Goal: Task Accomplishment & Management: Use online tool/utility

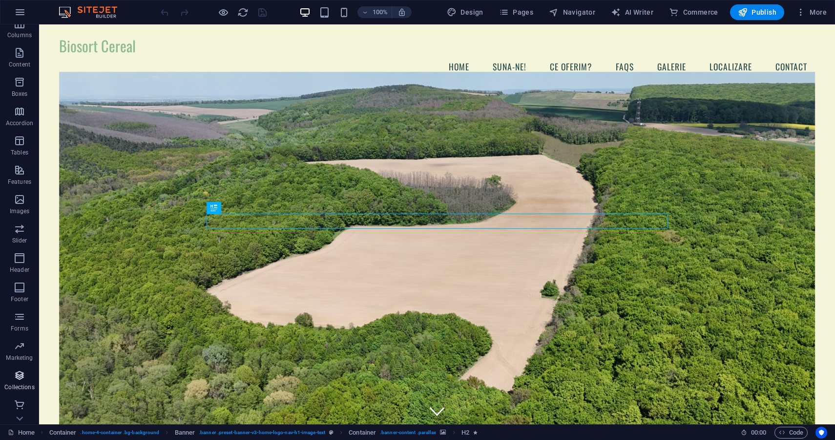
scroll to position [69, 0]
click at [11, 181] on p "Features" at bounding box center [19, 182] width 23 height 8
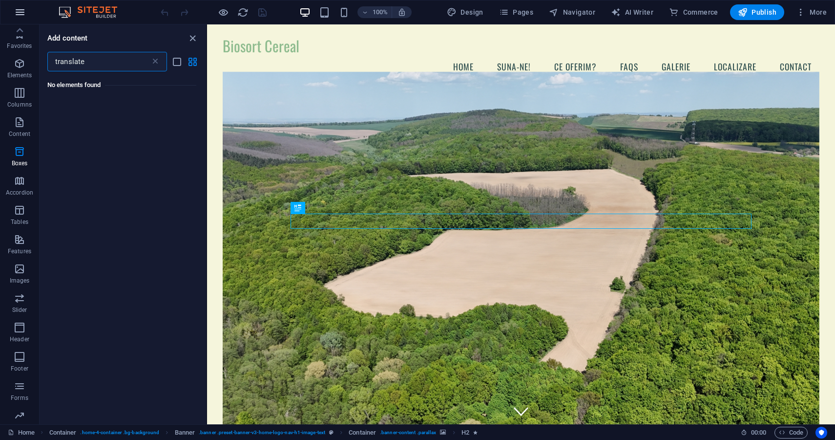
scroll to position [0, 0]
type input "translate"
click at [21, 72] on p "Elements" at bounding box center [19, 75] width 25 height 8
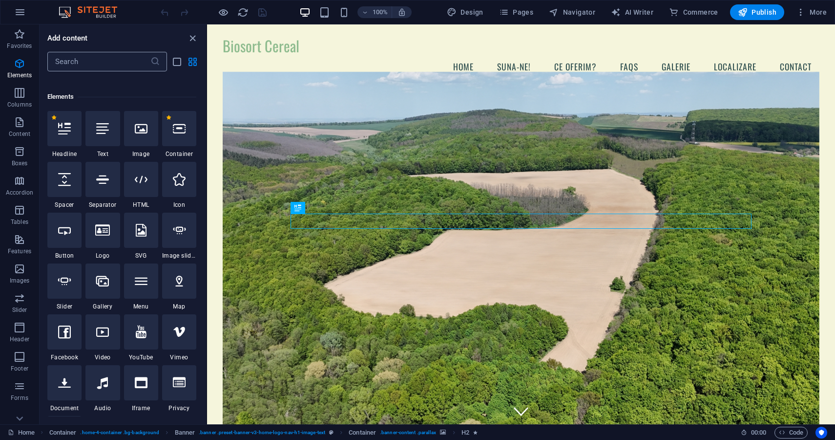
scroll to position [104, 0]
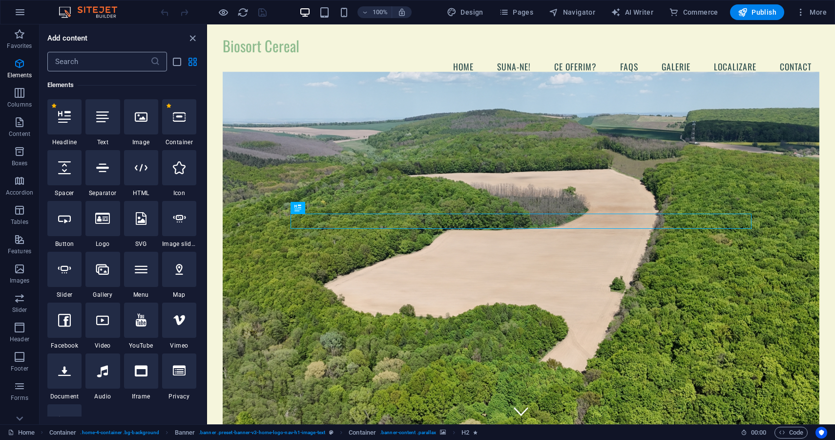
click at [94, 66] on input "text" at bounding box center [98, 62] width 103 height 20
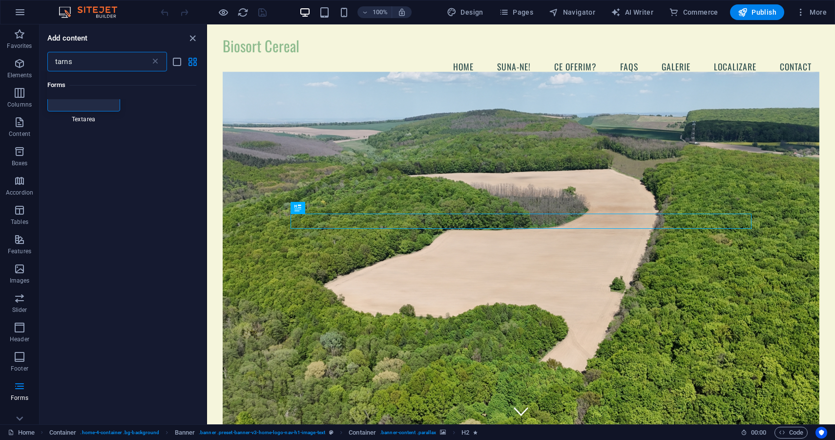
scroll to position [0, 0]
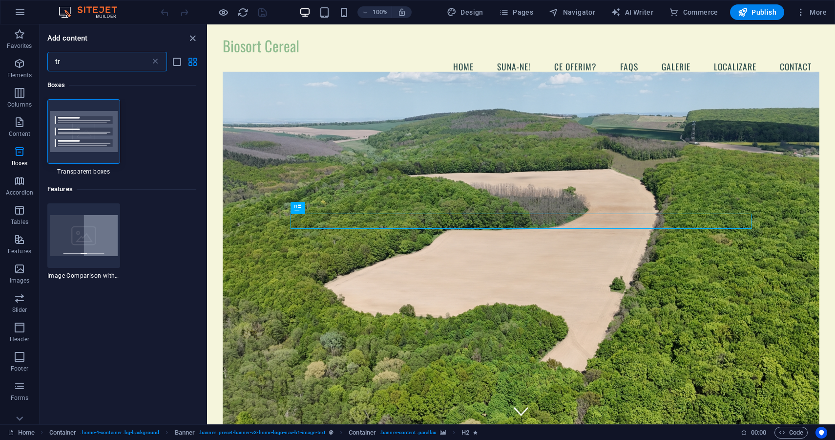
type input "t"
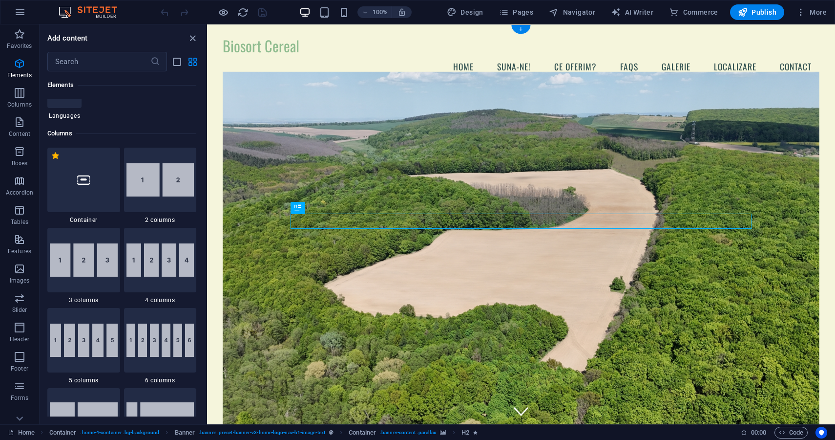
click at [462, 178] on figure at bounding box center [521, 254] width 597 height 364
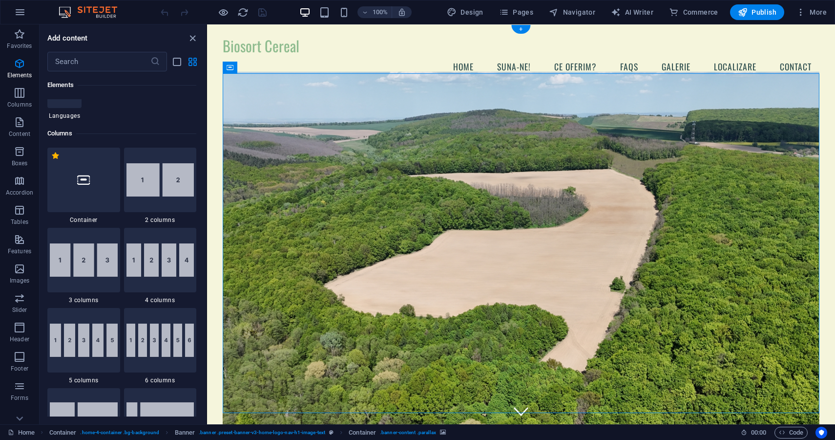
click at [413, 173] on figure at bounding box center [521, 254] width 597 height 364
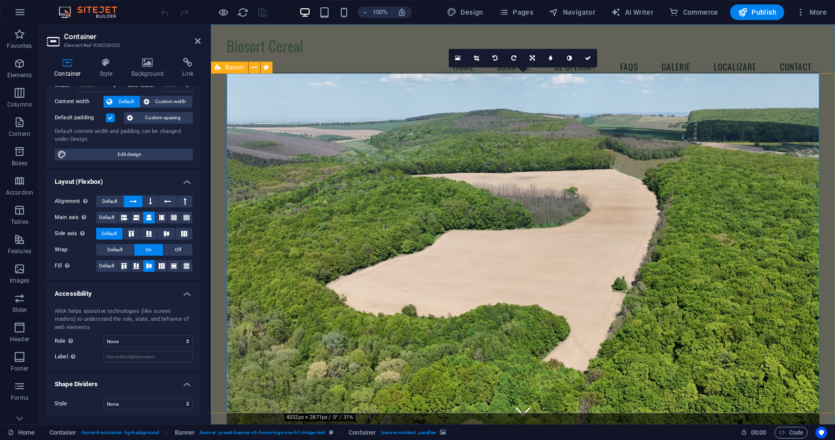
scroll to position [47, 0]
click at [453, 312] on figure at bounding box center [523, 254] width 593 height 364
click at [308, 144] on figure at bounding box center [523, 254] width 593 height 364
click at [319, 71] on div "Biosort Cereal Menu Home Suna-ne! Ce oferim? FAQs Galerie Localizare CONTACt" at bounding box center [523, 57] width 624 height 67
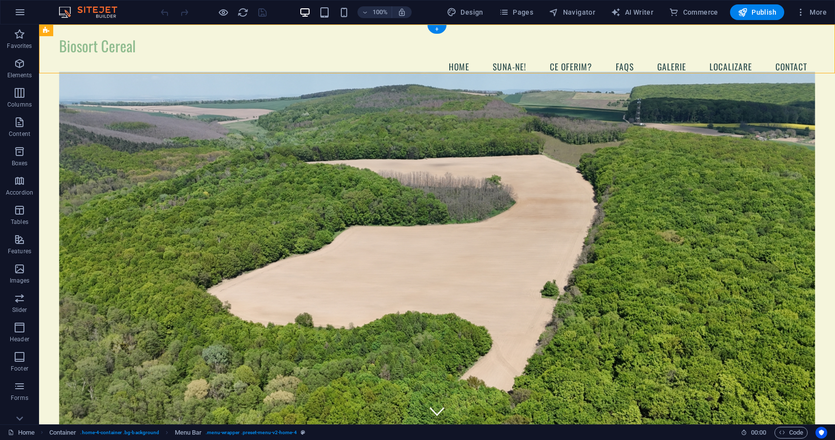
click at [385, 142] on figure at bounding box center [437, 254] width 757 height 364
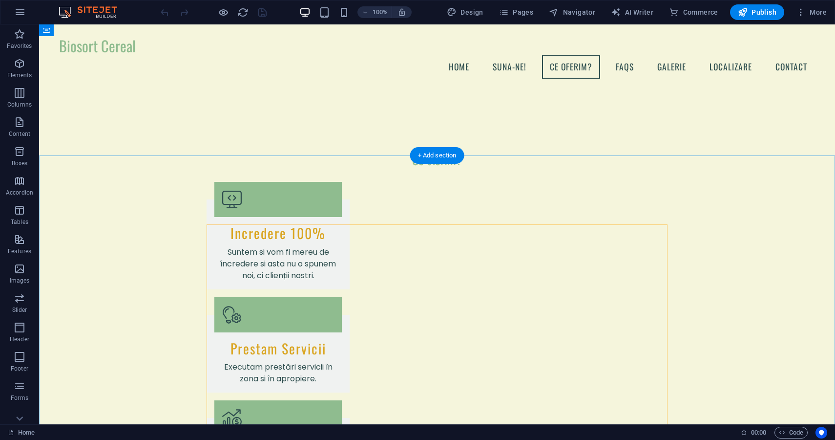
scroll to position [593, 0]
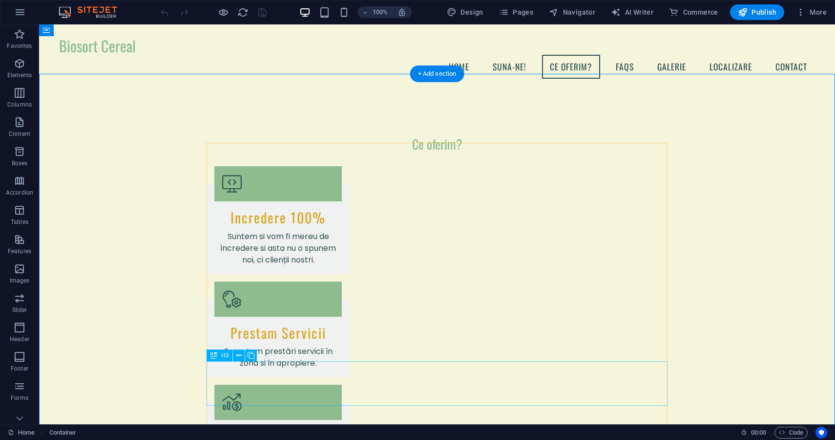
scroll to position [696, 0]
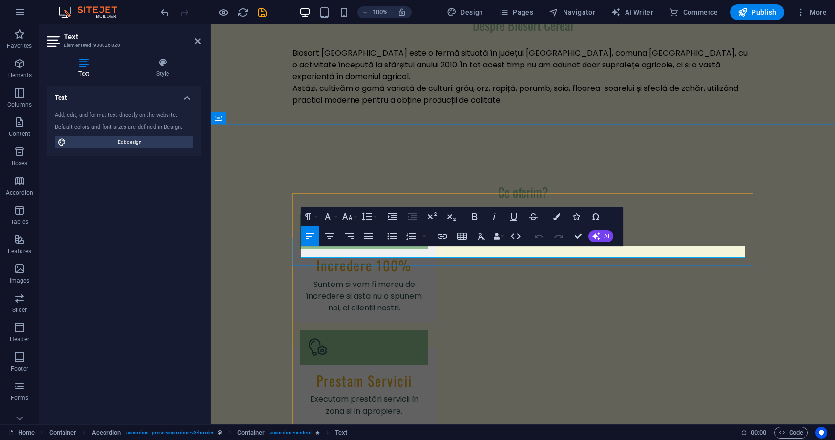
drag, startPoint x: 632, startPoint y: 253, endPoint x: 301, endPoint y: 255, distance: 330.8
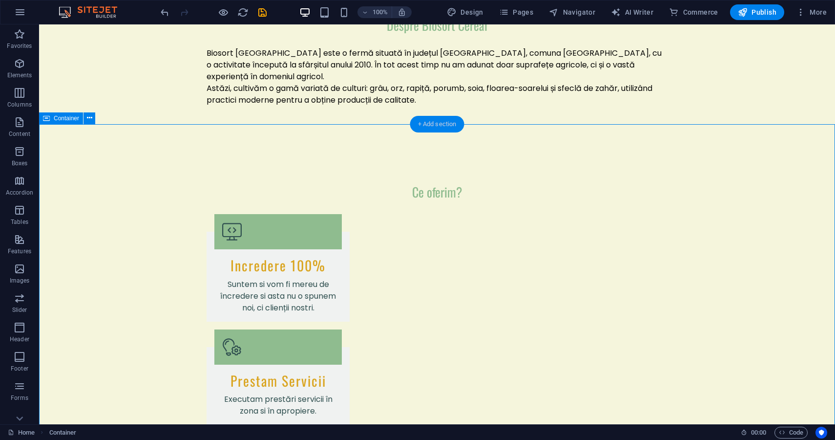
click at [442, 125] on div "+ Add section" at bounding box center [437, 124] width 54 height 17
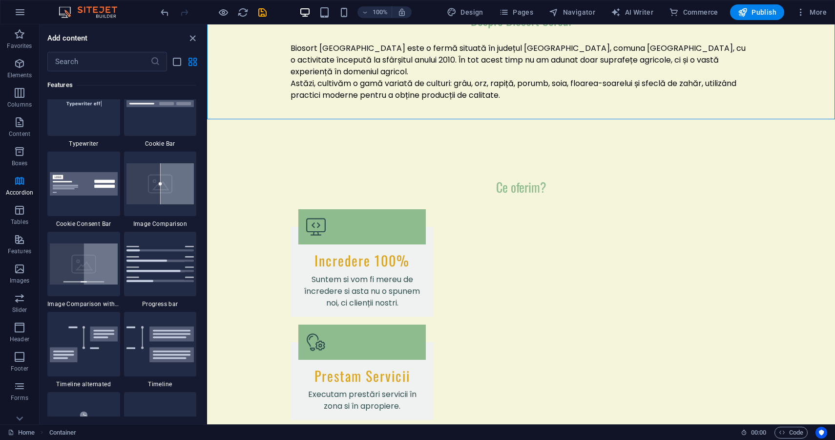
scroll to position [3993, 0]
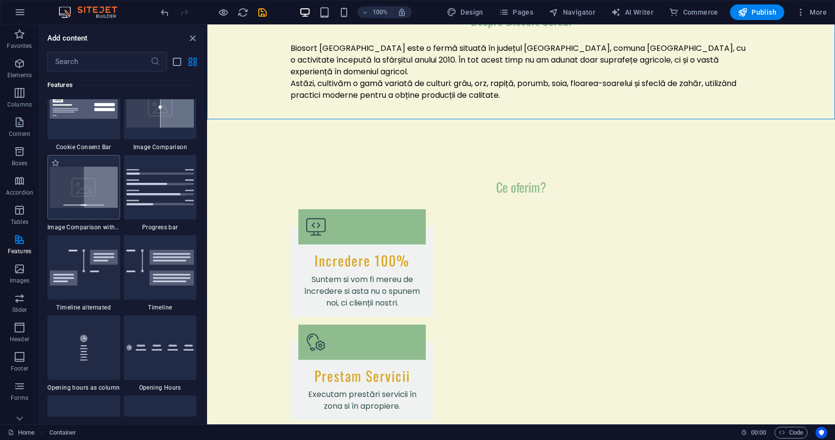
click at [93, 201] on img at bounding box center [84, 187] width 68 height 41
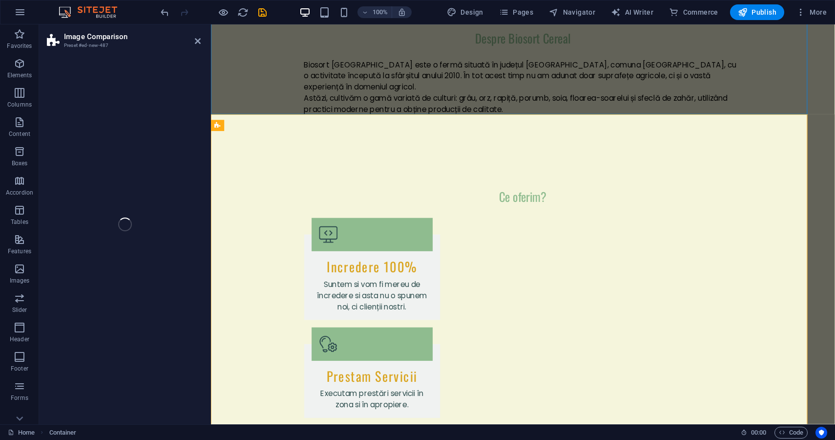
select select "rem"
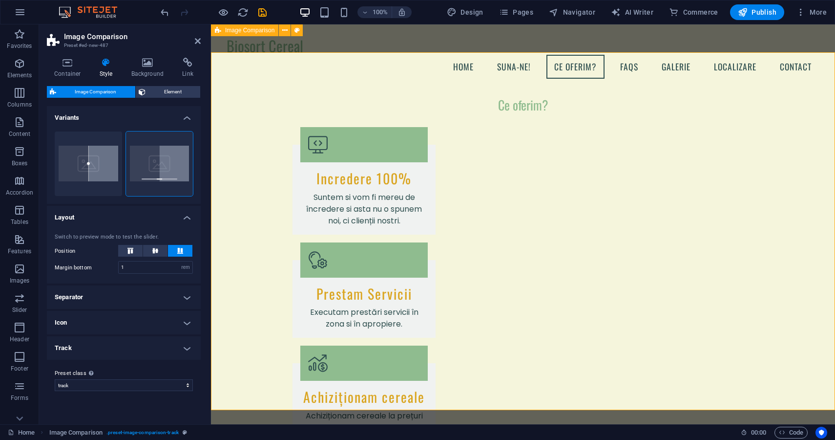
scroll to position [757, 0]
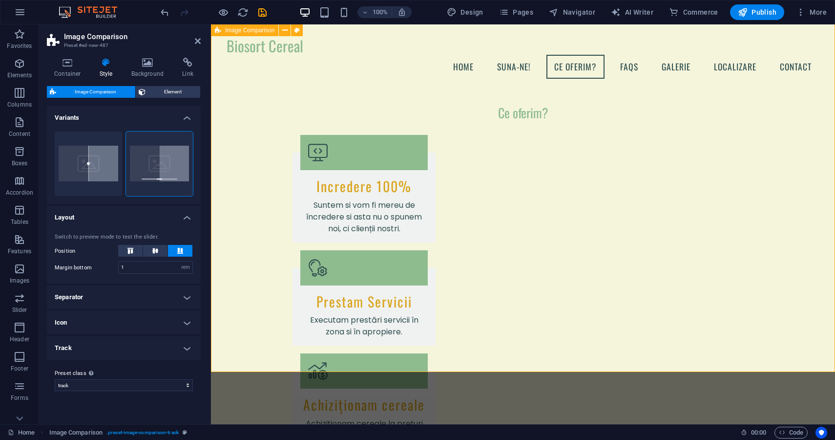
drag, startPoint x: 524, startPoint y: 324, endPoint x: 481, endPoint y: 323, distance: 43.5
drag, startPoint x: 528, startPoint y: 320, endPoint x: 479, endPoint y: 317, distance: 48.4
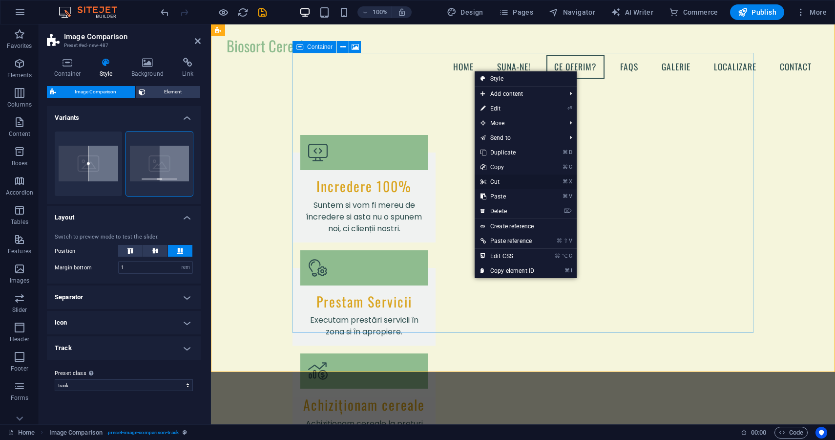
click at [509, 183] on link "⌘ X Cut" at bounding box center [507, 181] width 65 height 15
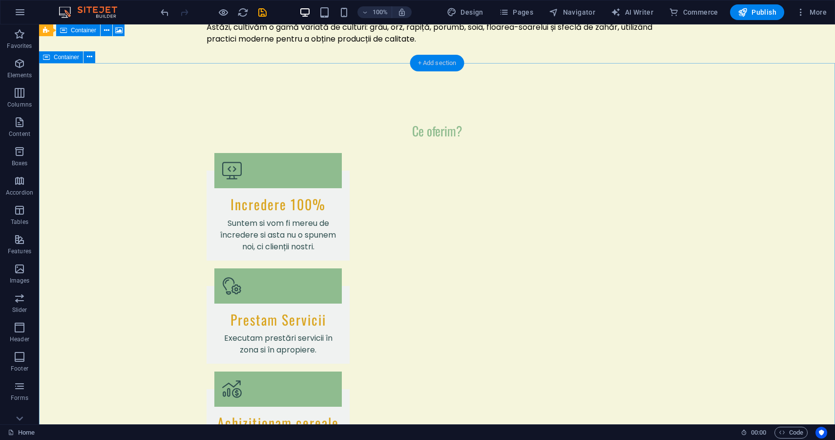
click at [418, 67] on div "+ Add section" at bounding box center [437, 63] width 54 height 17
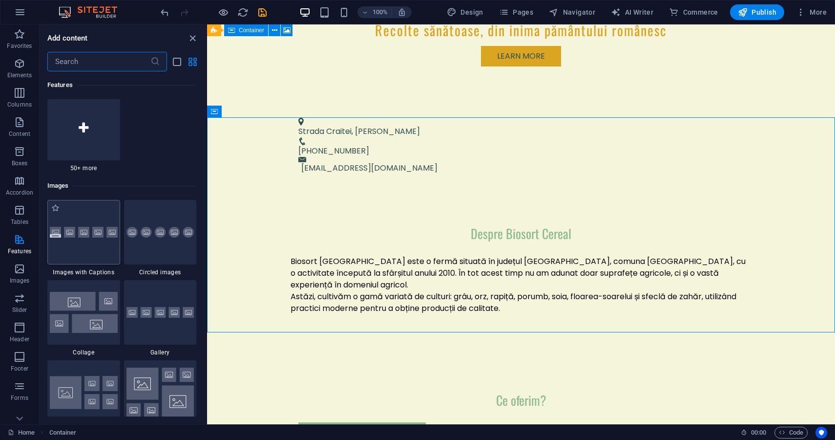
scroll to position [4854, 0]
click at [94, 243] on div at bounding box center [83, 232] width 73 height 64
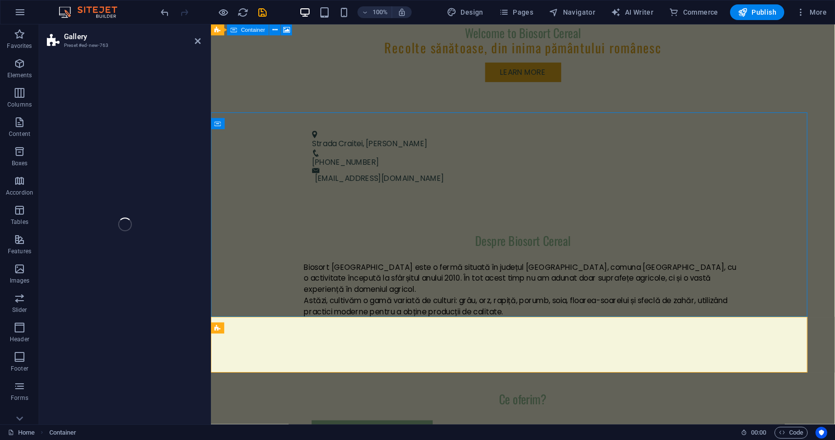
select select "rem"
select select "preset-gallery-v3-captions"
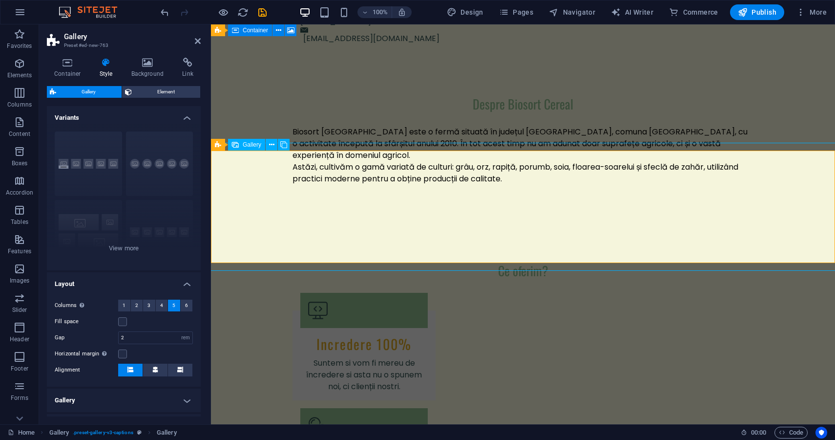
scroll to position [615, 0]
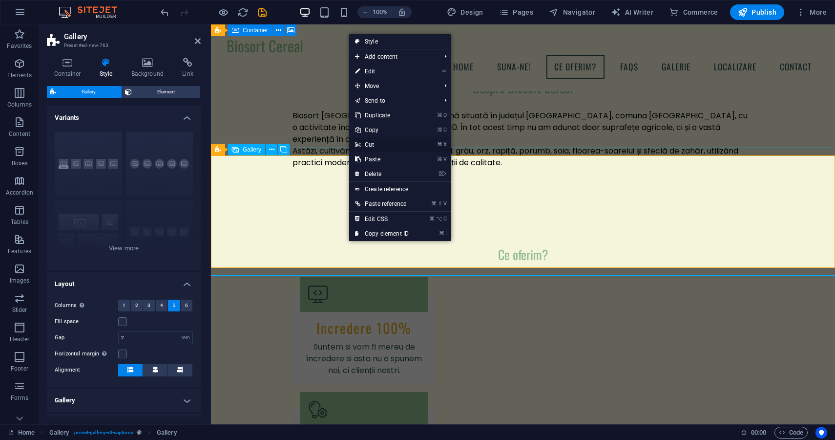
click at [385, 146] on link "⌘ X Cut" at bounding box center [381, 144] width 65 height 15
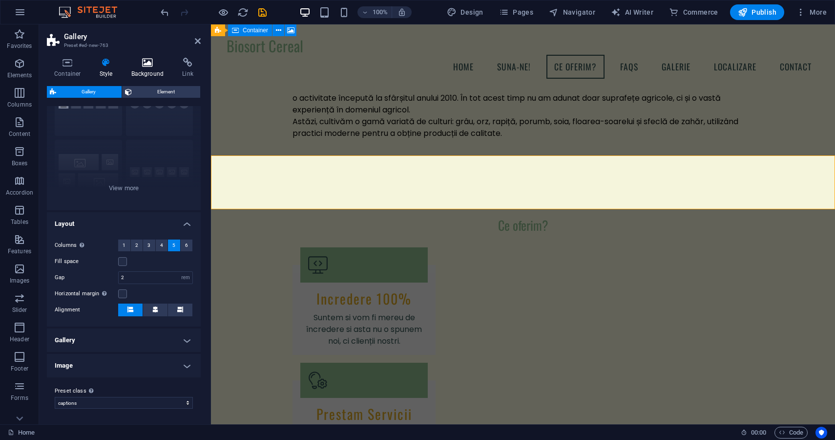
scroll to position [60, 0]
click at [186, 50] on div "Container Style Background Link Size Height Default px rem % vh vw Min. height …" at bounding box center [124, 237] width 170 height 374
click at [193, 42] on header "Gallery Preset #ed-new-763" at bounding box center [124, 36] width 154 height 25
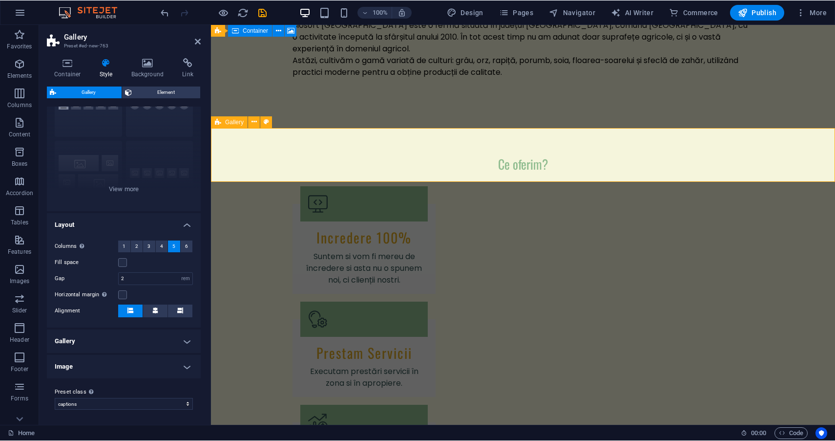
scroll to position [695, 0]
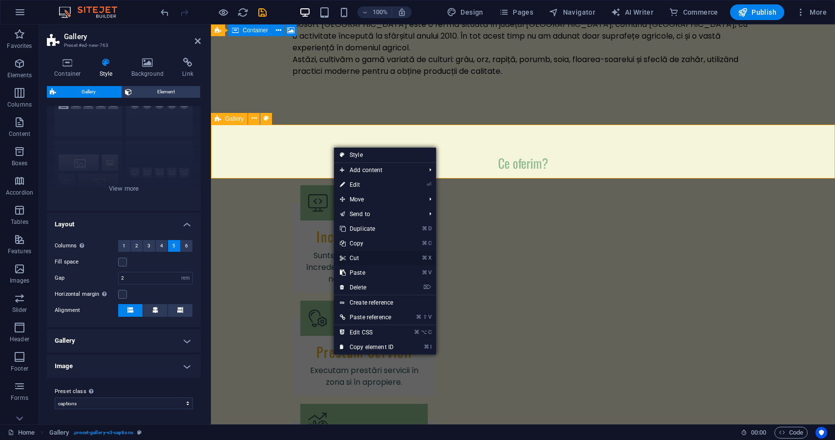
drag, startPoint x: 376, startPoint y: 259, endPoint x: 340, endPoint y: 235, distance: 43.5
click at [376, 259] on link "⌘ X Cut" at bounding box center [366, 258] width 65 height 15
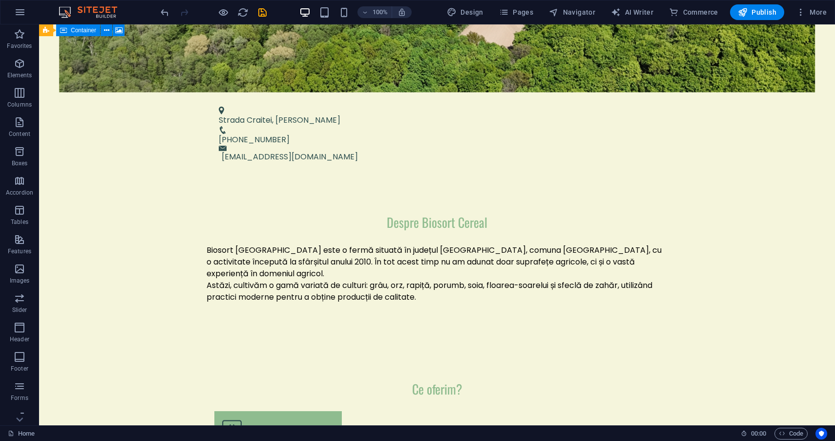
scroll to position [504, 0]
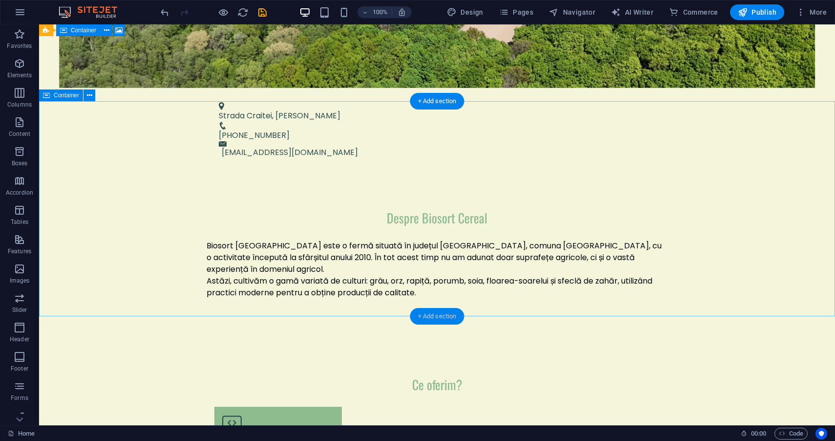
click at [439, 319] on div "+ Add section" at bounding box center [437, 316] width 54 height 17
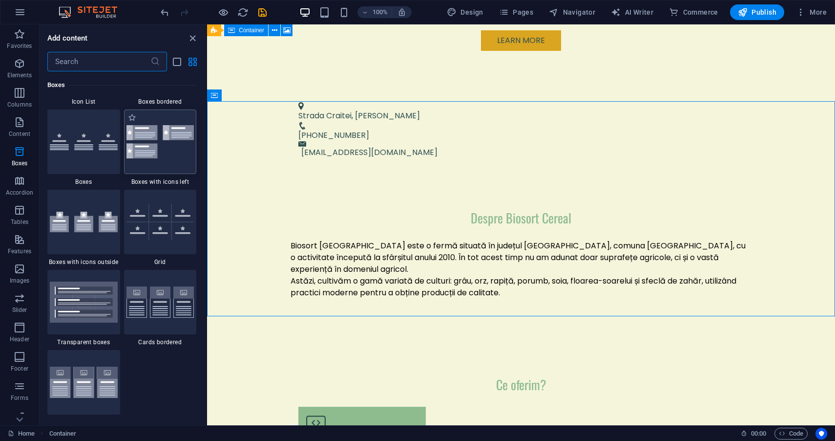
scroll to position [2766, 0]
click at [114, 56] on input "text" at bounding box center [98, 62] width 103 height 20
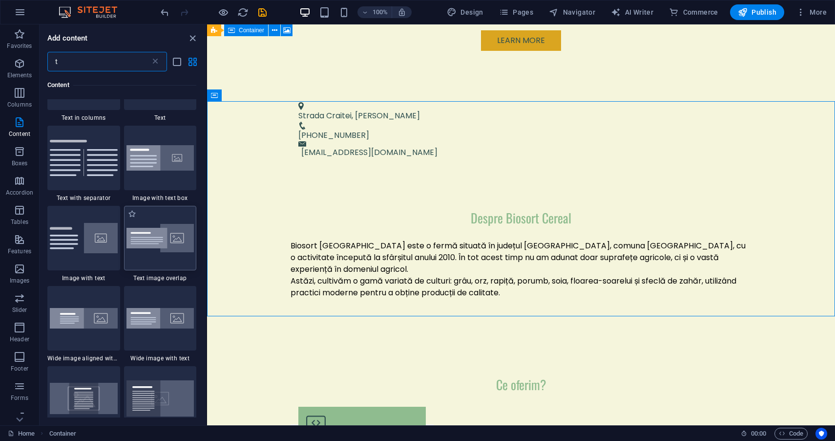
scroll to position [706, 0]
type input "t"
click at [164, 321] on img at bounding box center [161, 319] width 68 height 21
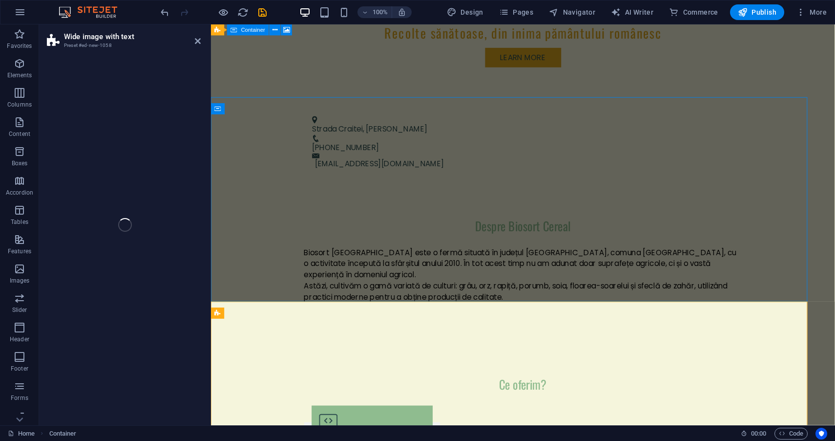
select select "%"
select select "rem"
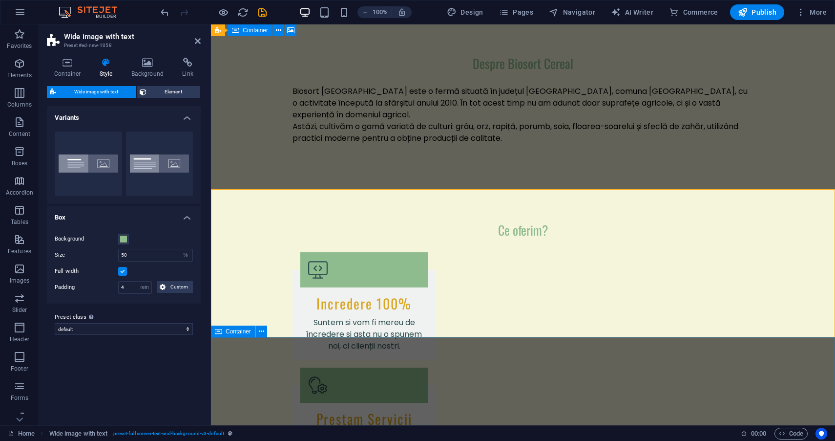
scroll to position [631, 0]
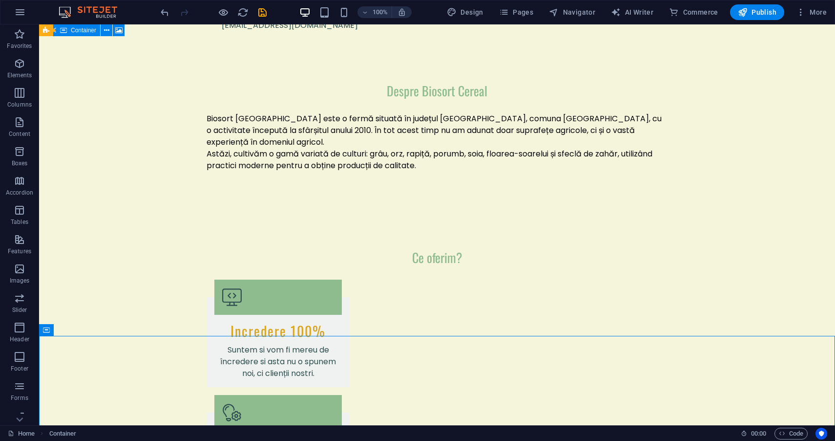
click at [0, 0] on div "Container" at bounding box center [0, 0] width 0 height 0
click at [437, 190] on div "Container" at bounding box center [474, 183] width 75 height 12
click at [424, 190] on div "+ Add section" at bounding box center [437, 189] width 54 height 17
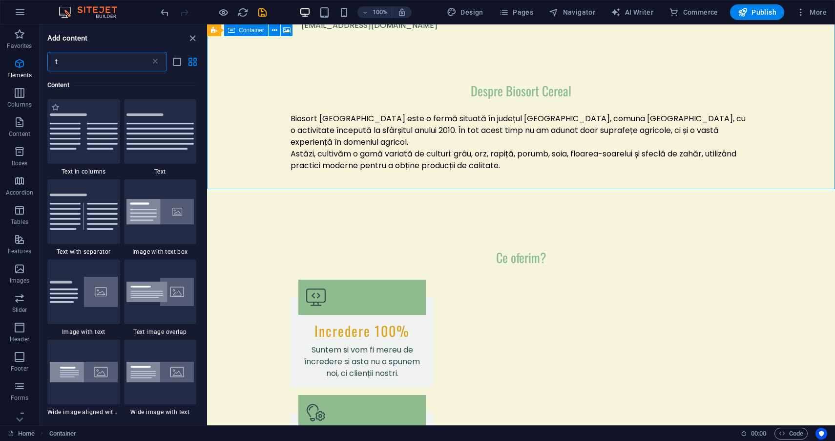
scroll to position [660, 0]
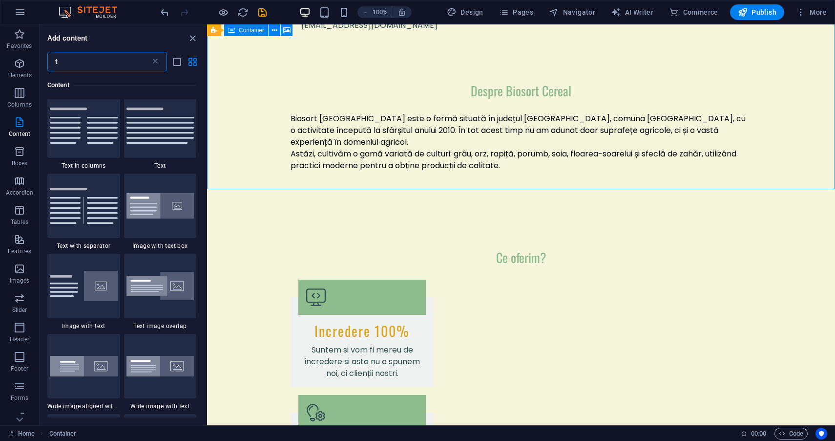
click at [109, 70] on input "t" at bounding box center [98, 62] width 103 height 20
click at [525, 188] on div "Container" at bounding box center [543, 183] width 44 height 12
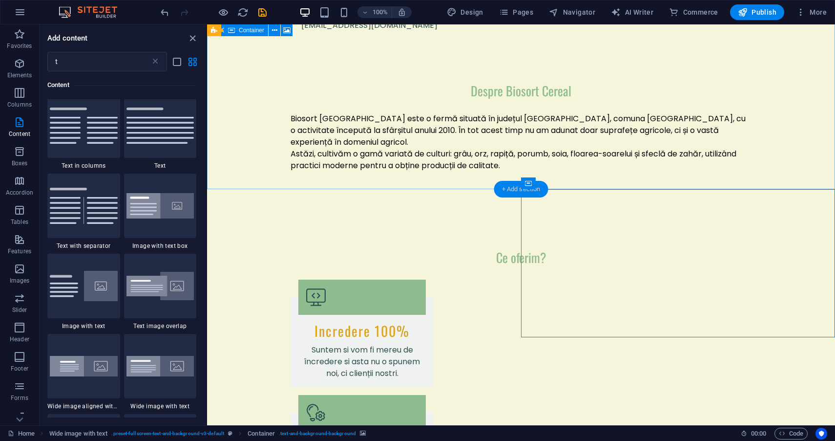
click at [509, 189] on div "+ Add section" at bounding box center [521, 189] width 54 height 17
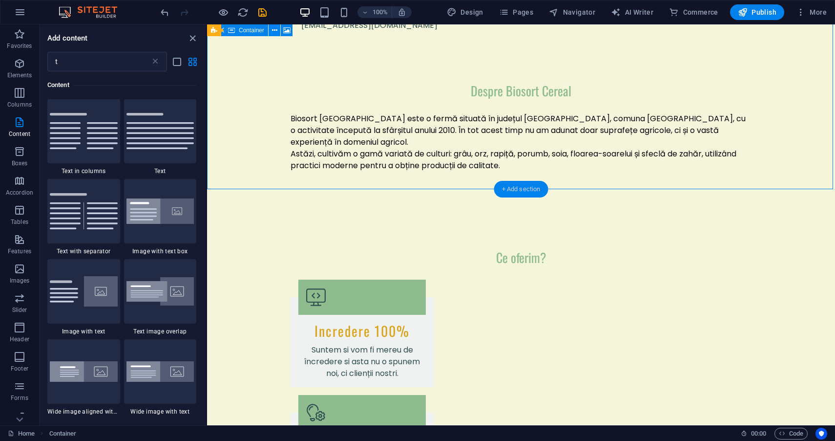
scroll to position [655, 0]
click at [104, 70] on input "t" at bounding box center [98, 62] width 103 height 20
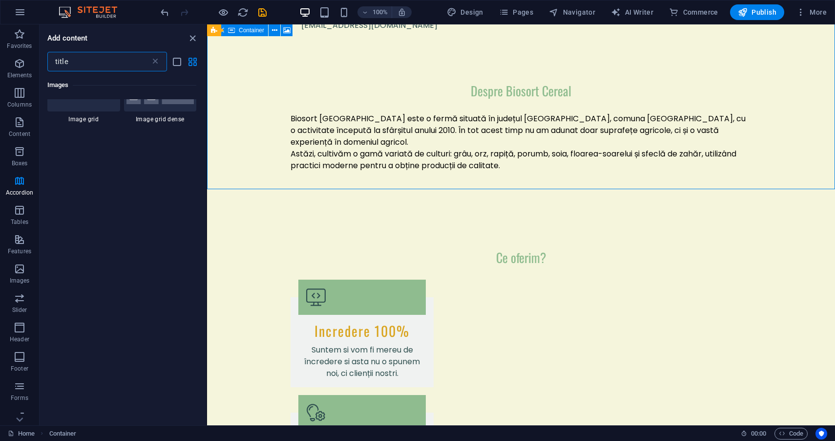
scroll to position [0, 0]
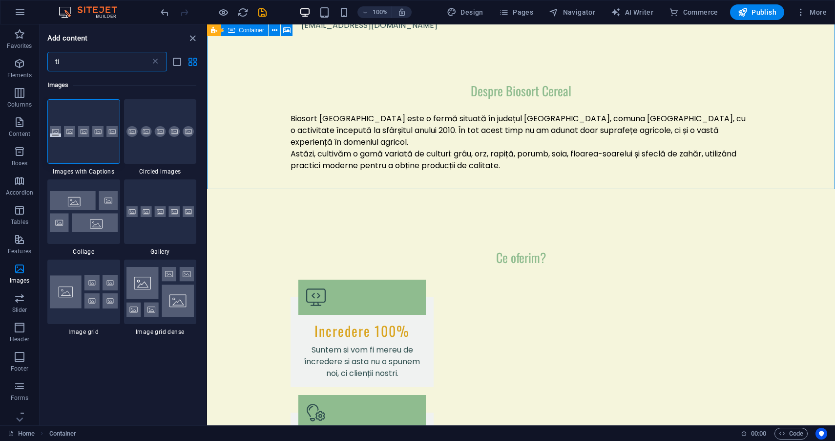
type input "t"
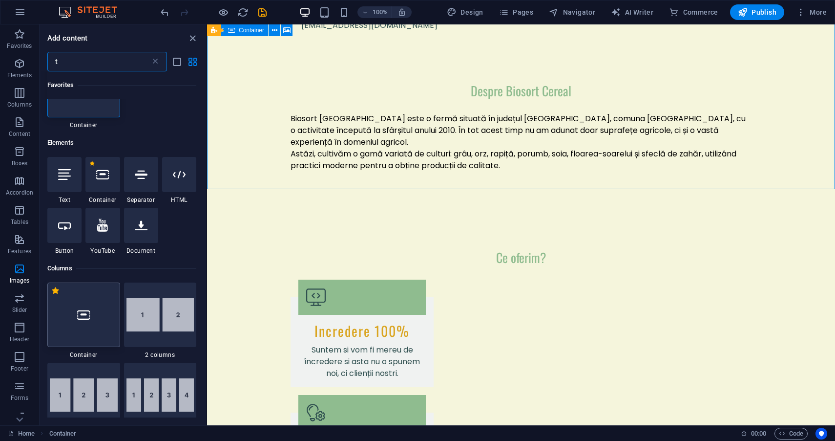
scroll to position [48, 0]
click at [67, 183] on div at bounding box center [64, 172] width 34 height 35
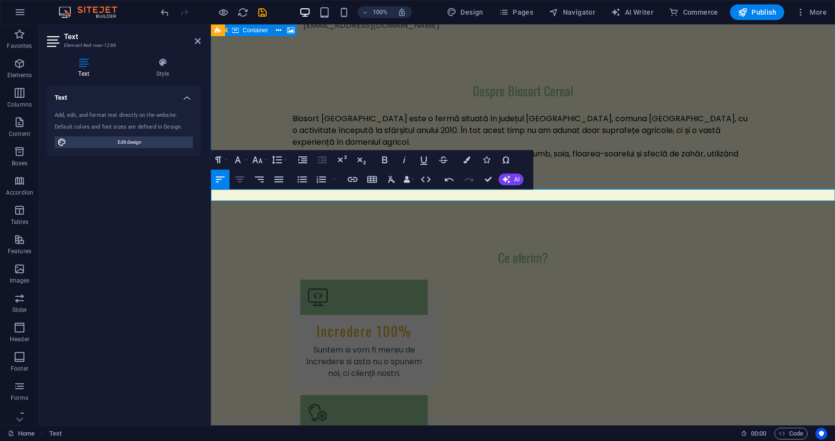
click at [240, 179] on icon "button" at bounding box center [240, 179] width 12 height 12
click at [584, 211] on div "Ce oferim? Incredere 100% Suntem si vom fi mereu de încredere si asta nu o spun…" at bounding box center [523, 428] width 624 height 434
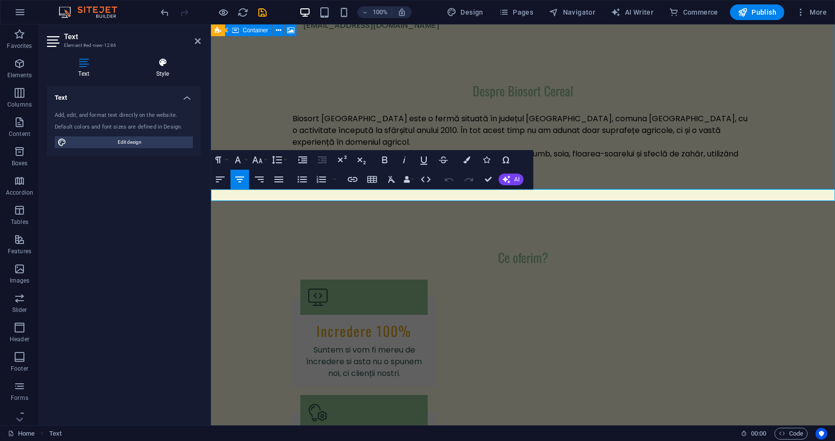
click at [168, 71] on h4 "Style" at bounding box center [163, 68] width 76 height 21
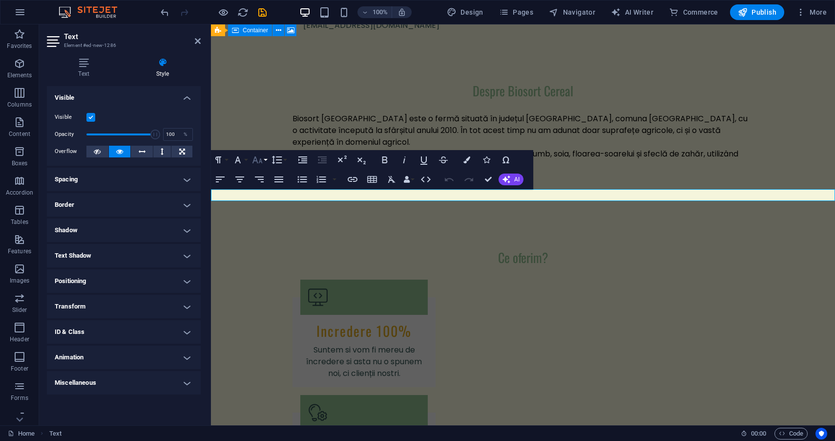
click at [257, 163] on icon "button" at bounding box center [258, 160] width 12 height 12
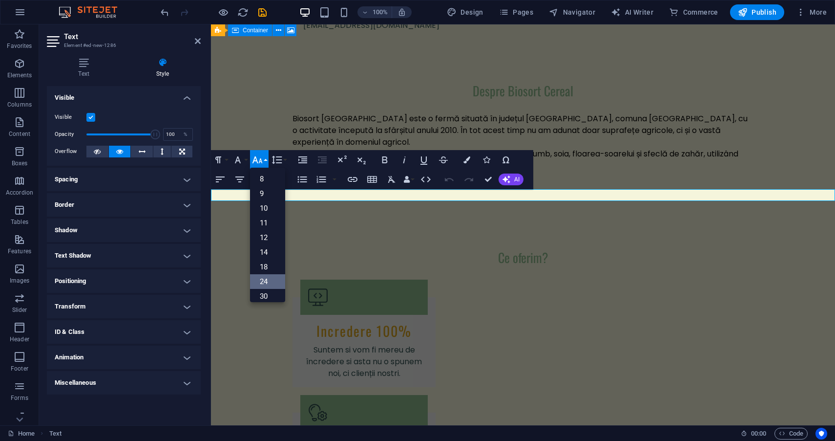
click at [277, 281] on link "24" at bounding box center [267, 281] width 35 height 15
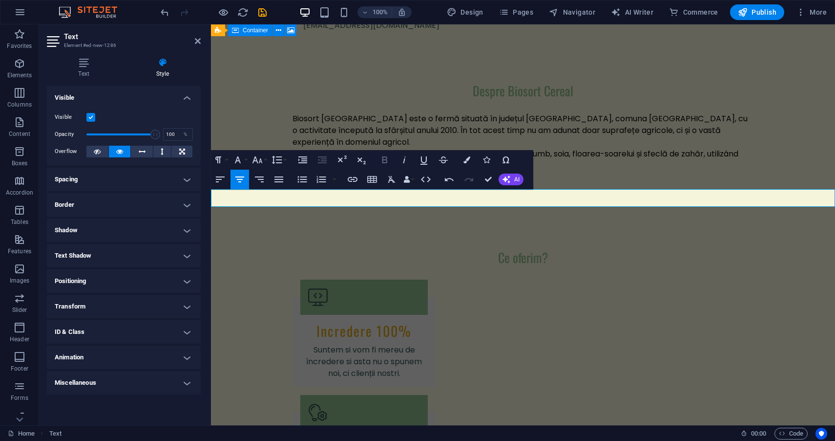
click at [385, 164] on icon "button" at bounding box center [385, 160] width 12 height 12
drag, startPoint x: 568, startPoint y: 200, endPoint x: 481, endPoint y: 201, distance: 86.5
click at [383, 160] on icon "button" at bounding box center [385, 159] width 5 height 7
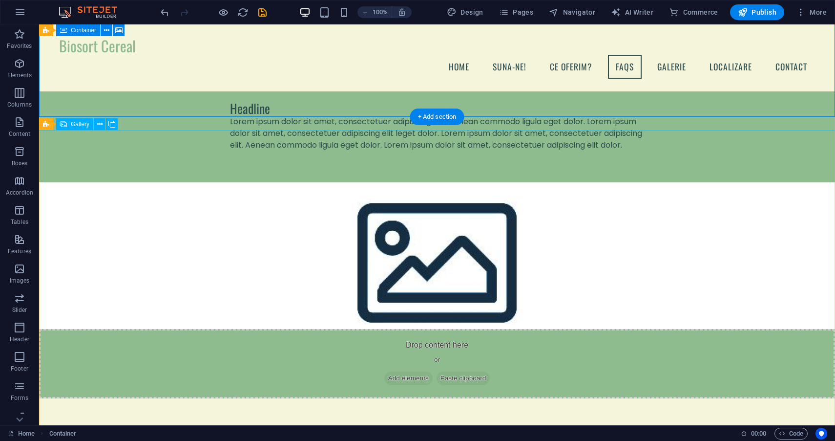
scroll to position [1194, 0]
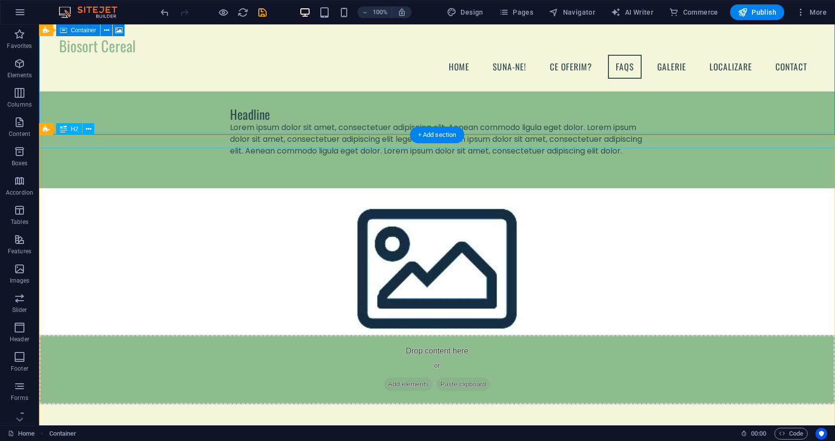
click at [86, 125] on icon at bounding box center [88, 129] width 5 height 10
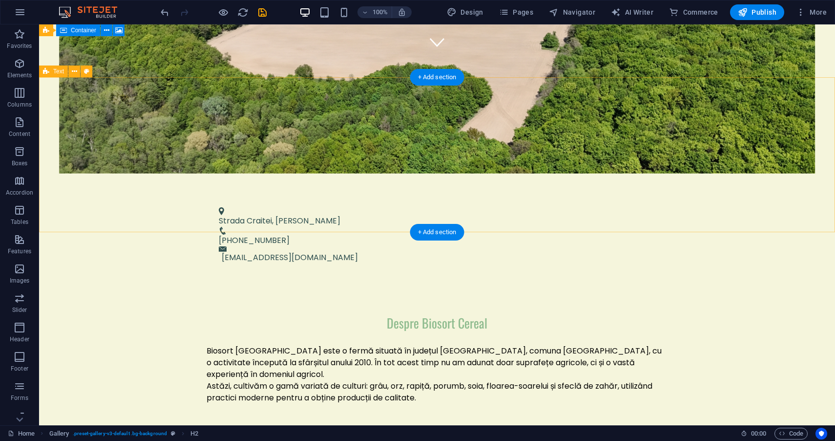
scroll to position [375, 0]
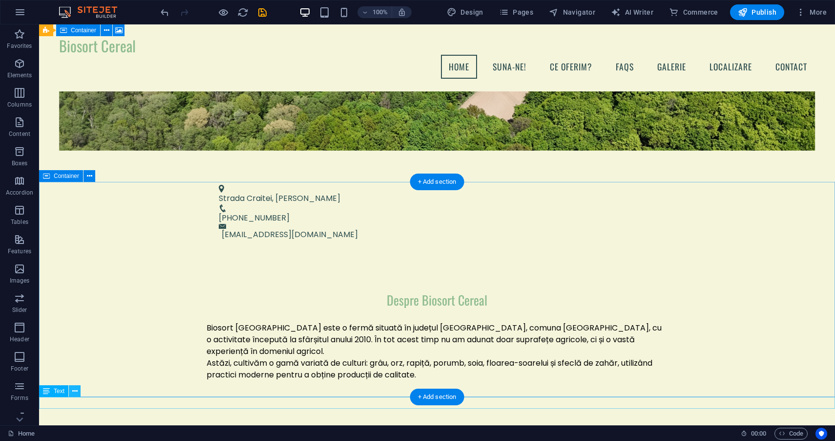
click at [75, 394] on icon at bounding box center [74, 391] width 5 height 10
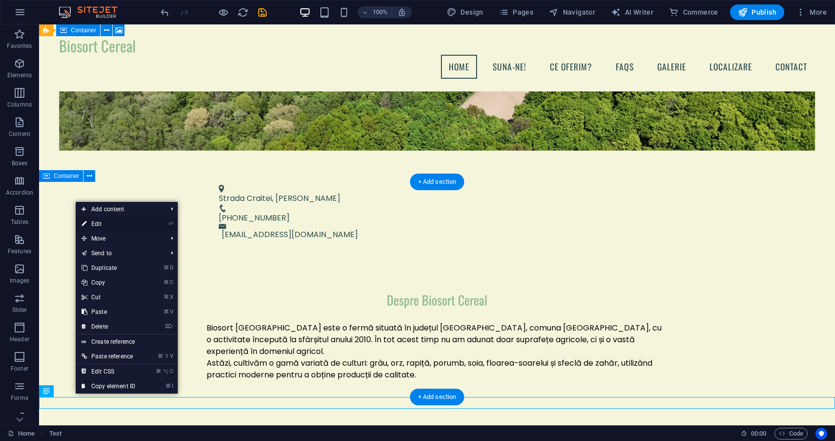
click at [111, 224] on link "⏎ Edit" at bounding box center [108, 223] width 65 height 15
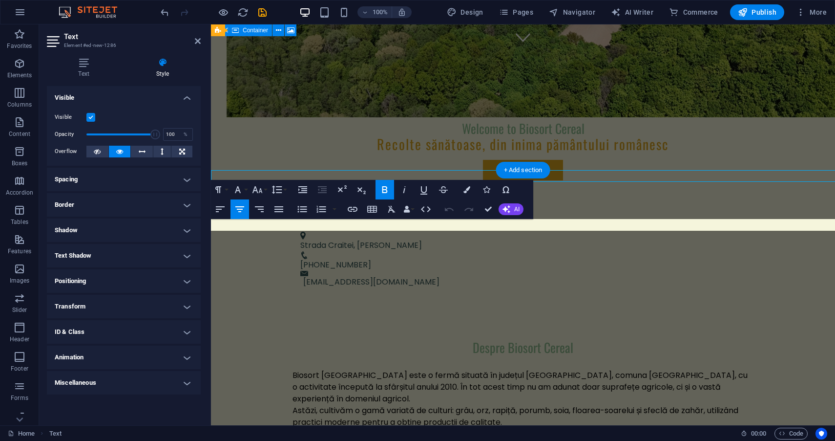
scroll to position [601, 0]
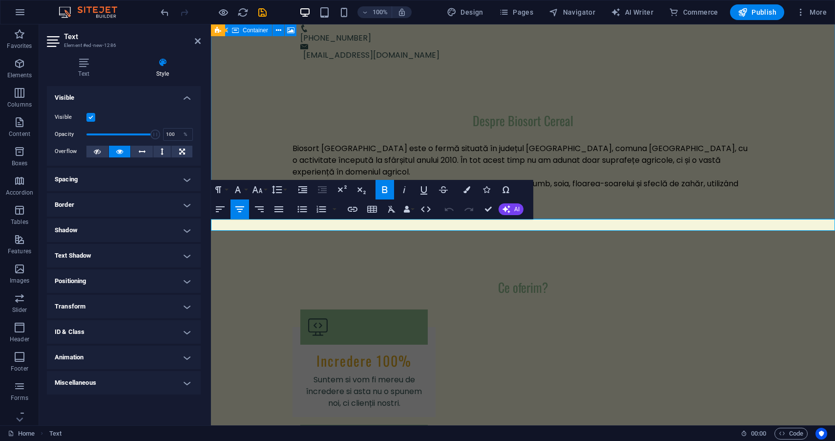
click at [103, 302] on h4 "Transform" at bounding box center [124, 306] width 154 height 23
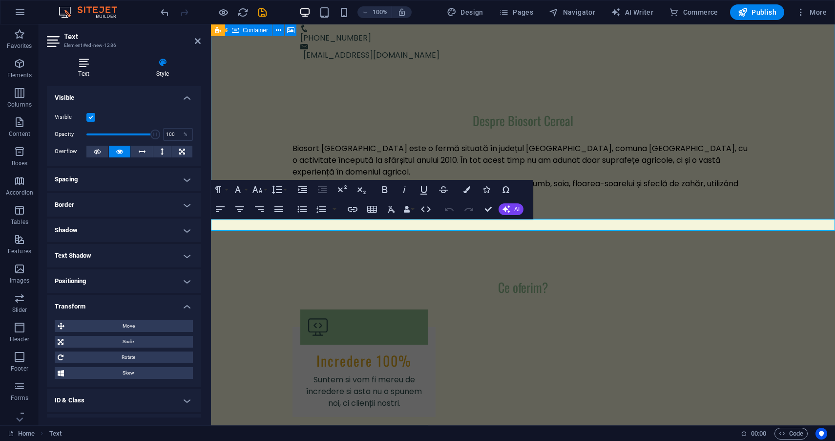
click at [86, 60] on icon at bounding box center [84, 63] width 74 height 10
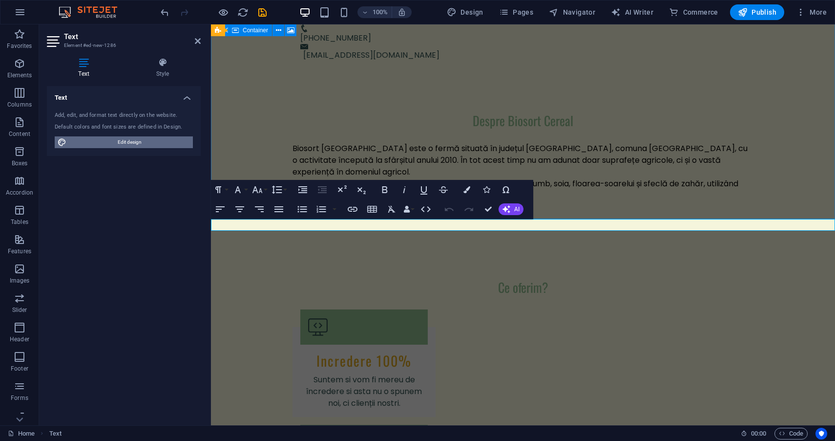
click at [130, 147] on span "Edit design" at bounding box center [129, 142] width 121 height 12
select select "px"
select select "200"
select select "px"
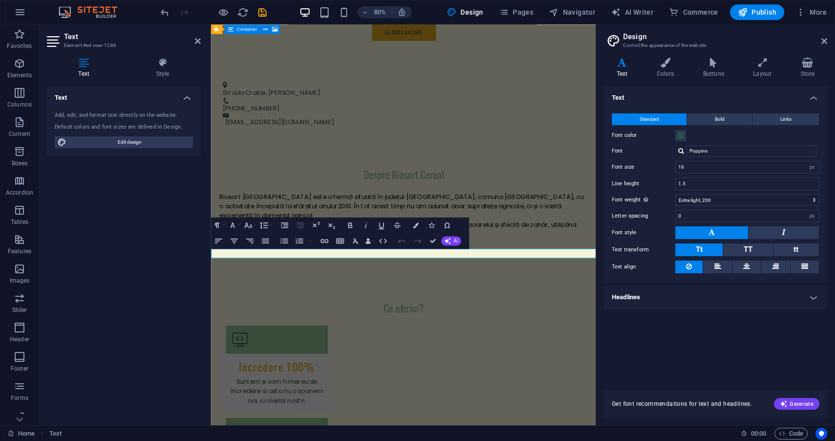
click at [702, 173] on div "Standard Bold Links Font color Font Poppins Font size 16 rem px Line height 1.5…" at bounding box center [715, 194] width 227 height 180
click at [702, 171] on input "16" at bounding box center [747, 167] width 143 height 12
type input "1"
type input "20"
click at [710, 371] on div "Text Standard Bold Links Font color Font Poppins Font size 20 rem px Line heigh…" at bounding box center [715, 232] width 223 height 292
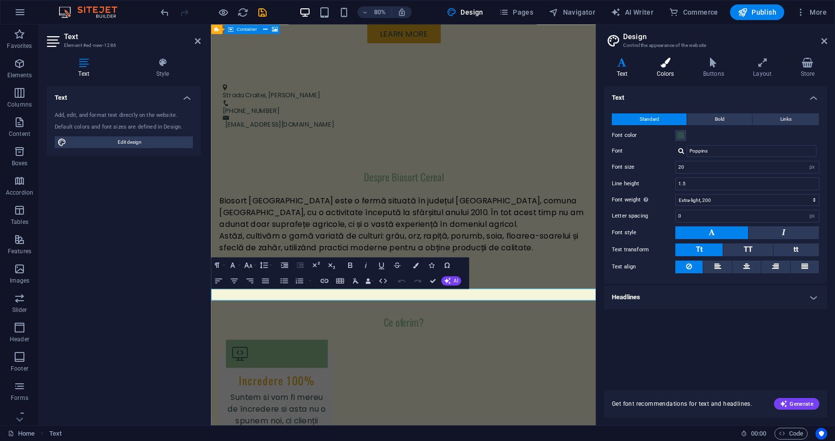
click at [656, 71] on h4 "Colors" at bounding box center [667, 68] width 46 height 21
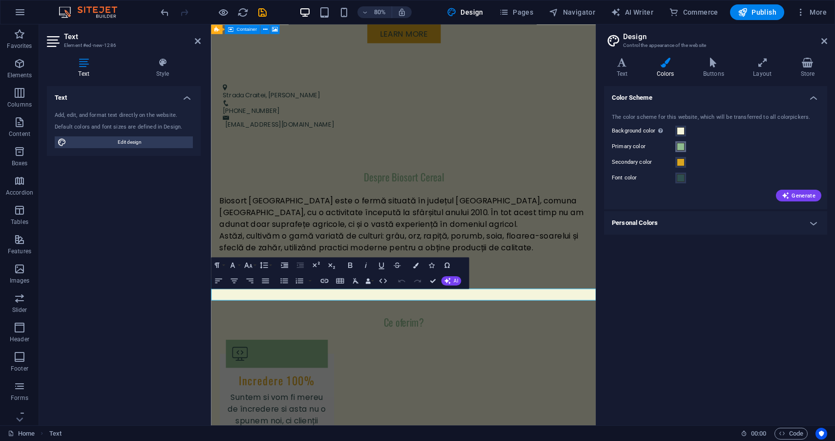
click at [680, 143] on span at bounding box center [681, 147] width 8 height 8
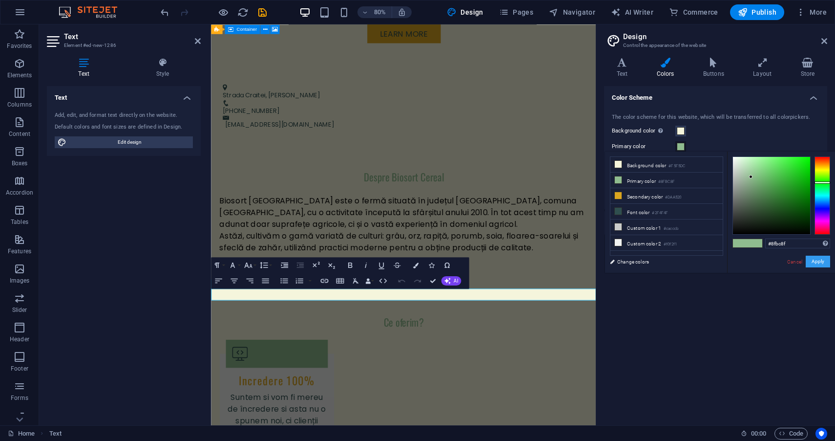
click at [816, 265] on button "Apply" at bounding box center [818, 262] width 24 height 12
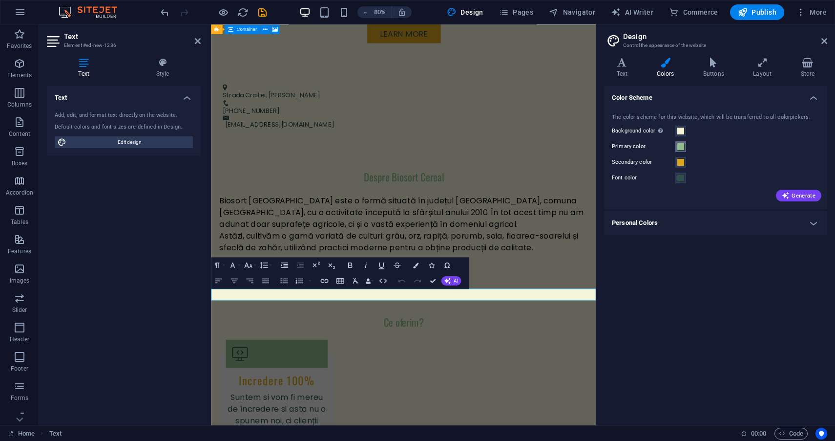
click at [685, 148] on button "Primary color" at bounding box center [681, 146] width 11 height 11
click at [684, 148] on span at bounding box center [681, 147] width 8 height 8
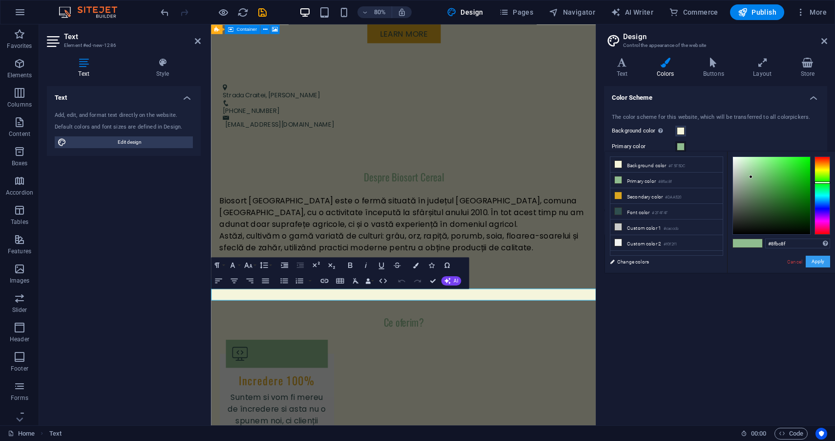
click at [818, 260] on button "Apply" at bounding box center [818, 262] width 24 height 12
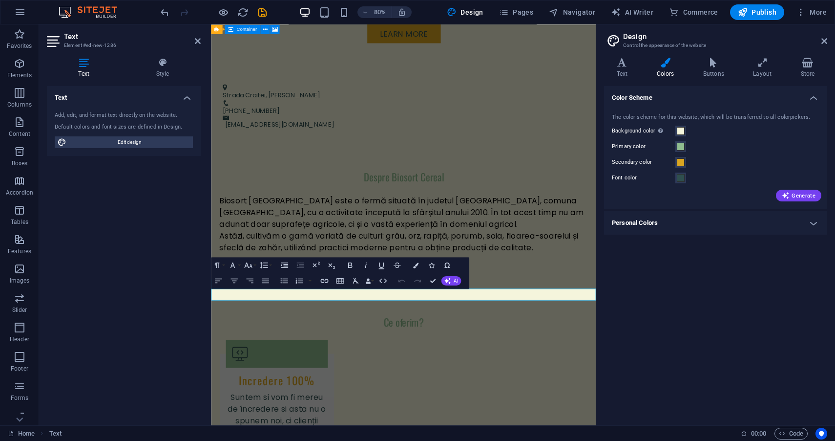
click at [761, 300] on div "Color Scheme The color scheme for this website, which will be transferred to al…" at bounding box center [715, 251] width 223 height 331
click at [761, 296] on div "Color Scheme The color scheme for this website, which will be transferred to al…" at bounding box center [715, 251] width 223 height 331
click at [707, 317] on div "Color Scheme The color scheme for this website, which will be transferred to al…" at bounding box center [715, 251] width 223 height 331
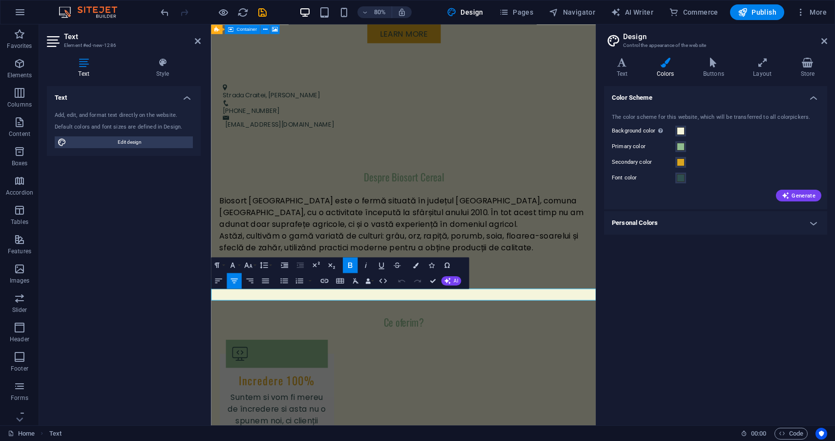
drag, startPoint x: 533, startPoint y: 366, endPoint x: 408, endPoint y: 368, distance: 125.1
click at [683, 179] on span at bounding box center [681, 178] width 8 height 8
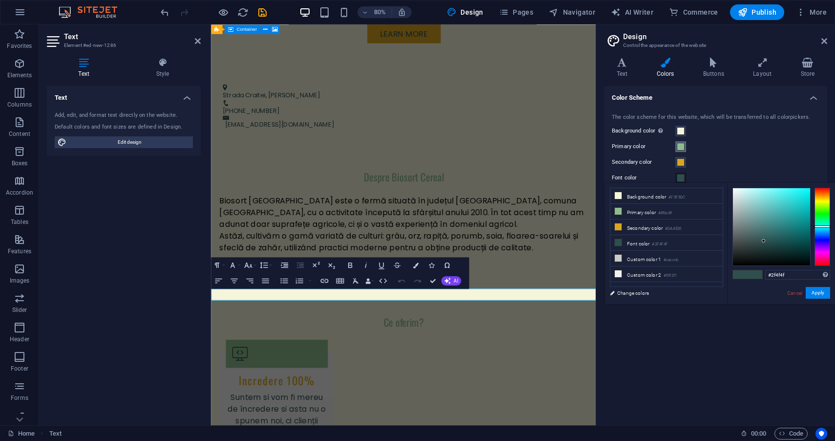
click at [684, 149] on span at bounding box center [681, 147] width 8 height 8
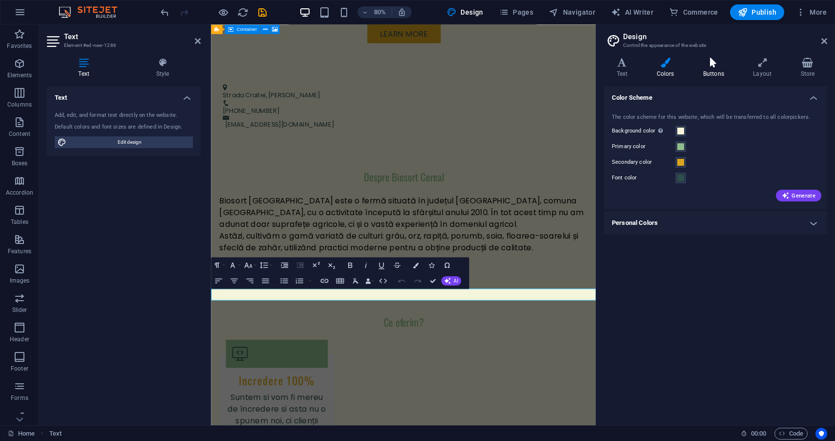
click at [719, 70] on h4 "Buttons" at bounding box center [716, 68] width 50 height 21
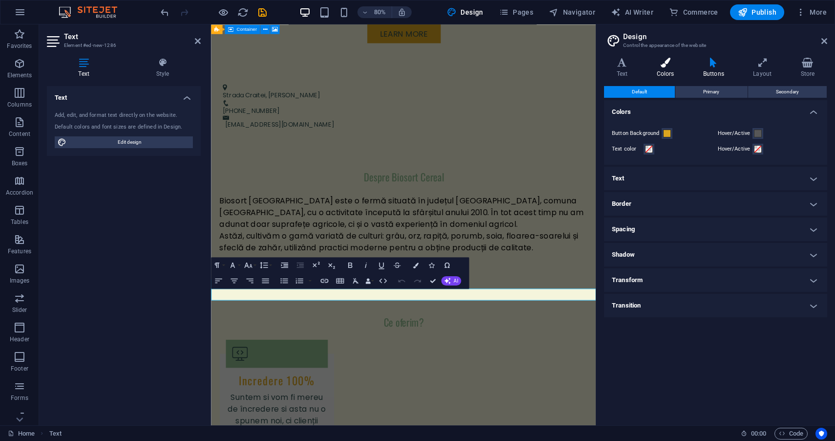
click at [674, 64] on icon at bounding box center [665, 63] width 43 height 10
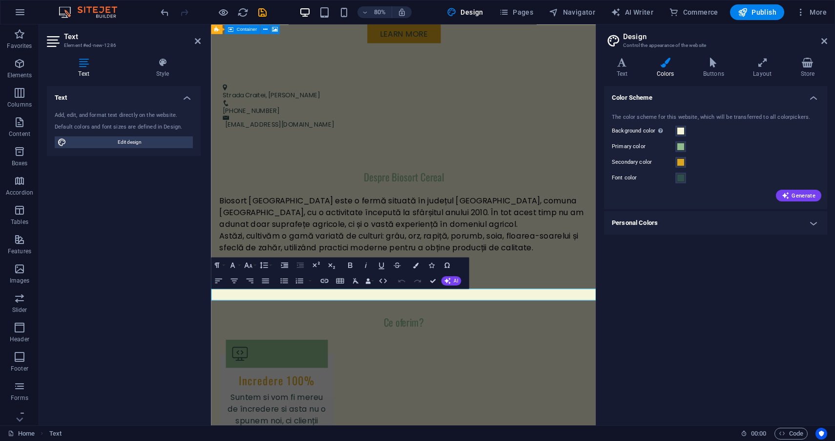
click at [643, 222] on h4 "Personal Colors" at bounding box center [715, 222] width 223 height 23
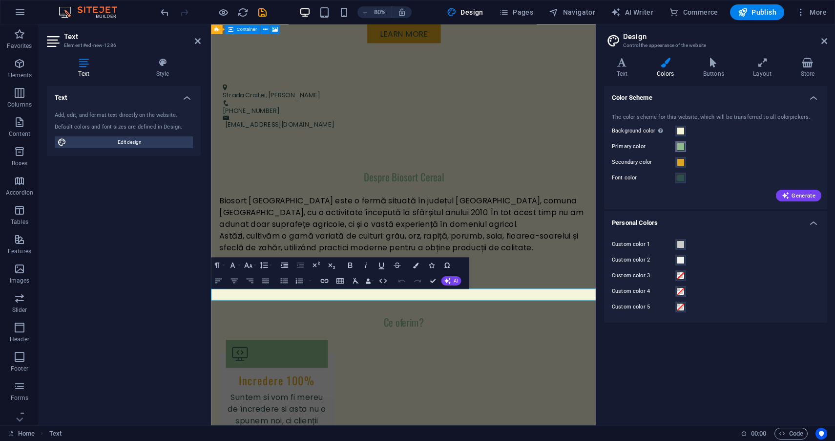
click at [683, 149] on span at bounding box center [681, 147] width 8 height 8
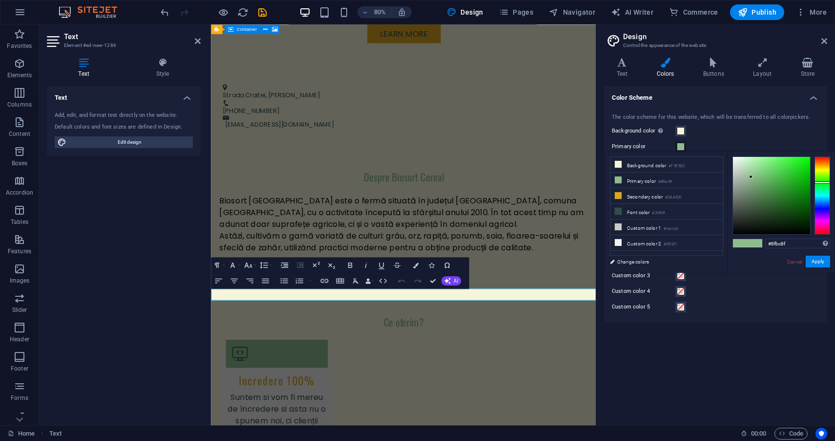
click at [683, 149] on span at bounding box center [681, 147] width 8 height 8
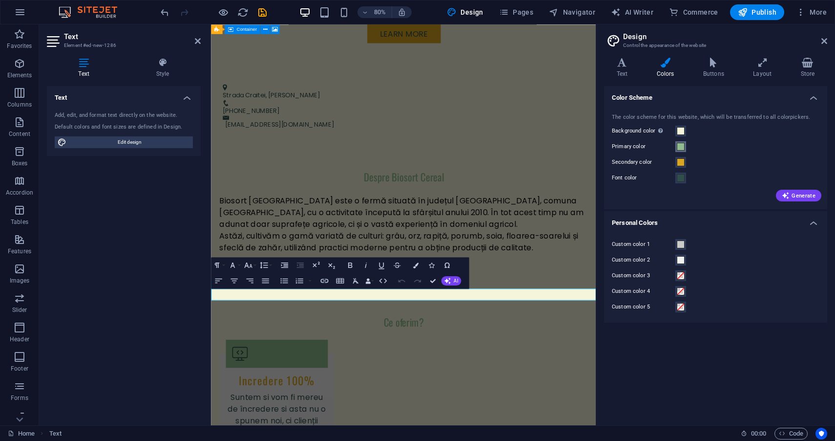
click at [683, 149] on span at bounding box center [681, 147] width 8 height 8
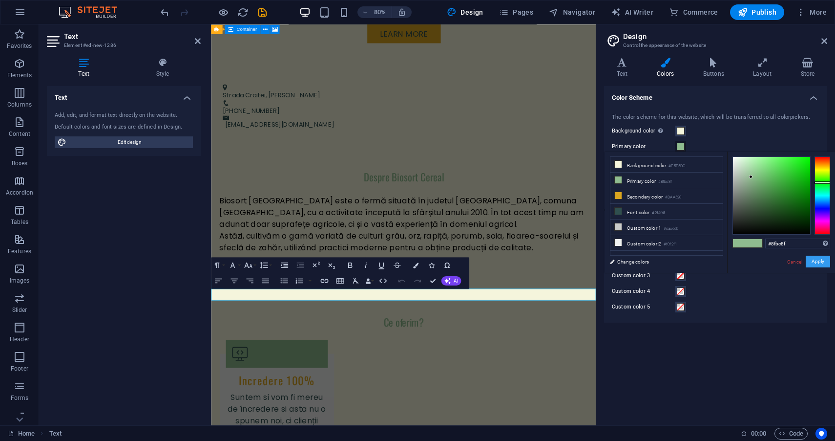
click at [820, 264] on button "Apply" at bounding box center [818, 262] width 24 height 12
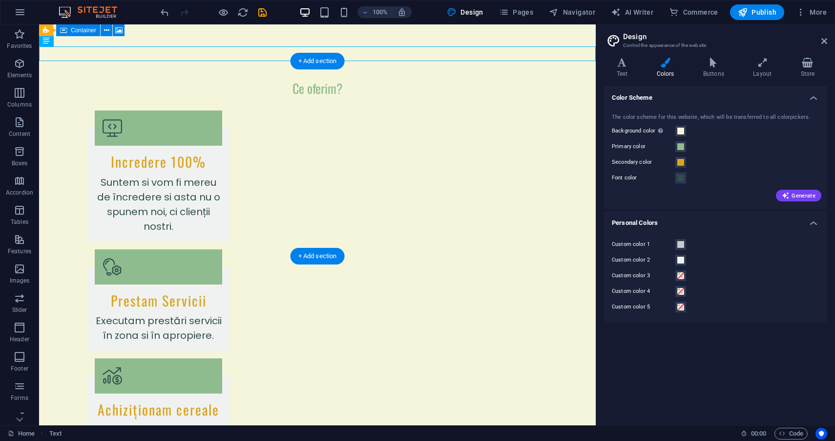
scroll to position [825, 0]
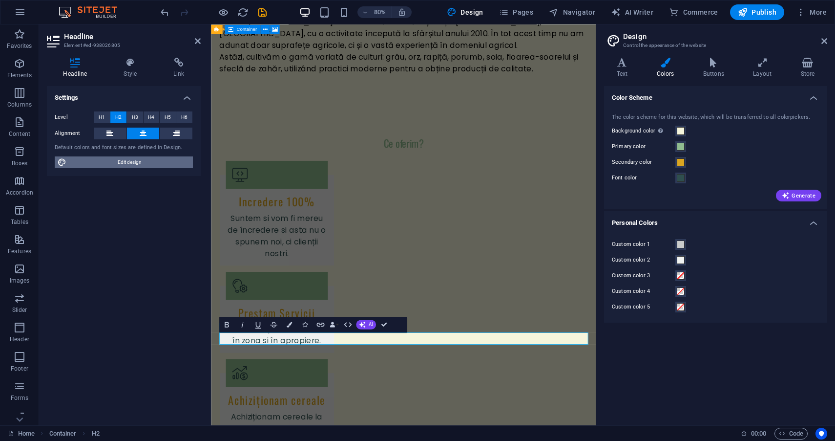
click at [122, 163] on span "Edit design" at bounding box center [129, 162] width 121 height 12
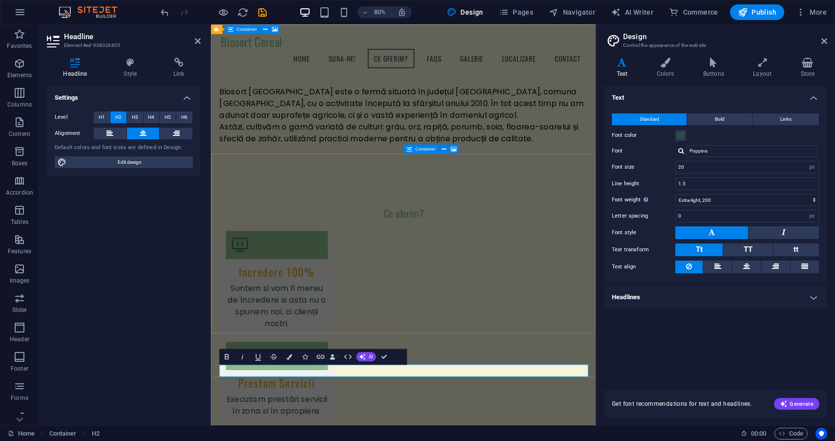
scroll to position [716, 0]
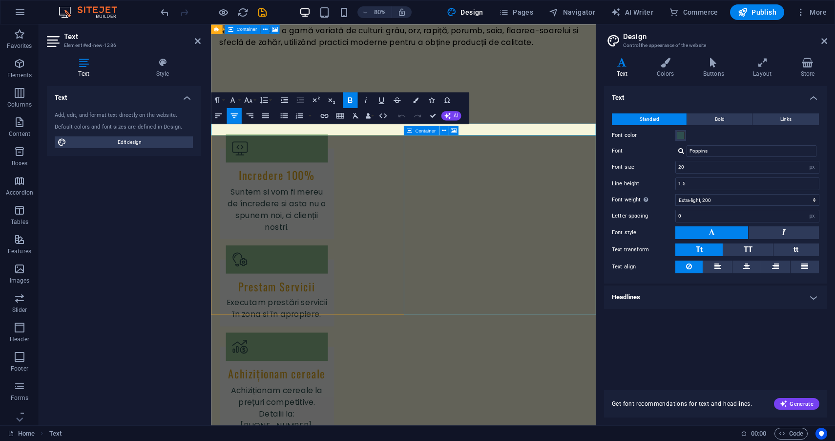
scroll to position [873, 0]
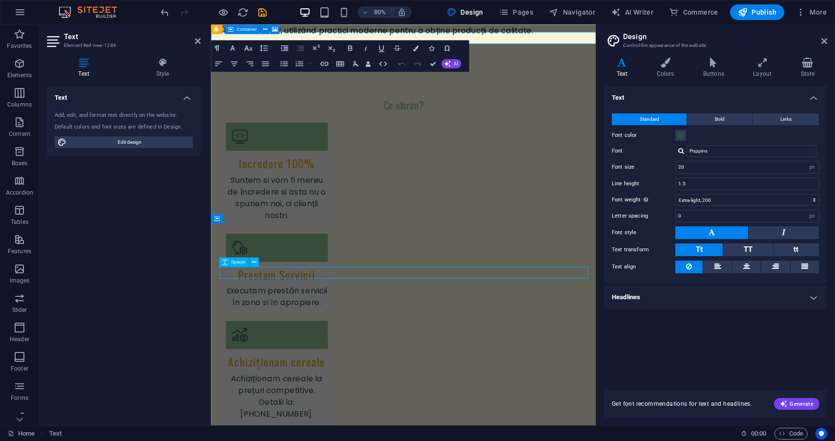
select select "px"
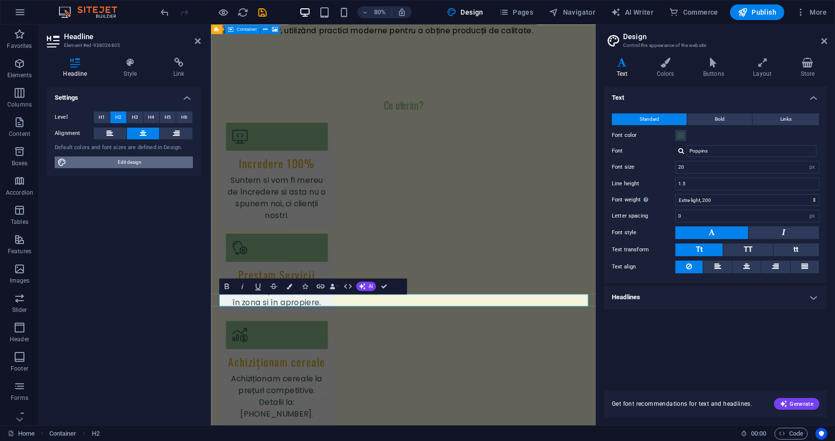
click at [128, 160] on span "Edit design" at bounding box center [129, 162] width 121 height 12
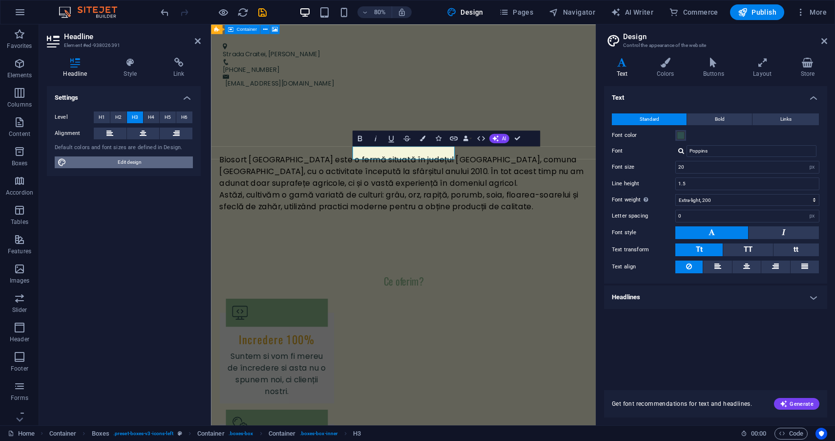
click at [138, 166] on span "Edit design" at bounding box center [129, 162] width 121 height 12
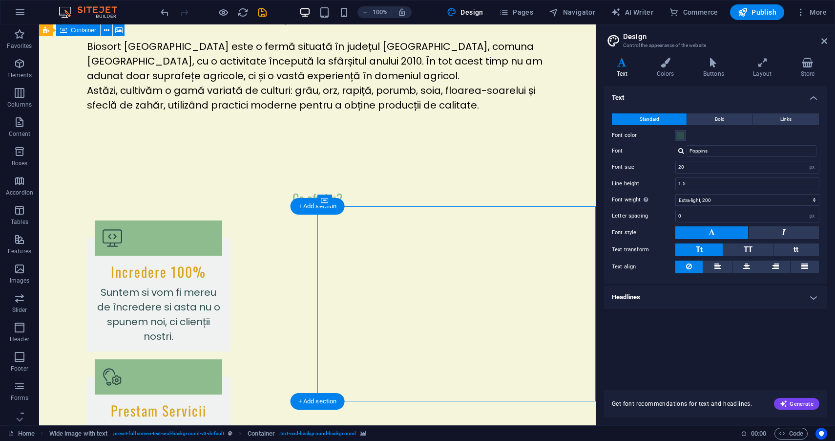
scroll to position [709, 0]
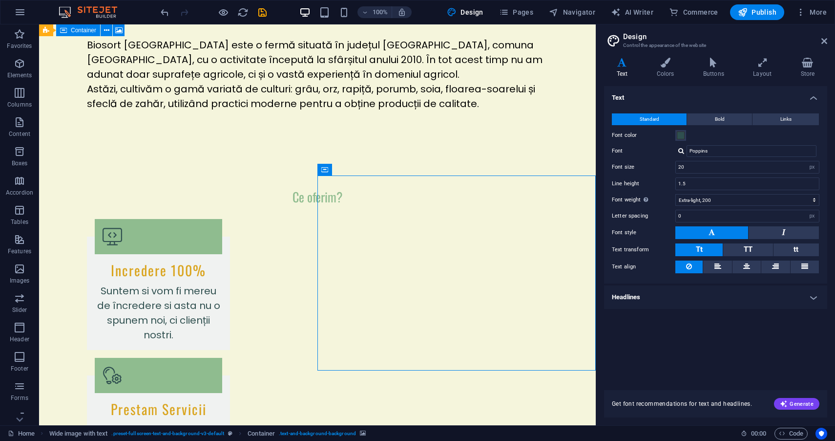
click at [819, 47] on header "Design Control the appearance of the website" at bounding box center [716, 36] width 221 height 25
click at [820, 45] on header "Design Control the appearance of the website" at bounding box center [716, 36] width 221 height 25
click at [822, 44] on icon at bounding box center [825, 41] width 6 height 8
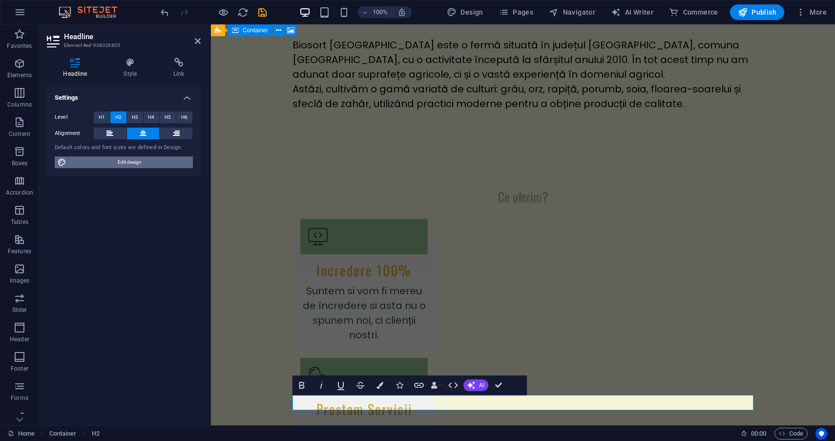
click at [132, 161] on span "Edit design" at bounding box center [129, 162] width 121 height 12
select select "px"
select select "200"
select select "px"
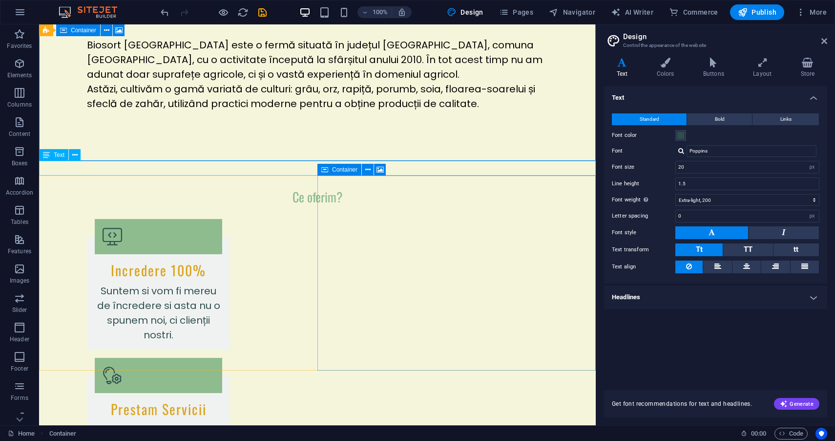
click at [392, 170] on div "Container" at bounding box center [355, 170] width 75 height 12
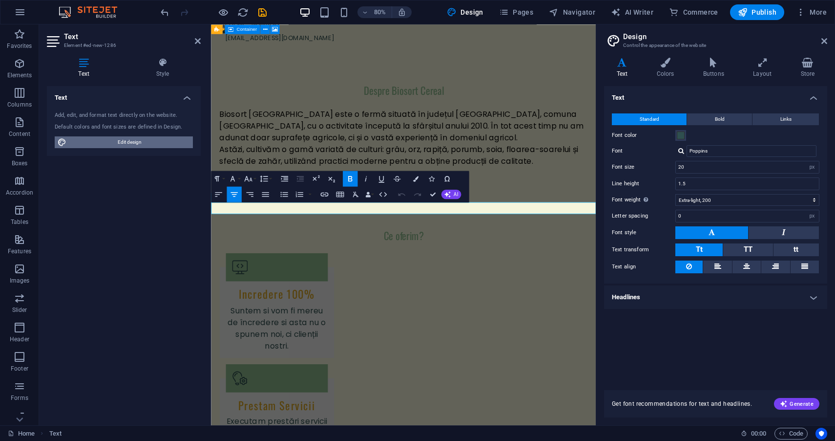
click at [155, 141] on span "Edit design" at bounding box center [129, 142] width 121 height 12
click at [823, 45] on link at bounding box center [825, 41] width 6 height 8
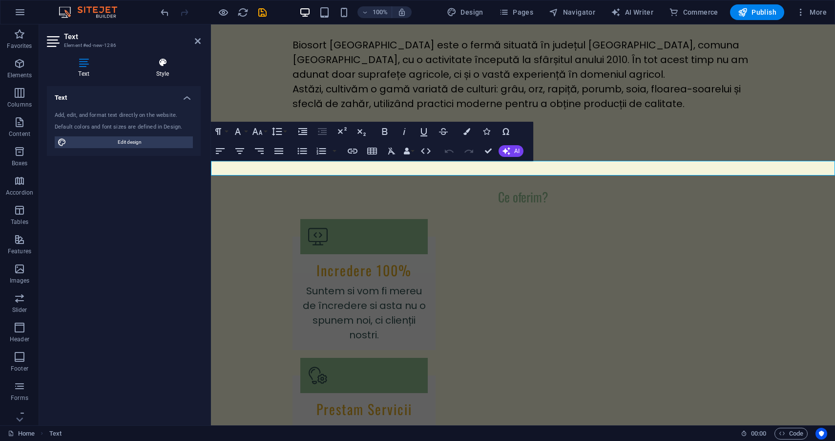
click at [159, 69] on h4 "Style" at bounding box center [163, 68] width 76 height 21
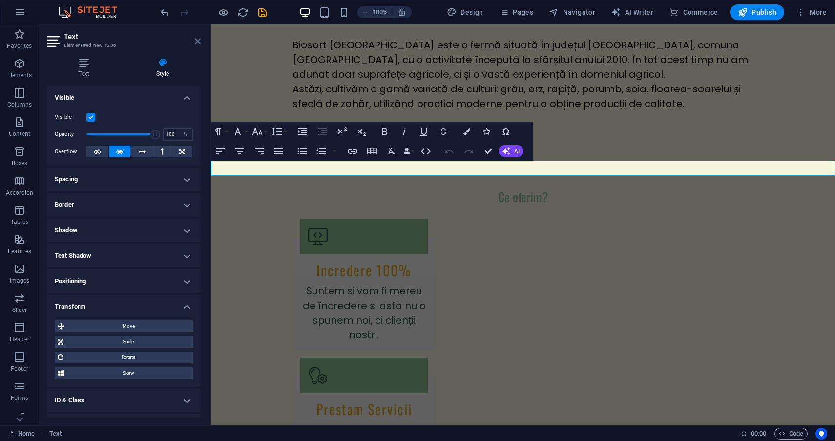
click at [198, 41] on icon at bounding box center [198, 41] width 6 height 8
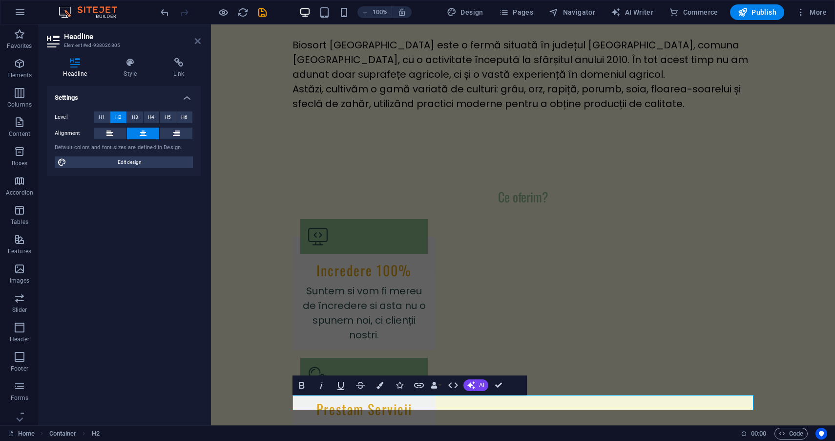
click at [197, 42] on icon at bounding box center [198, 41] width 6 height 8
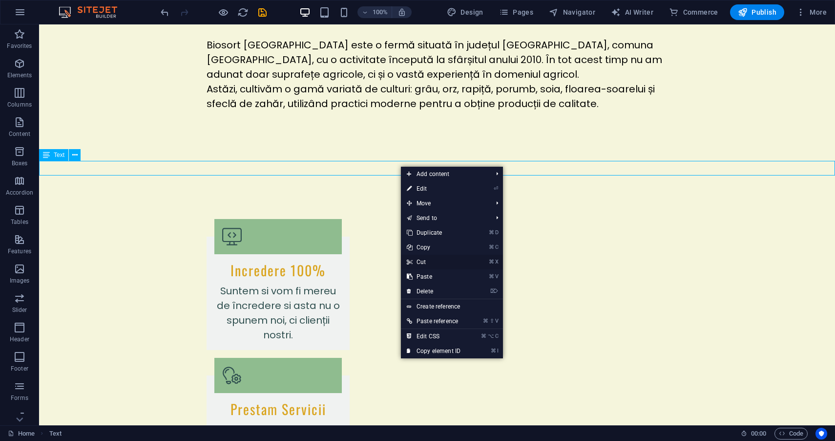
click at [442, 260] on link "⌘ X Cut" at bounding box center [433, 262] width 65 height 15
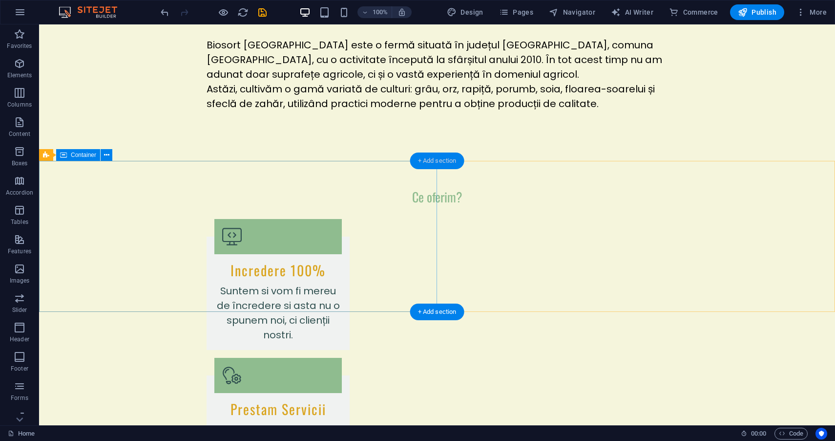
click at [431, 157] on div "+ Add section" at bounding box center [437, 160] width 54 height 17
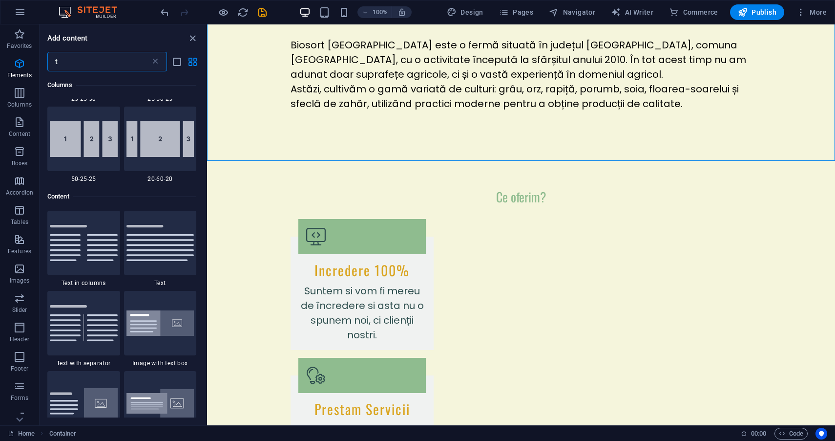
scroll to position [654, 0]
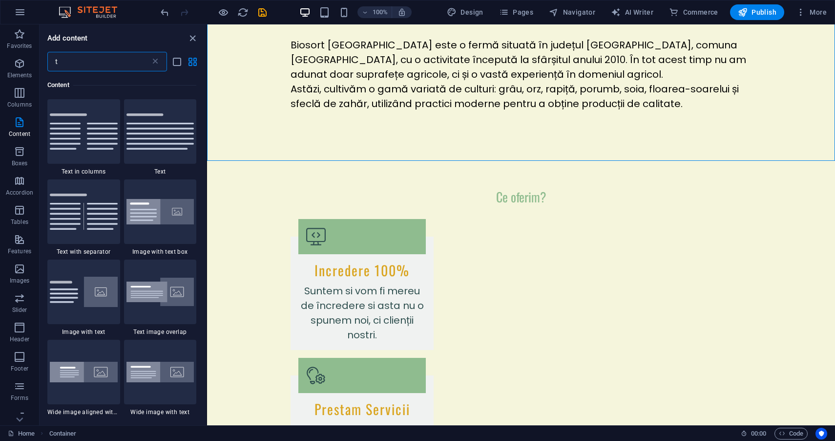
click at [86, 64] on input "t" at bounding box center [98, 62] width 103 height 20
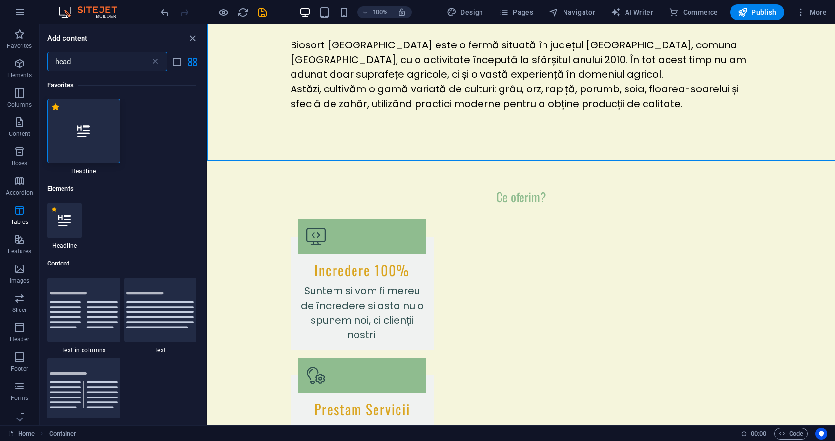
scroll to position [0, 0]
type input "head"
click at [88, 125] on div at bounding box center [83, 131] width 73 height 64
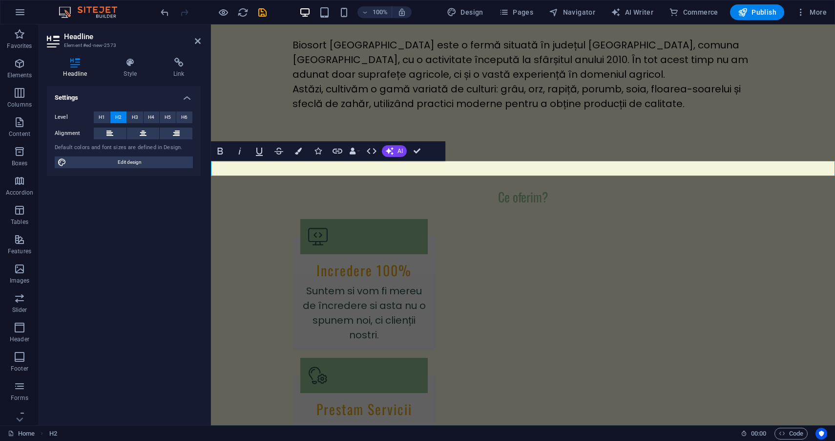
drag, startPoint x: 301, startPoint y: 169, endPoint x: 409, endPoint y: 192, distance: 110.8
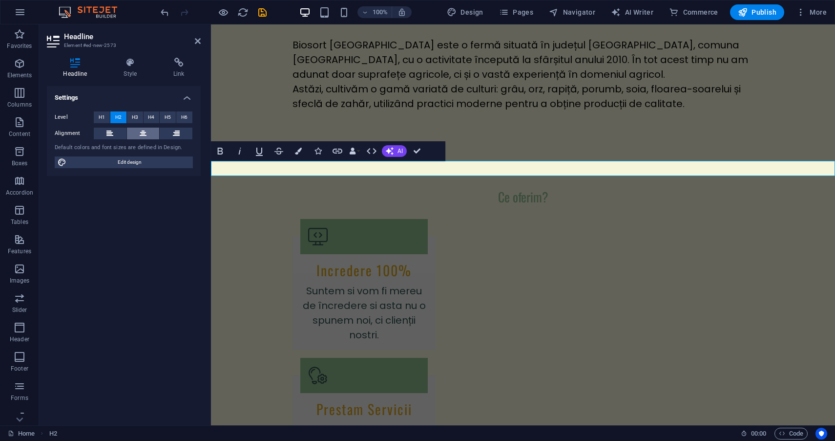
click at [143, 133] on icon at bounding box center [143, 134] width 7 height 12
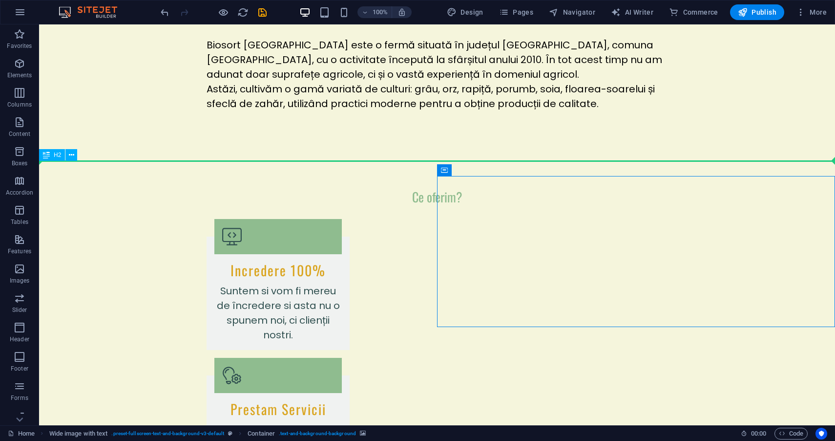
drag, startPoint x: 593, startPoint y: 197, endPoint x: 496, endPoint y: 163, distance: 103.1
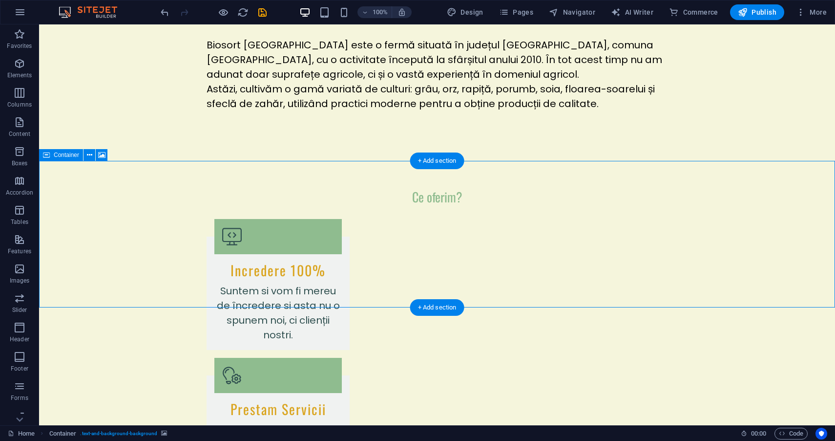
click at [162, 14] on icon "undo" at bounding box center [164, 12] width 11 height 11
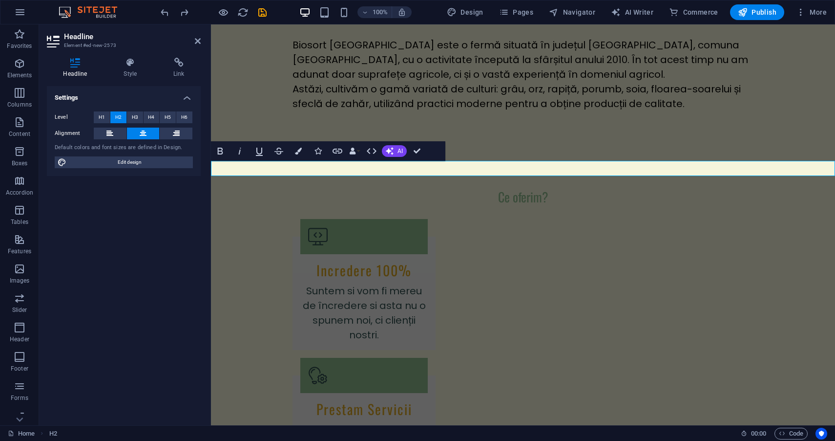
drag, startPoint x: 538, startPoint y: 168, endPoint x: 283, endPoint y: 162, distance: 255.1
click at [115, 134] on button at bounding box center [110, 134] width 33 height 12
click at [134, 136] on button at bounding box center [143, 134] width 33 height 12
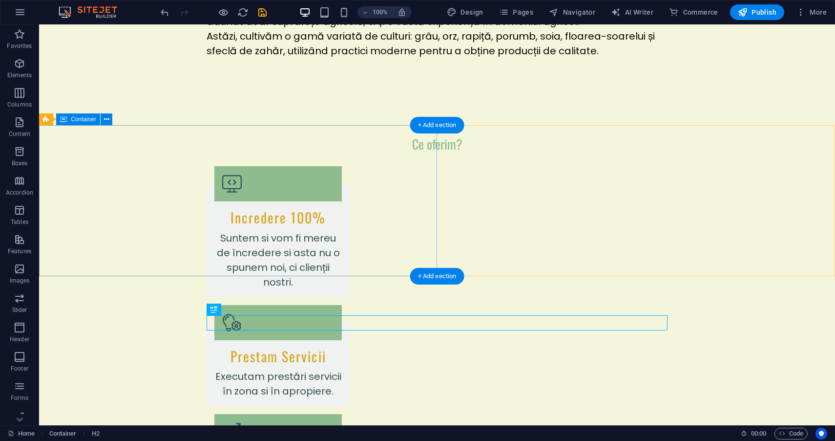
scroll to position [770, 0]
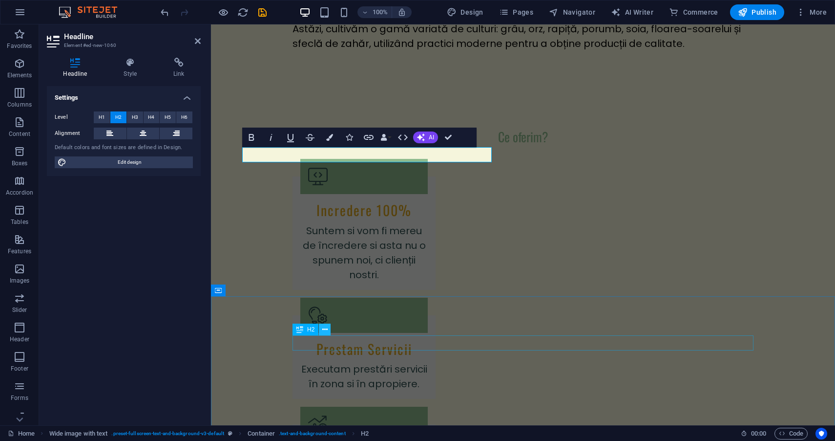
click at [331, 325] on button at bounding box center [325, 329] width 12 height 12
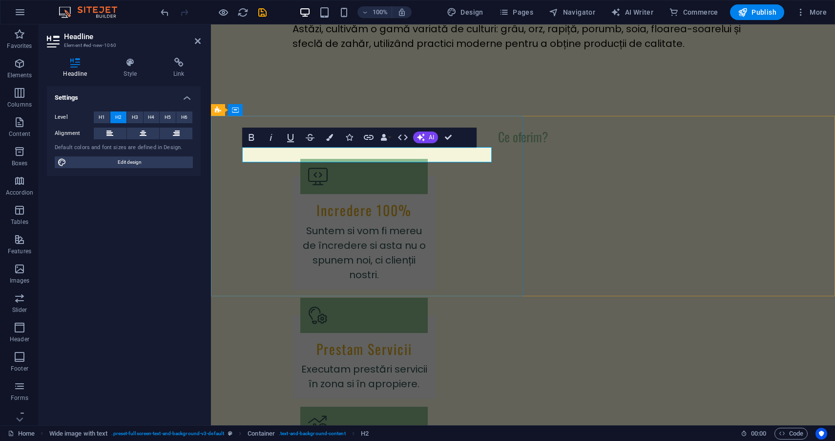
drag, startPoint x: 433, startPoint y: 156, endPoint x: 327, endPoint y: 157, distance: 106.0
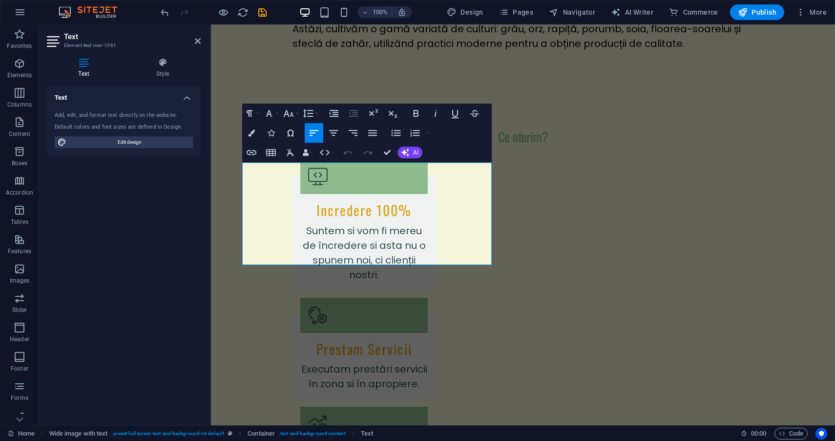
drag, startPoint x: 446, startPoint y: 257, endPoint x: 196, endPoint y: 128, distance: 280.6
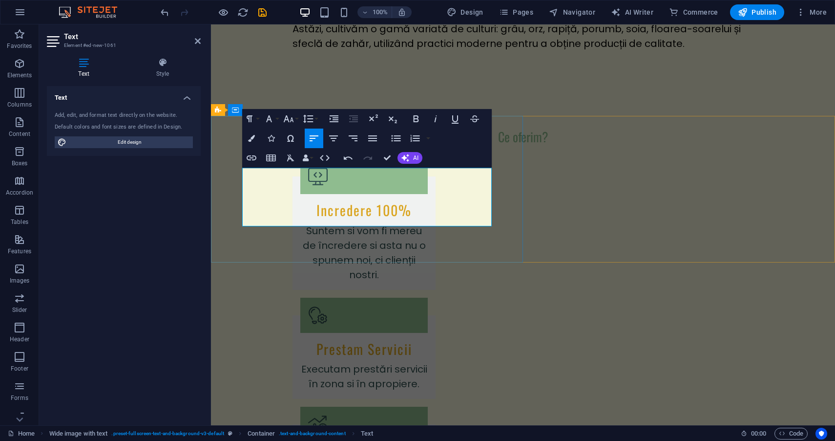
drag, startPoint x: 470, startPoint y: 215, endPoint x: 247, endPoint y: 162, distance: 229.2
drag, startPoint x: 310, startPoint y: 174, endPoint x: 242, endPoint y: 173, distance: 67.4
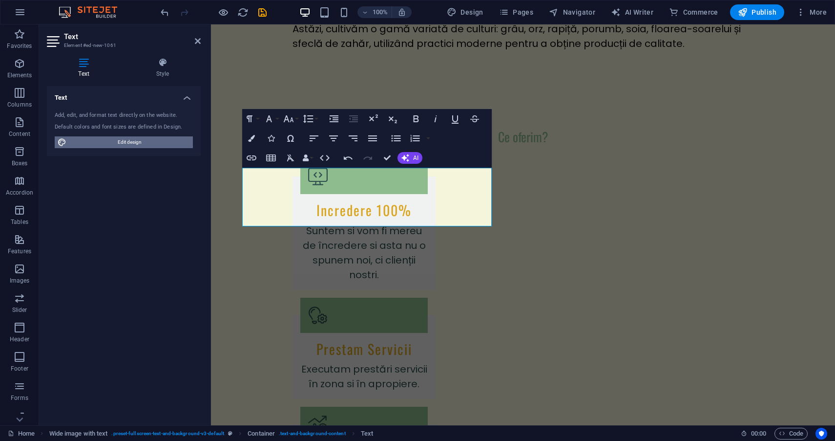
click at [174, 137] on span "Edit design" at bounding box center [129, 142] width 121 height 12
select select "px"
select select "200"
select select "px"
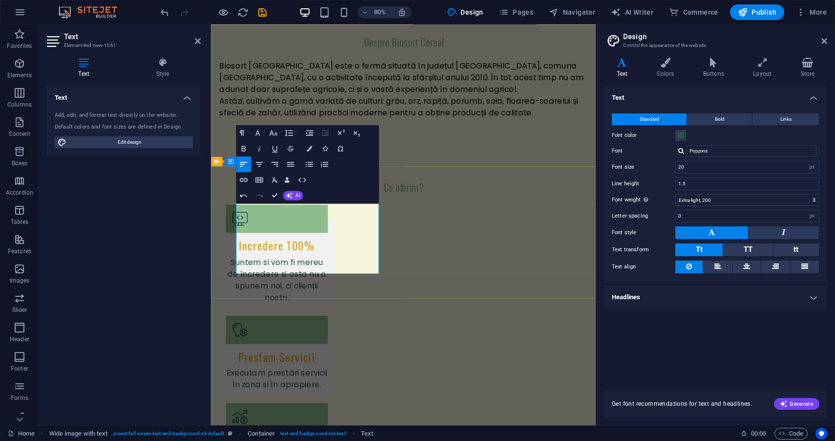
drag, startPoint x: 375, startPoint y: 327, endPoint x: 230, endPoint y: 221, distance: 179.7
click at [721, 168] on input "20" at bounding box center [747, 167] width 143 height 12
click at [275, 135] on icon "button" at bounding box center [273, 132] width 9 height 9
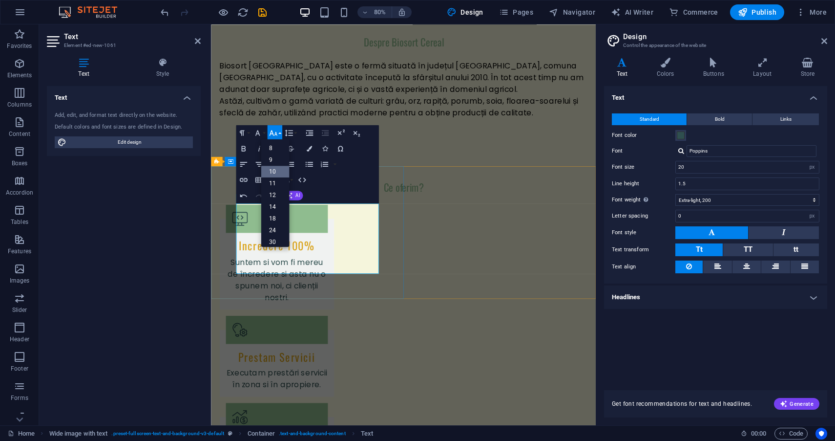
click at [280, 171] on link "10" at bounding box center [275, 172] width 28 height 12
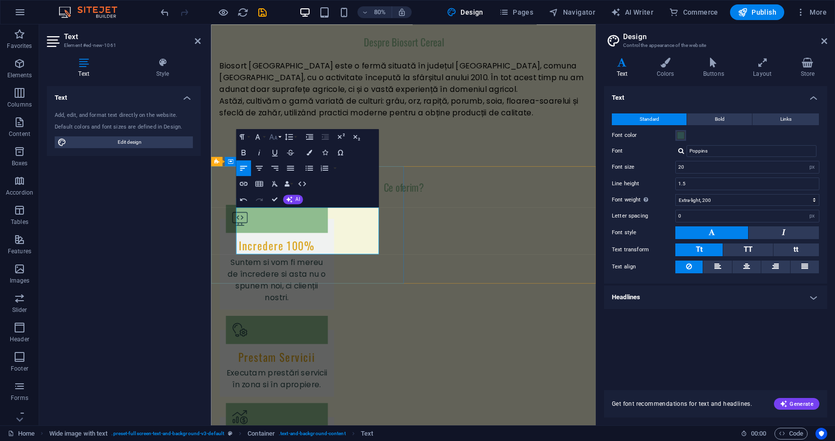
click at [274, 139] on icon "button" at bounding box center [273, 136] width 8 height 5
click at [278, 194] on link "18" at bounding box center [275, 190] width 28 height 12
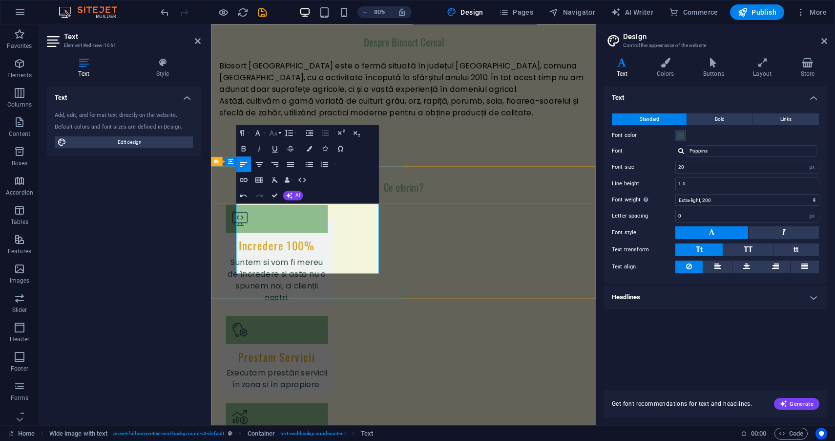
click at [276, 139] on button "Font Size" at bounding box center [274, 133] width 15 height 16
click at [281, 182] on link "30" at bounding box center [275, 179] width 28 height 12
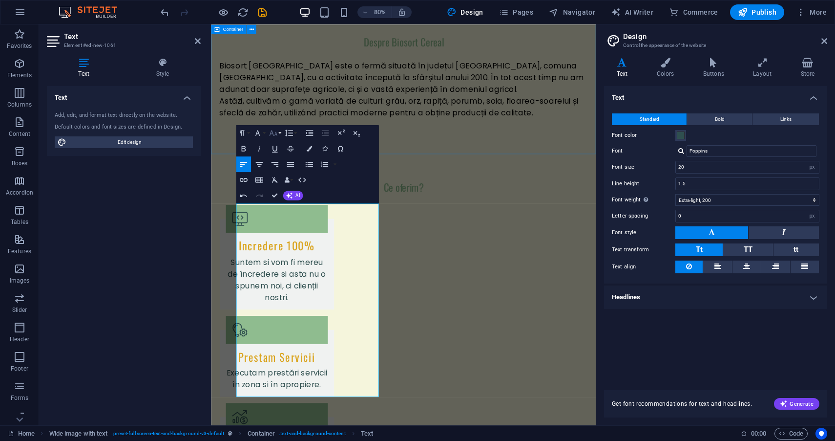
click at [273, 129] on icon "button" at bounding box center [273, 132] width 9 height 9
click at [282, 163] on link "24" at bounding box center [275, 167] width 28 height 12
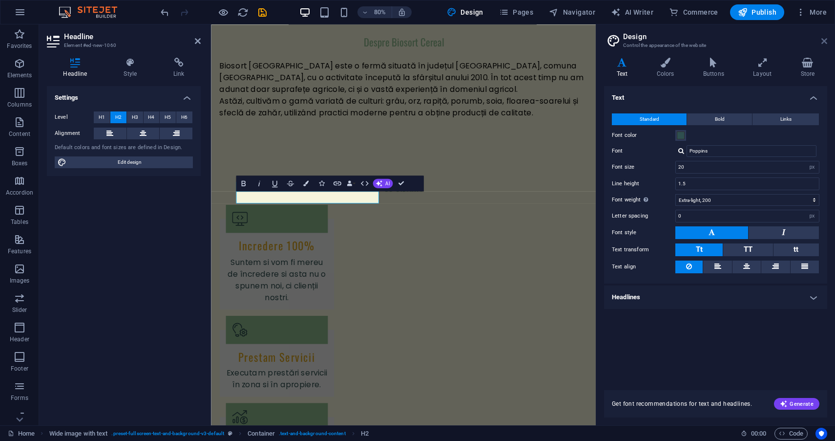
click at [827, 45] on link at bounding box center [825, 41] width 6 height 8
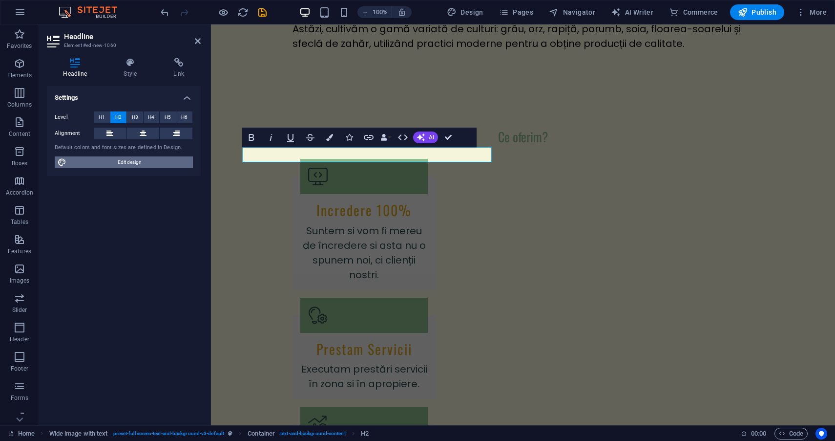
click at [164, 159] on span "Edit design" at bounding box center [129, 162] width 121 height 12
select select "px"
select select "200"
select select "px"
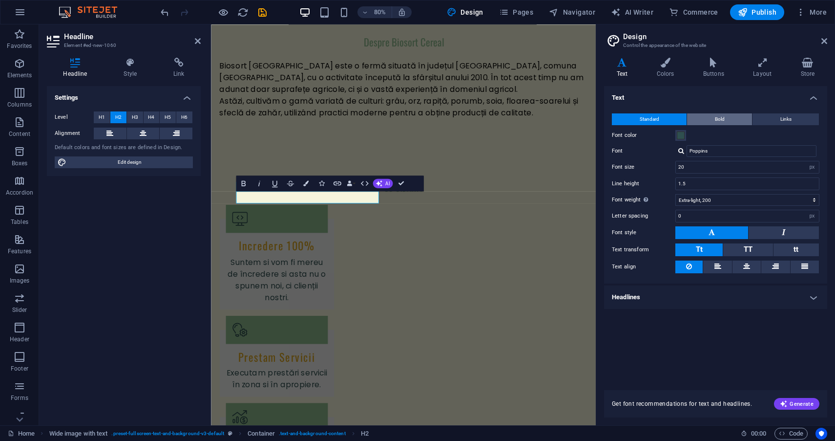
click at [729, 123] on button "Bold" at bounding box center [719, 119] width 65 height 12
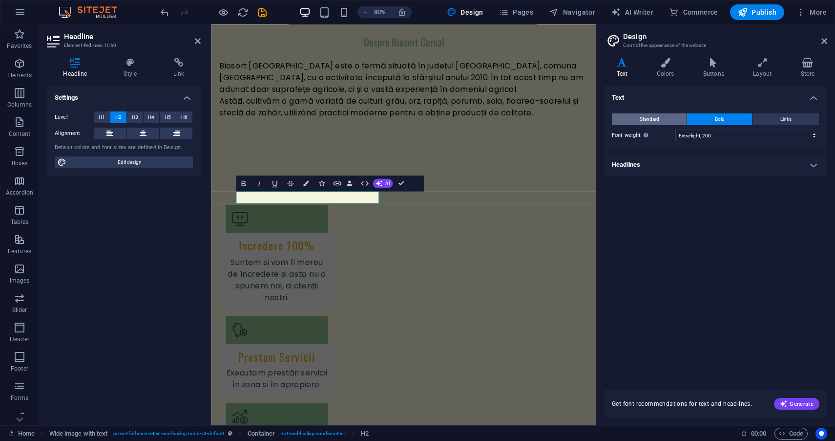
click at [664, 117] on button "Standard" at bounding box center [649, 119] width 75 height 12
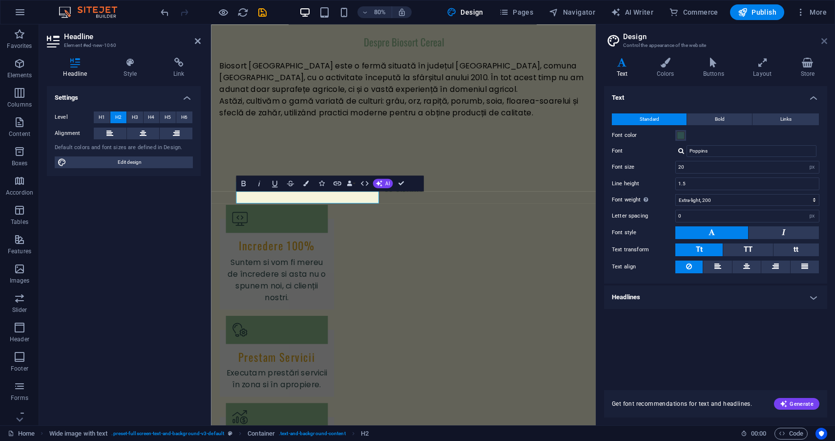
drag, startPoint x: 824, startPoint y: 38, endPoint x: 603, endPoint y: 43, distance: 221.4
click at [824, 38] on icon at bounding box center [825, 41] width 6 height 8
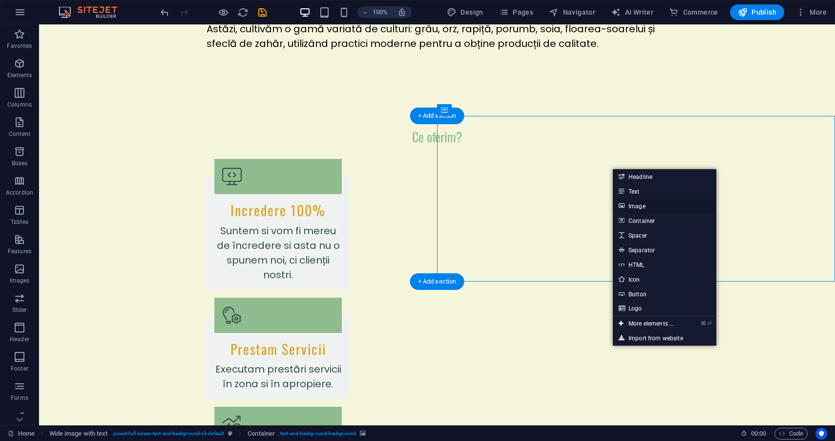
click at [650, 207] on link "Image" at bounding box center [665, 205] width 104 height 15
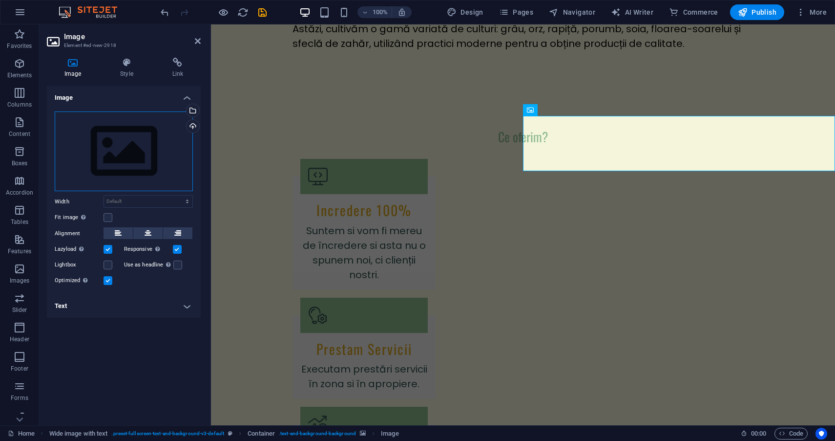
click at [126, 135] on div "Drag files here, click to choose files or select files from Files or our free s…" at bounding box center [124, 151] width 138 height 80
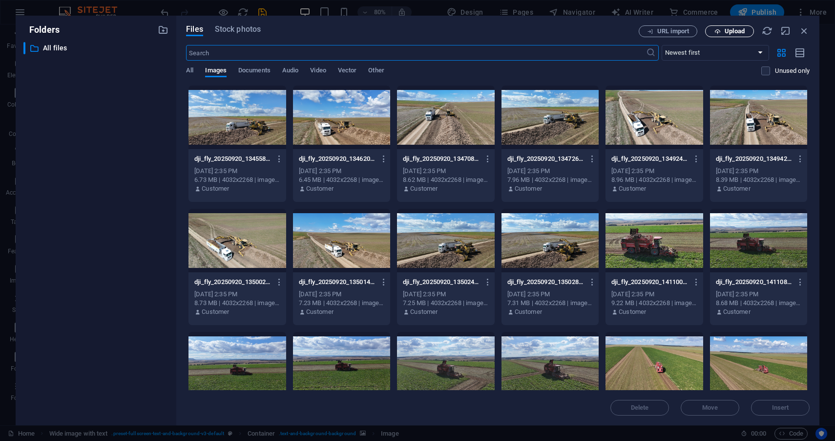
click at [719, 33] on icon "button" at bounding box center [718, 31] width 6 height 6
click at [719, 29] on icon "button" at bounding box center [718, 31] width 6 height 6
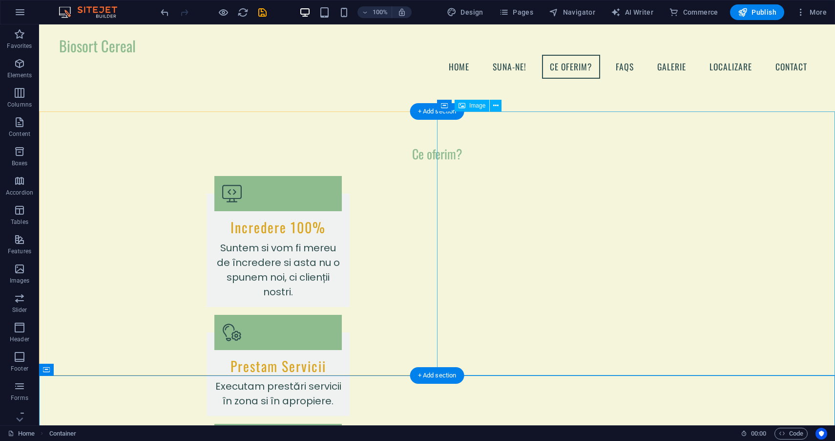
scroll to position [723, 0]
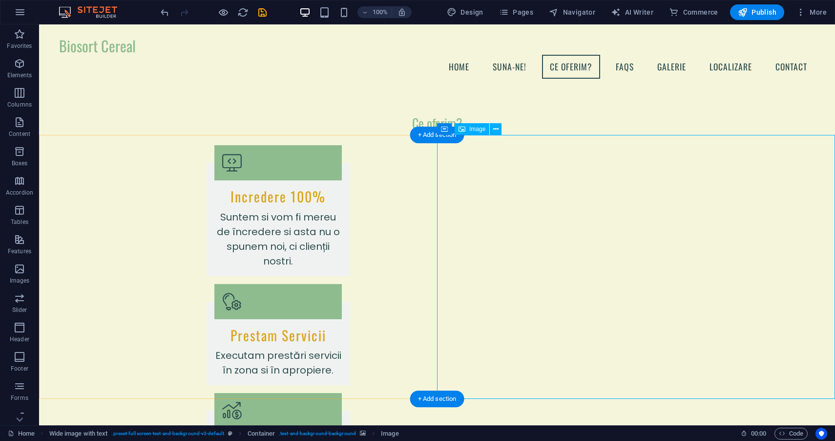
scroll to position [737, 0]
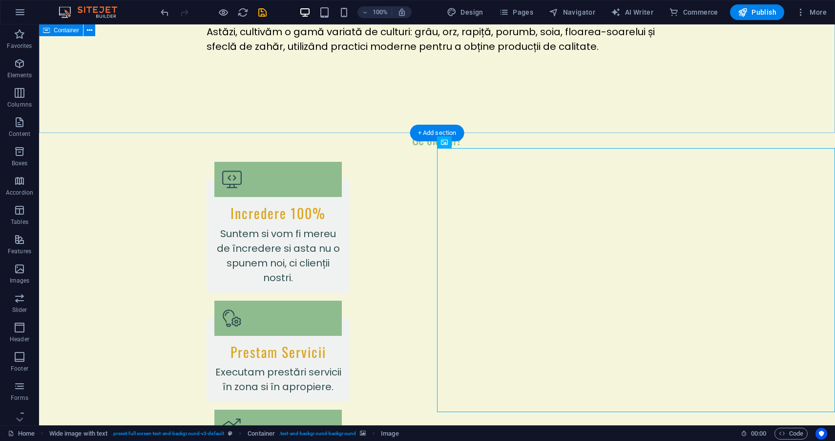
click at [310, 129] on div "Ce oferim? Incredere 100% Suntem si vom fi mereu de încredere si asta nu o spun…" at bounding box center [437, 336] width 796 height 487
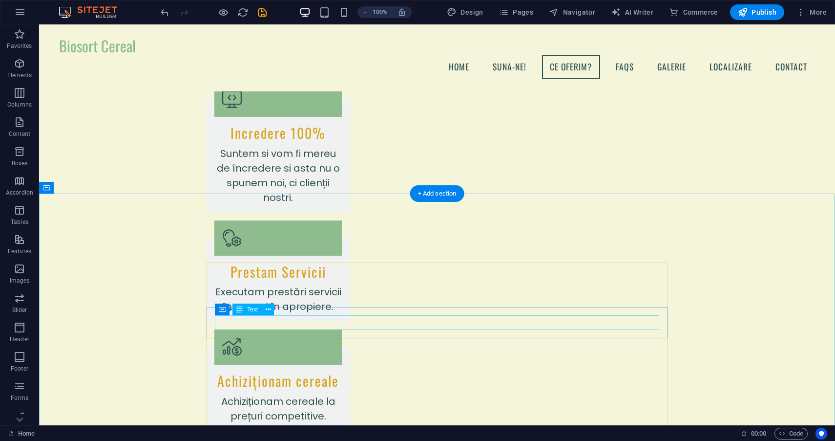
scroll to position [785, 0]
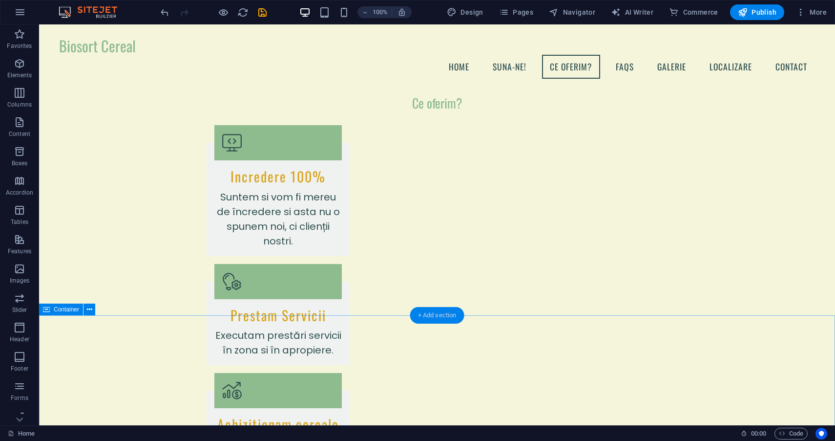
click at [434, 314] on div "+ Add section" at bounding box center [437, 315] width 54 height 17
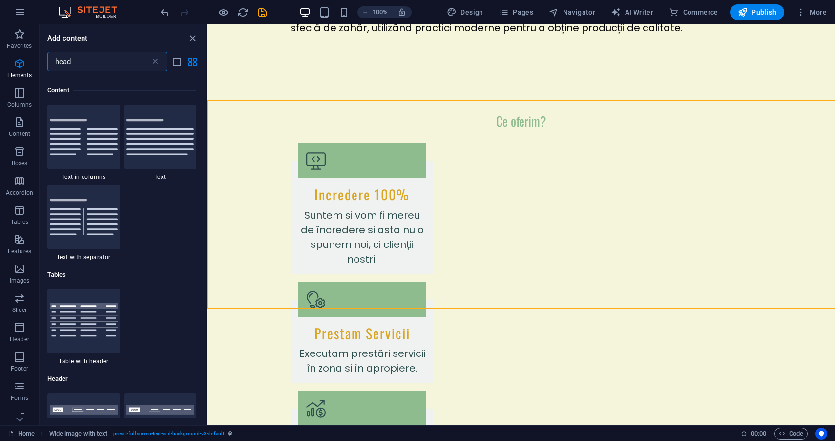
scroll to position [179, 0]
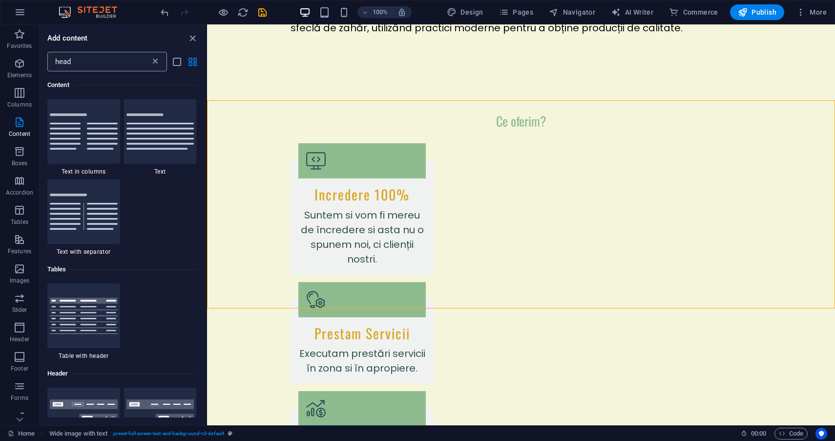
click at [159, 64] on icon at bounding box center [155, 62] width 10 height 10
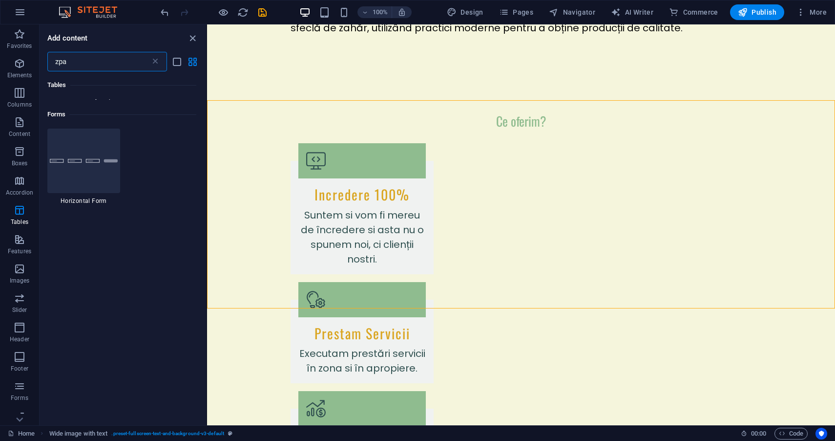
scroll to position [0, 0]
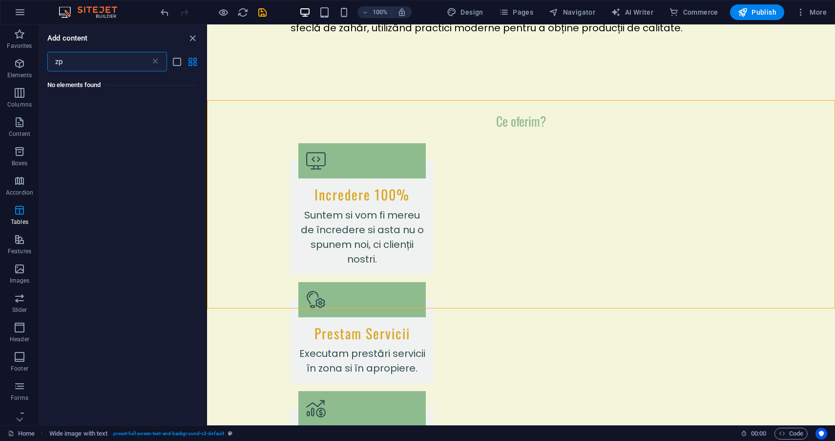
type input "z"
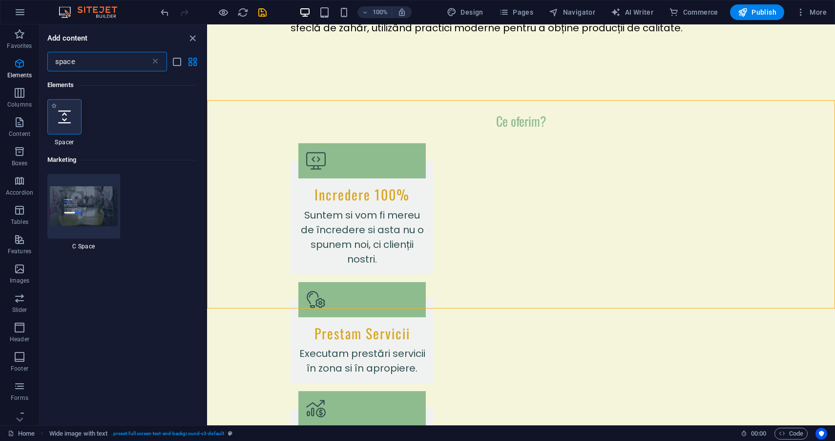
type input "space"
click at [54, 118] on div at bounding box center [64, 116] width 34 height 35
select select "px"
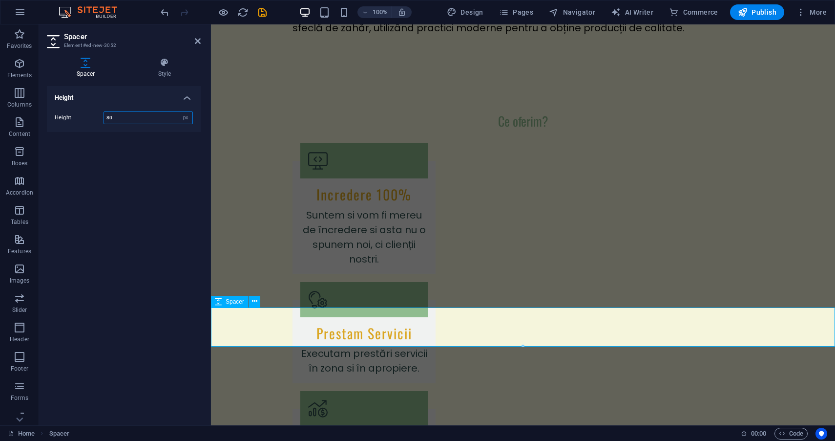
type input "80"
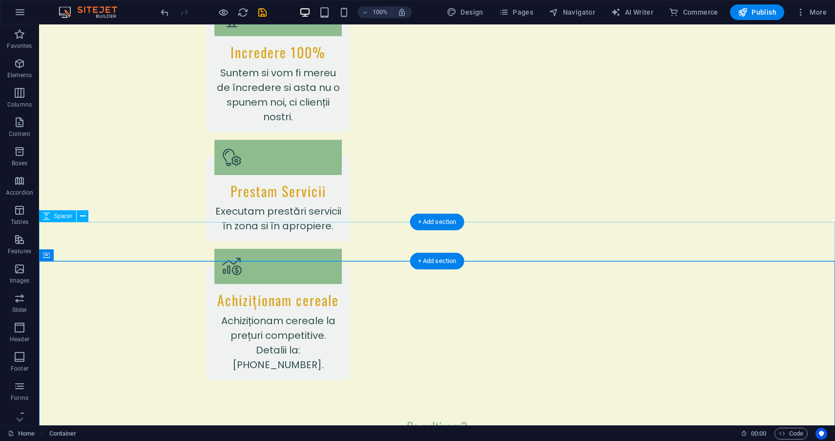
scroll to position [927, 0]
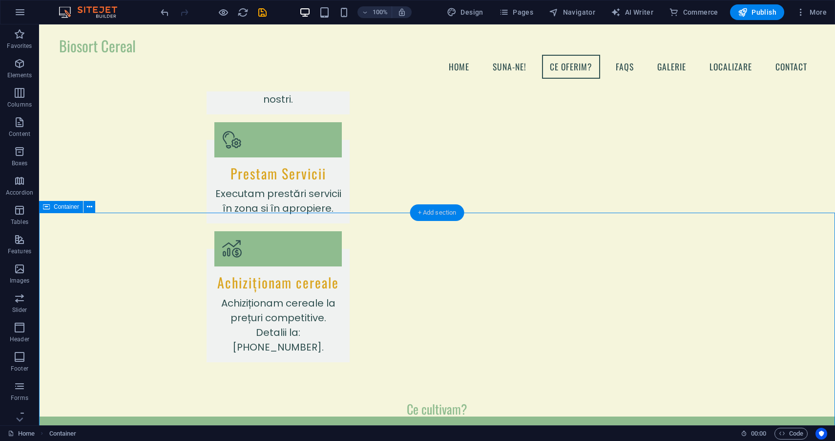
click at [436, 216] on div "+ Add section" at bounding box center [437, 212] width 54 height 17
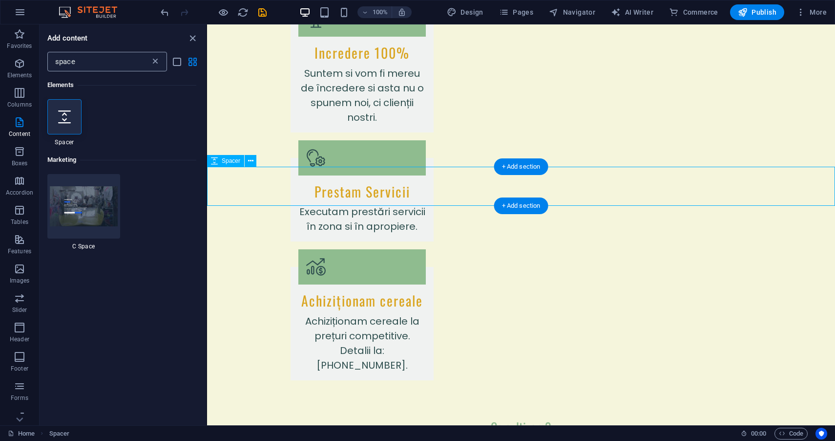
click at [158, 62] on icon at bounding box center [155, 62] width 10 height 10
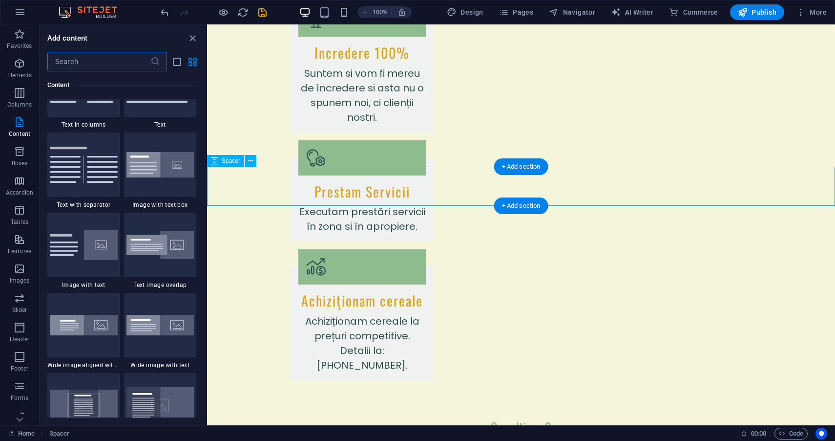
scroll to position [1754, 0]
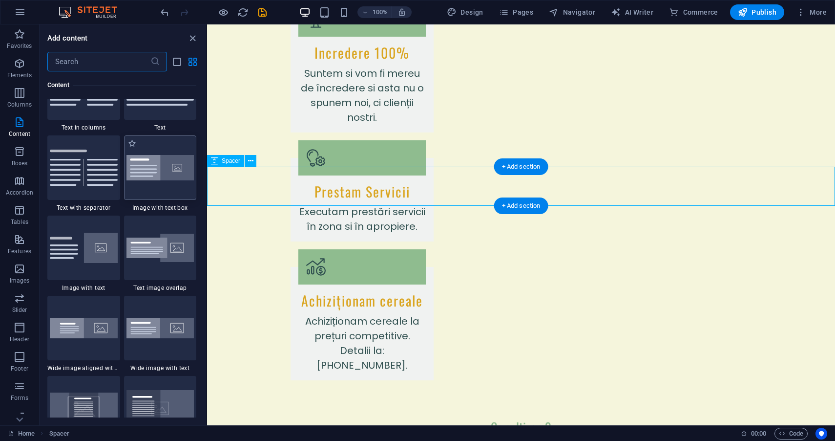
click at [167, 167] on img at bounding box center [161, 168] width 68 height 26
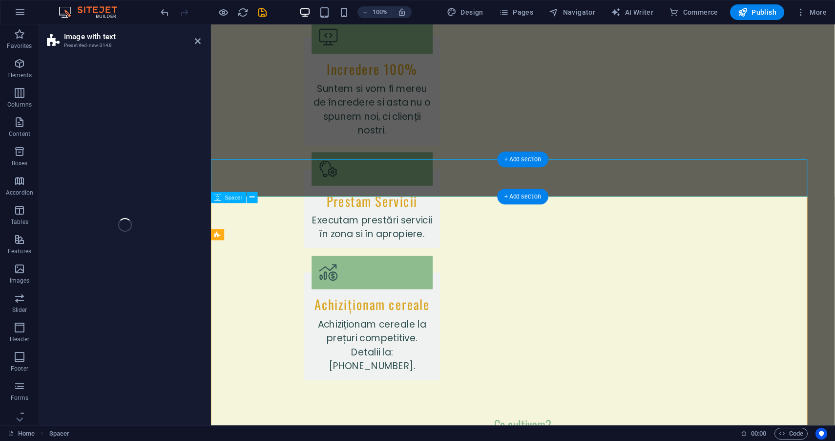
select select "rem"
select select "px"
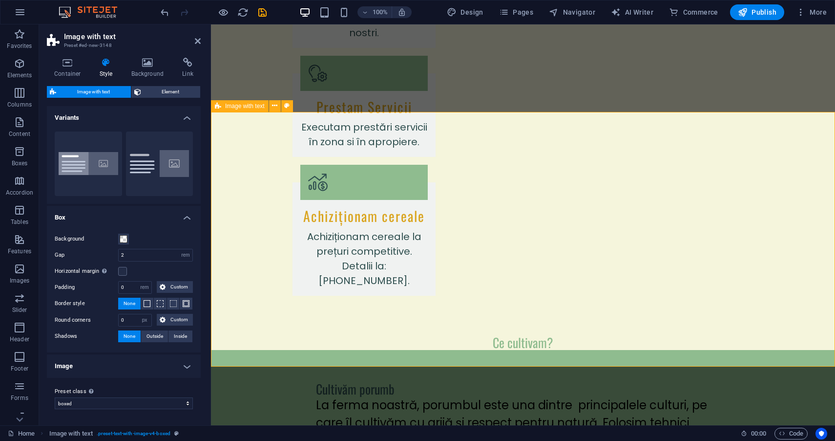
scroll to position [1025, 0]
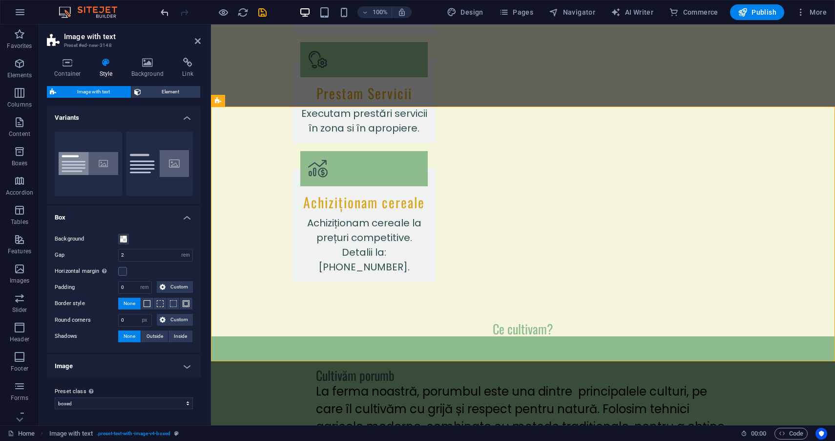
click at [166, 11] on icon "undo" at bounding box center [164, 12] width 11 height 11
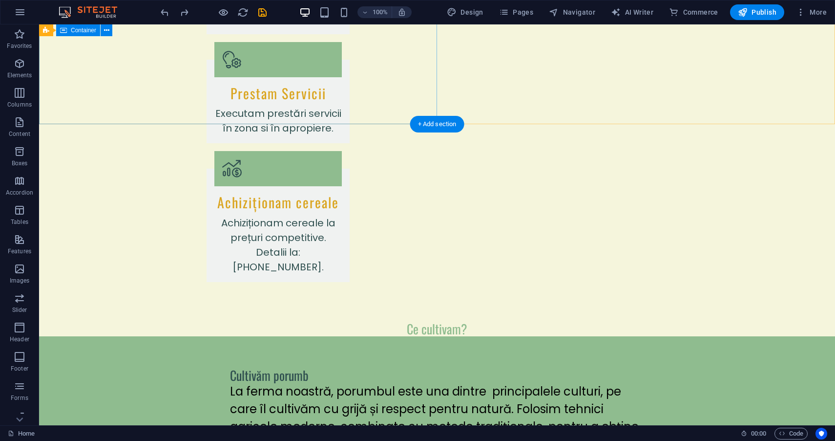
click at [232, 336] on div "Cultivăm porumb La ferma noastră, porumbul este una dintre principalele culturi…" at bounding box center [437, 410] width 796 height 148
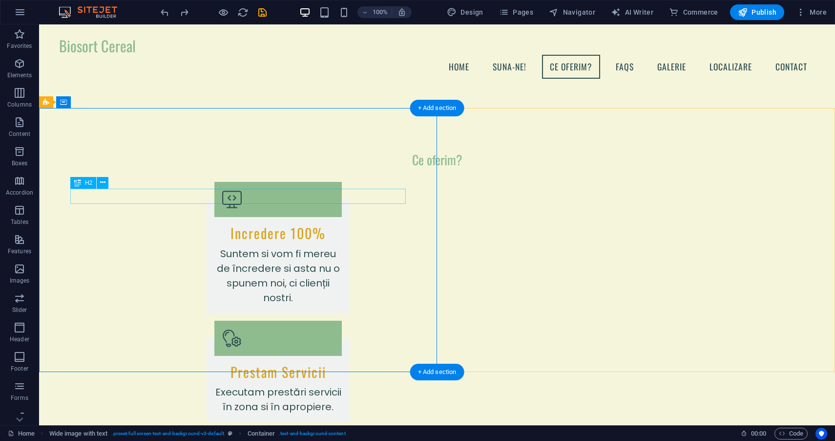
click at [89, 101] on span "Container" at bounding box center [83, 102] width 25 height 6
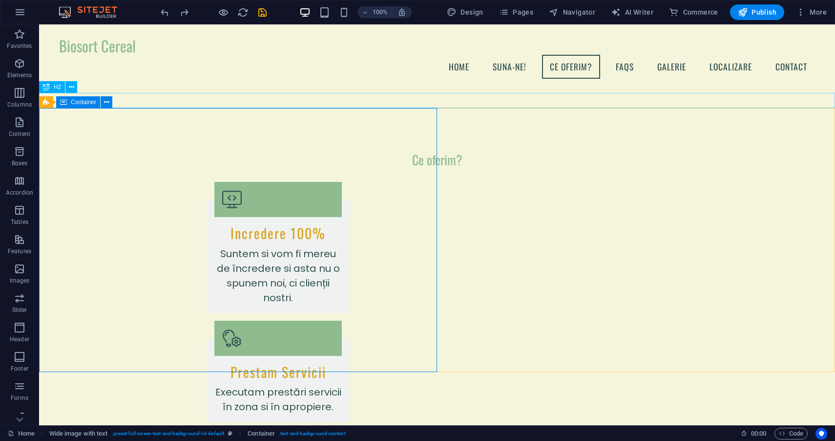
click at [73, 102] on span "Container" at bounding box center [83, 102] width 25 height 6
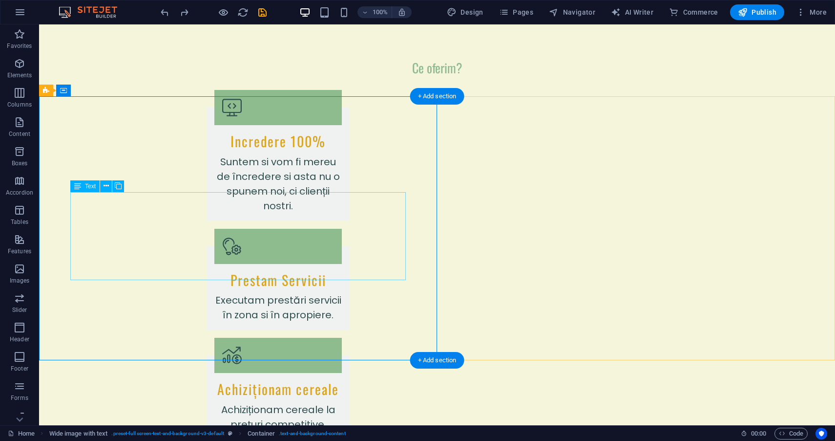
scroll to position [818, 0]
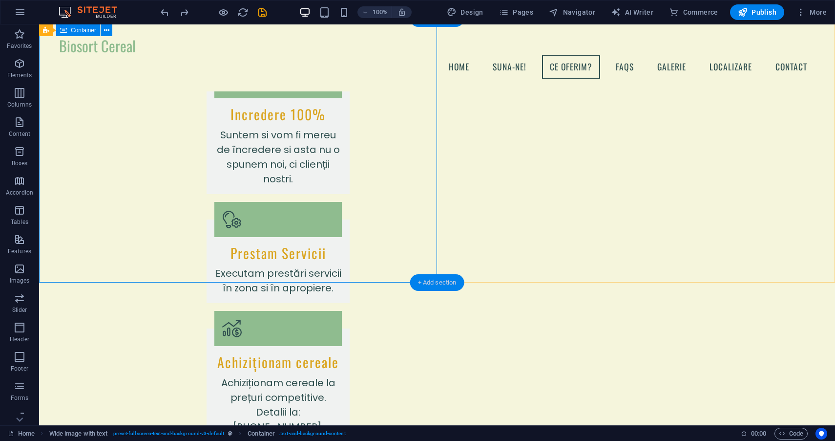
click at [423, 279] on div "+ Add section" at bounding box center [437, 282] width 54 height 17
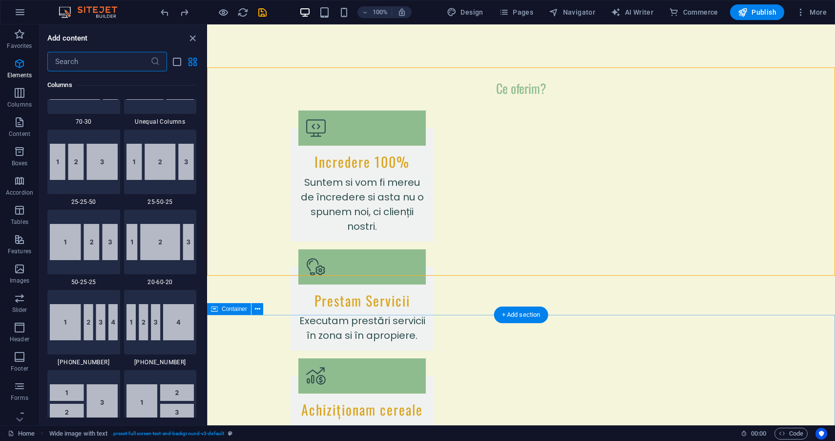
scroll to position [1710, 0]
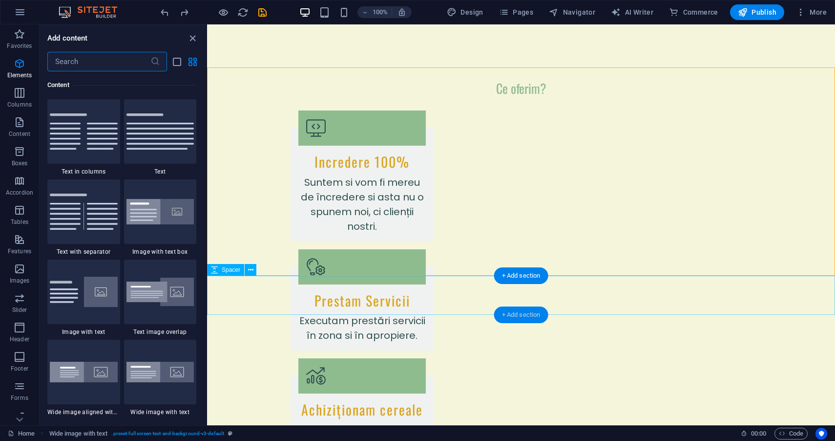
click at [524, 313] on div "+ Add section" at bounding box center [521, 314] width 54 height 17
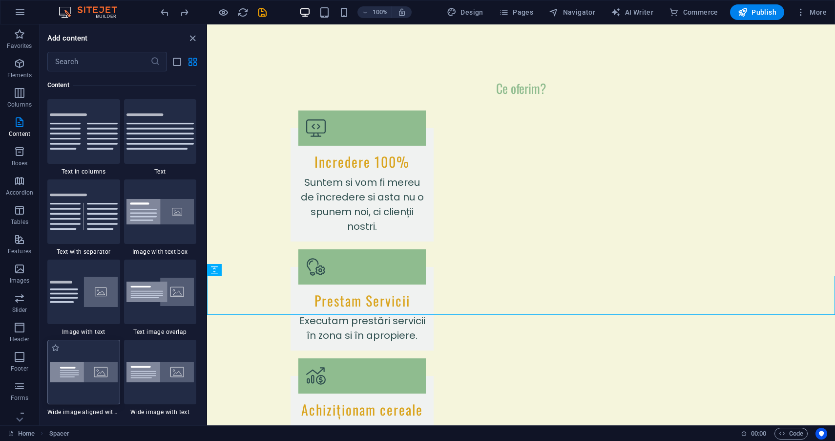
click at [93, 378] on img at bounding box center [84, 372] width 68 height 21
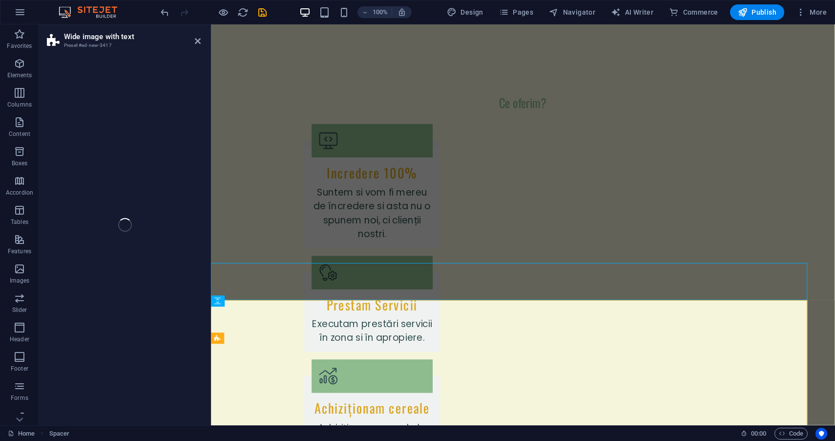
select select "%"
select select "preset-fullscreen-text-and-background-v3-alignments"
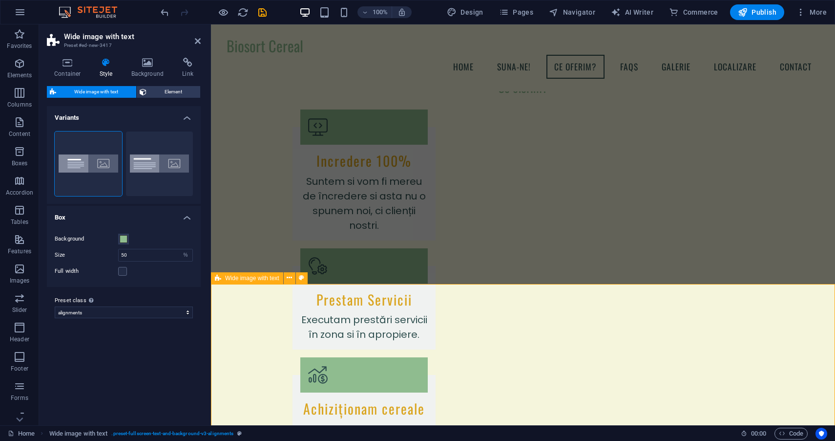
scroll to position [790, 0]
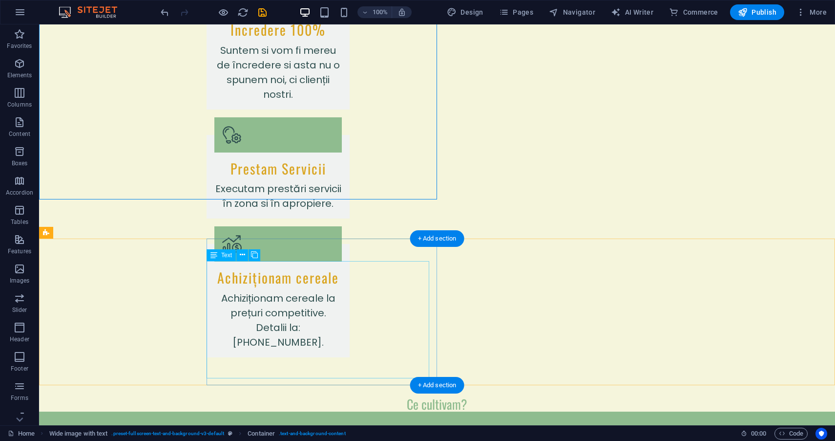
scroll to position [957, 0]
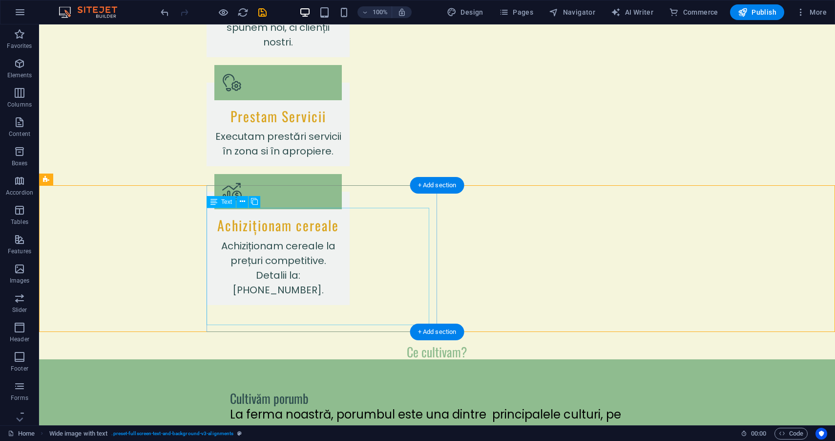
scroll to position [1003, 0]
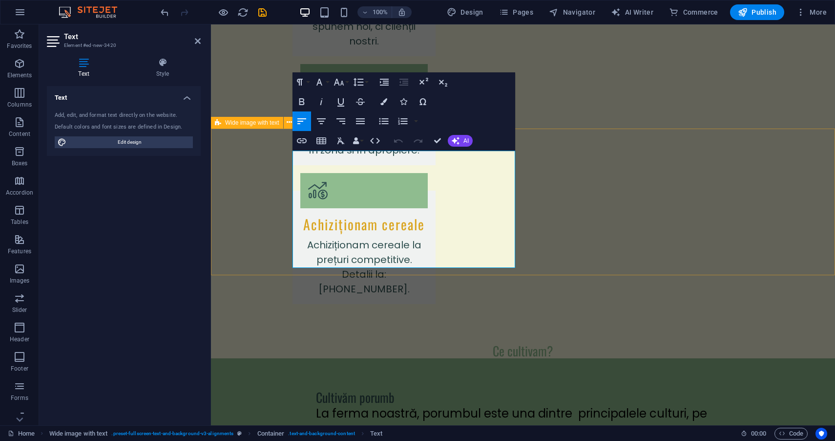
drag, startPoint x: 470, startPoint y: 256, endPoint x: 239, endPoint y: 154, distance: 252.3
drag, startPoint x: 387, startPoint y: 265, endPoint x: 370, endPoint y: 255, distance: 19.7
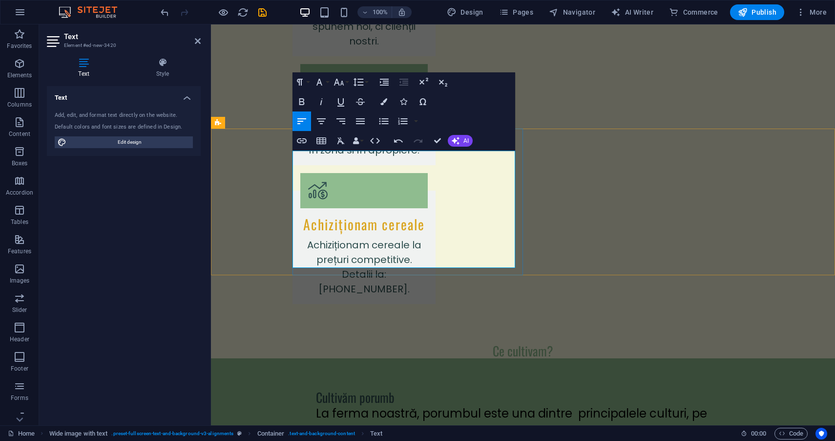
drag, startPoint x: 365, startPoint y: 262, endPoint x: 335, endPoint y: 247, distance: 34.3
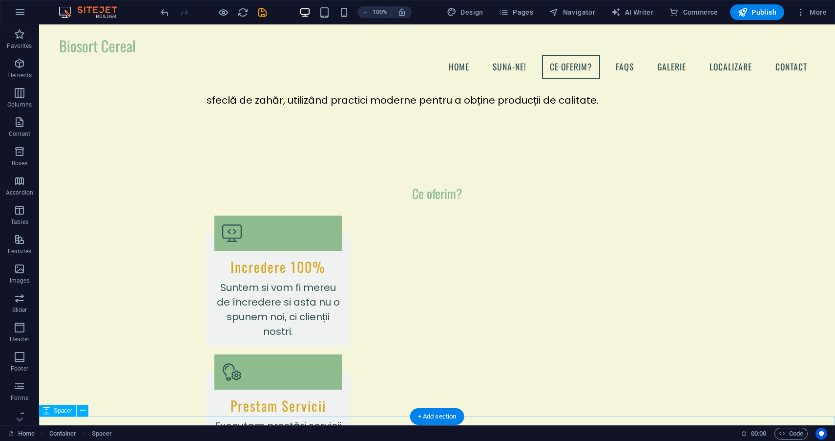
scroll to position [684, 0]
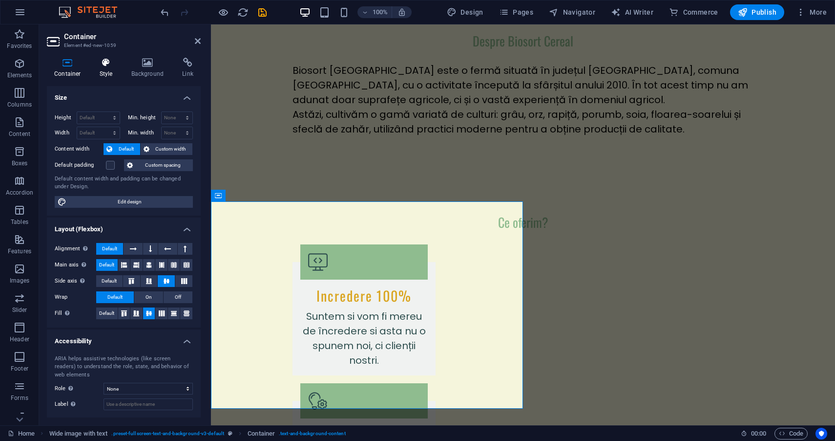
click at [107, 59] on icon at bounding box center [106, 63] width 28 height 10
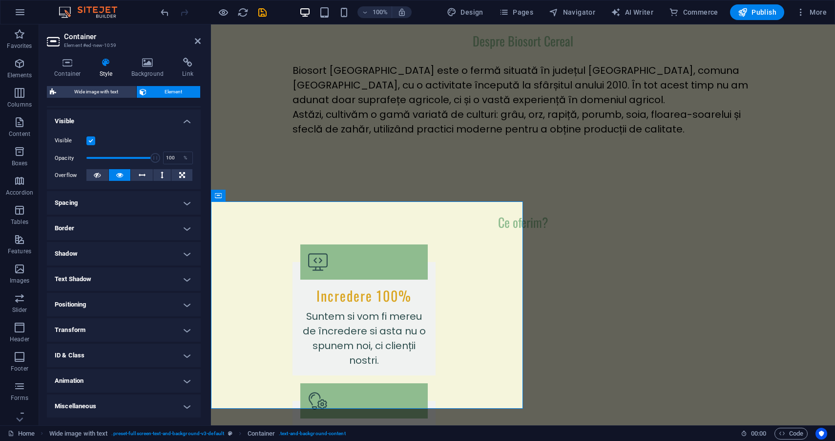
scroll to position [101, 0]
click at [271, 175] on div "Ce oferim? Incredere 100% Suntem si vom fi mereu de încredere si asta nu o spun…" at bounding box center [523, 418] width 624 height 487
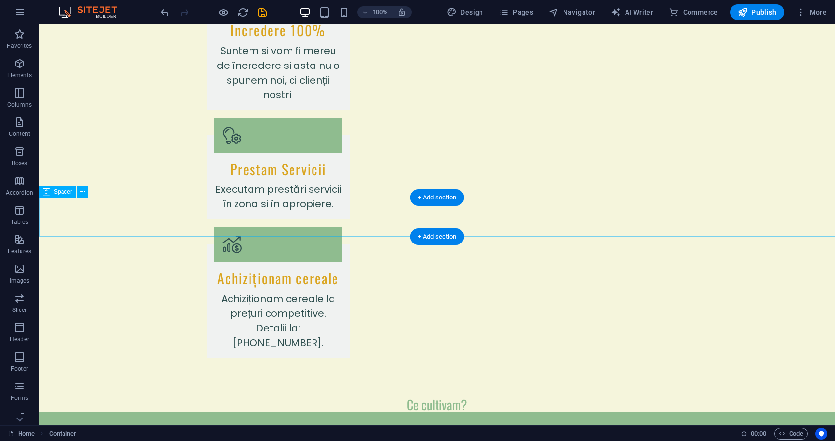
scroll to position [957, 0]
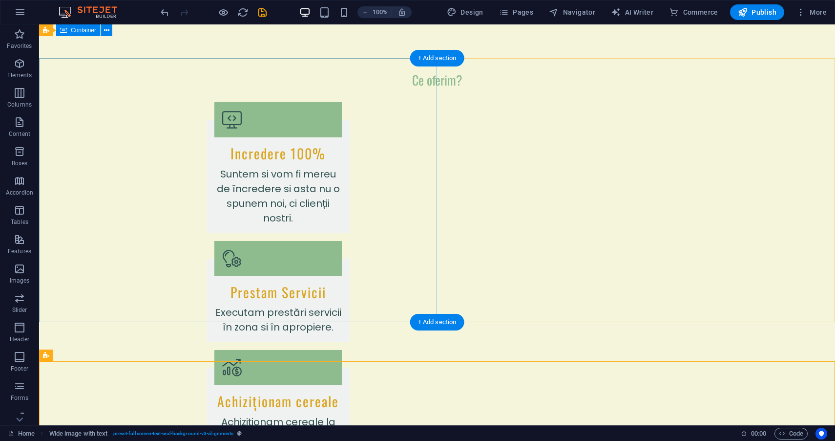
scroll to position [826, 0]
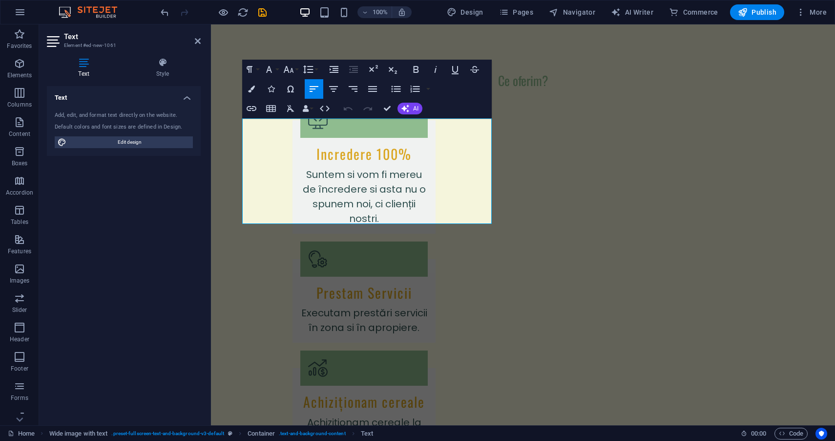
drag, startPoint x: 482, startPoint y: 220, endPoint x: 198, endPoint y: 117, distance: 302.0
click at [290, 70] on icon "button" at bounding box center [289, 70] width 12 height 12
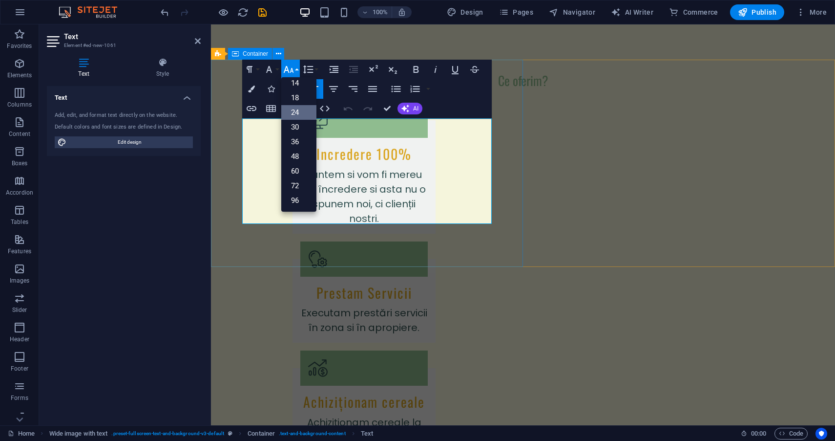
scroll to position [79, 0]
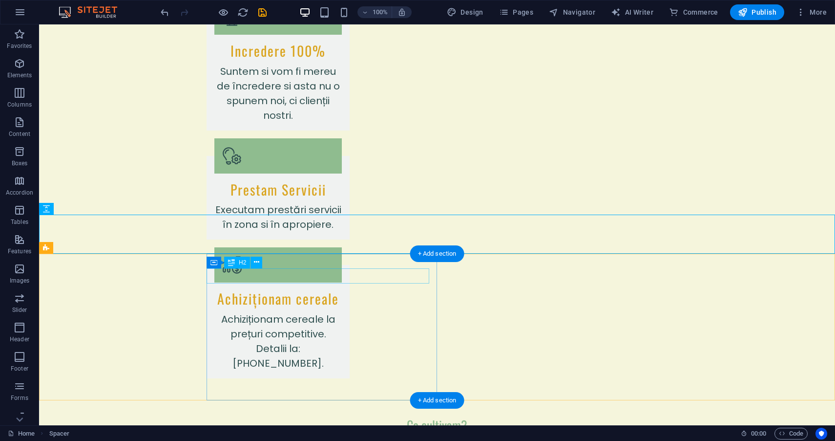
scroll to position [935, 0]
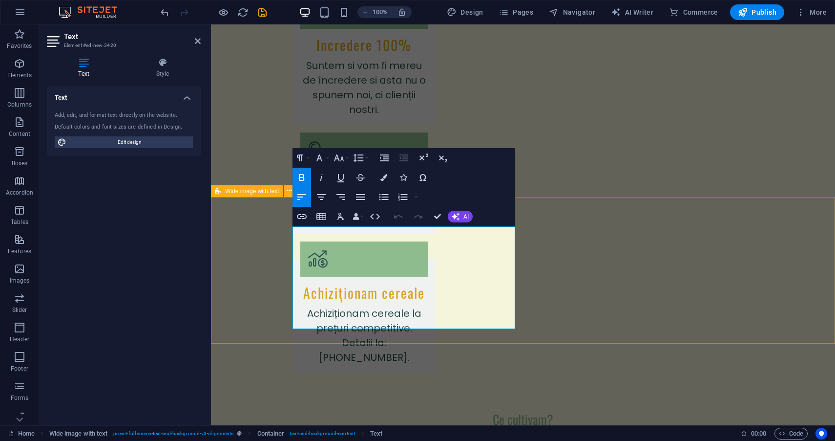
drag, startPoint x: 361, startPoint y: 320, endPoint x: 274, endPoint y: 226, distance: 127.6
click at [341, 161] on icon "button" at bounding box center [339, 157] width 10 height 7
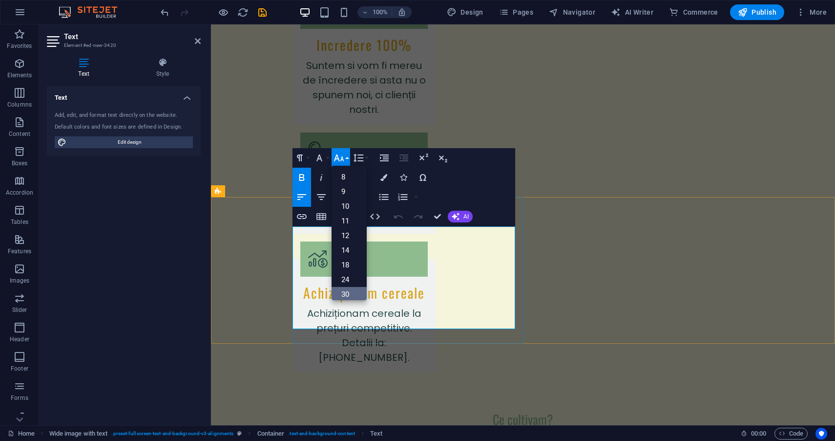
click at [352, 288] on link "30" at bounding box center [349, 294] width 35 height 15
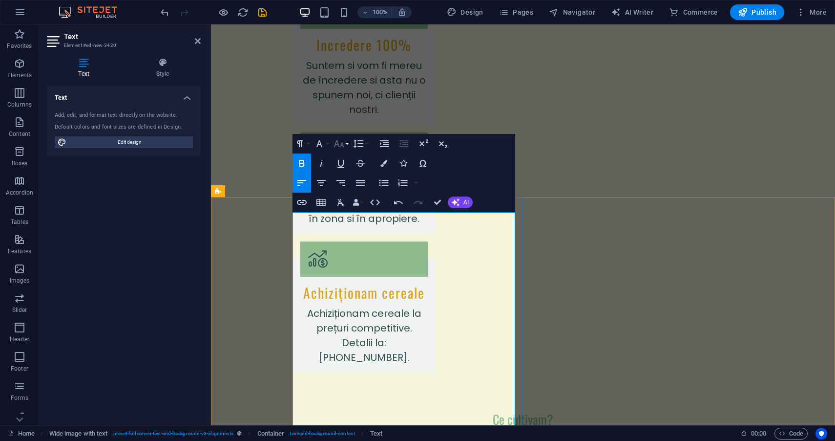
click at [343, 140] on icon "button" at bounding box center [339, 144] width 12 height 12
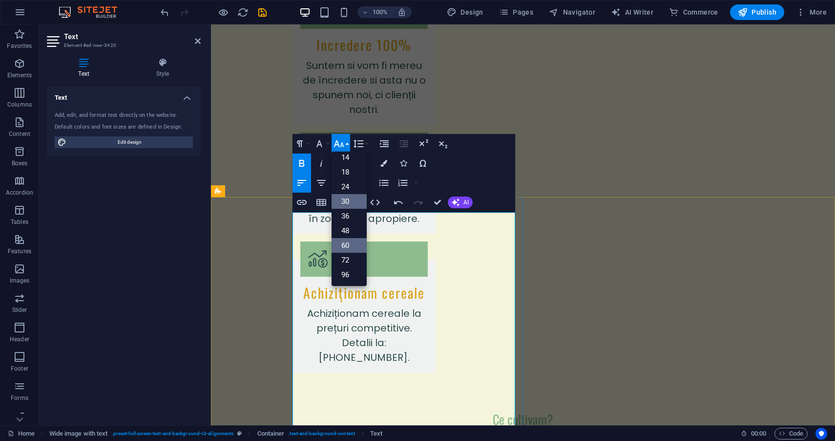
scroll to position [79, 0]
click at [354, 184] on link "24" at bounding box center [349, 186] width 35 height 15
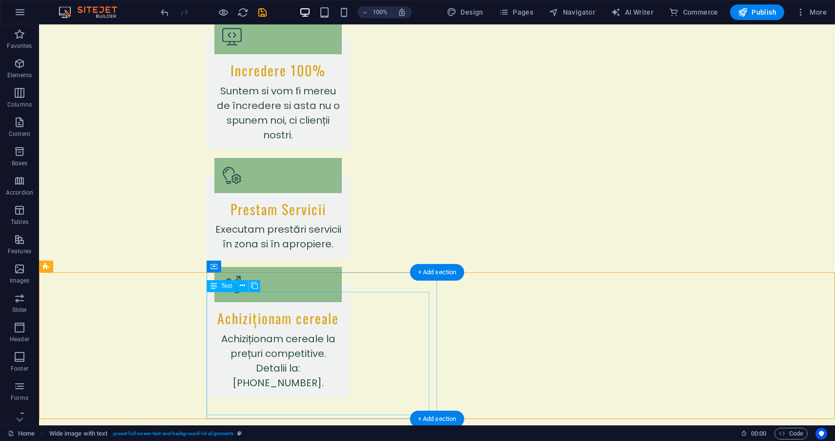
scroll to position [922, 0]
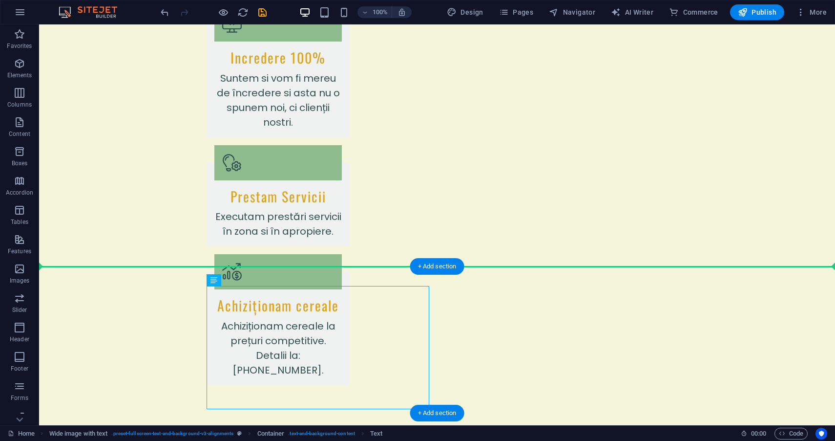
drag, startPoint x: 213, startPoint y: 339, endPoint x: 196, endPoint y: 338, distance: 16.6
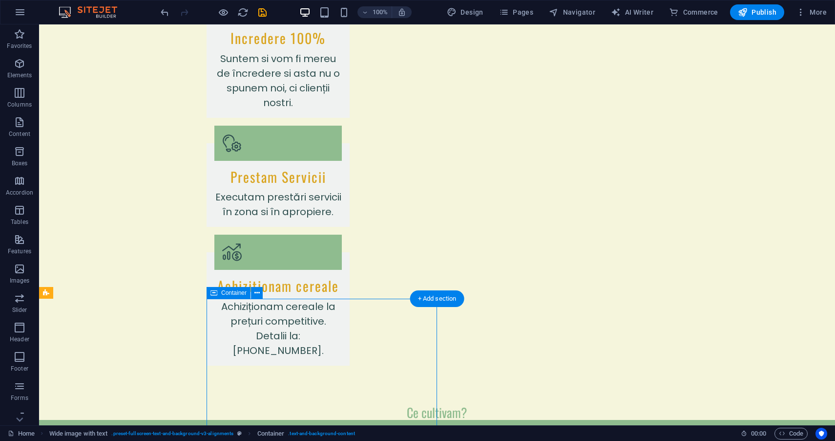
scroll to position [943, 0]
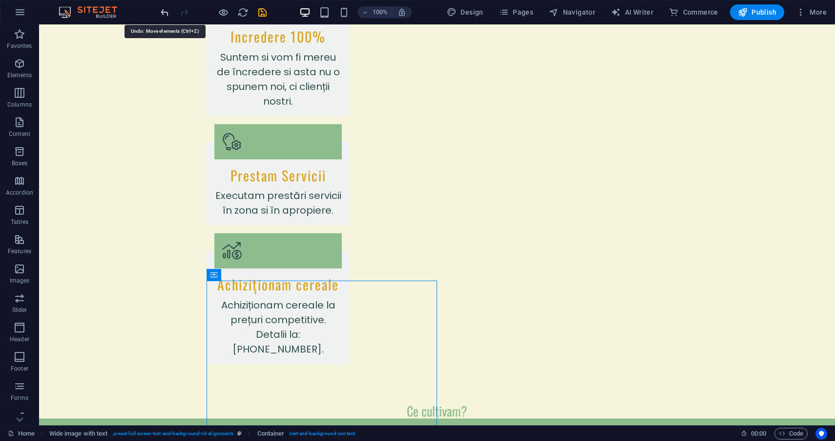
click at [159, 13] on icon "undo" at bounding box center [164, 12] width 11 height 11
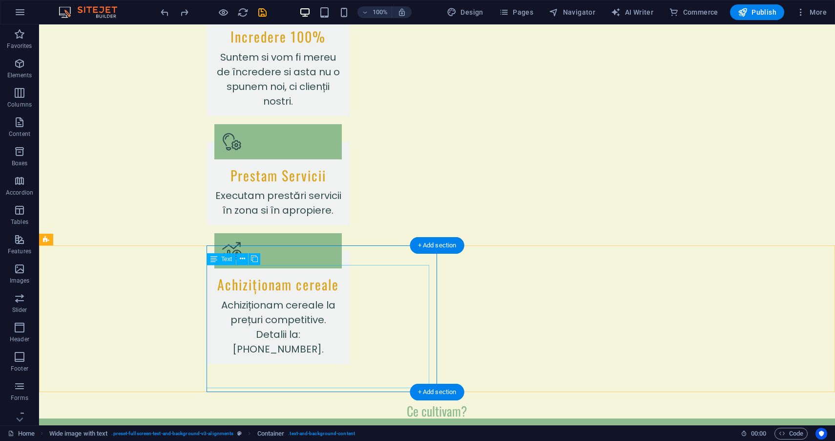
click at [241, 257] on icon at bounding box center [242, 259] width 5 height 10
click at [214, 256] on icon at bounding box center [214, 259] width 7 height 12
click at [214, 261] on icon at bounding box center [214, 259] width 7 height 12
click at [226, 258] on span "Text" at bounding box center [226, 259] width 11 height 6
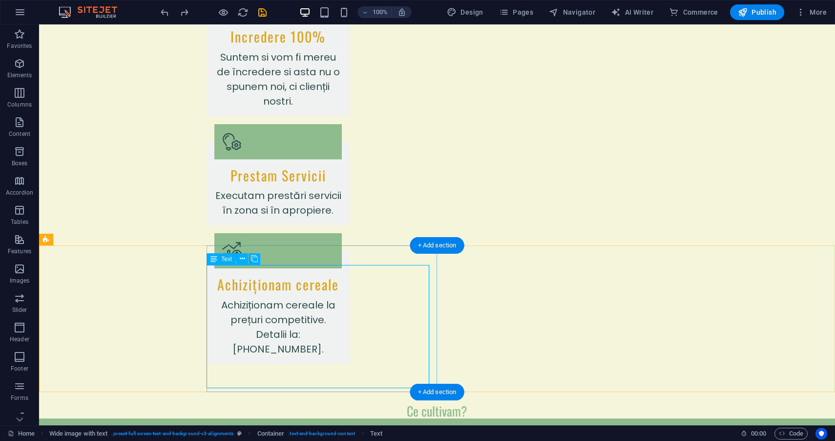
click at [235, 253] on div "Text" at bounding box center [221, 259] width 29 height 12
click at [241, 257] on icon at bounding box center [242, 259] width 5 height 10
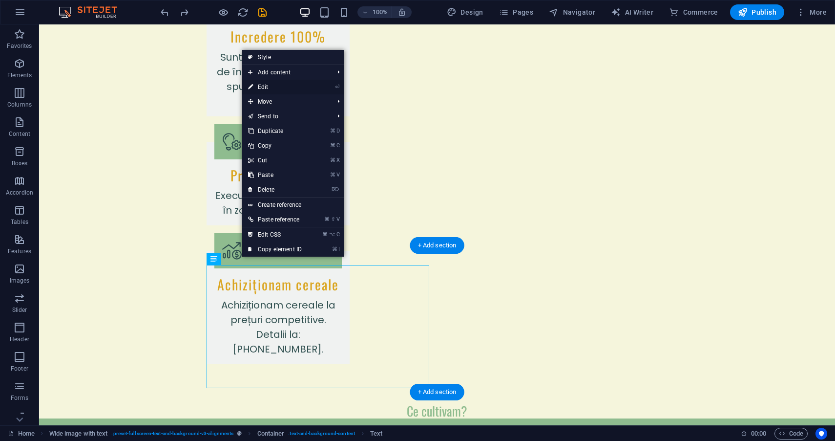
click at [279, 88] on link "⏎ Edit" at bounding box center [274, 87] width 65 height 15
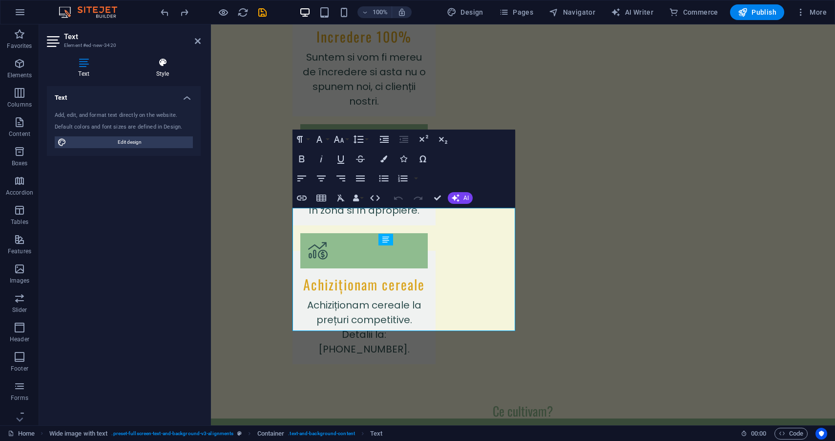
click at [171, 62] on icon at bounding box center [163, 63] width 76 height 10
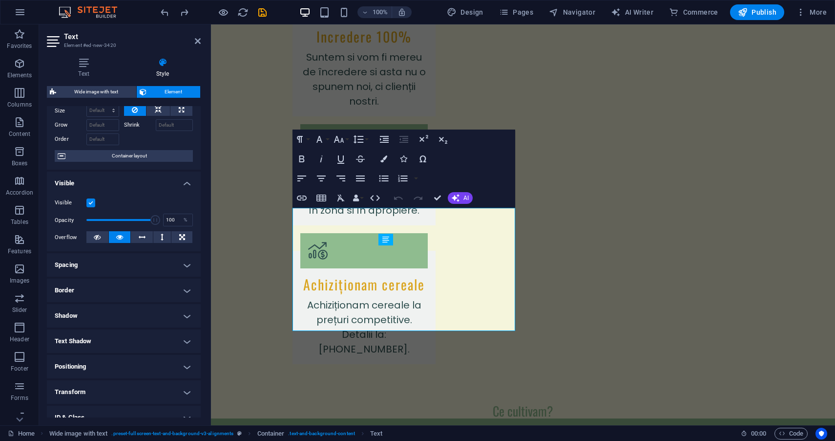
scroll to position [59, 0]
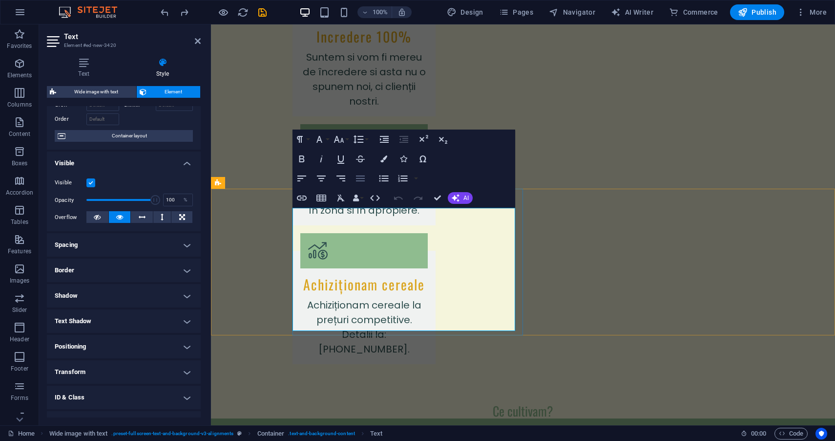
click at [359, 182] on icon "button" at bounding box center [361, 178] width 12 height 12
click at [311, 181] on div "Align Left Align Center Align Right Align Justify" at bounding box center [331, 179] width 77 height 20
click at [300, 181] on icon "button" at bounding box center [302, 178] width 12 height 12
drag, startPoint x: 294, startPoint y: 243, endPoint x: 277, endPoint y: 242, distance: 17.1
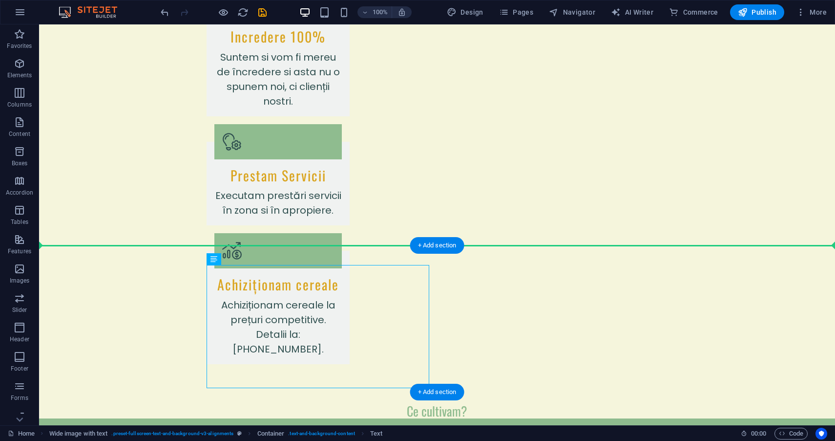
drag, startPoint x: 341, startPoint y: 292, endPoint x: 182, endPoint y: 289, distance: 159.3
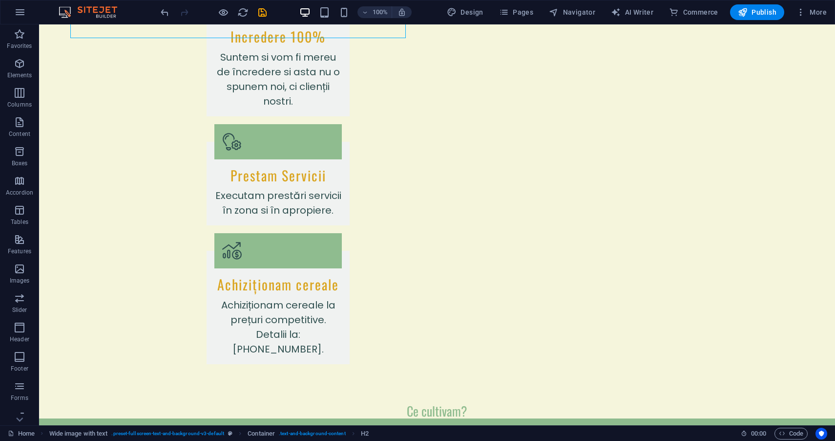
click at [164, 20] on div at bounding box center [213, 12] width 109 height 16
click at [162, 7] on icon "undo" at bounding box center [164, 12] width 11 height 11
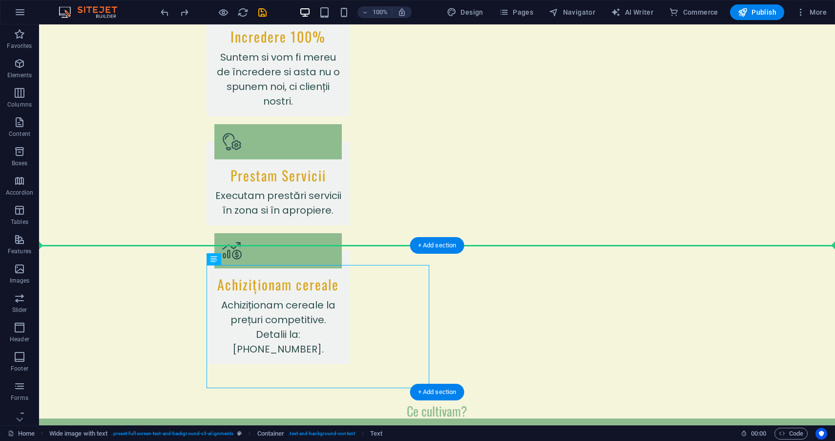
drag, startPoint x: 217, startPoint y: 296, endPoint x: 188, endPoint y: 295, distance: 29.4
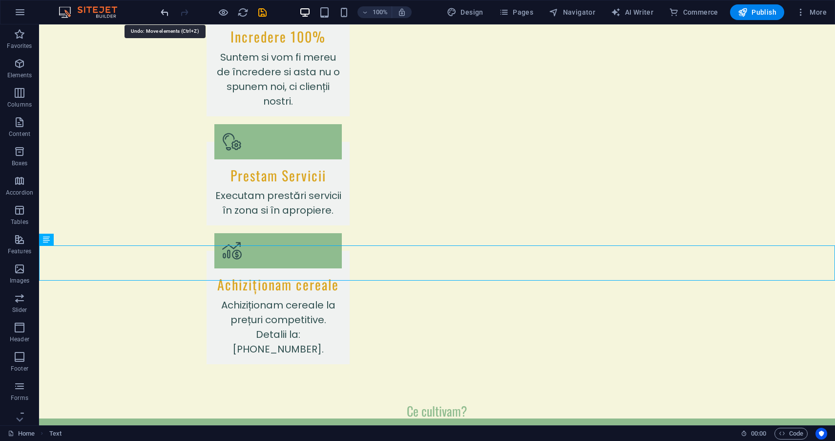
click at [164, 8] on icon "undo" at bounding box center [164, 12] width 11 height 11
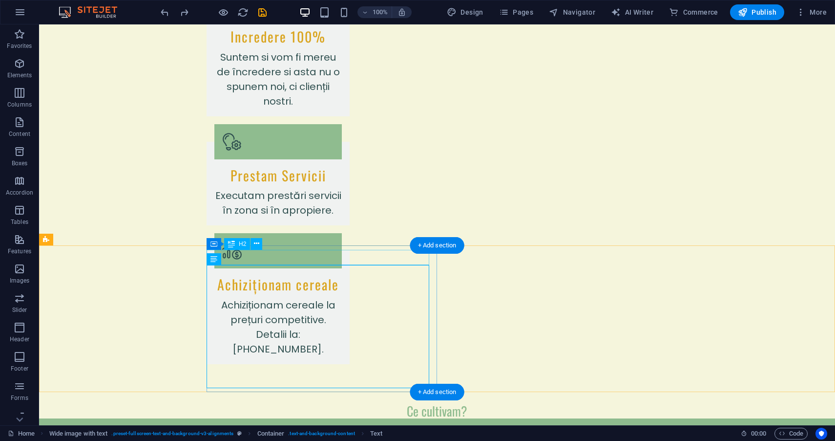
click at [242, 245] on span "H2" at bounding box center [242, 244] width 7 height 6
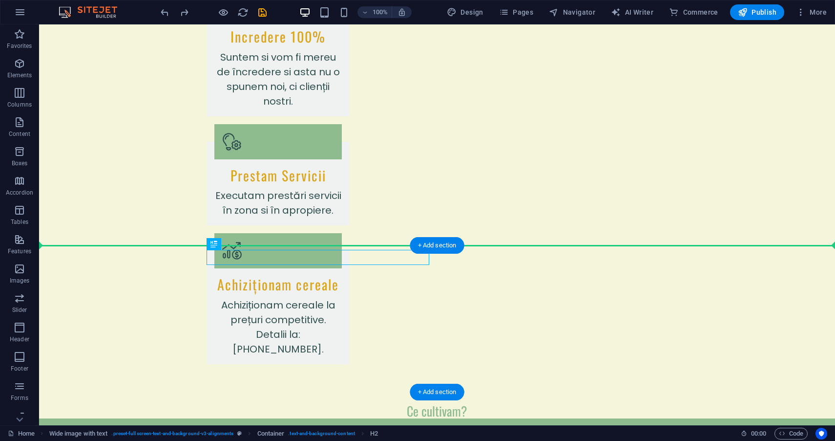
drag, startPoint x: 276, startPoint y: 257, endPoint x: 177, endPoint y: 296, distance: 106.0
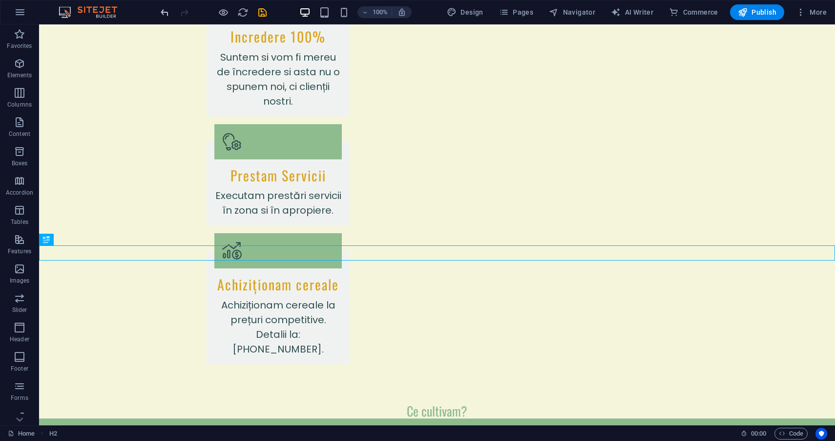
click at [159, 11] on icon "undo" at bounding box center [164, 12] width 11 height 11
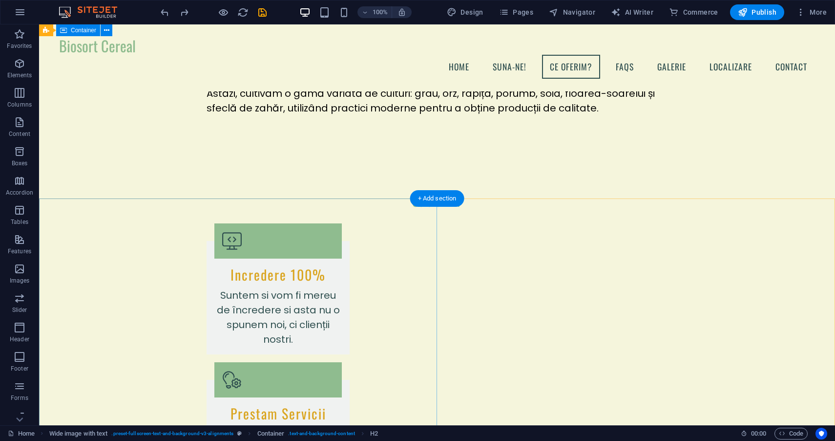
scroll to position [635, 0]
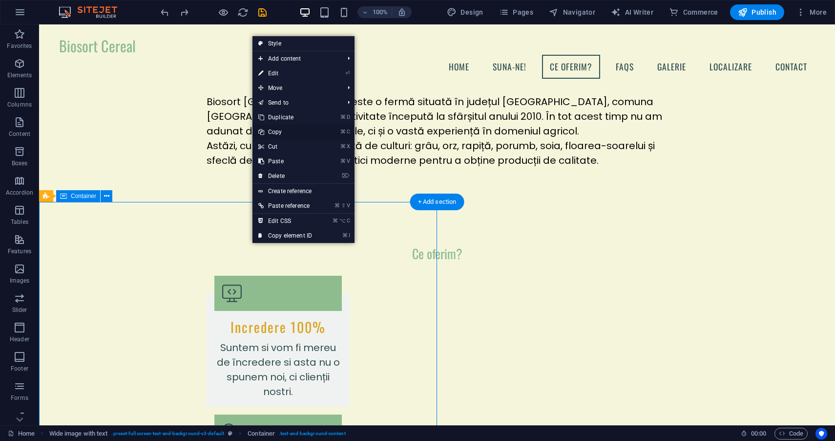
click at [291, 130] on link "⌘ C Copy" at bounding box center [285, 132] width 65 height 15
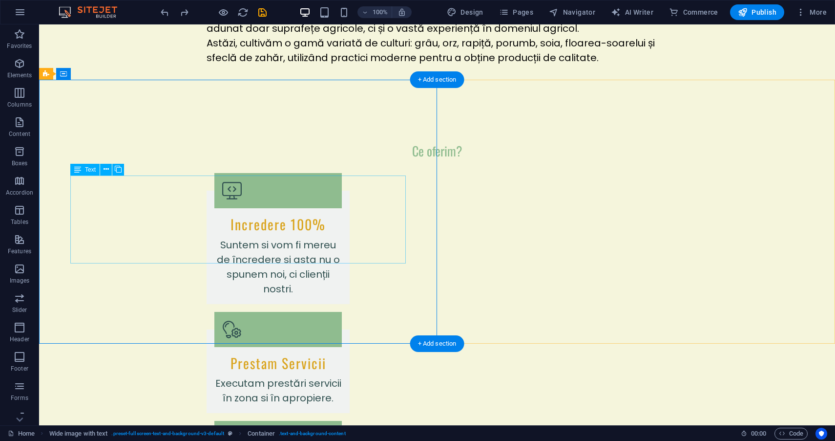
scroll to position [780, 0]
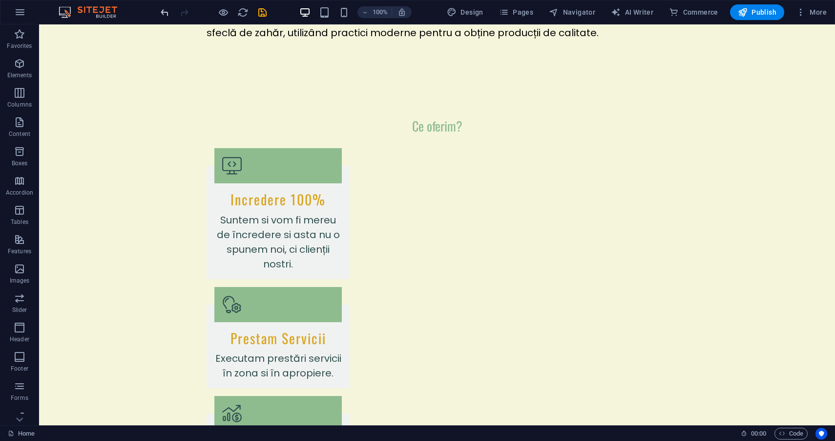
click at [162, 13] on icon "undo" at bounding box center [164, 12] width 11 height 11
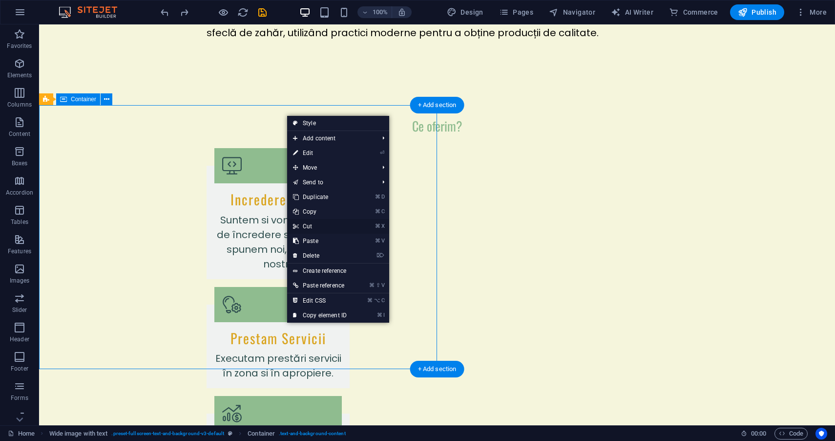
click at [320, 229] on link "⌘ X Cut" at bounding box center [319, 226] width 65 height 15
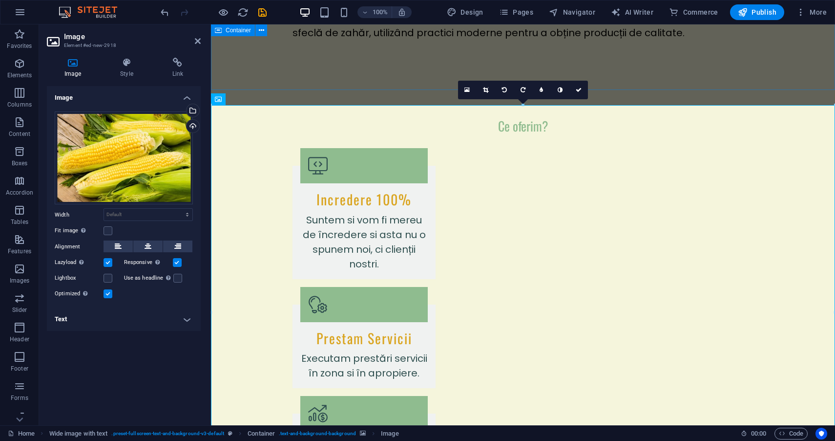
click at [238, 79] on div "Ce oferim? Incredere 100% Suntem si vom fi mereu de încredere si asta nu o spun…" at bounding box center [523, 322] width 624 height 487
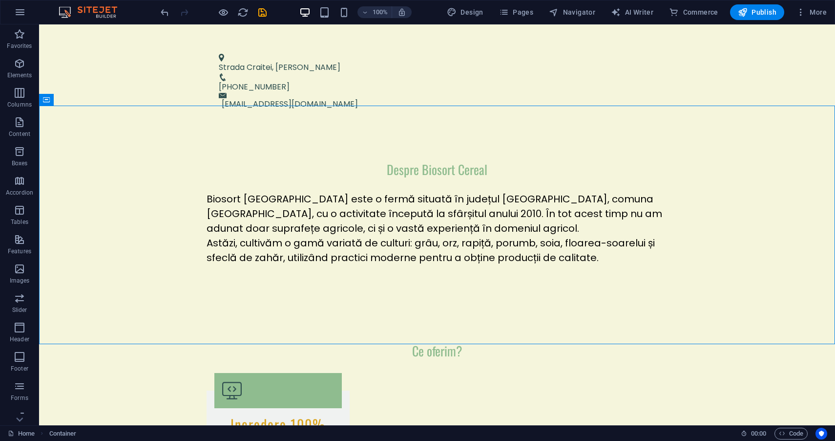
click at [164, 18] on div at bounding box center [213, 12] width 109 height 16
click at [165, 10] on icon "undo" at bounding box center [164, 12] width 11 height 11
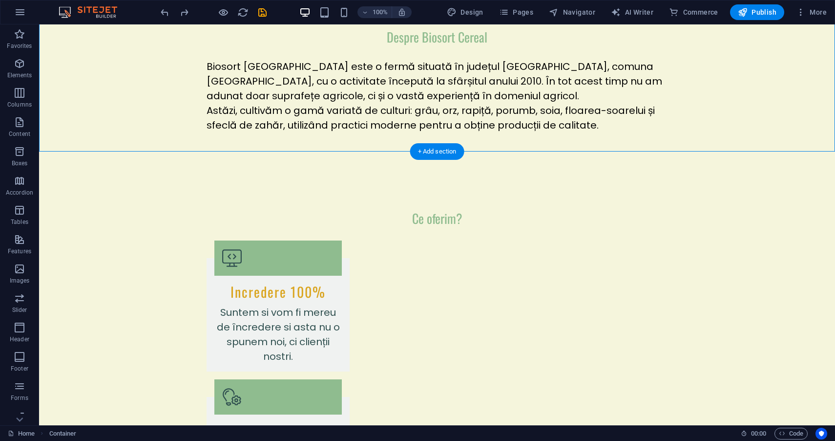
scroll to position [732, 0]
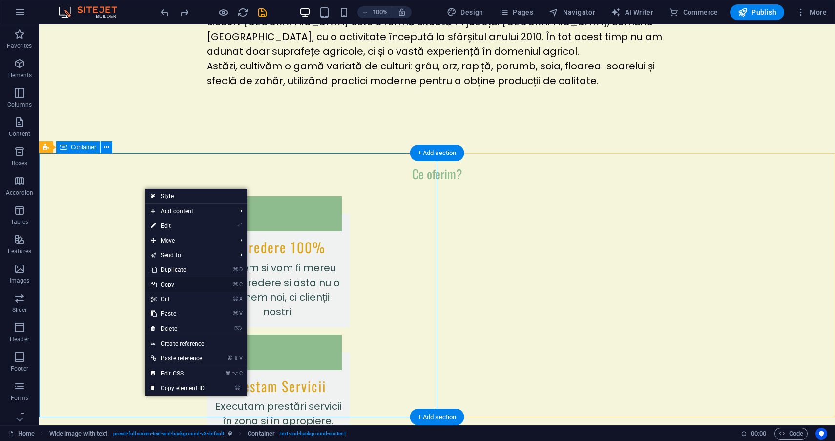
click at [179, 278] on link "⌘ C Copy" at bounding box center [177, 284] width 65 height 15
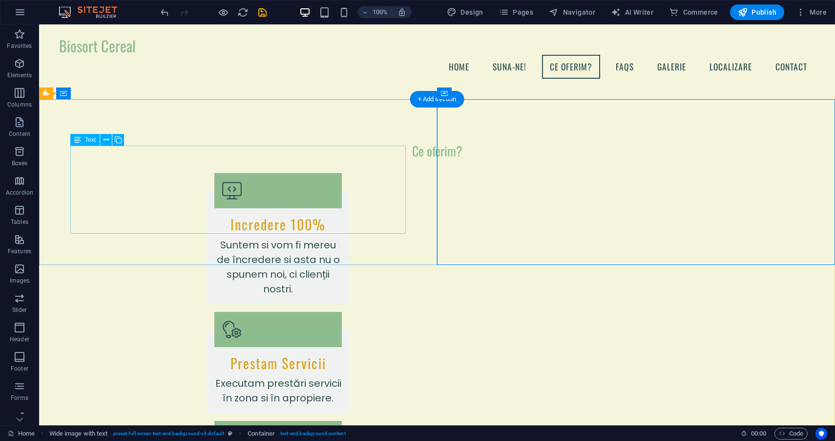
scroll to position [735, 0]
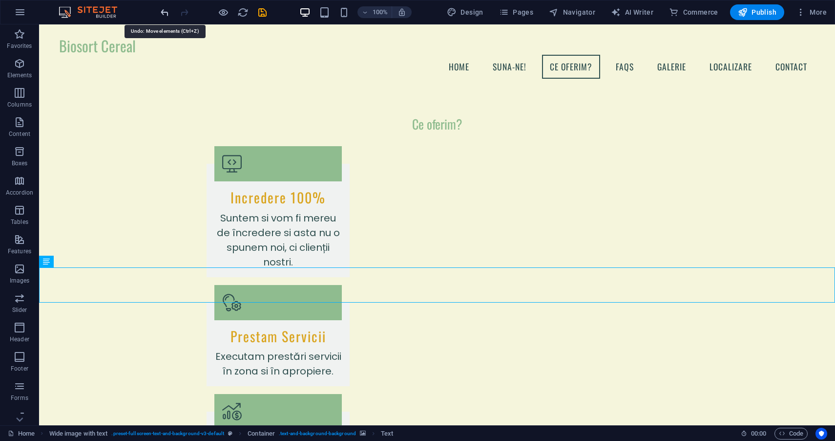
click at [162, 9] on icon "undo" at bounding box center [164, 12] width 11 height 11
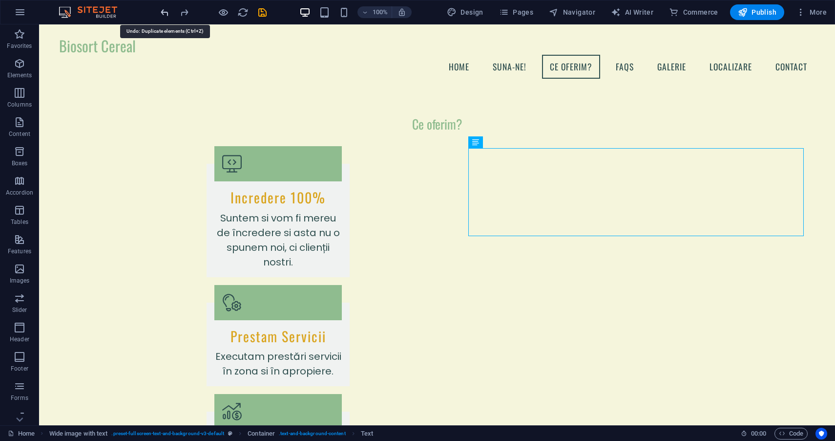
click at [162, 9] on icon "undo" at bounding box center [164, 12] width 11 height 11
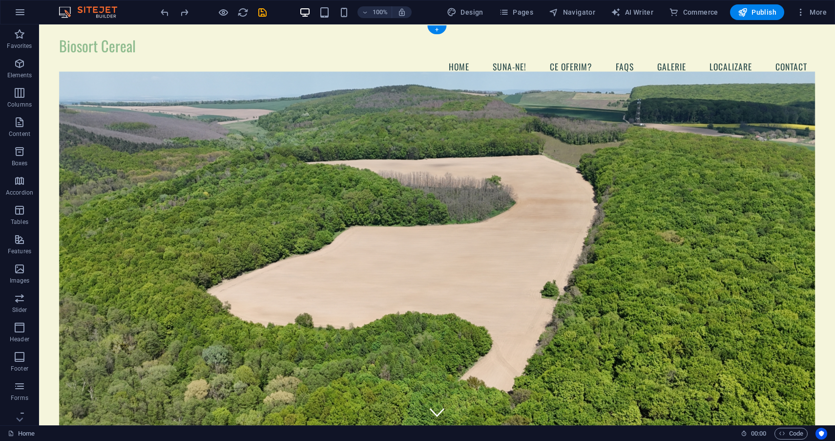
scroll to position [0, 0]
click at [761, 434] on span "00 : 00" at bounding box center [758, 434] width 15 height 12
click at [780, 434] on icon "button" at bounding box center [782, 433] width 6 height 6
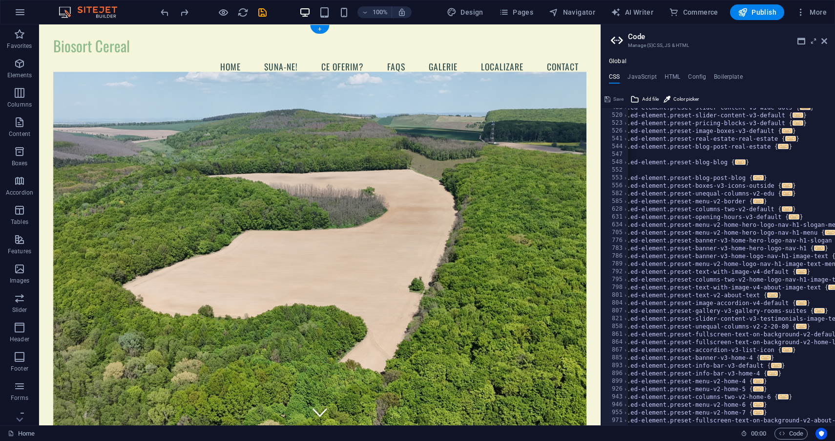
scroll to position [0, 5]
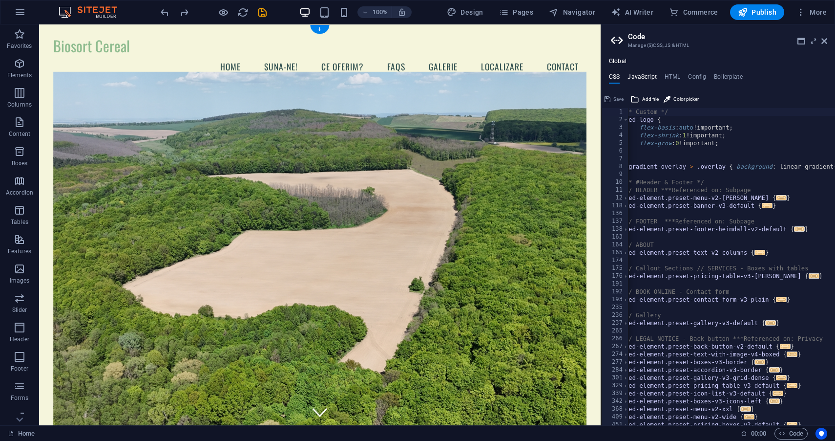
click at [646, 74] on h4 "JavaScript" at bounding box center [642, 78] width 29 height 11
type textarea "/* JS for preset "Menu V2" */"
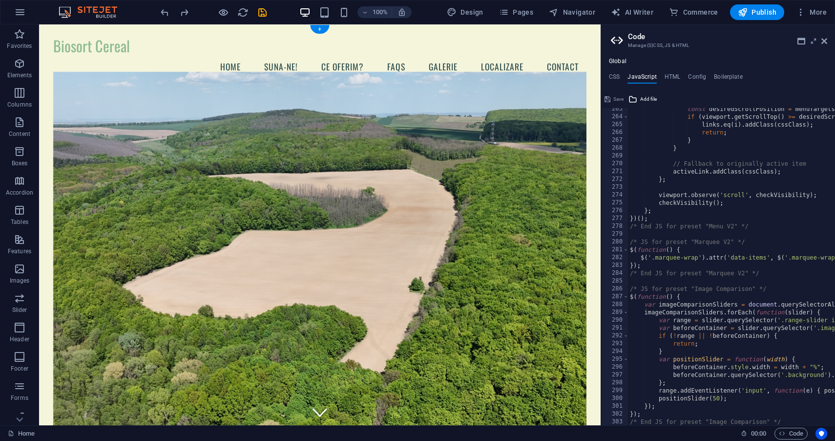
scroll to position [0, 0]
click at [671, 83] on div "CSS JavaScript HTML Config Boilerplate /* Custom */ 1 2 3 4 5 6 7 8 9 10 11 12 …" at bounding box center [718, 249] width 234 height 352
click at [671, 78] on h4 "HTML" at bounding box center [673, 78] width 16 height 11
type textarea "<a href="#main-content" class="wv-link-content button">Skip to main content</a>"
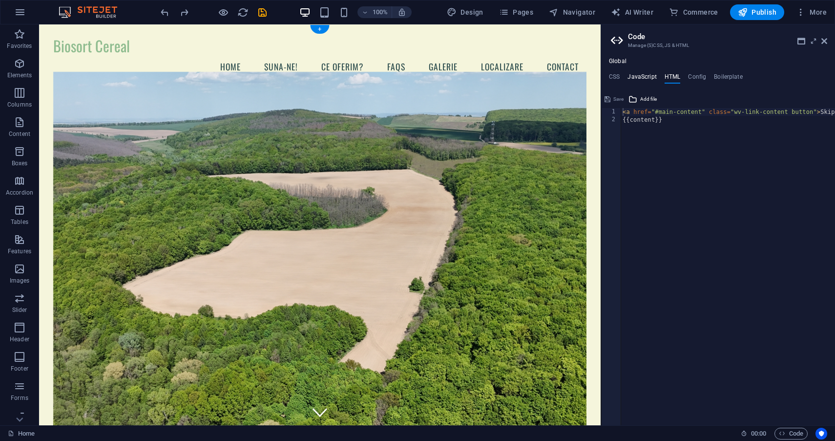
click at [647, 80] on h4 "JavaScript" at bounding box center [642, 78] width 29 height 11
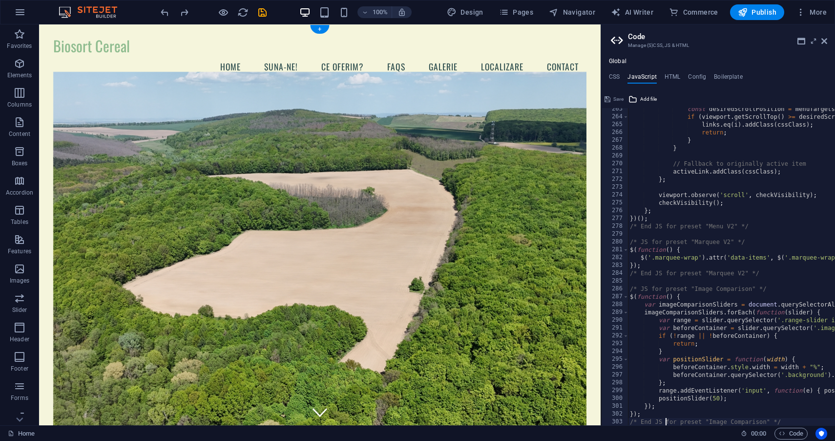
type textarea "});"
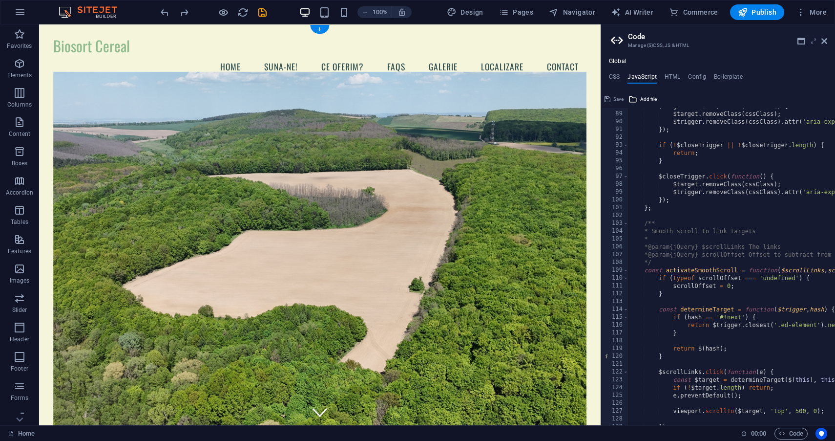
click at [814, 40] on icon at bounding box center [814, 41] width 0 height 8
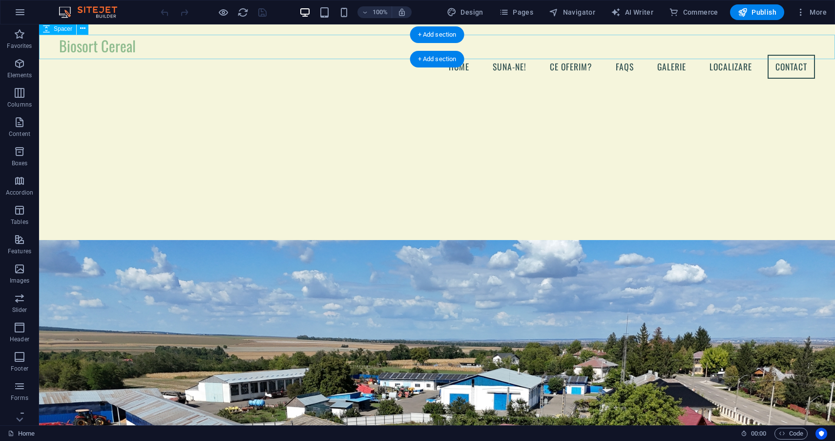
scroll to position [2720, 0]
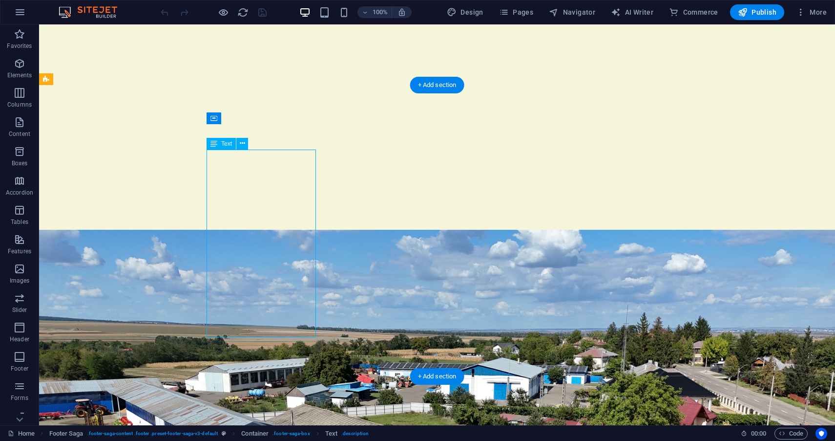
scroll to position [2338, 0]
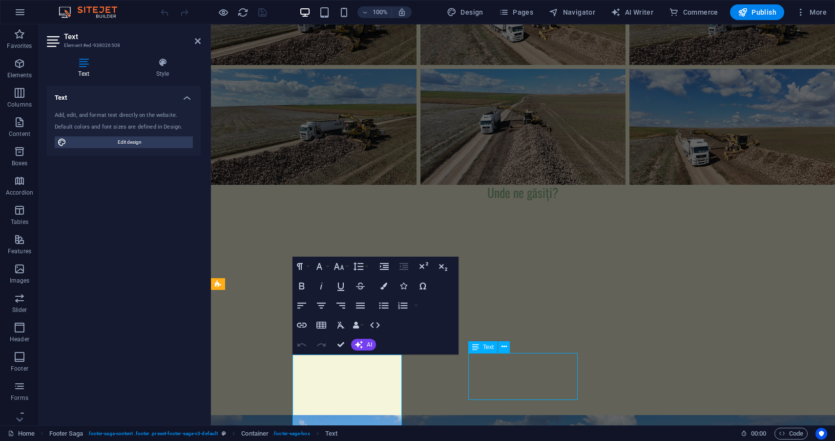
scroll to position [2494, 0]
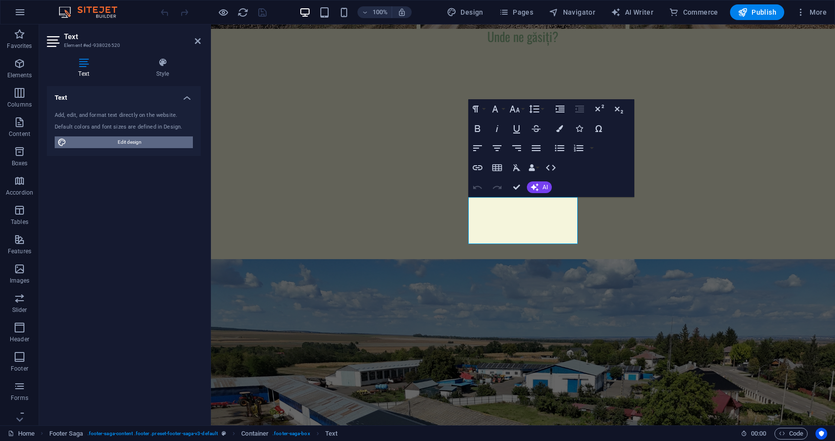
click at [140, 140] on span "Edit design" at bounding box center [129, 142] width 121 height 12
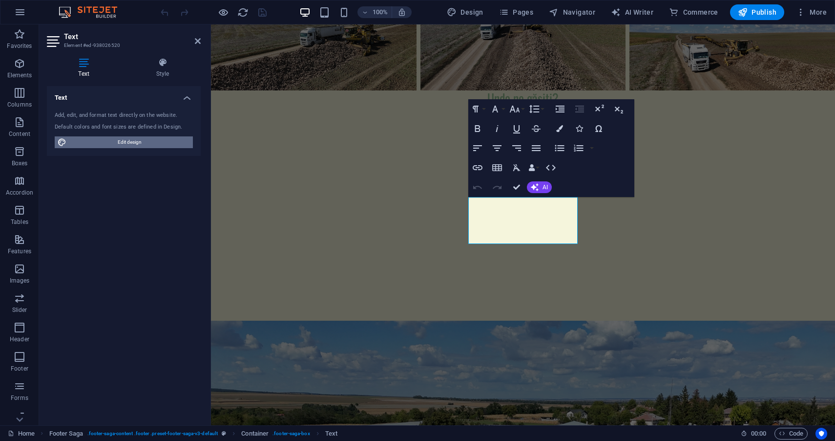
select select "px"
select select "200"
select select "px"
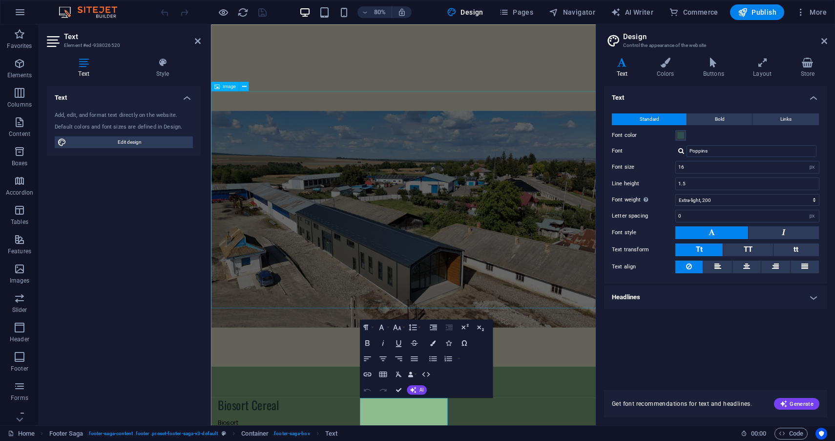
scroll to position [2087, 0]
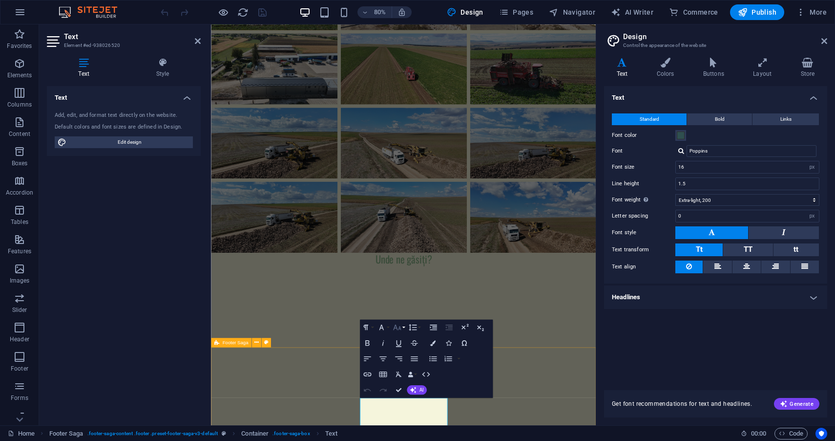
click at [394, 328] on icon "button" at bounding box center [397, 326] width 8 height 5
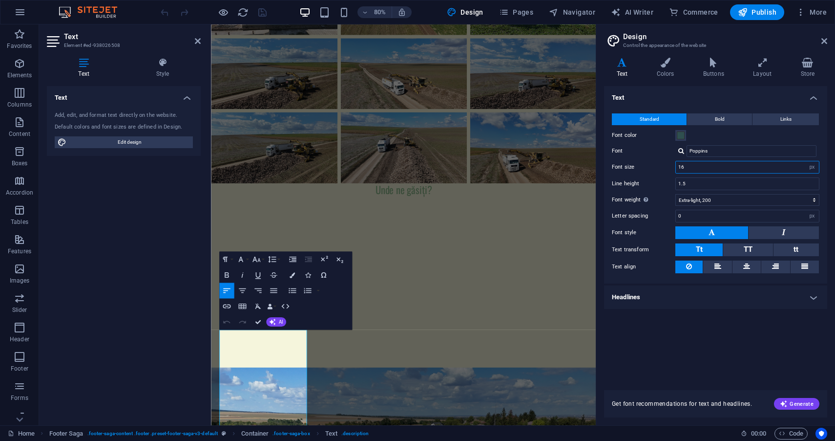
click at [723, 168] on input "16" at bounding box center [747, 167] width 143 height 12
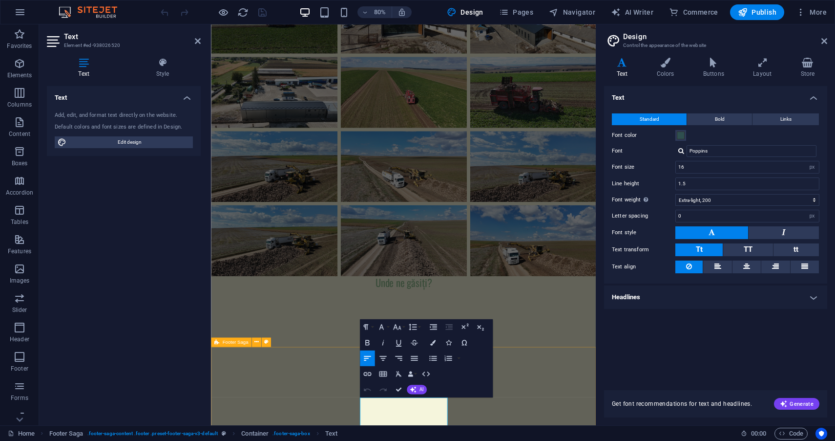
scroll to position [2088, 0]
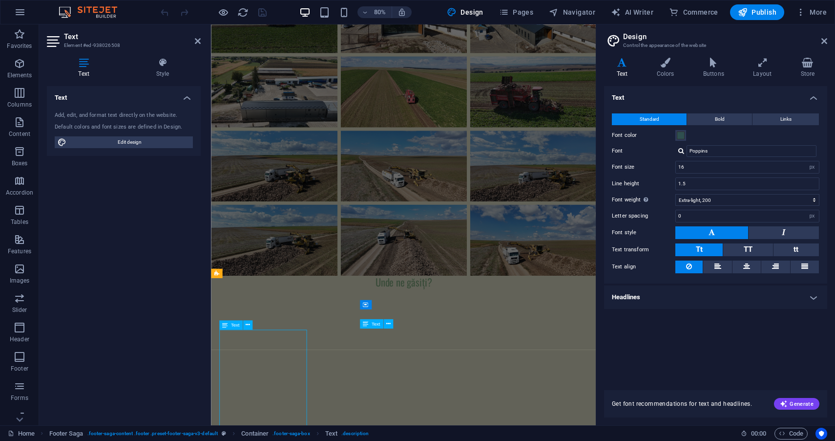
scroll to position [2174, 0]
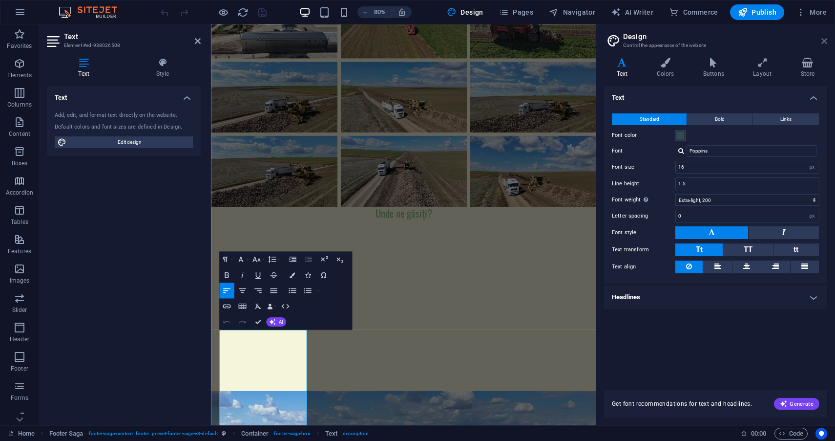
click at [825, 44] on icon at bounding box center [825, 41] width 6 height 8
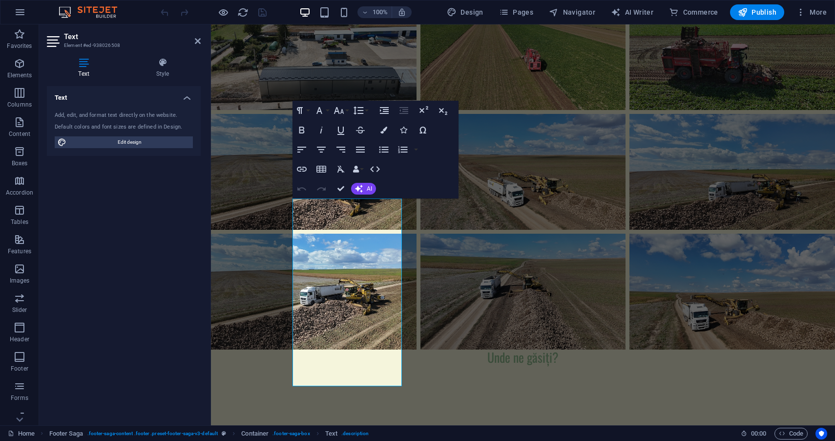
scroll to position [2494, 0]
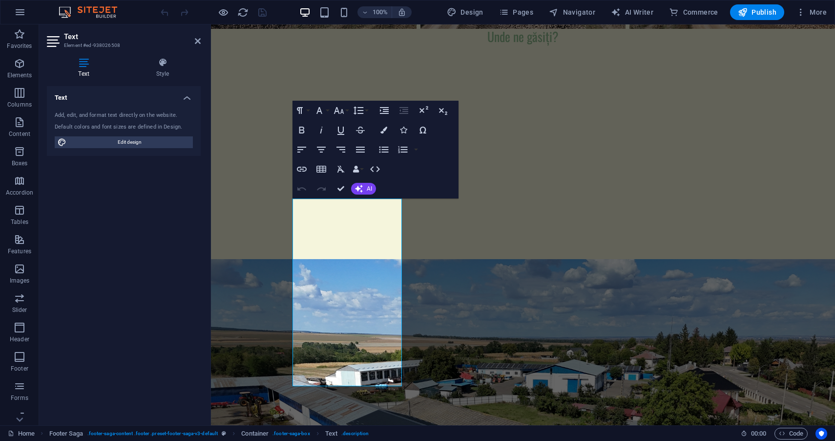
click at [171, 57] on div "Text Style Text Add, edit, and format text directly on the website. Default col…" at bounding box center [124, 237] width 170 height 375
click at [165, 66] on icon at bounding box center [163, 63] width 76 height 10
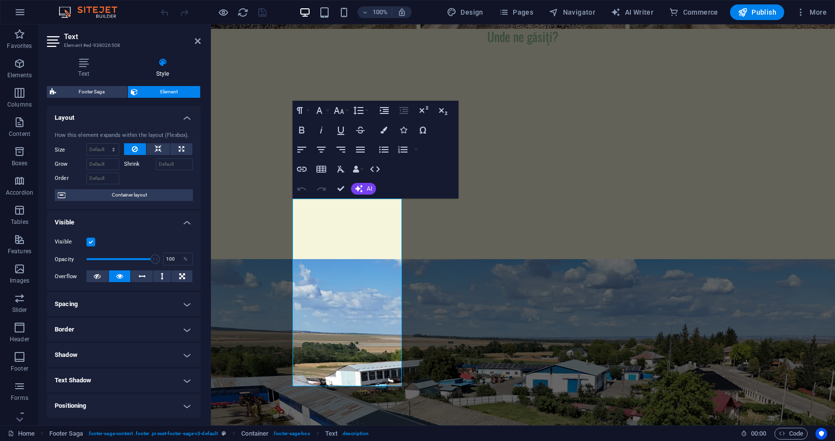
scroll to position [0, 0]
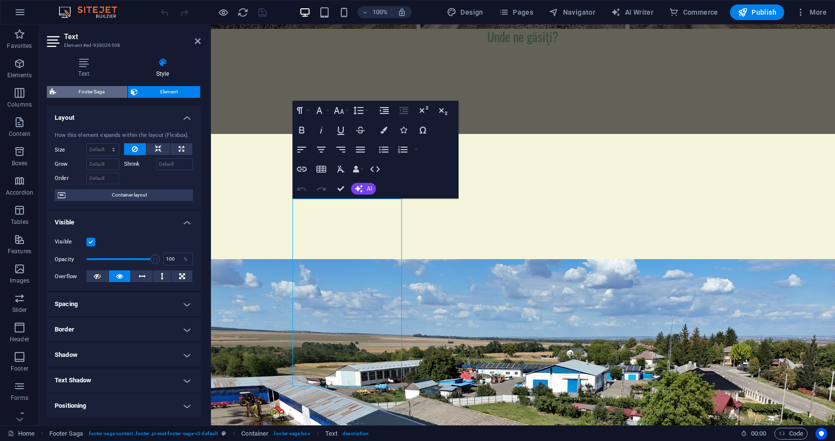
click at [99, 91] on span "Footer Saga" at bounding box center [91, 92] width 65 height 12
select select "rem"
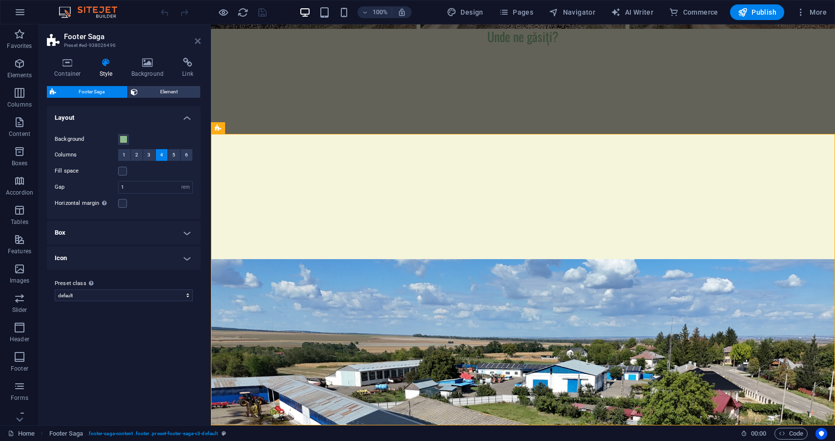
click at [197, 41] on icon at bounding box center [198, 41] width 6 height 8
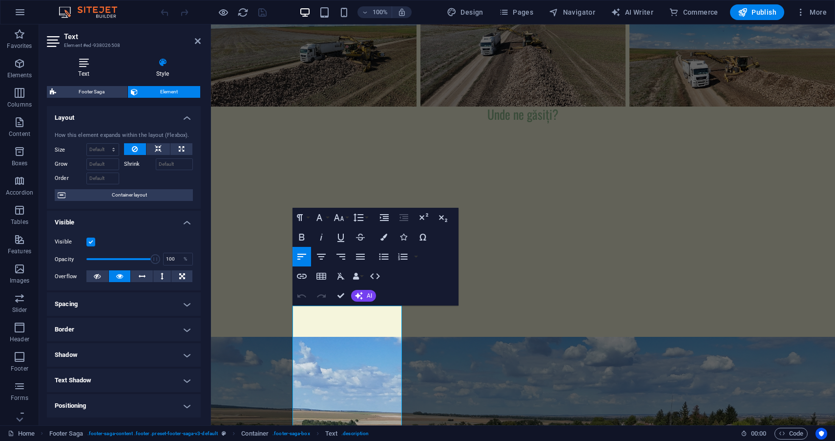
click at [86, 68] on h4 "Text" at bounding box center [86, 68] width 78 height 21
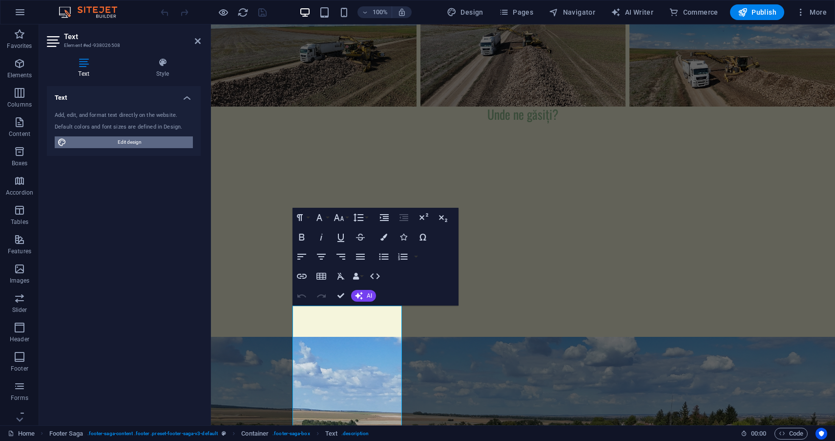
click at [124, 136] on span "Edit design" at bounding box center [129, 142] width 121 height 12
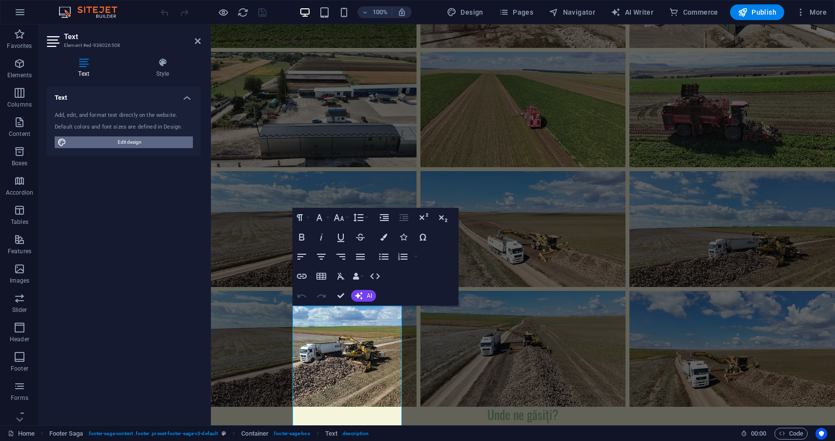
select select "px"
select select "200"
select select "px"
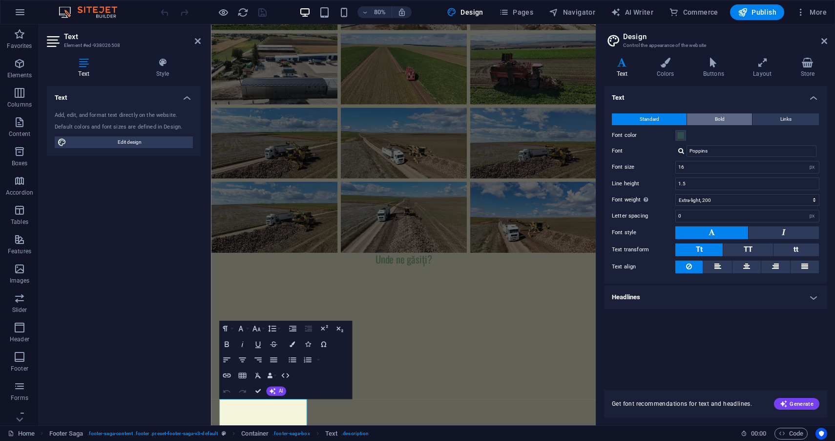
click at [718, 116] on span "Bold" at bounding box center [720, 119] width 10 height 12
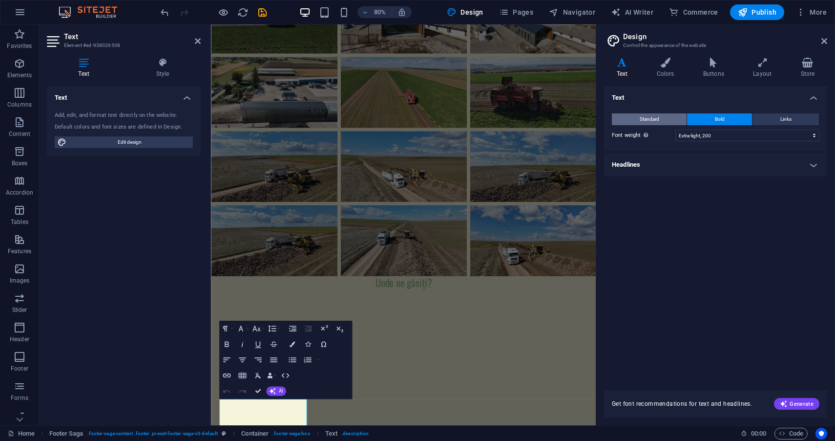
click at [667, 114] on button "Standard" at bounding box center [649, 119] width 75 height 12
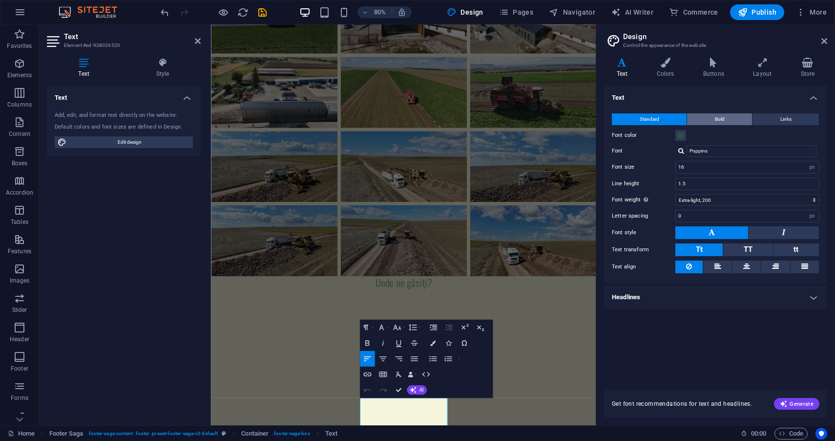
click at [722, 123] on span "Bold" at bounding box center [720, 119] width 10 height 12
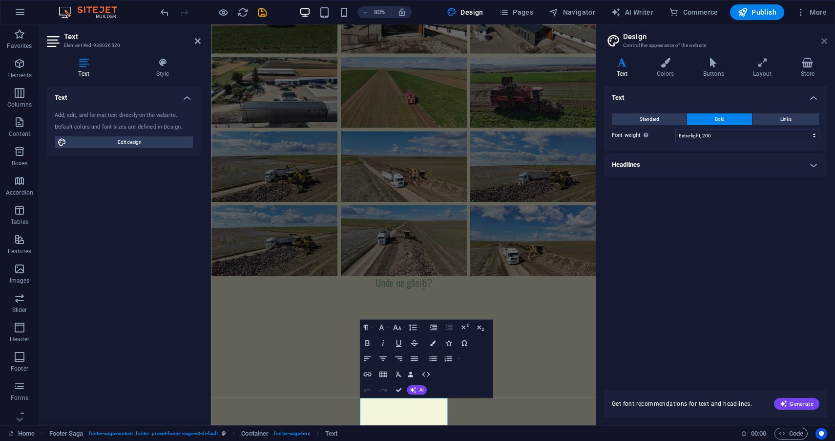
drag, startPoint x: 825, startPoint y: 40, endPoint x: 614, endPoint y: 15, distance: 212.5
click at [825, 40] on icon at bounding box center [825, 41] width 6 height 8
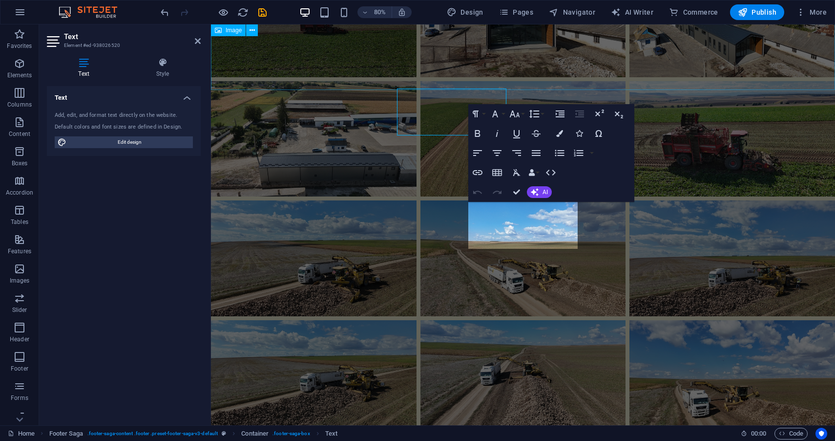
scroll to position [2489, 0]
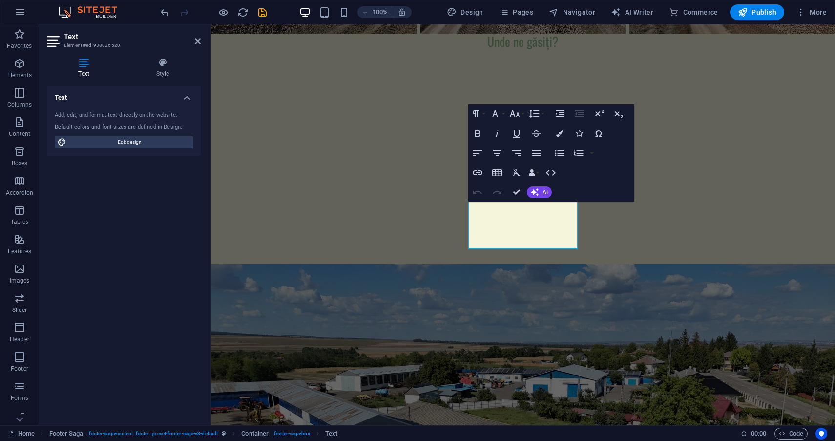
click at [120, 151] on div "Add, edit, and format text directly on the website. Default colors and font siz…" at bounding box center [124, 130] width 154 height 52
click at [123, 144] on span "Edit design" at bounding box center [129, 142] width 121 height 12
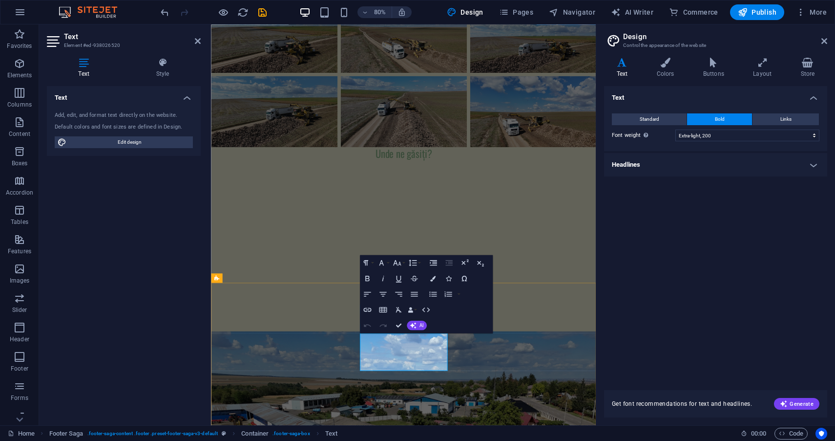
scroll to position [2278, 0]
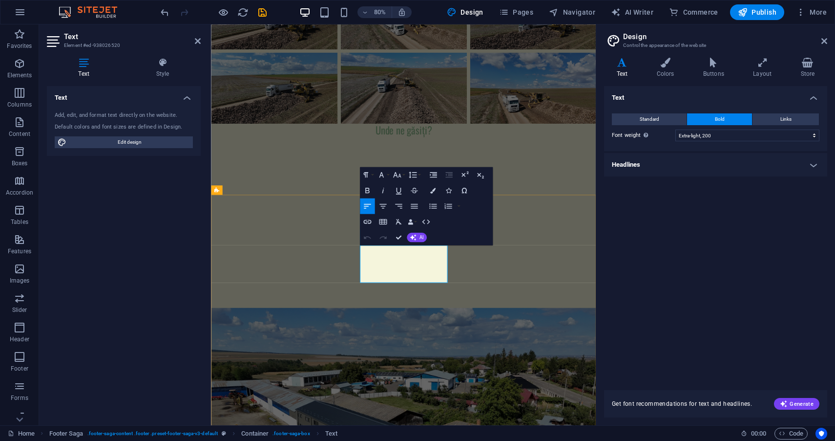
drag, startPoint x: 495, startPoint y: 342, endPoint x: 402, endPoint y: 292, distance: 106.0
drag, startPoint x: 911, startPoint y: 159, endPoint x: 286, endPoint y: 405, distance: 671.3
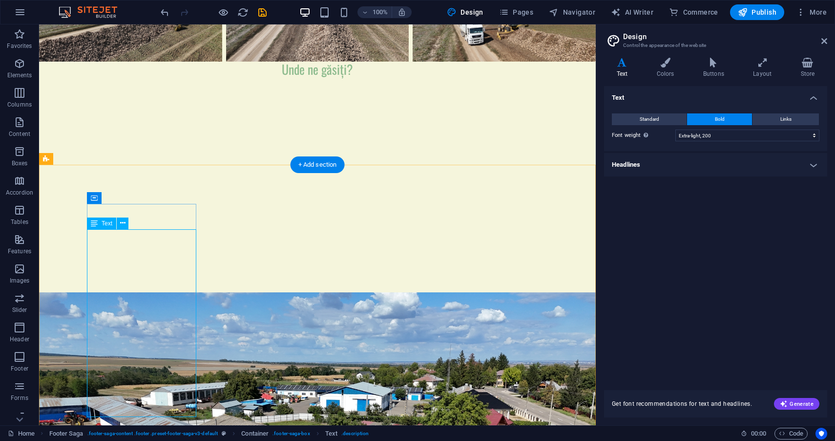
scroll to position [2375, 0]
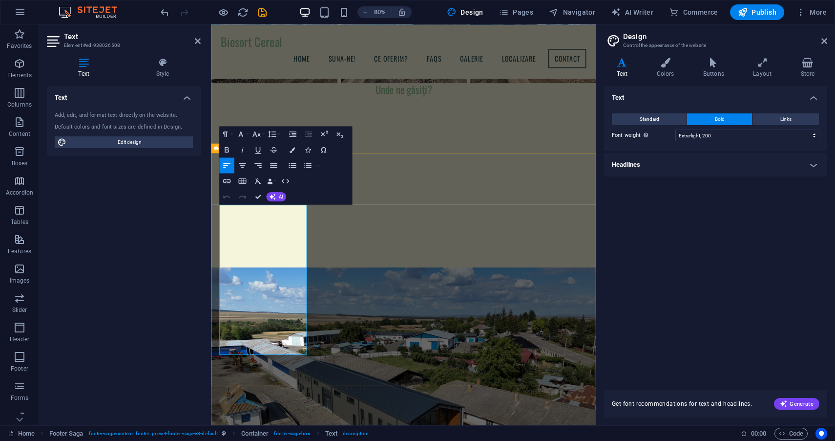
scroll to position [2231, 0]
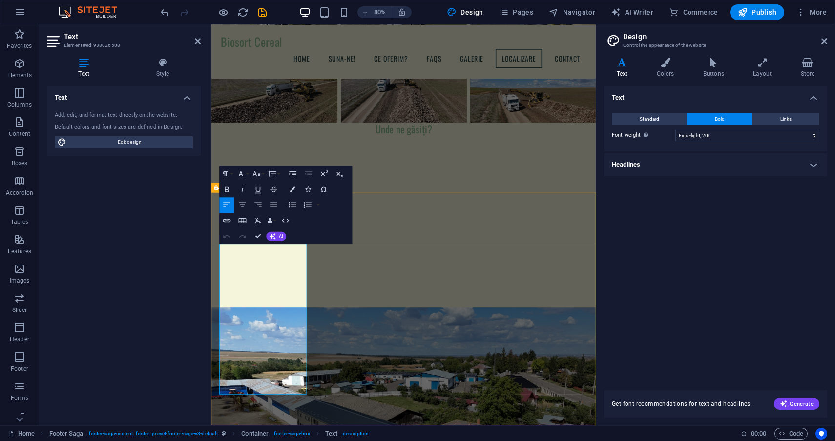
drag, startPoint x: 319, startPoint y: 434, endPoint x: 226, endPoint y: 298, distance: 165.2
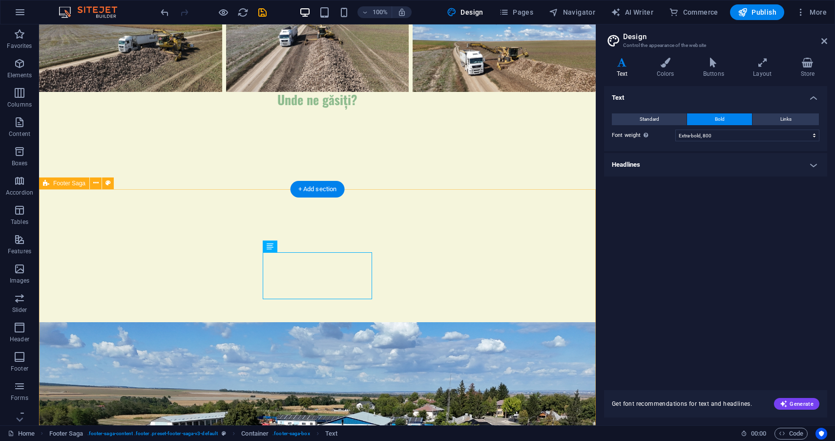
scroll to position [2367, 0]
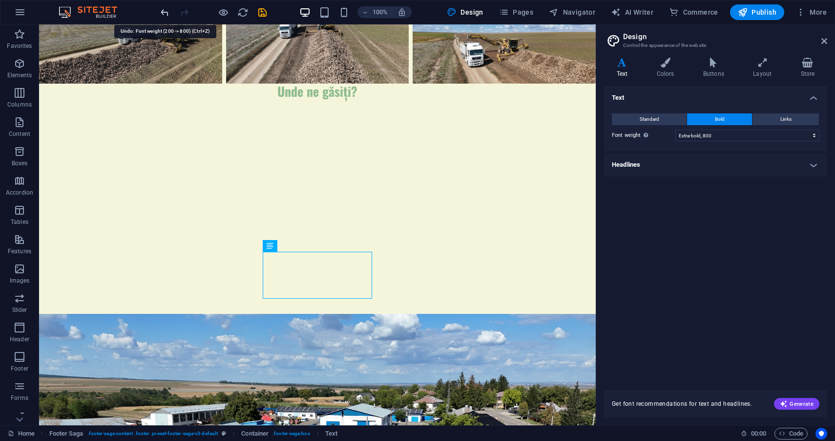
click at [162, 13] on icon "undo" at bounding box center [164, 12] width 11 height 11
select select "200"
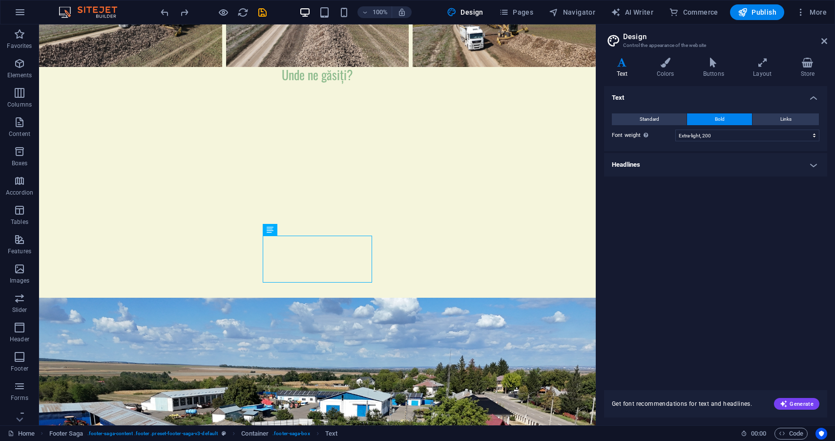
click at [827, 35] on h2 "Design" at bounding box center [725, 36] width 204 height 9
click at [827, 37] on link at bounding box center [825, 41] width 6 height 8
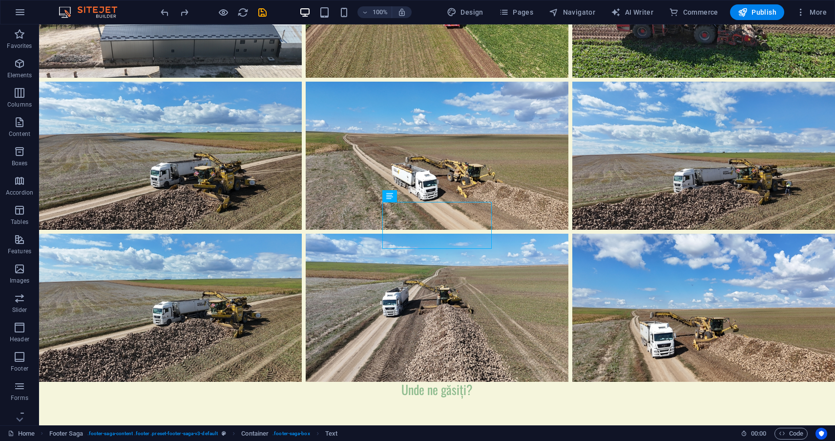
scroll to position [2715, 0]
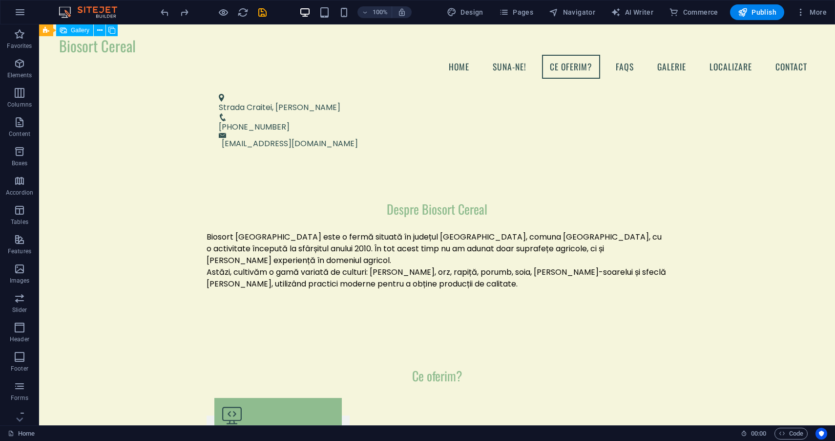
scroll to position [304, 0]
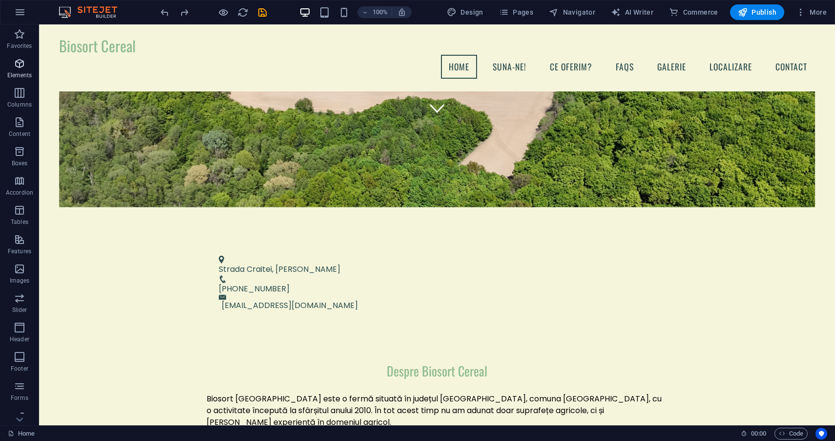
click at [22, 75] on p "Elements" at bounding box center [19, 75] width 25 height 8
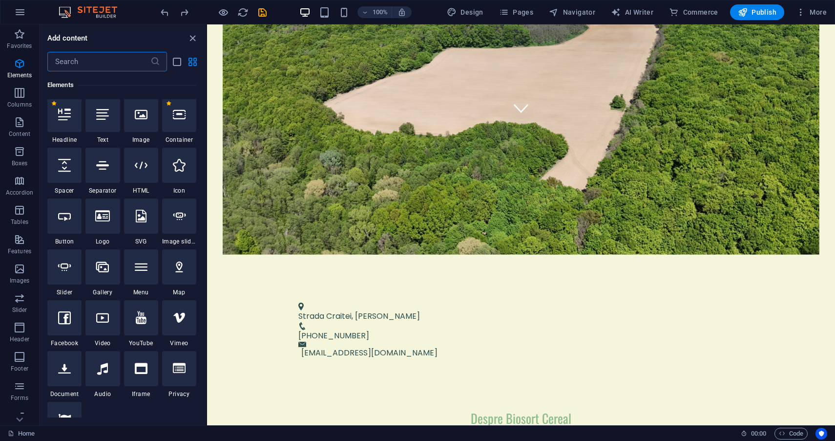
scroll to position [102, 0]
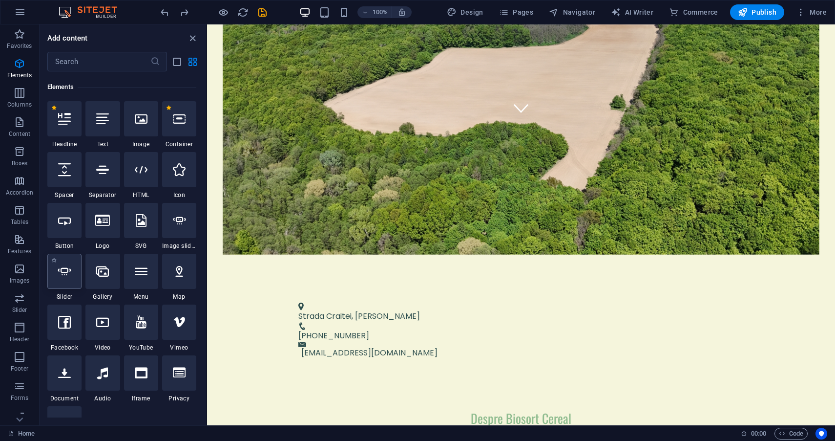
click at [68, 278] on div at bounding box center [64, 271] width 34 height 35
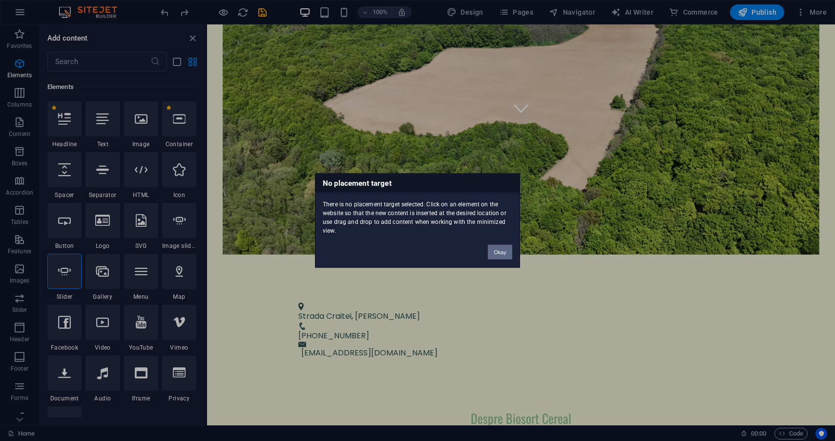
click at [494, 249] on button "Okay" at bounding box center [500, 252] width 24 height 15
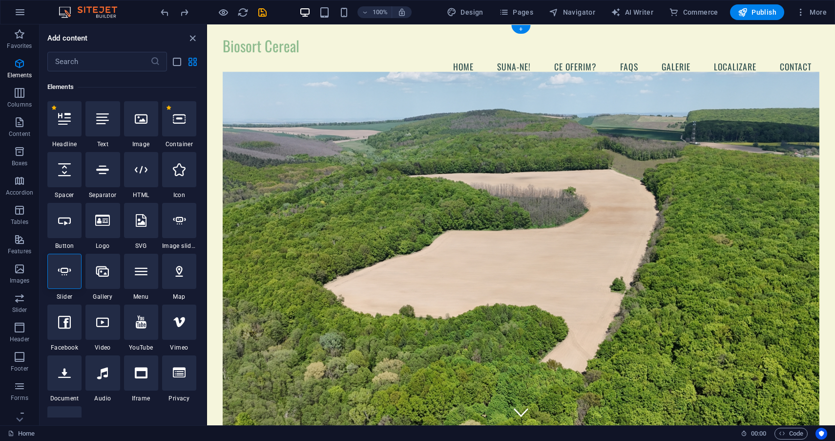
scroll to position [0, 0]
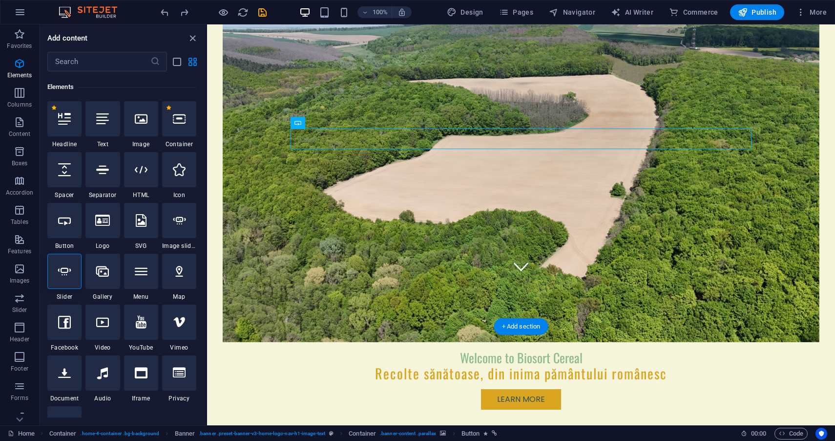
scroll to position [154, 0]
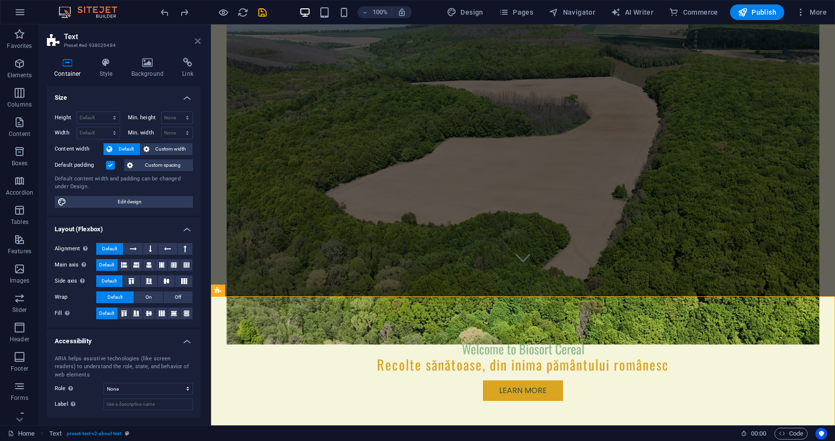
click at [200, 44] on icon at bounding box center [198, 41] width 6 height 8
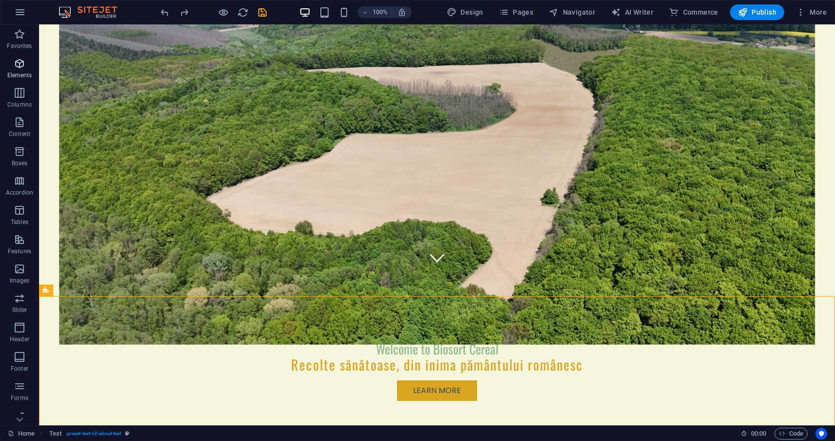
click at [23, 55] on button "Elements" at bounding box center [19, 68] width 39 height 29
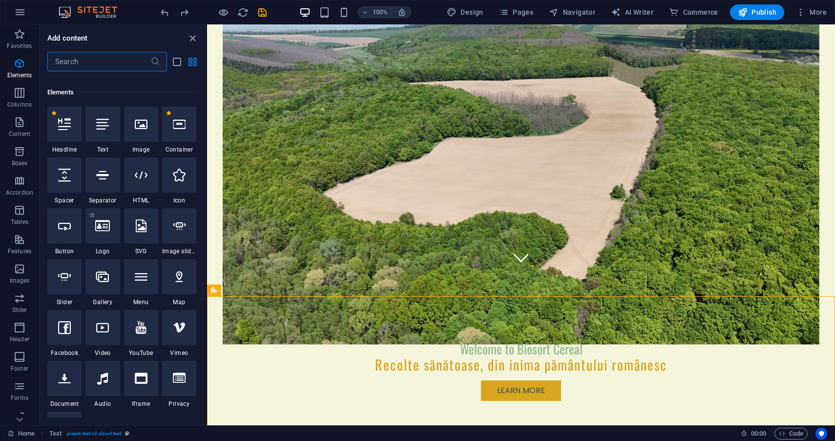
scroll to position [104, 0]
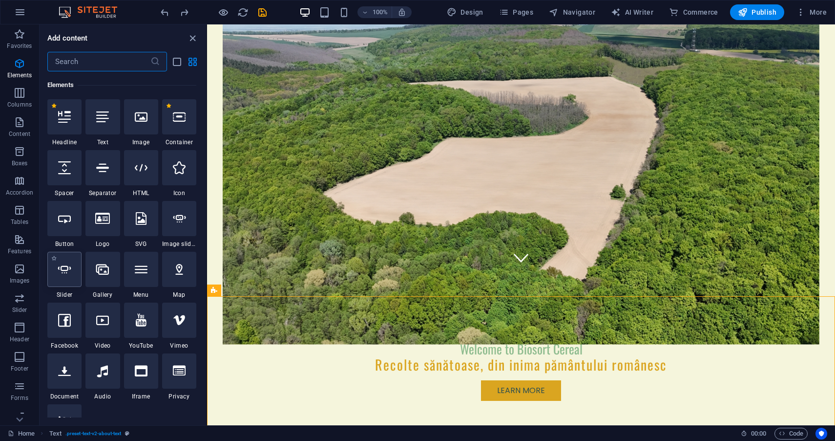
click at [66, 268] on icon at bounding box center [64, 269] width 13 height 13
select select "ms"
select select "s"
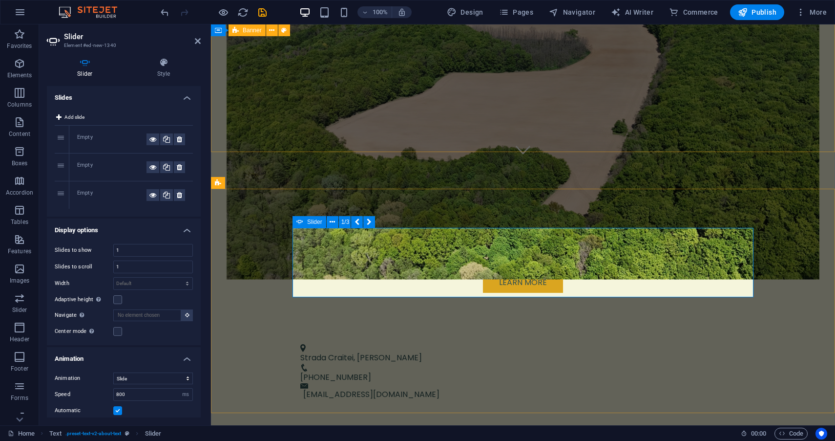
scroll to position [263, 0]
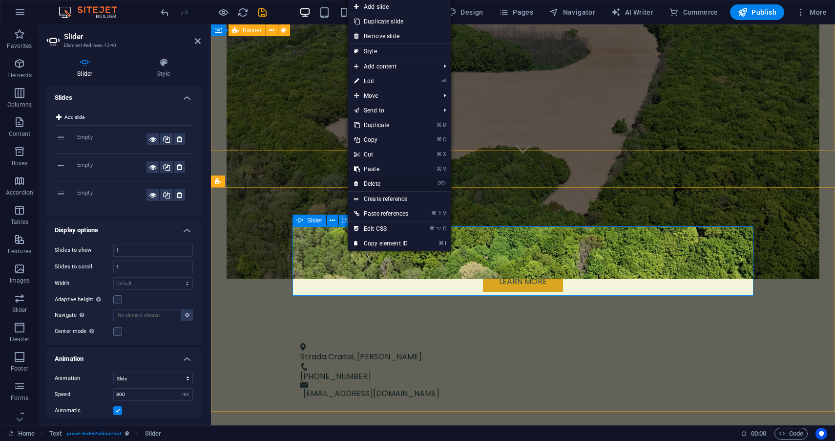
click at [395, 187] on link "⌦ Delete" at bounding box center [381, 183] width 66 height 15
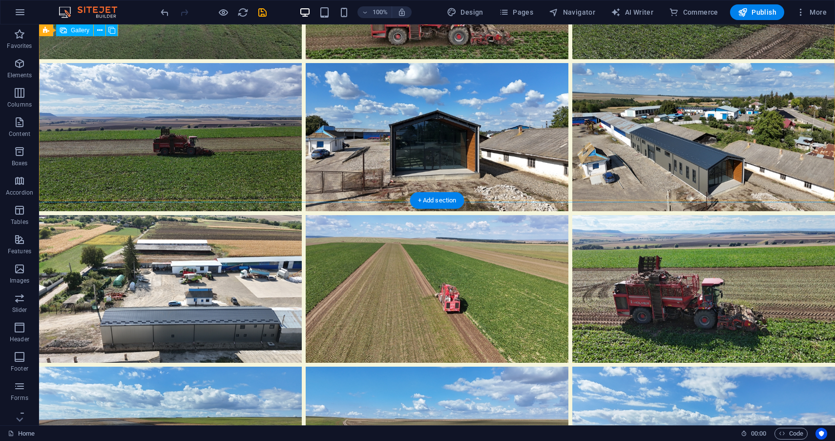
scroll to position [2097, 0]
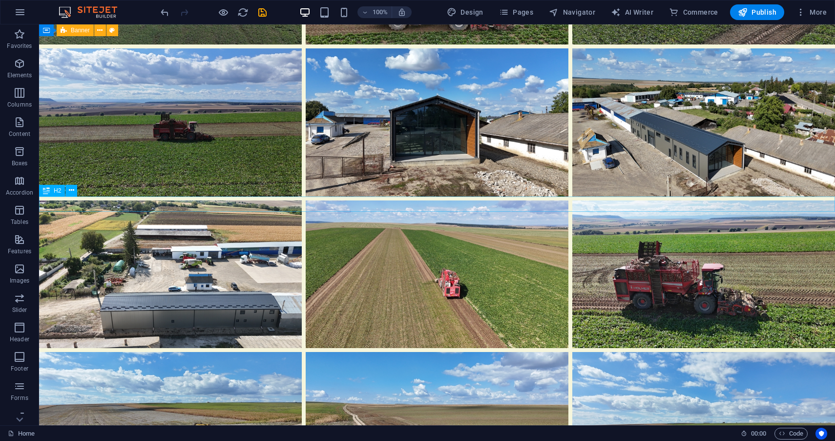
click at [9, 95] on span "Columns" at bounding box center [19, 98] width 39 height 23
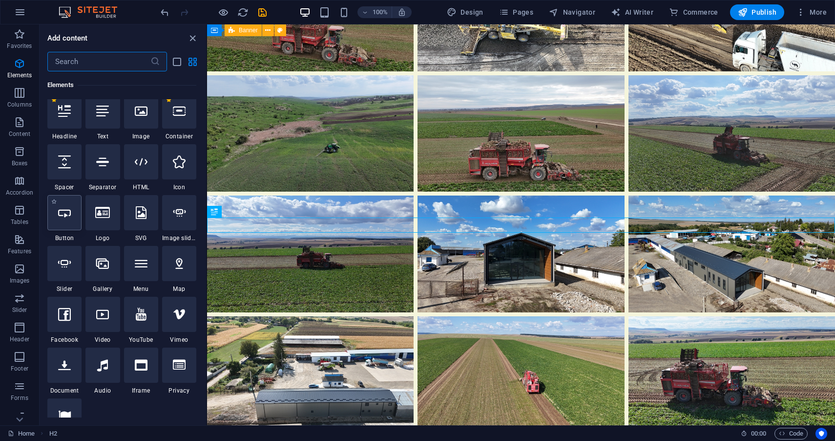
scroll to position [114, 0]
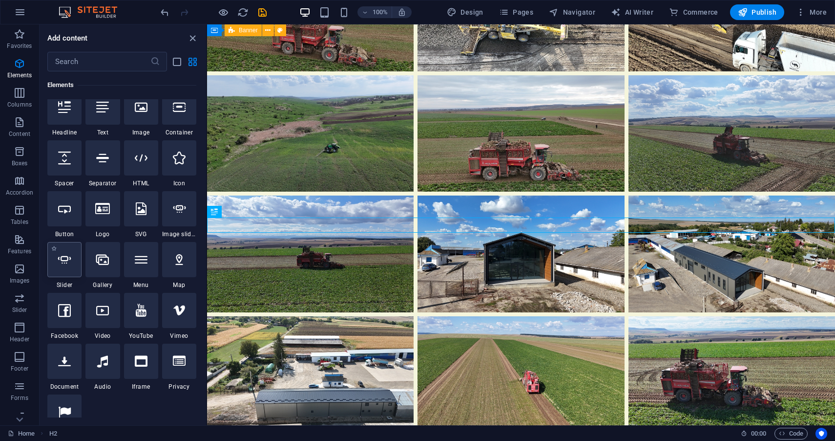
click at [72, 263] on div at bounding box center [64, 259] width 34 height 35
select select "ms"
select select "s"
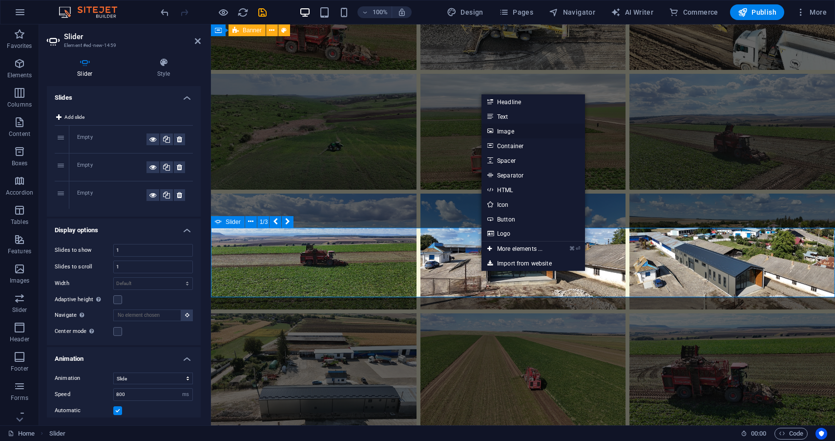
click at [517, 125] on link "Image" at bounding box center [534, 131] width 104 height 15
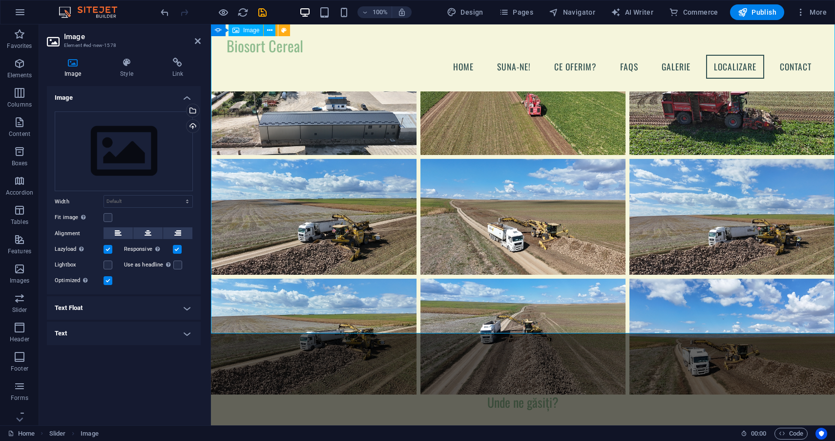
scroll to position [2097, 0]
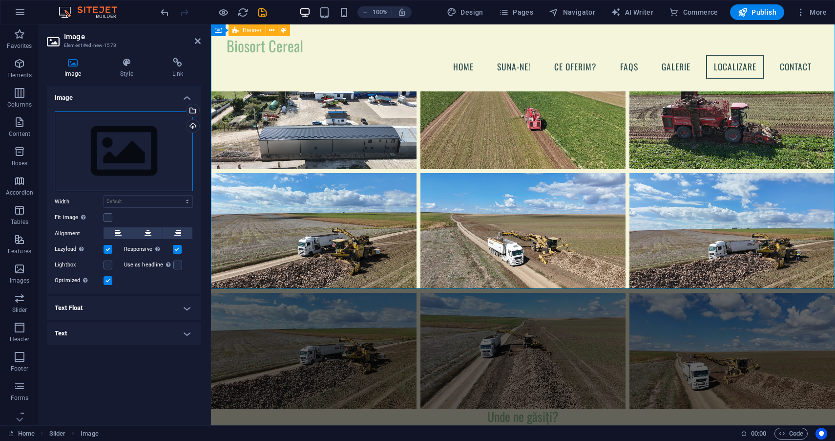
click at [133, 125] on div "Drag files here, click to choose files or select files from Files or our free s…" at bounding box center [124, 151] width 138 height 80
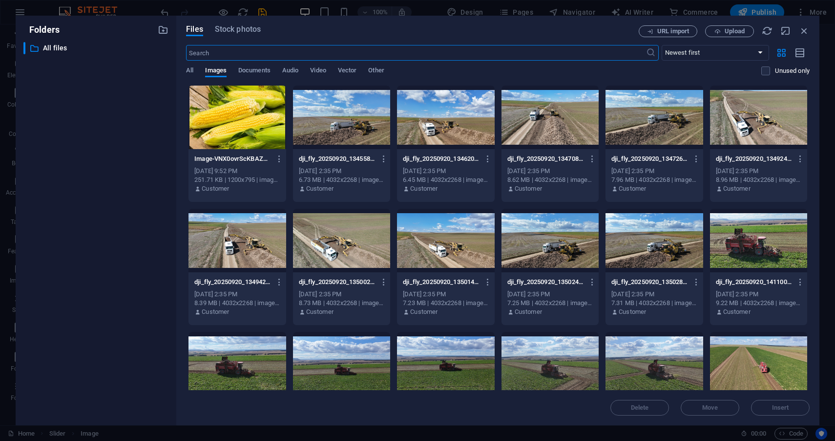
click at [133, 125] on div "​ All files All files" at bounding box center [95, 229] width 145 height 375
click at [335, 146] on div at bounding box center [341, 118] width 97 height 64
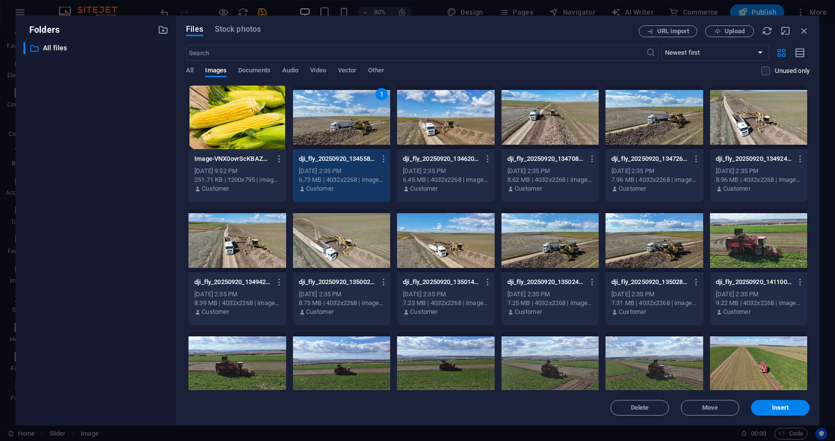
click at [468, 137] on div at bounding box center [445, 118] width 97 height 64
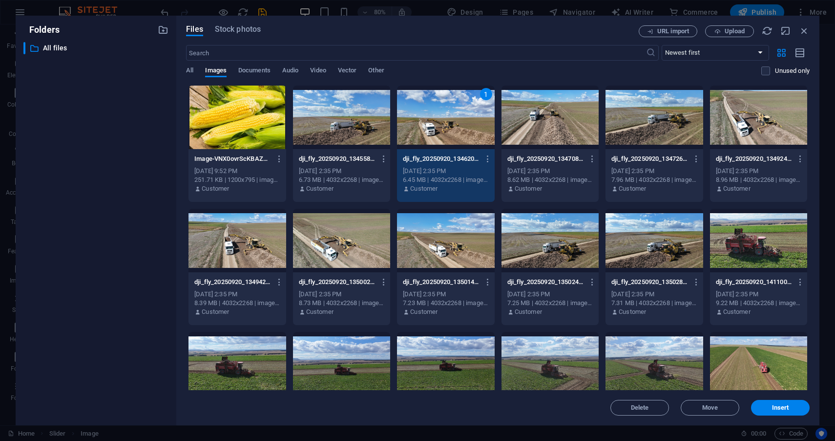
click at [551, 131] on div at bounding box center [550, 118] width 97 height 64
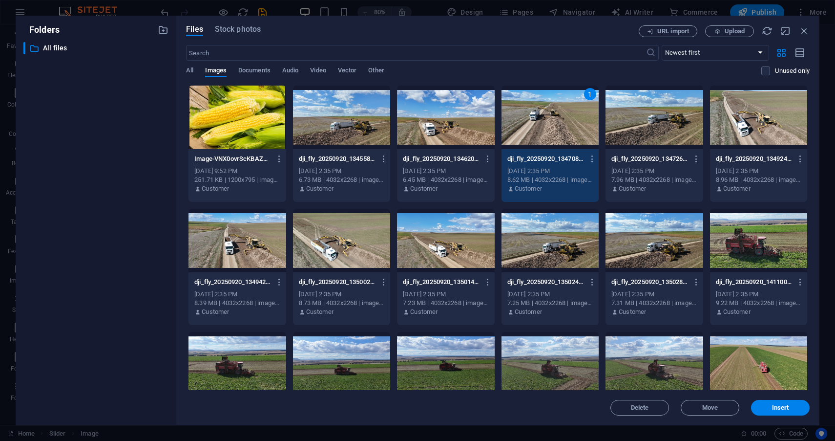
click at [446, 148] on div at bounding box center [445, 118] width 97 height 64
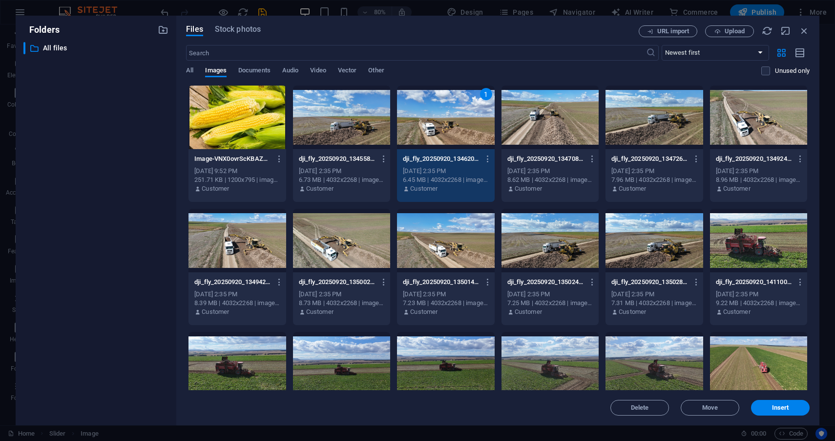
click at [363, 138] on div at bounding box center [341, 118] width 97 height 64
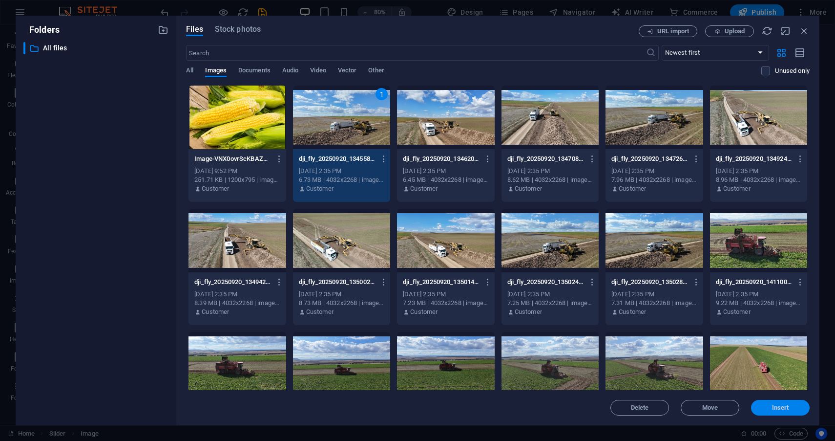
click at [786, 413] on button "Insert" at bounding box center [780, 408] width 59 height 16
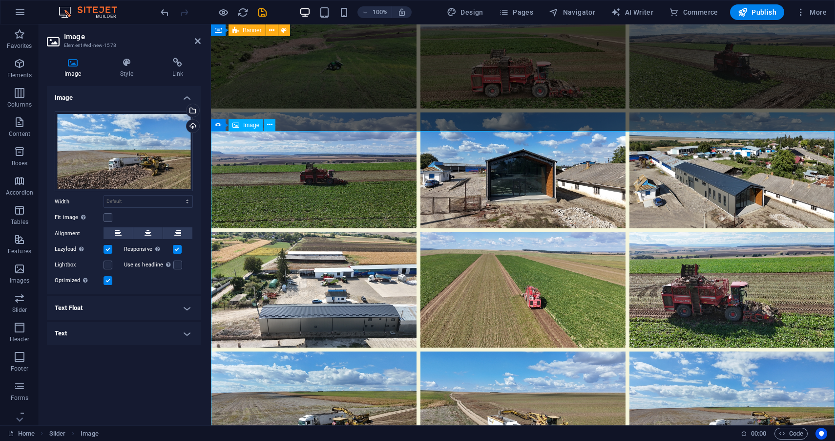
scroll to position [1969, 0]
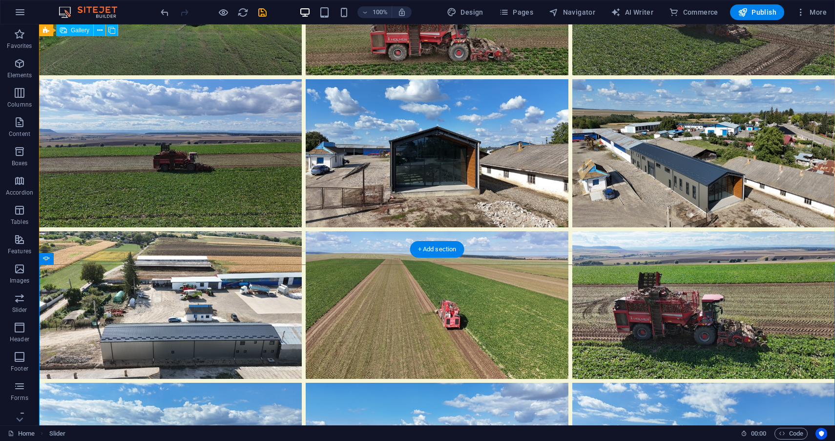
scroll to position [2077, 0]
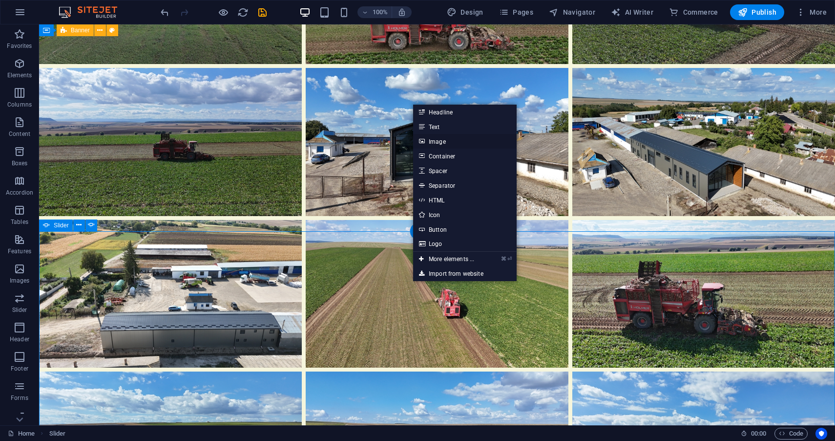
click at [460, 141] on link "Image" at bounding box center [465, 141] width 104 height 15
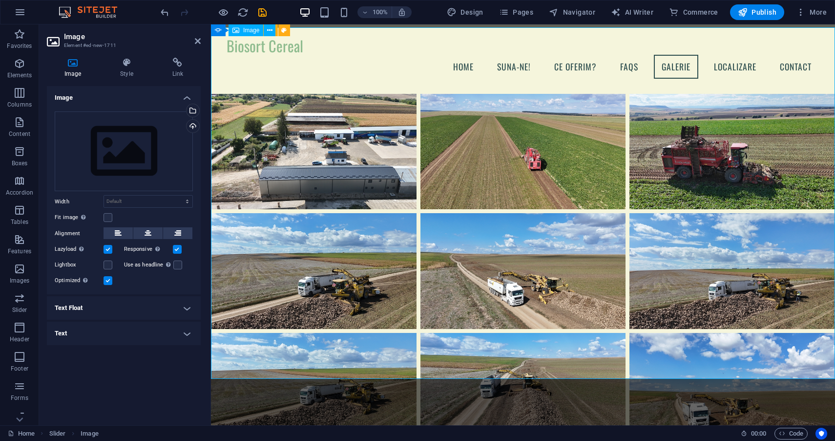
scroll to position [2054, 0]
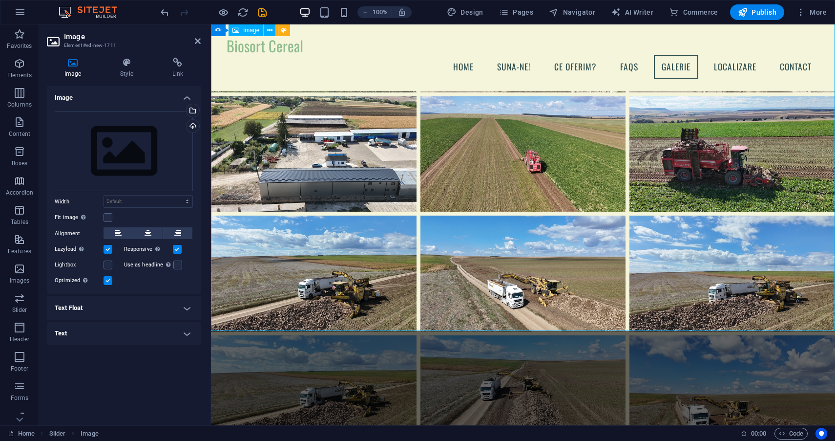
click at [144, 148] on div "Drag files here, click to choose files or select files from Files or our free s…" at bounding box center [124, 151] width 138 height 80
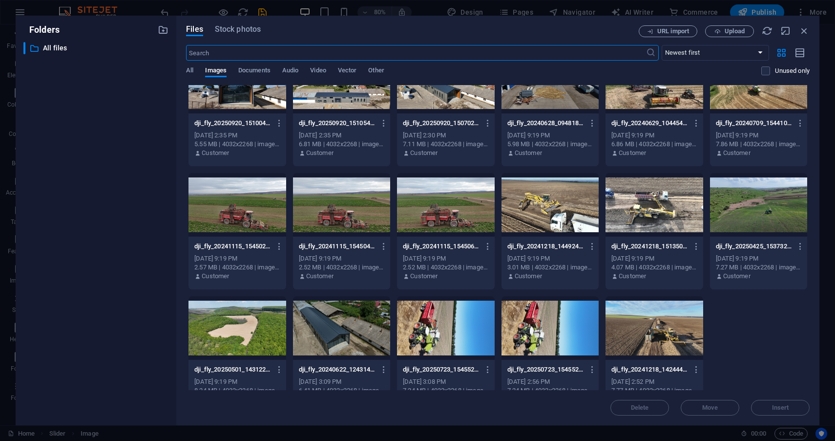
scroll to position [530, 0]
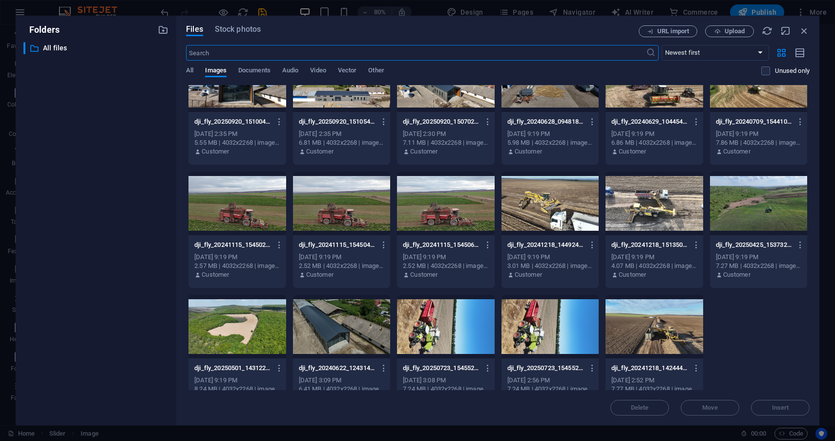
click at [449, 232] on div at bounding box center [445, 203] width 97 height 64
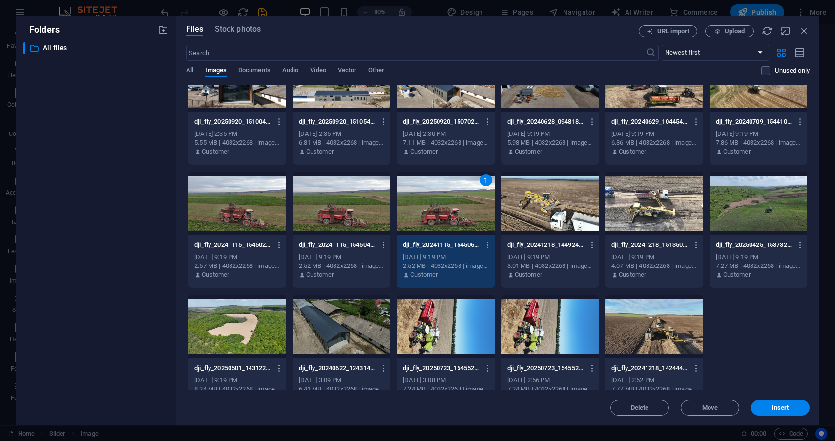
click at [369, 212] on div at bounding box center [341, 203] width 97 height 64
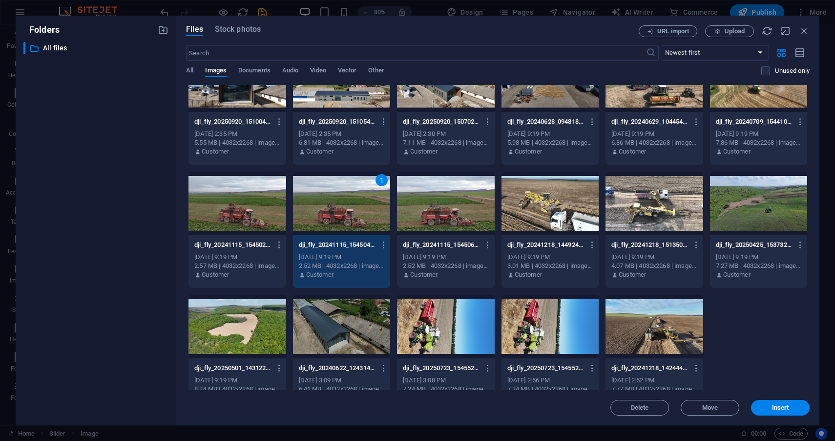
click at [431, 225] on div at bounding box center [445, 203] width 97 height 64
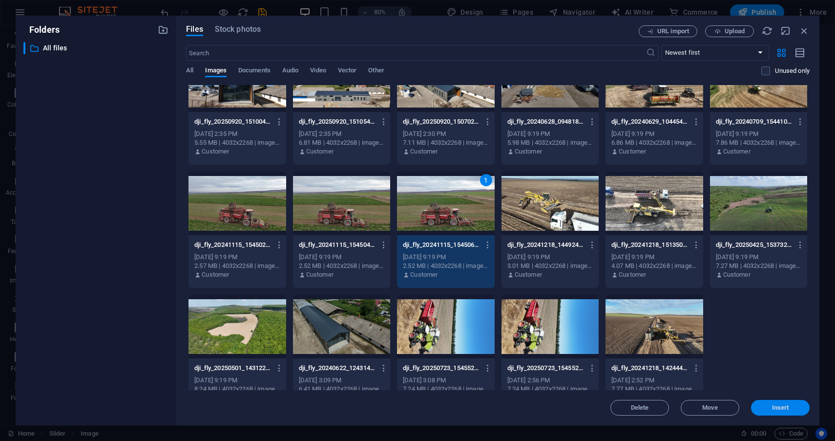
click at [788, 409] on span "Insert" at bounding box center [780, 408] width 17 height 6
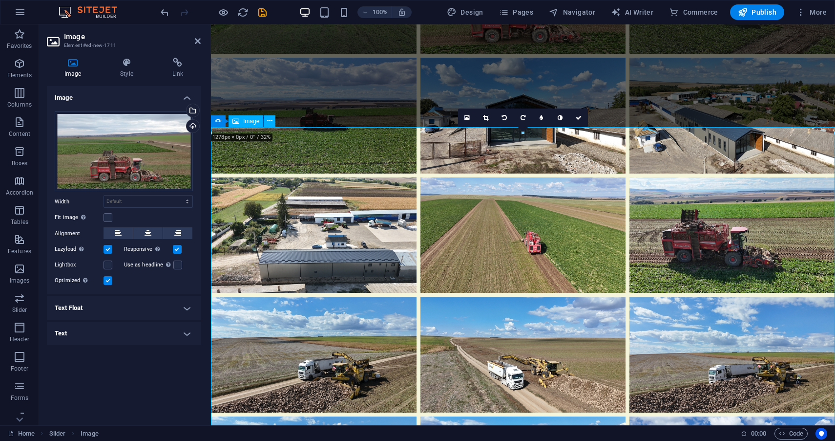
scroll to position [2008, 0]
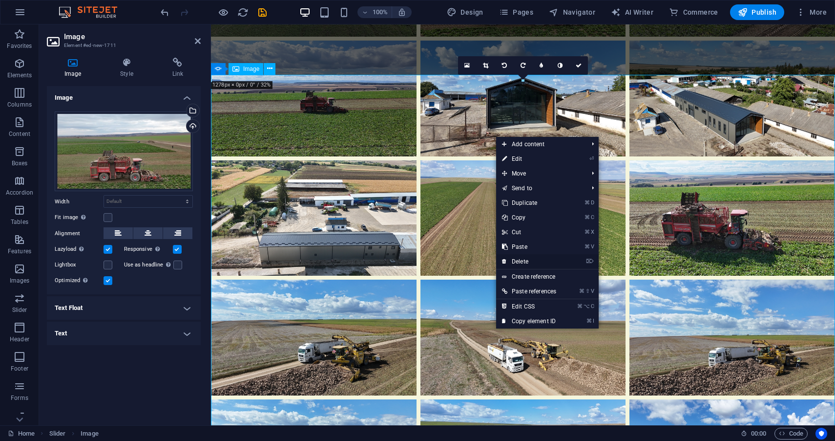
click at [536, 261] on link "⌦ Delete" at bounding box center [529, 261] width 66 height 15
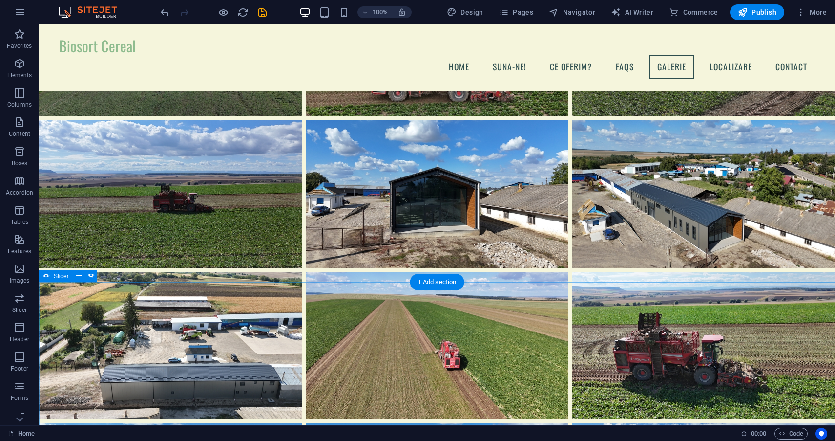
scroll to position [1978, 0]
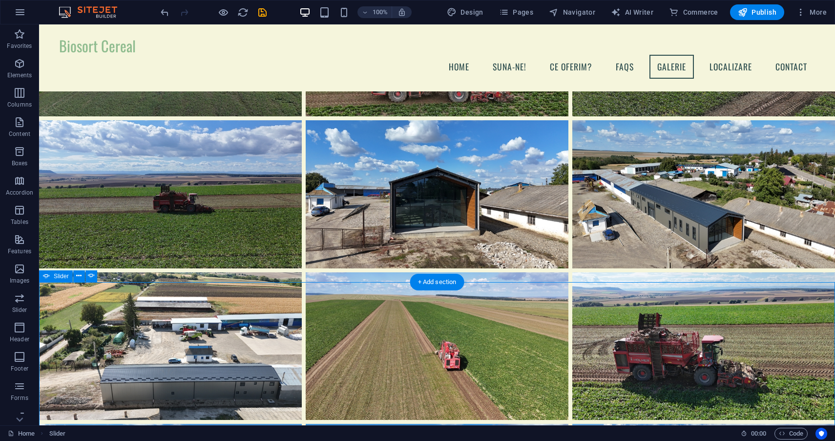
select select "ms"
select select "s"
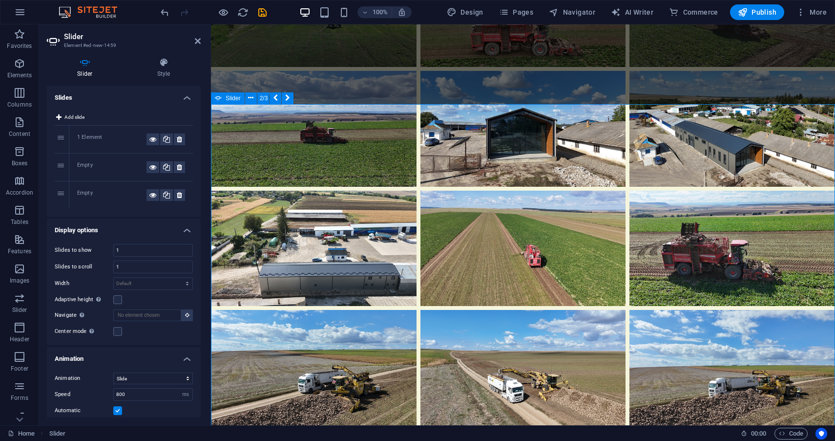
scroll to position [1979, 0]
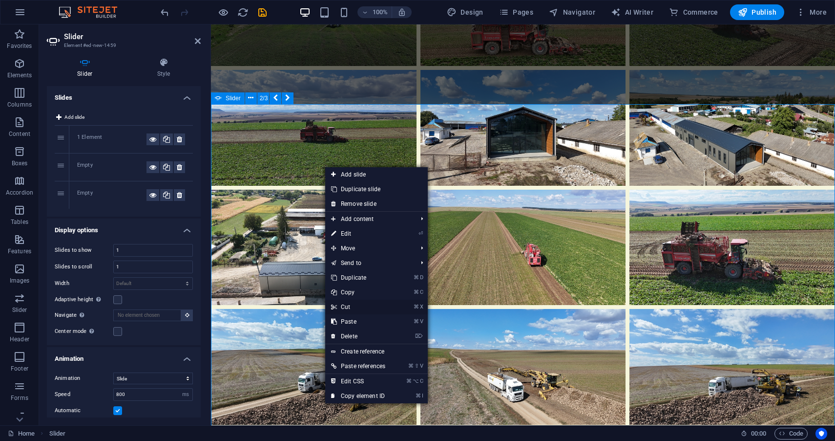
click at [370, 303] on link "⌘ X Cut" at bounding box center [358, 307] width 66 height 15
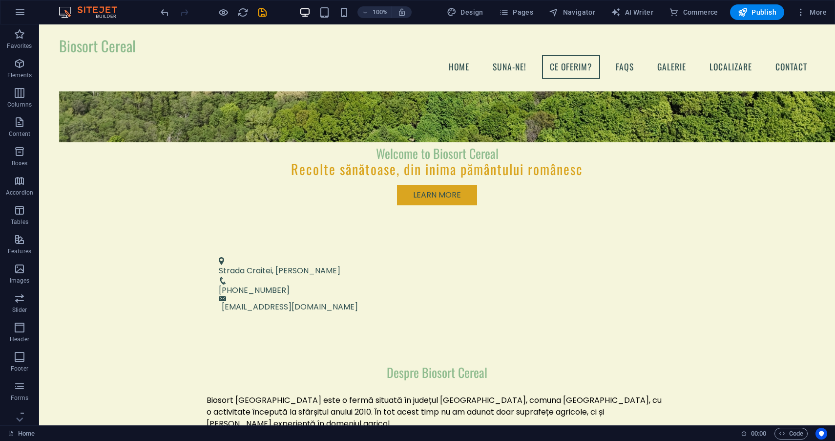
scroll to position [0, 0]
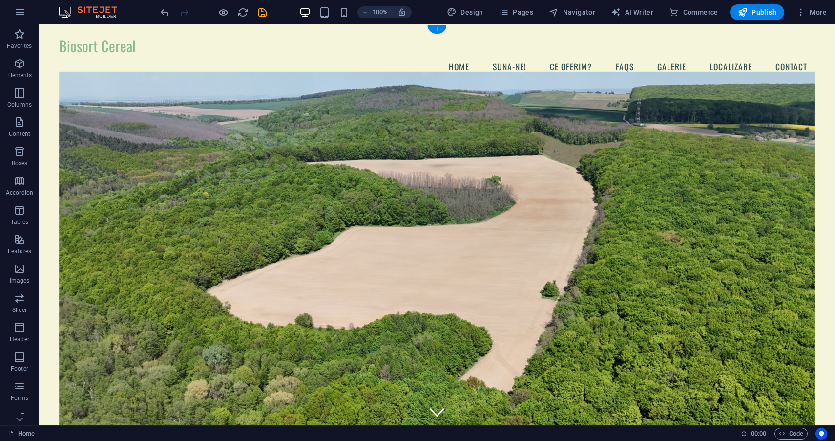
click at [252, 162] on figure at bounding box center [437, 254] width 757 height 365
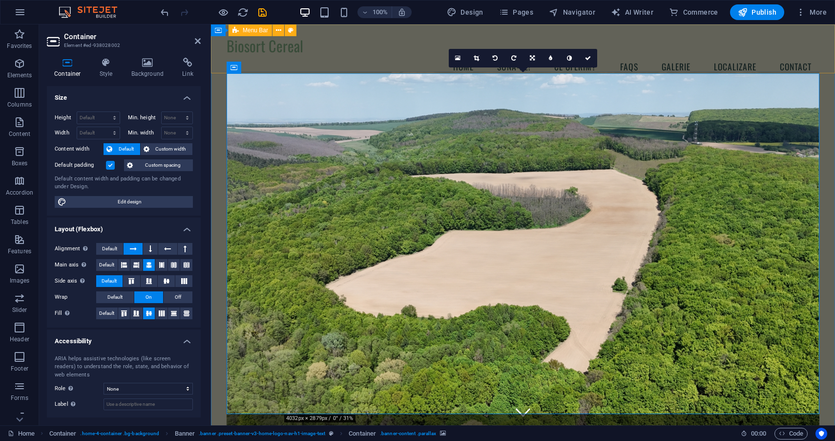
click at [380, 73] on div "Biosort Cereal Menu Home Suna-ne! Ce oferim? FAQs Galerie Localizare CONTACt" at bounding box center [523, 57] width 624 height 67
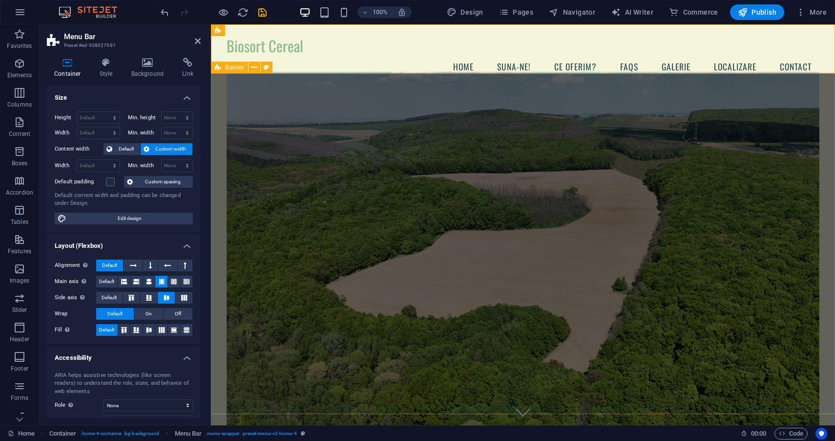
click at [275, 183] on figure at bounding box center [523, 254] width 593 height 365
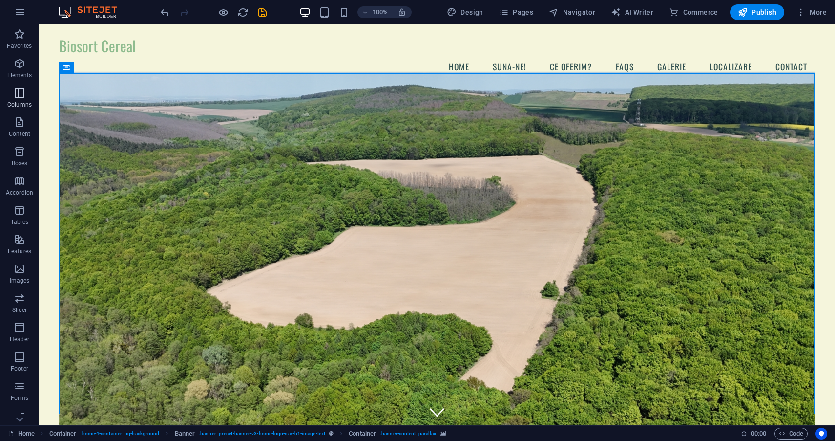
click at [19, 88] on icon "button" at bounding box center [20, 93] width 12 height 12
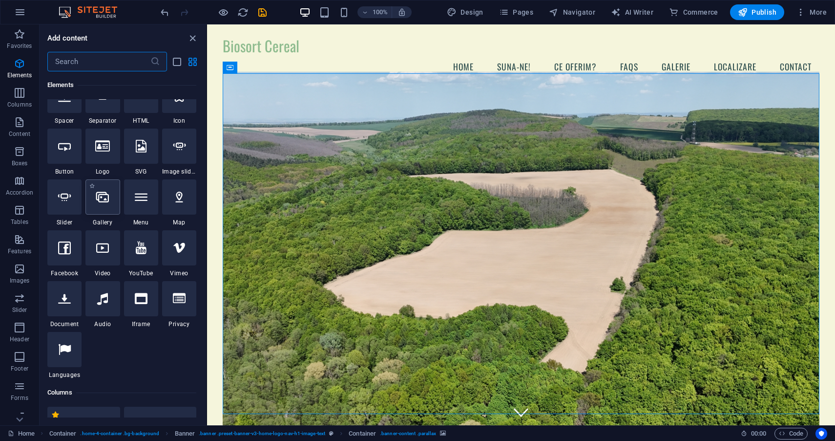
scroll to position [170, 0]
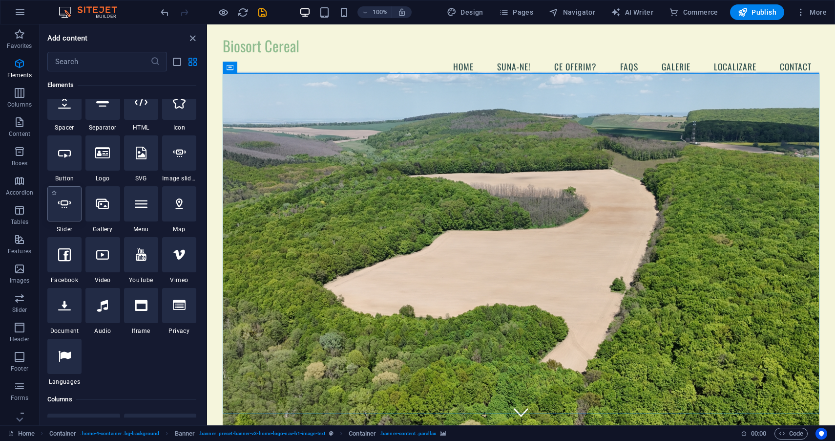
click at [64, 210] on icon at bounding box center [64, 203] width 13 height 13
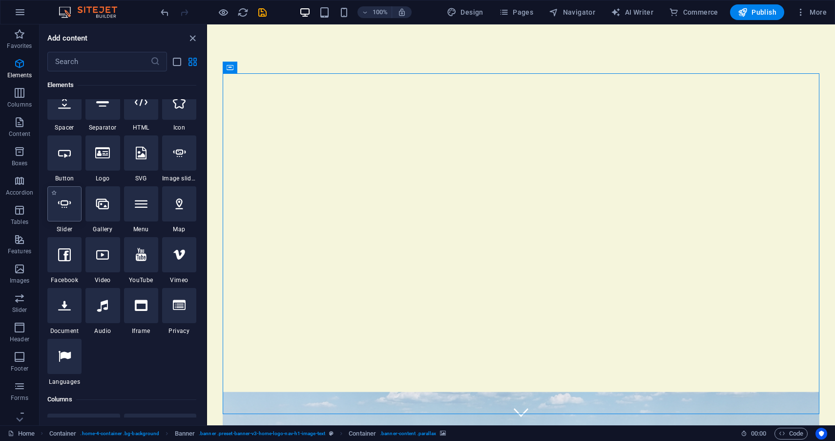
select select "ms"
select select "s"
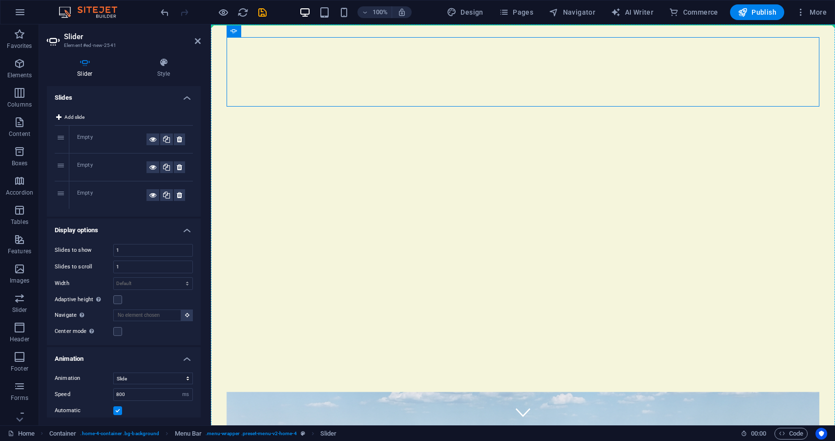
drag, startPoint x: 448, startPoint y: 81, endPoint x: 450, endPoint y: 143, distance: 61.6
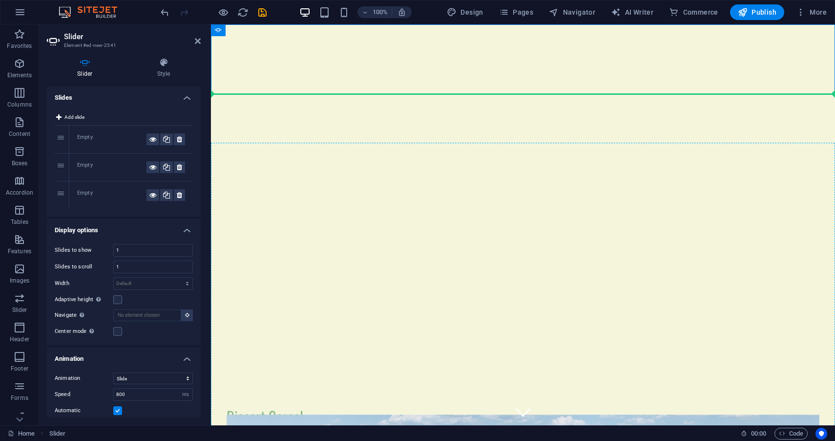
drag, startPoint x: 439, startPoint y: 74, endPoint x: 434, endPoint y: 184, distance: 110.1
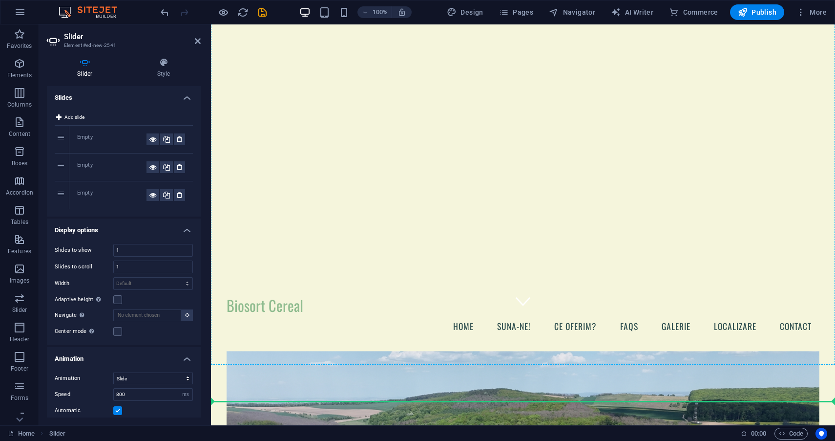
scroll to position [119, 0]
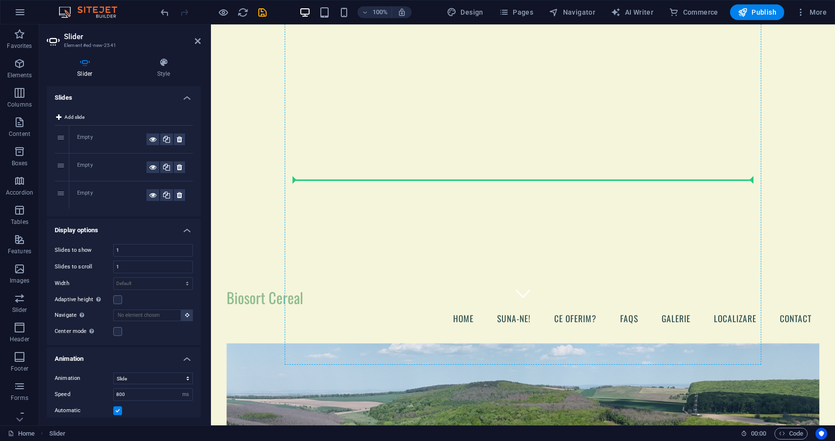
drag, startPoint x: 416, startPoint y: 68, endPoint x: 392, endPoint y: 187, distance: 121.1
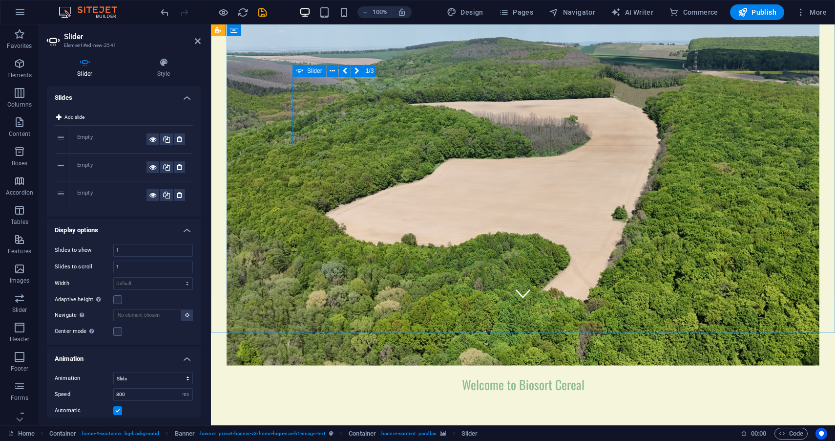
scroll to position [118, 0]
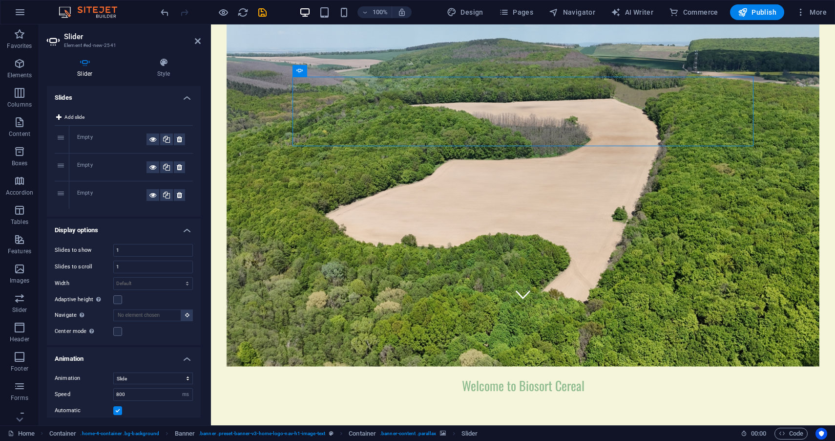
click at [349, 237] on figure at bounding box center [523, 183] width 593 height 365
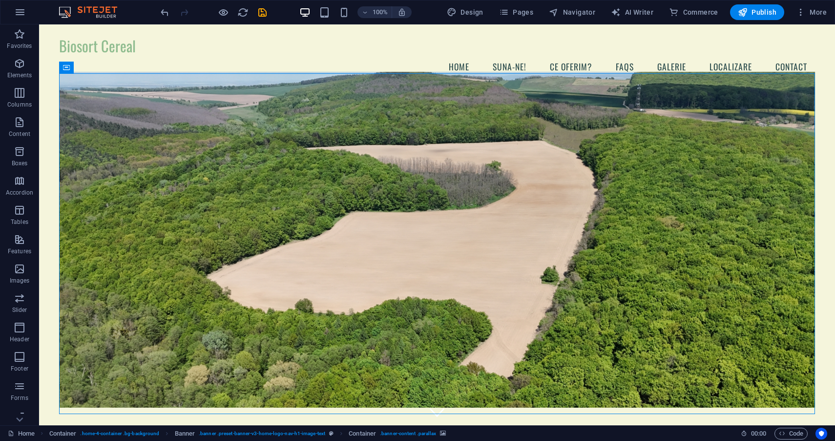
scroll to position [0, 0]
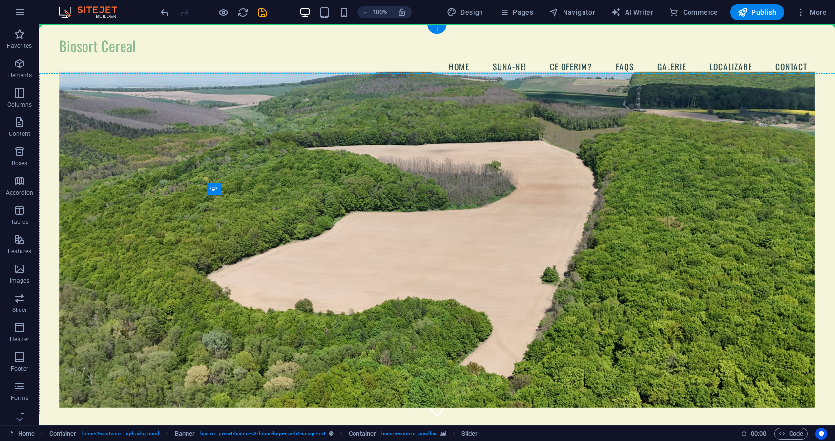
drag, startPoint x: 330, startPoint y: 206, endPoint x: 329, endPoint y: 177, distance: 28.4
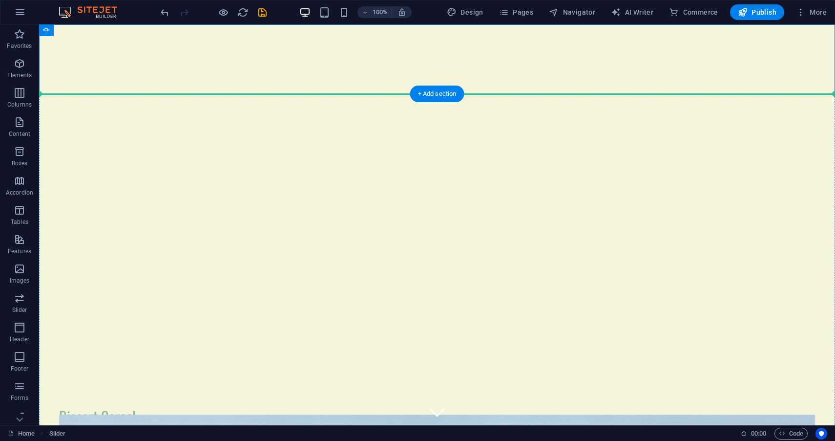
drag, startPoint x: 339, startPoint y: 66, endPoint x: 345, endPoint y: 140, distance: 74.0
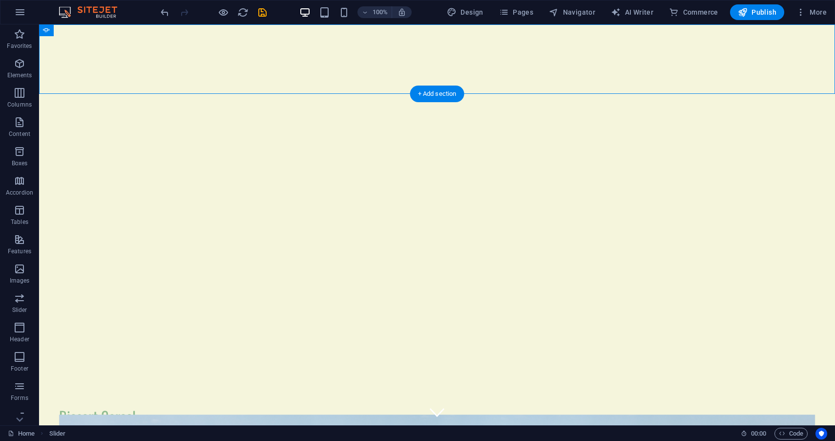
click at [346, 395] on div "Biosort Cereal Menu Home Suna-ne! Ce oferim? FAQs Galerie Localizare CONTACt" at bounding box center [437, 428] width 796 height 67
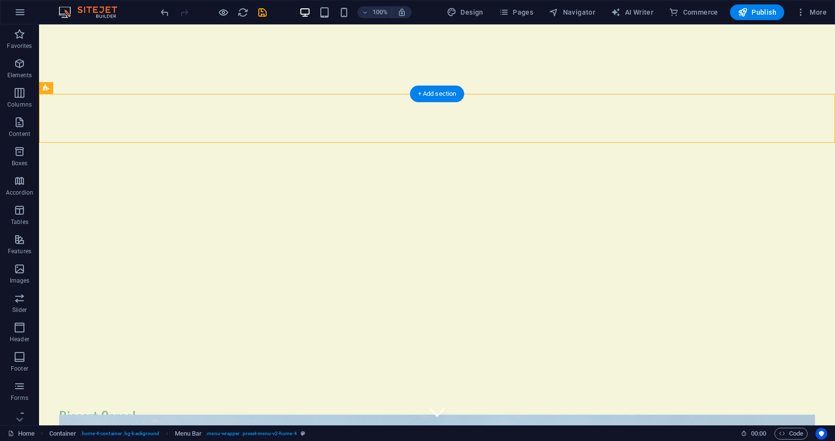
click at [346, 395] on div "Biosort Cereal Menu Home Suna-ne! Ce oferim? FAQs Galerie Localizare CONTACt" at bounding box center [437, 428] width 796 height 67
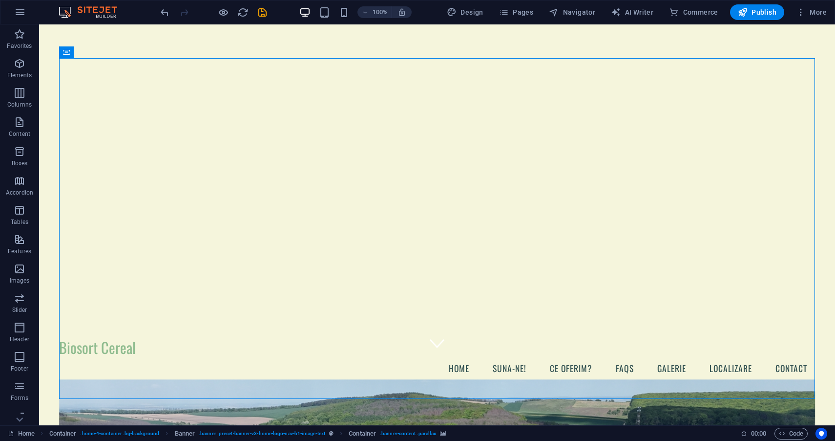
scroll to position [85, 0]
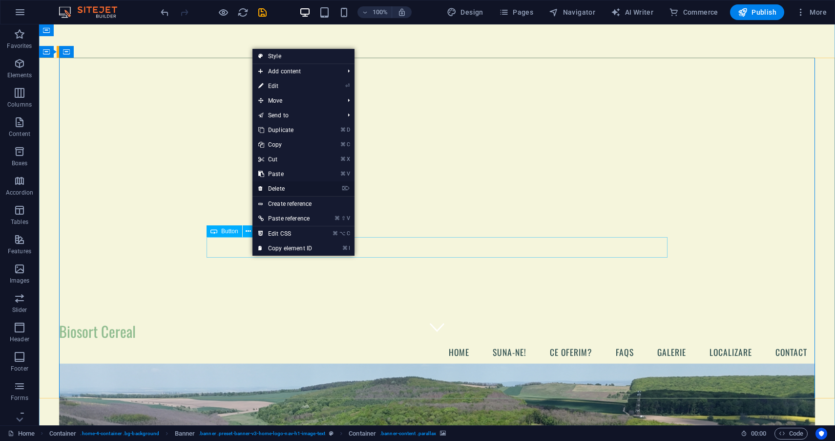
click at [300, 190] on link "⌦ Delete" at bounding box center [285, 188] width 65 height 15
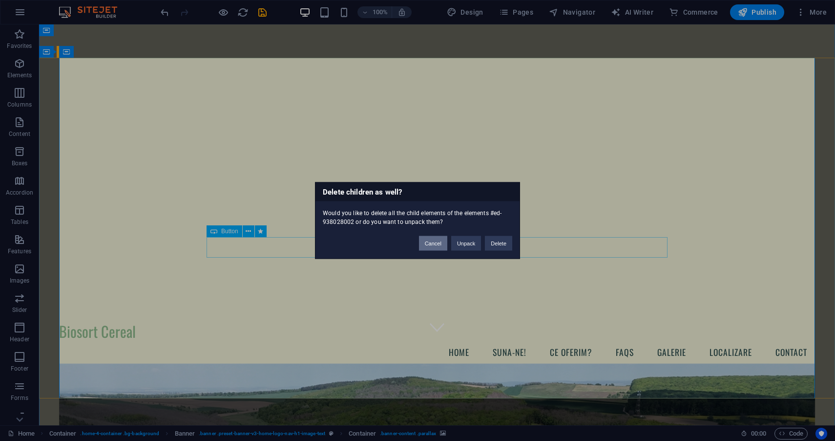
drag, startPoint x: 429, startPoint y: 242, endPoint x: 397, endPoint y: 217, distance: 40.8
click at [429, 242] on button "Cancel" at bounding box center [433, 243] width 28 height 15
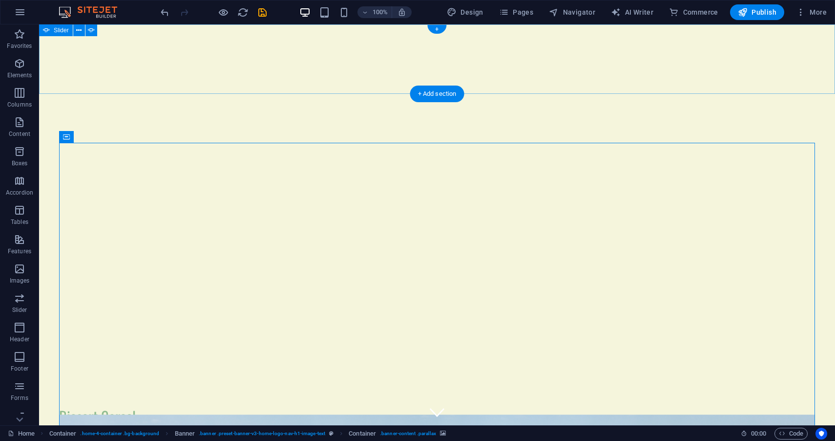
scroll to position [0, 0]
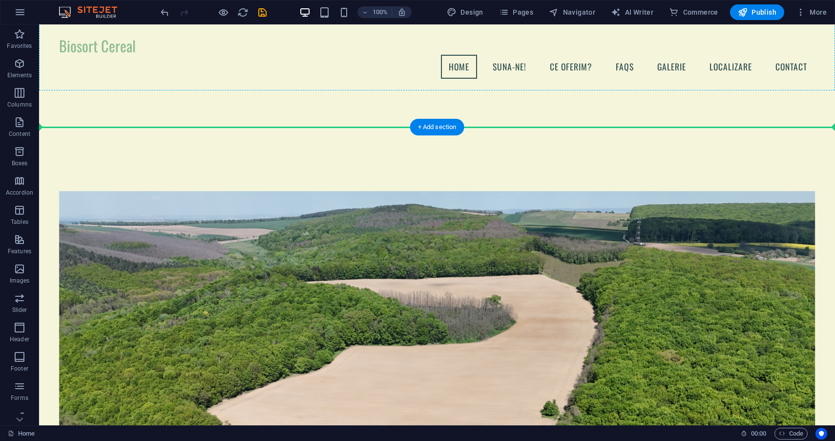
scroll to position [342, 0]
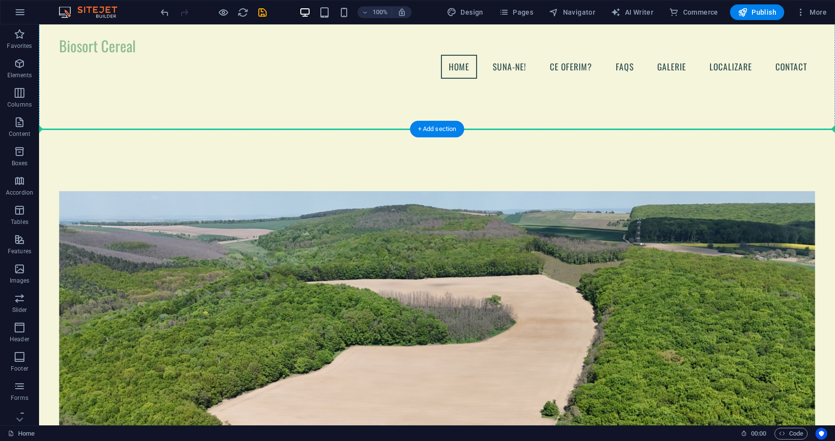
drag, startPoint x: 341, startPoint y: 44, endPoint x: 520, endPoint y: 117, distance: 192.9
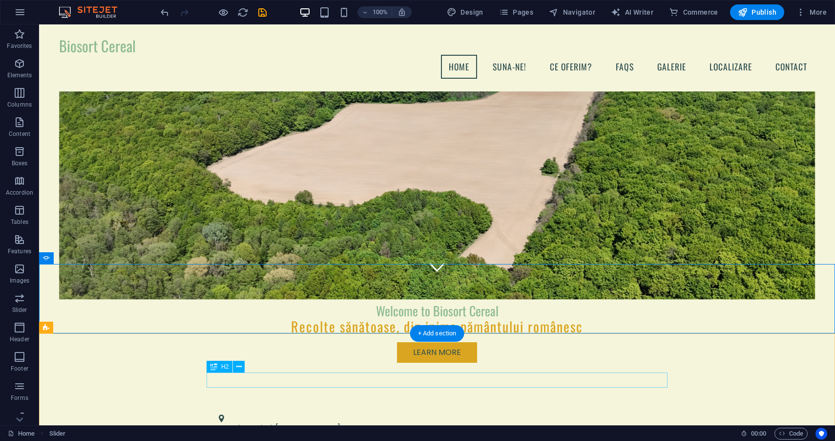
scroll to position [137, 0]
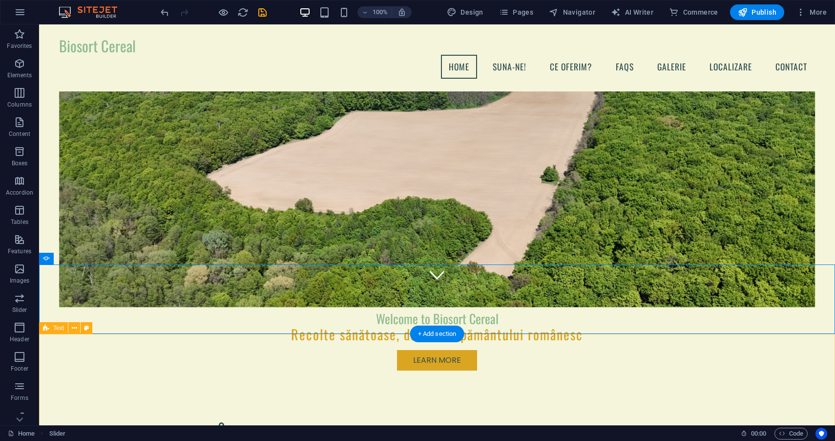
drag, startPoint x: 374, startPoint y: 333, endPoint x: 378, endPoint y: 354, distance: 21.4
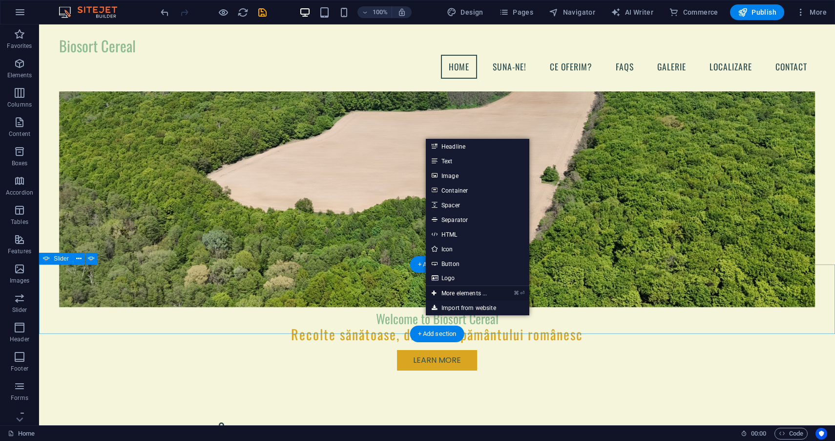
click at [473, 294] on link "⌘ ⏎ More elements ..." at bounding box center [459, 293] width 67 height 15
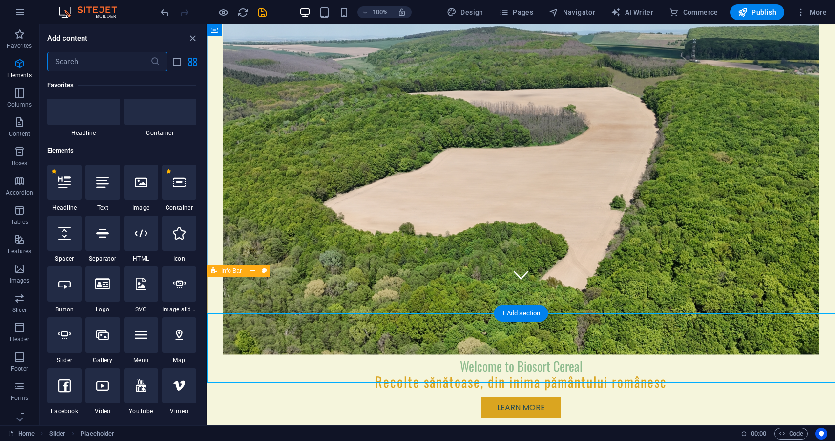
scroll to position [104, 0]
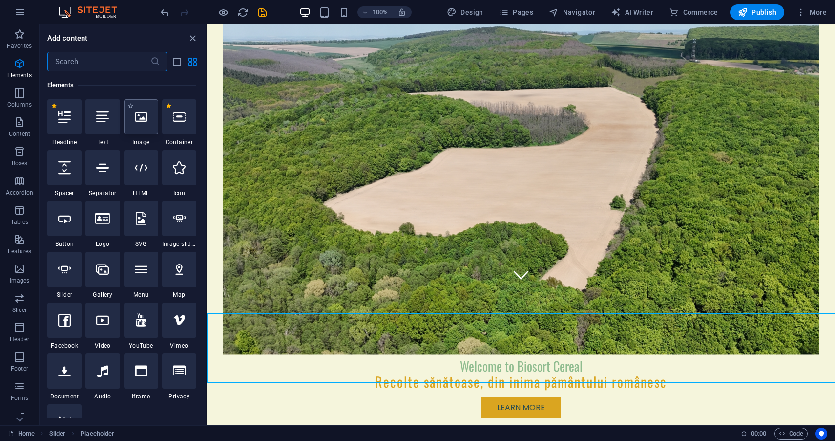
click at [150, 124] on div at bounding box center [141, 116] width 34 height 35
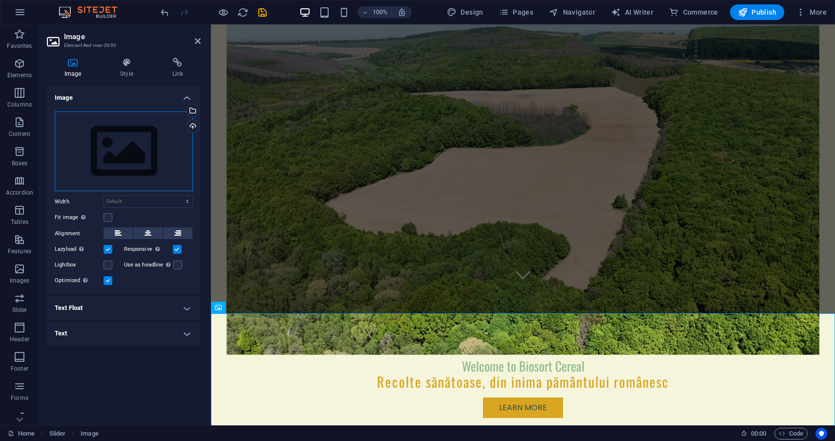
click at [97, 128] on div "Drag files here, click to choose files or select files from Files or our free s…" at bounding box center [124, 151] width 138 height 80
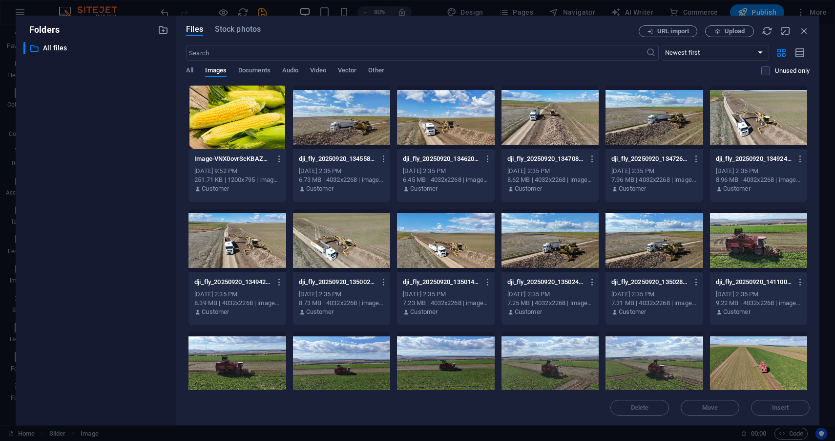
click at [322, 102] on div at bounding box center [341, 118] width 97 height 64
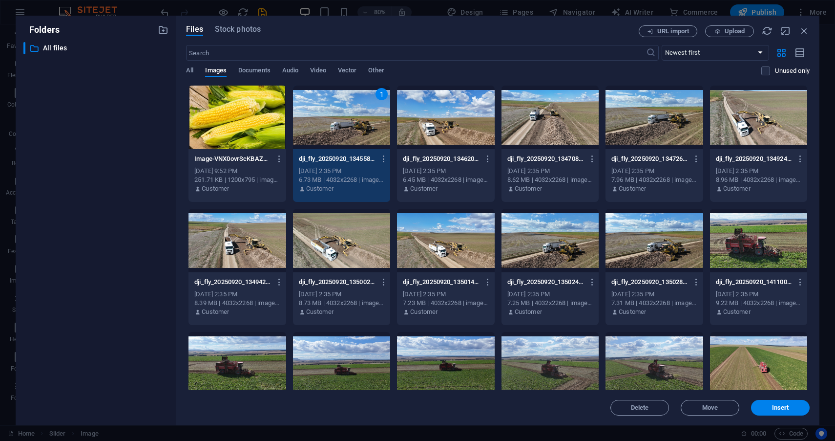
click at [449, 142] on div at bounding box center [445, 118] width 97 height 64
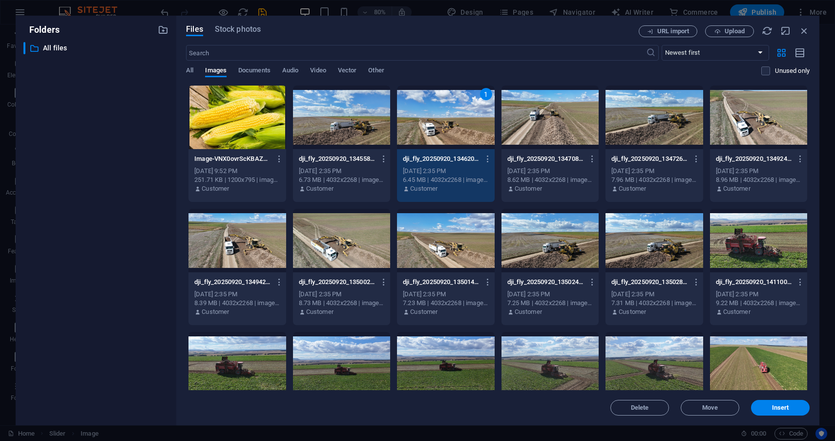
click at [543, 136] on div at bounding box center [550, 118] width 97 height 64
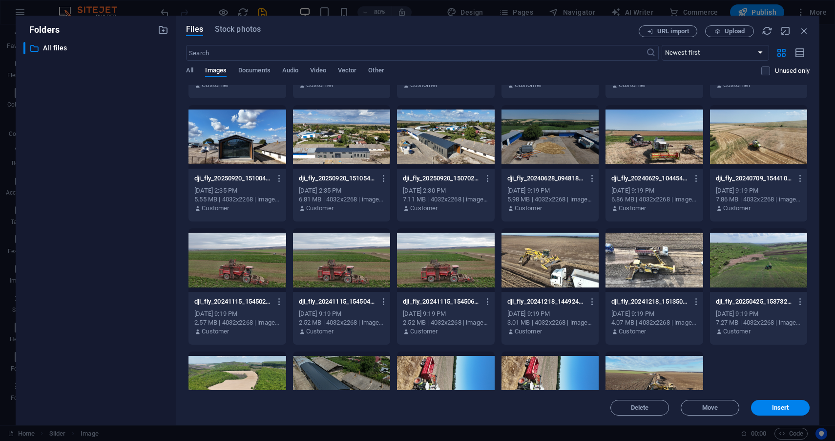
scroll to position [451, 0]
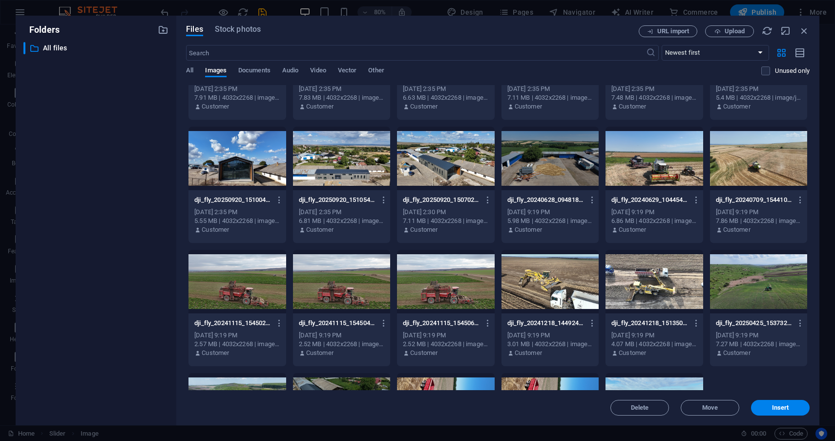
click at [728, 158] on div at bounding box center [758, 159] width 97 height 64
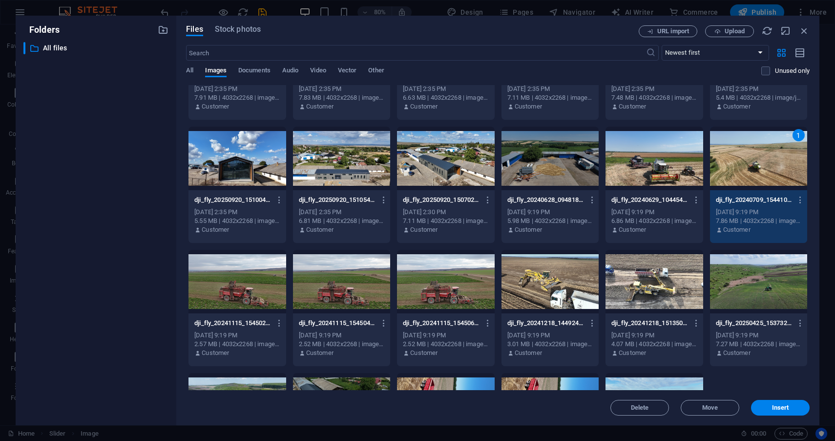
click at [728, 158] on div "1" at bounding box center [758, 159] width 97 height 64
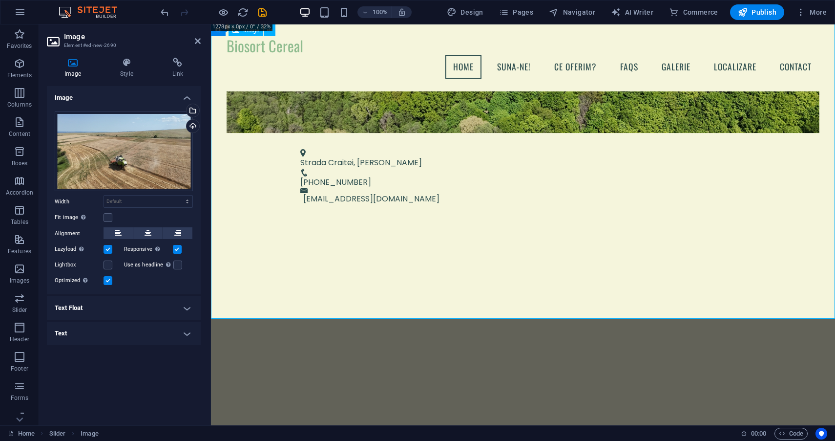
scroll to position [434, 0]
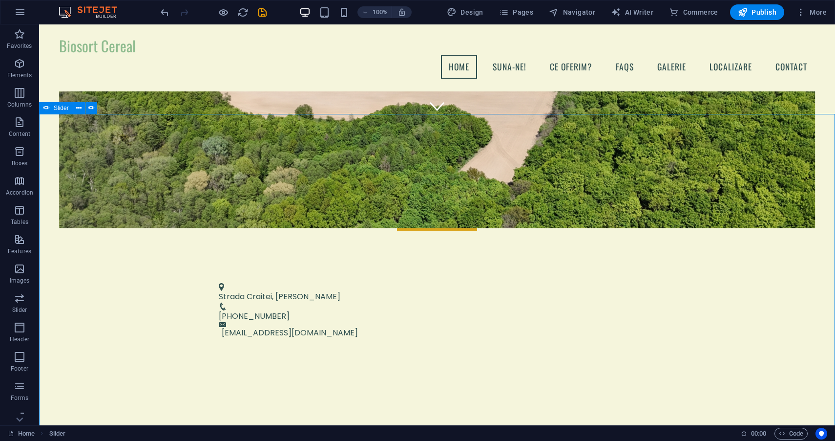
scroll to position [281, 0]
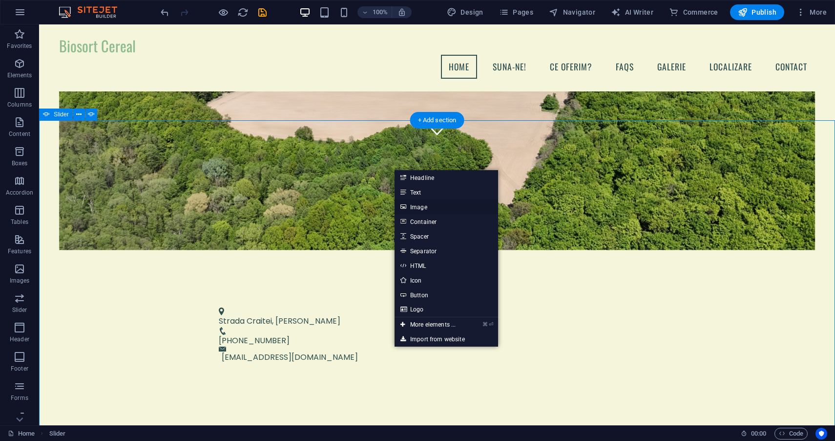
click at [430, 204] on link "Image" at bounding box center [447, 206] width 104 height 15
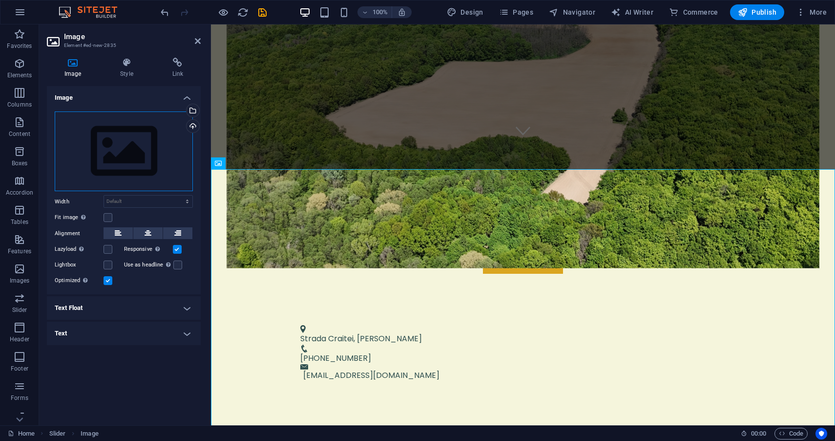
click at [85, 153] on div "Drag files here, click to choose files or select files from Files or our free s…" at bounding box center [124, 151] width 138 height 80
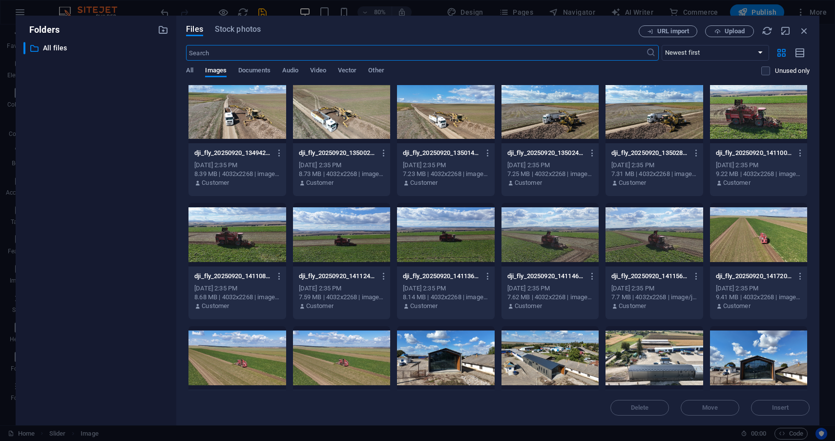
scroll to position [131, 0]
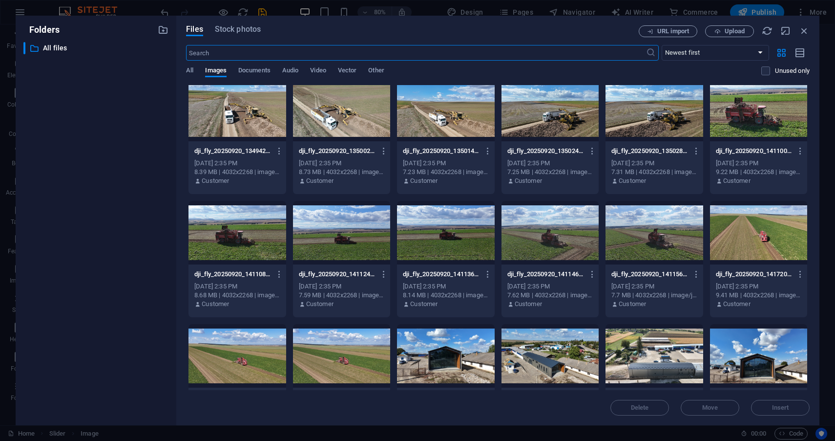
click at [257, 112] on div at bounding box center [237, 110] width 97 height 64
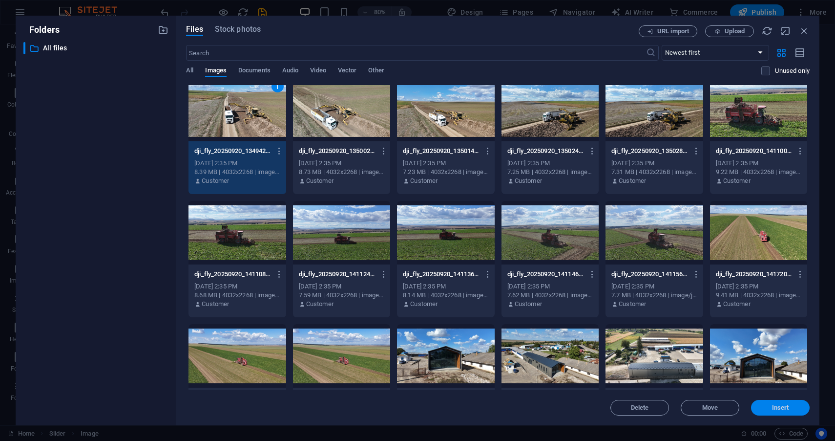
click at [781, 410] on span "Insert" at bounding box center [780, 408] width 17 height 6
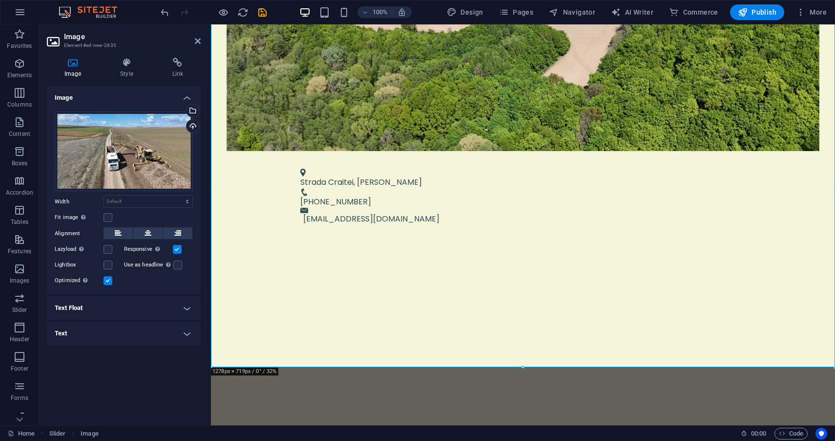
scroll to position [442, 0]
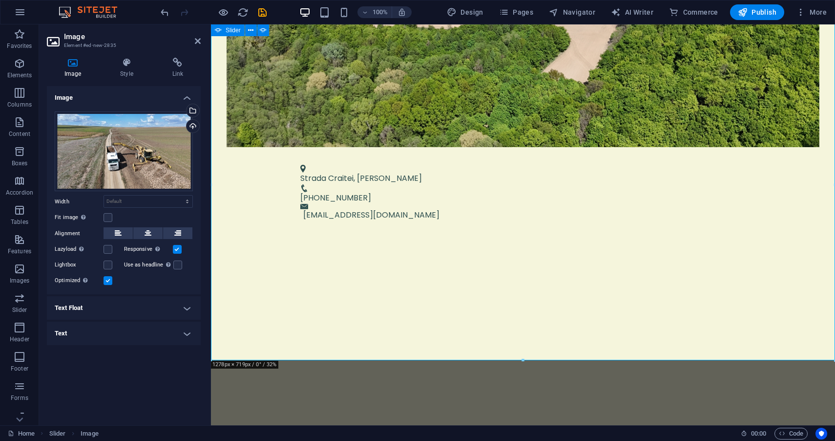
click at [211, 242] on button "button" at bounding box center [211, 242] width 0 height 0
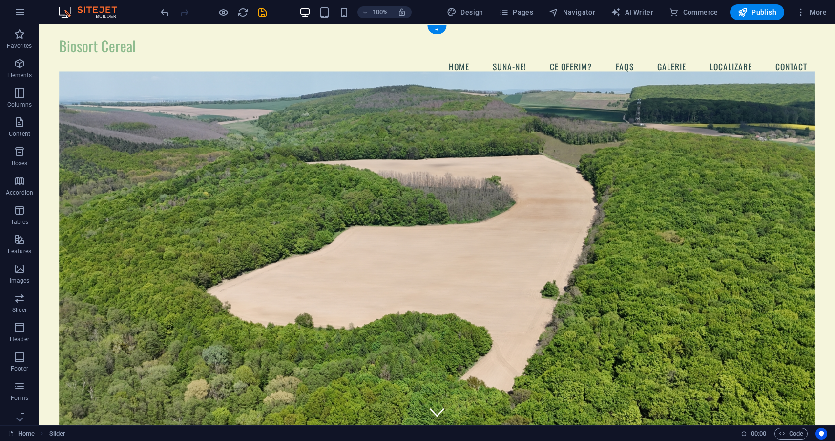
scroll to position [0, 0]
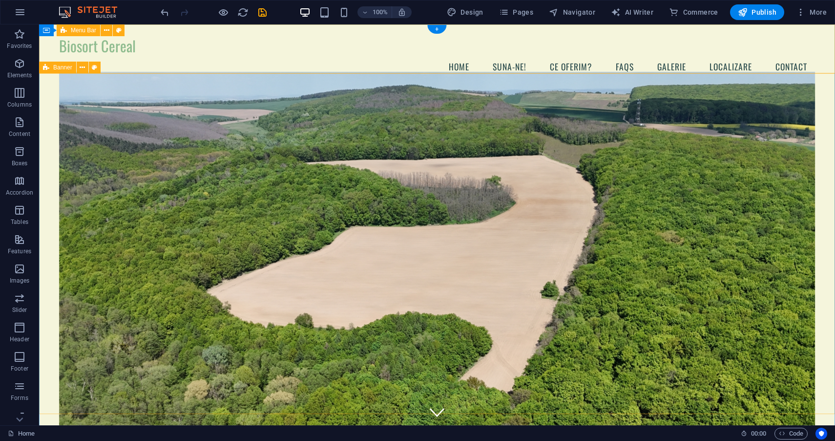
click at [53, 69] on div "Banner" at bounding box center [57, 68] width 37 height 12
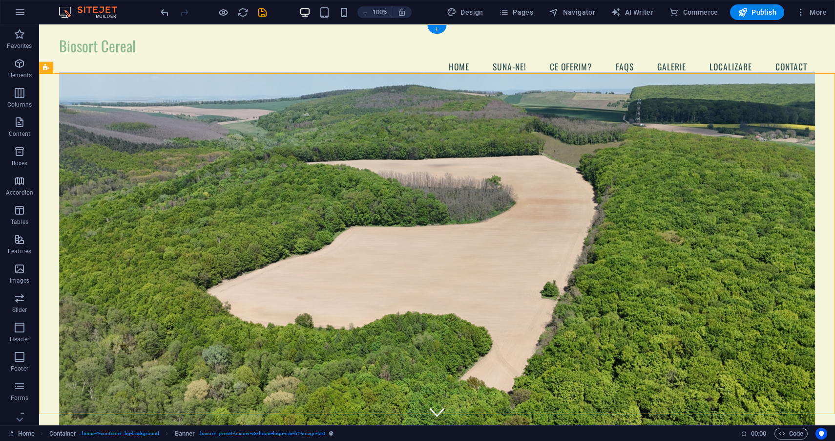
click at [67, 92] on figure at bounding box center [437, 254] width 757 height 365
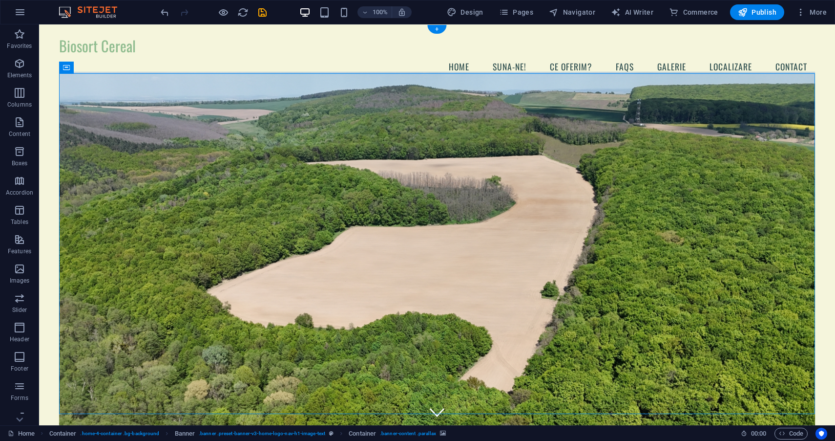
click at [71, 83] on figure at bounding box center [437, 254] width 757 height 365
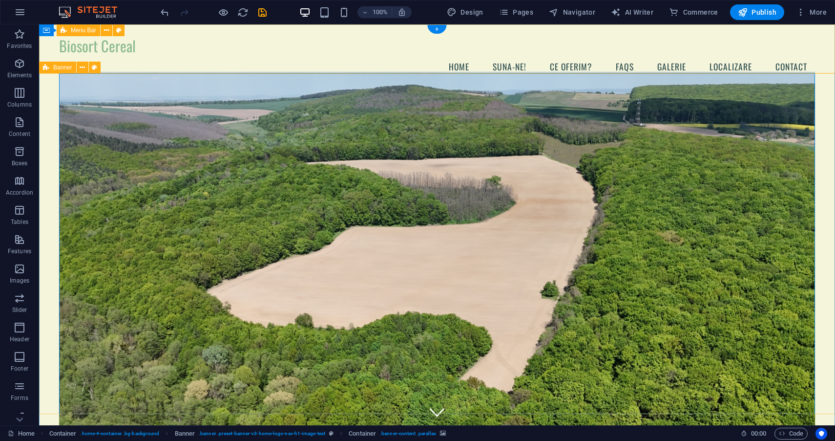
click at [69, 69] on span "Banner" at bounding box center [62, 67] width 19 height 6
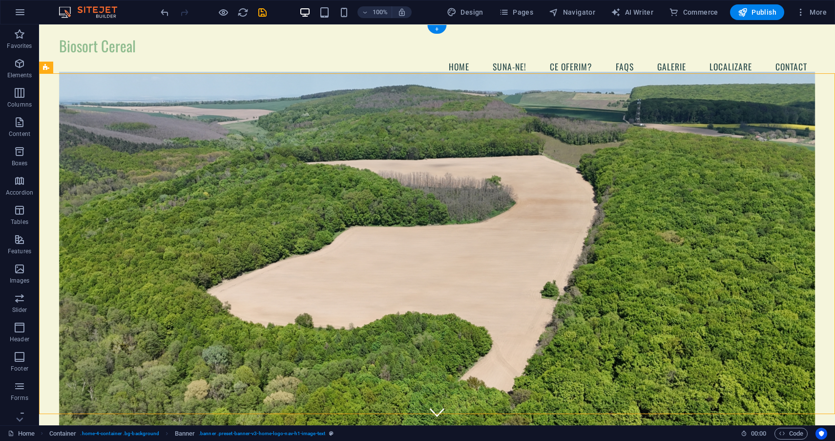
click at [71, 85] on figure at bounding box center [437, 254] width 757 height 365
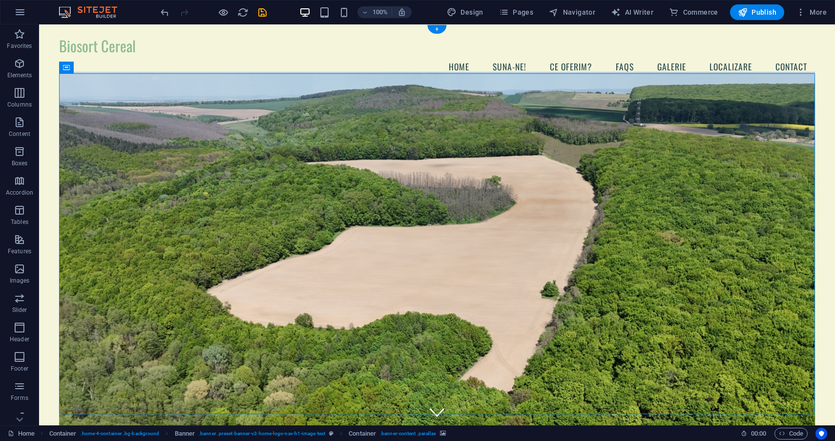
click at [71, 85] on figure at bounding box center [437, 254] width 757 height 365
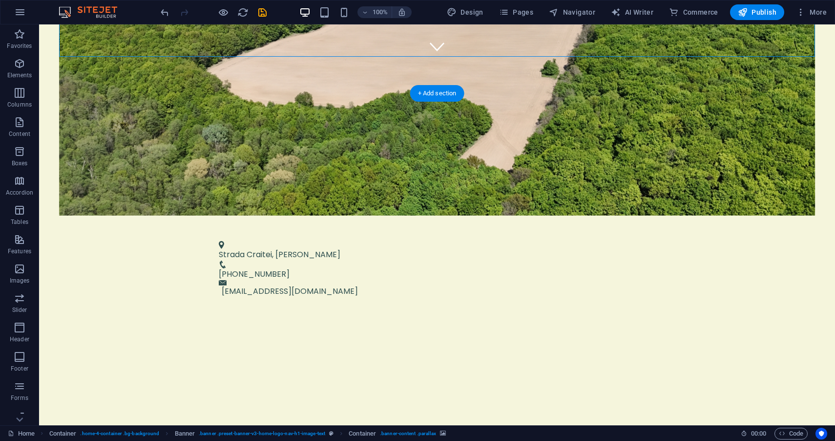
scroll to position [385, 0]
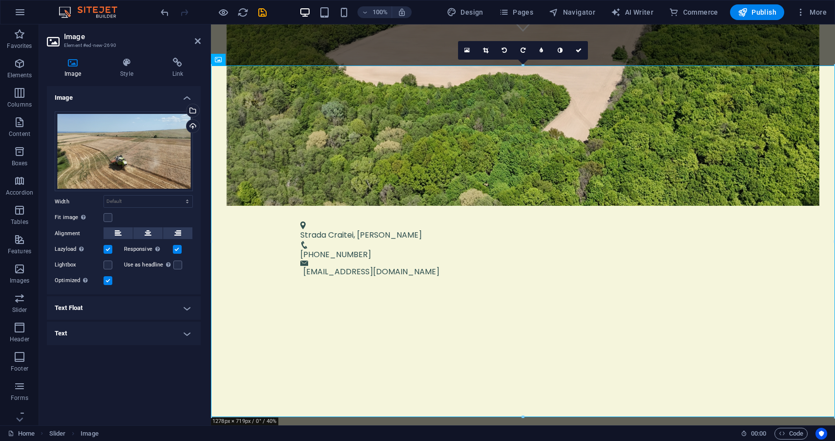
click at [202, 46] on aside "Image Element #ed-new-2690 Image Style Link Image Drag files here, click to cho…" at bounding box center [125, 224] width 172 height 401
click at [205, 38] on aside "Image Element #ed-new-2690 Image Style Link Image Drag files here, click to cho…" at bounding box center [125, 224] width 172 height 401
click at [10, 67] on span "Elements" at bounding box center [19, 69] width 39 height 23
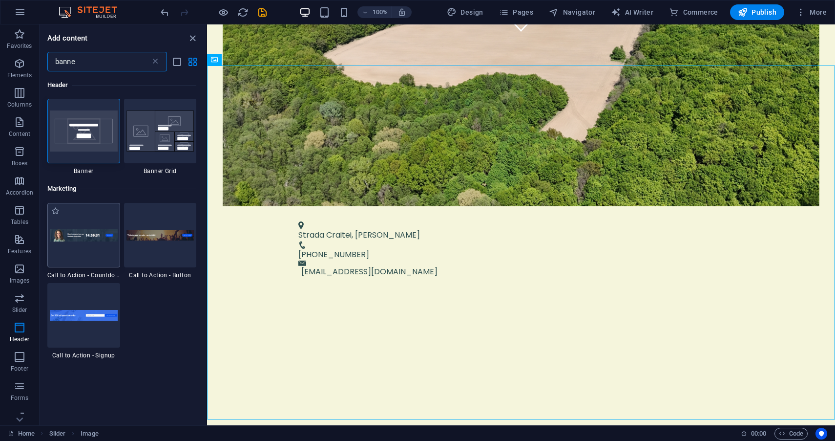
scroll to position [0, 0]
type input "banner"
click at [88, 134] on img at bounding box center [84, 131] width 68 height 41
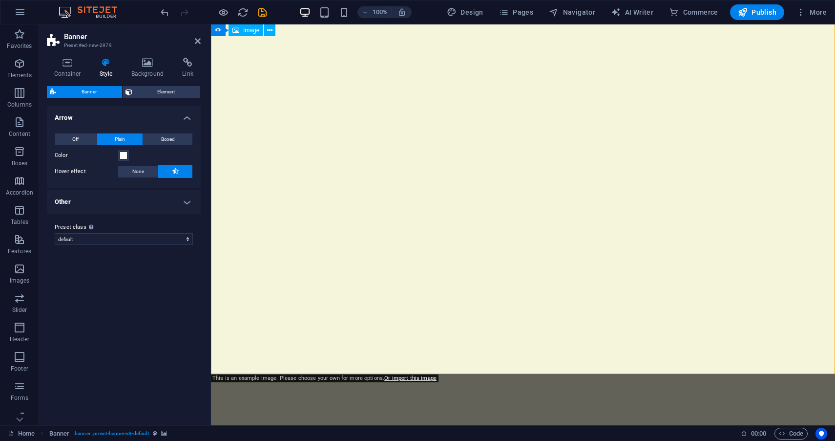
scroll to position [791, 0]
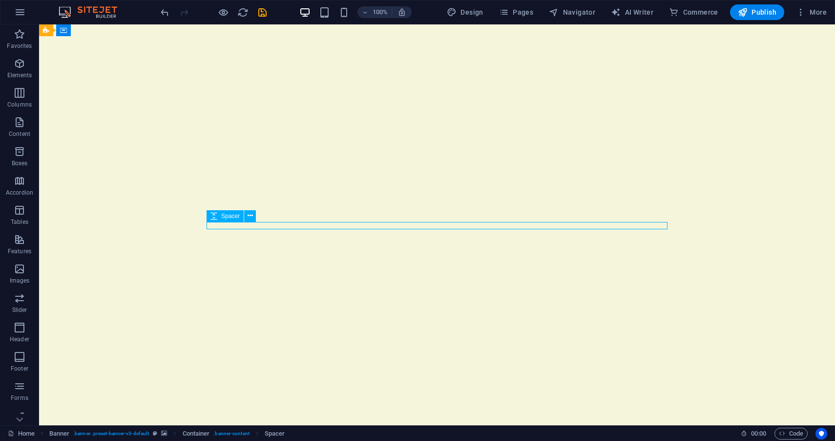
drag, startPoint x: 232, startPoint y: 226, endPoint x: 405, endPoint y: 206, distance: 174.1
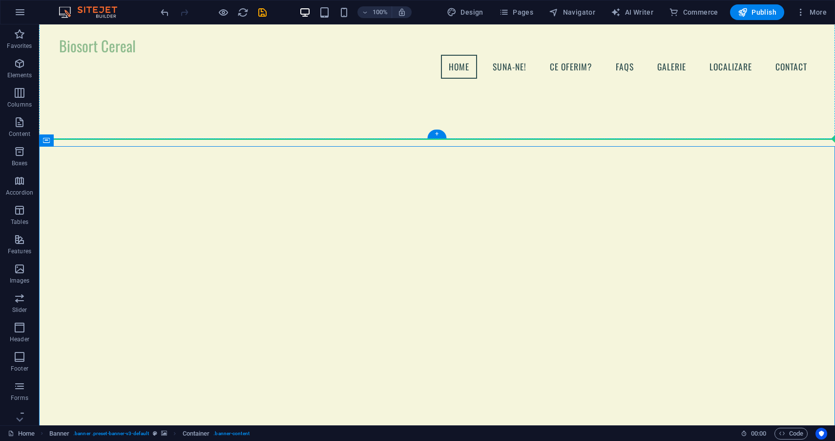
scroll to position [671, 0]
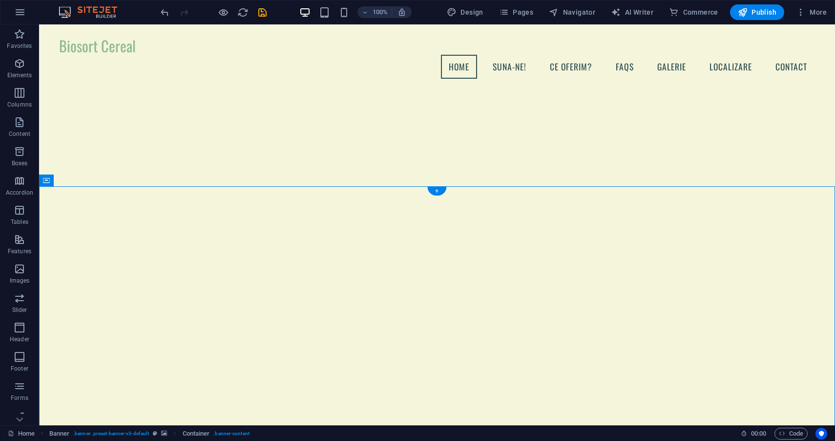
drag, startPoint x: 405, startPoint y: 210, endPoint x: 407, endPoint y: 275, distance: 65.0
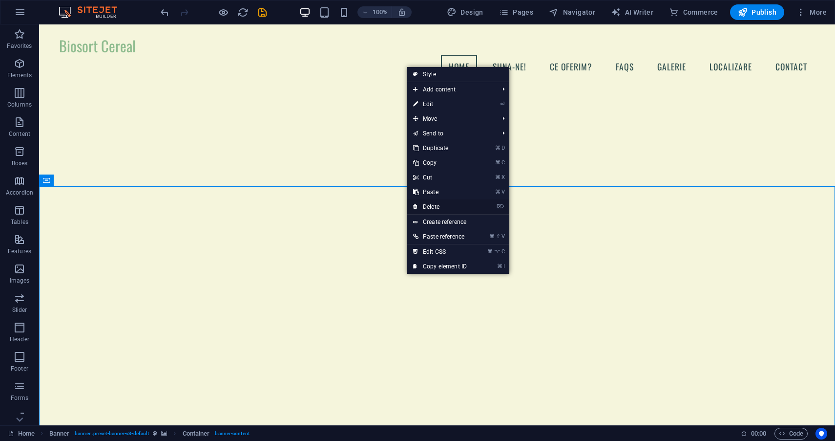
click at [441, 201] on link "⌦ Delete" at bounding box center [439, 206] width 65 height 15
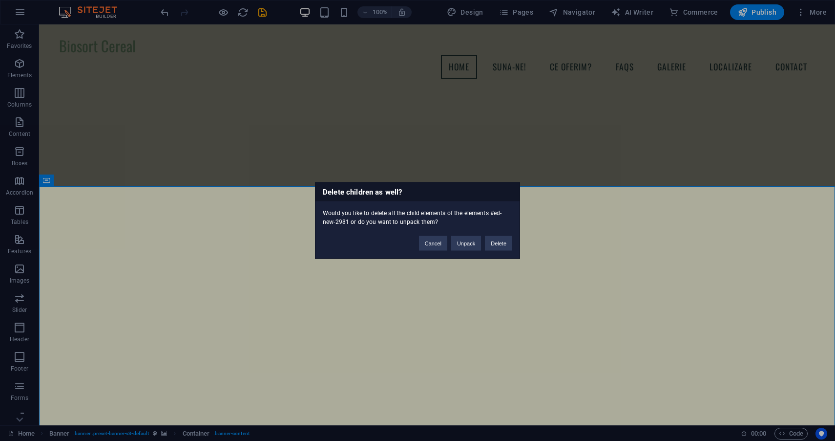
click at [498, 234] on div "Cancel Unpack Delete" at bounding box center [466, 238] width 108 height 25
click at [498, 243] on button "Delete" at bounding box center [498, 243] width 27 height 15
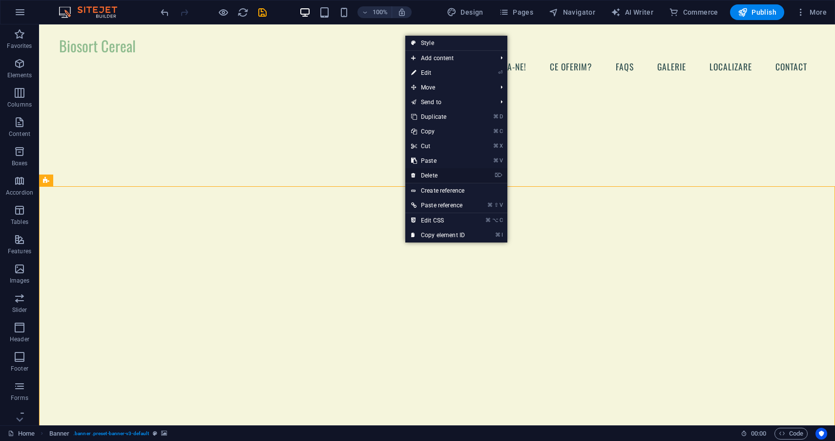
drag, startPoint x: 443, startPoint y: 174, endPoint x: 406, endPoint y: 156, distance: 41.5
click at [443, 174] on link "⌦ Delete" at bounding box center [438, 175] width 65 height 15
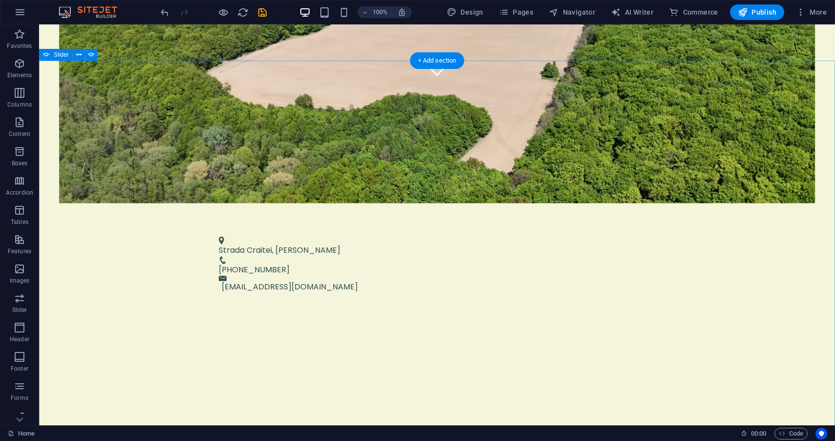
scroll to position [390, 0]
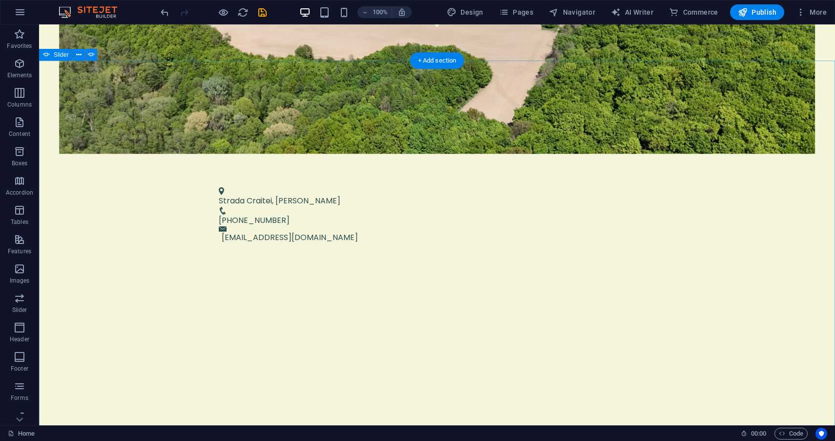
click at [39, 264] on button "button" at bounding box center [39, 264] width 0 height 0
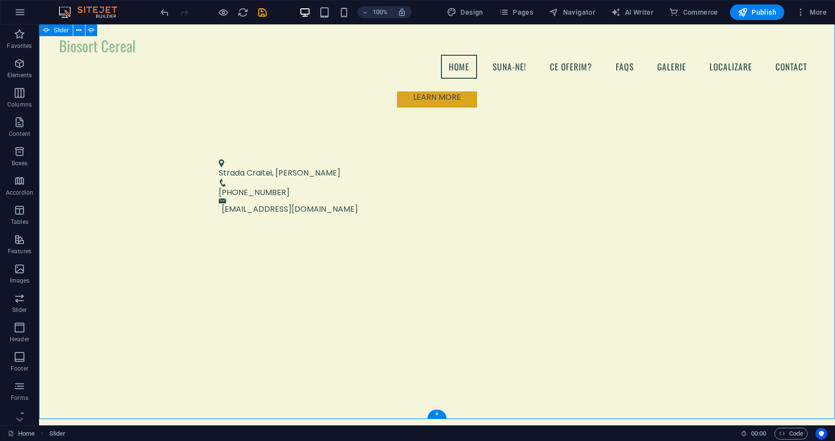
scroll to position [428, 0]
click at [21, 80] on span "Elements" at bounding box center [19, 69] width 39 height 23
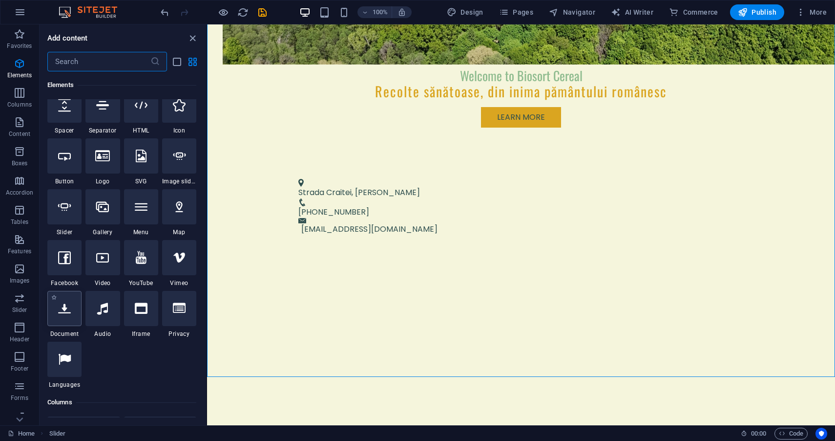
scroll to position [176, 0]
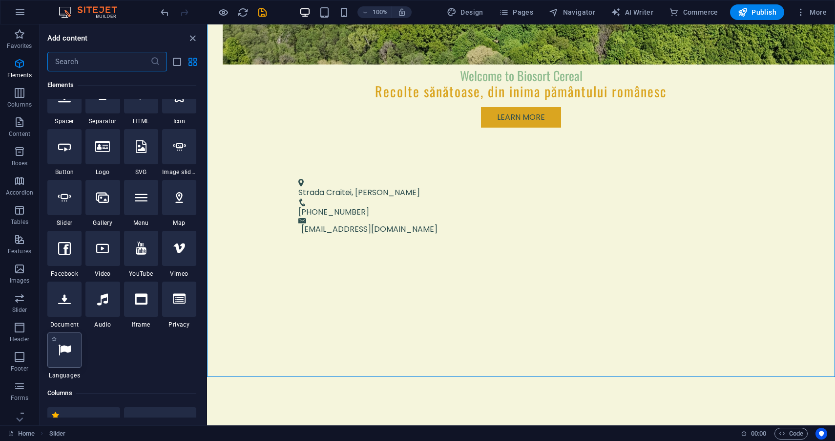
click at [65, 353] on icon at bounding box center [64, 349] width 13 height 13
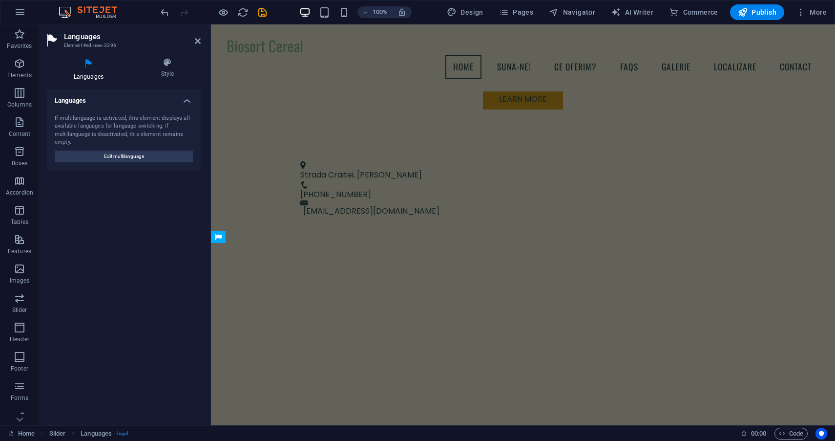
scroll to position [226, 0]
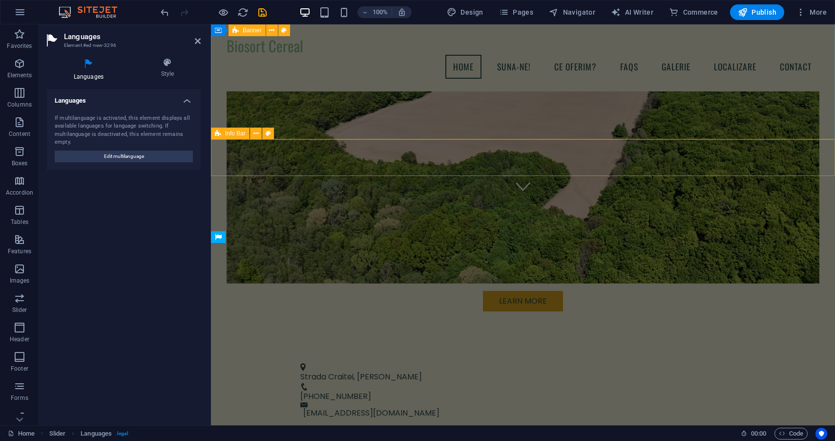
click at [270, 350] on div "Strada Craitei, [GEOGRAPHIC_DATA] [PHONE_NUMBER] [EMAIL_ADDRESS][DOMAIN_NAME]" at bounding box center [523, 390] width 624 height 81
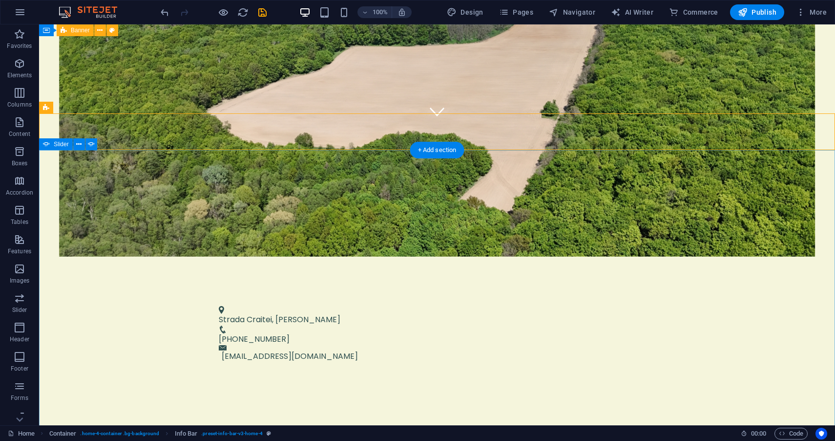
scroll to position [301, 0]
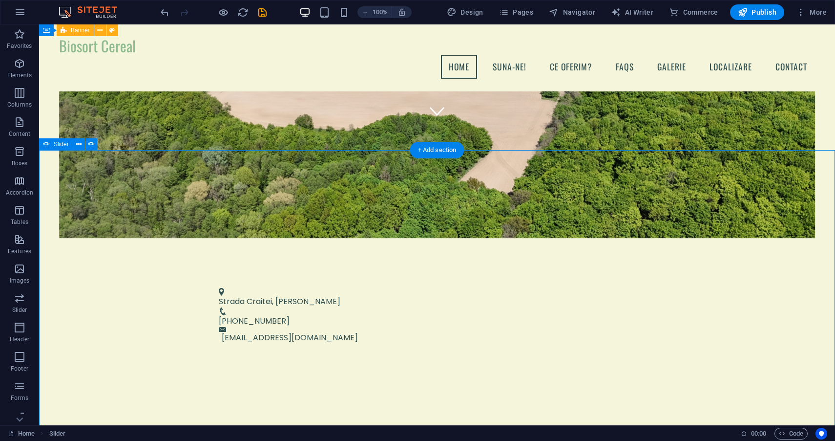
scroll to position [300, 0]
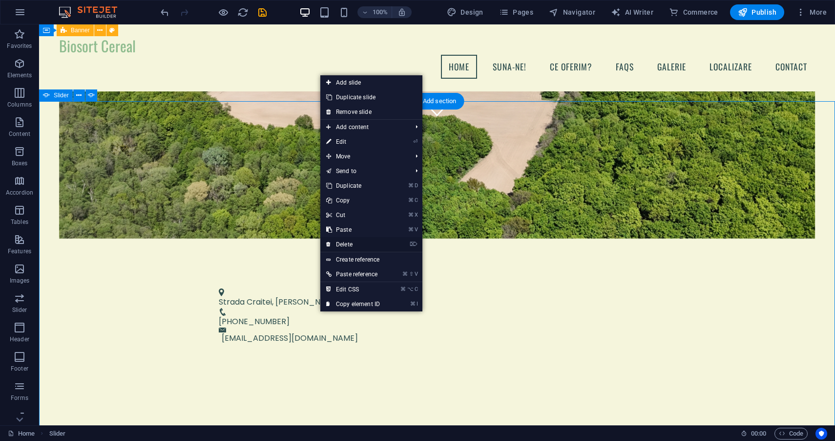
click at [357, 239] on link "⌦ Delete" at bounding box center [353, 244] width 65 height 15
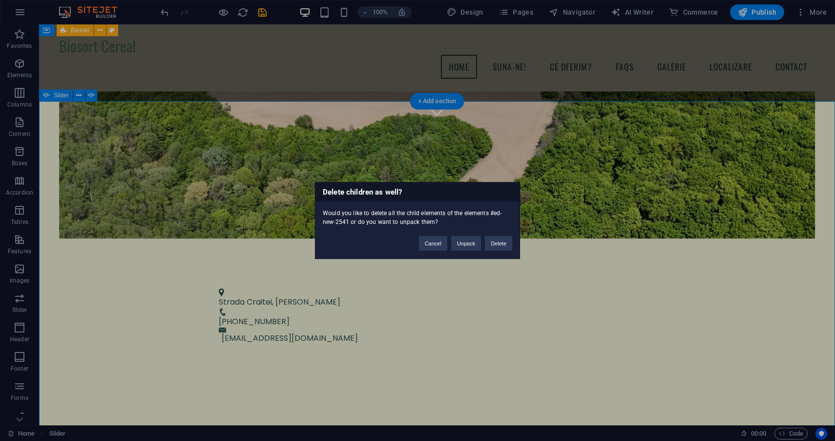
click at [505, 235] on div "Cancel Unpack Delete" at bounding box center [466, 238] width 108 height 25
click at [499, 237] on button "Delete" at bounding box center [498, 243] width 27 height 15
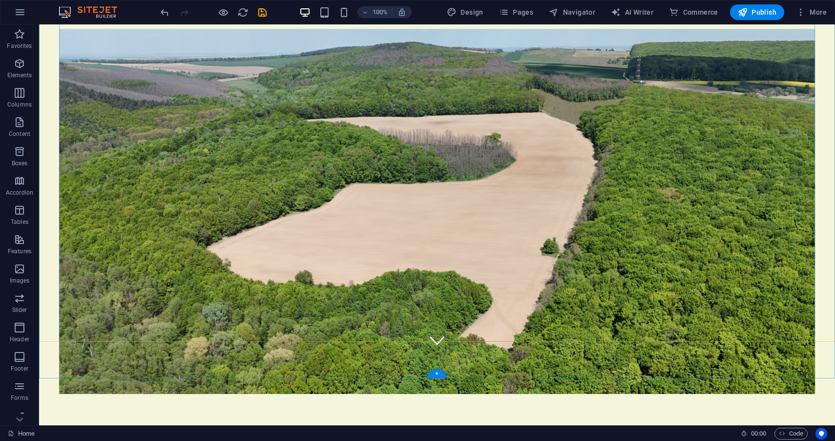
scroll to position [72, 0]
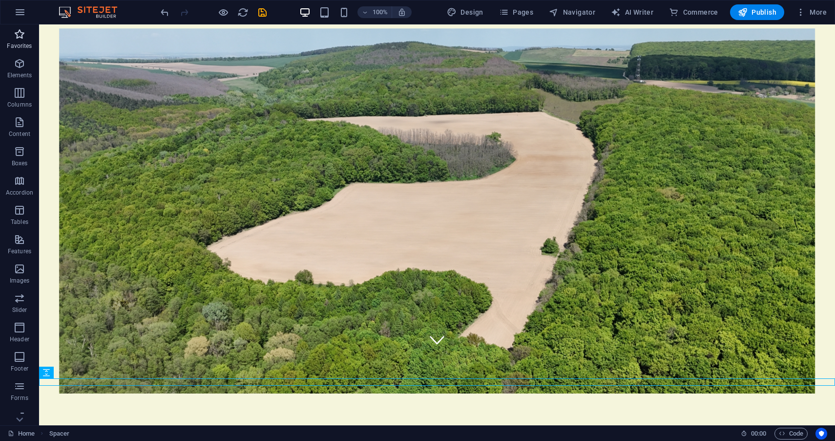
click at [18, 52] on button "Favorites" at bounding box center [19, 38] width 39 height 29
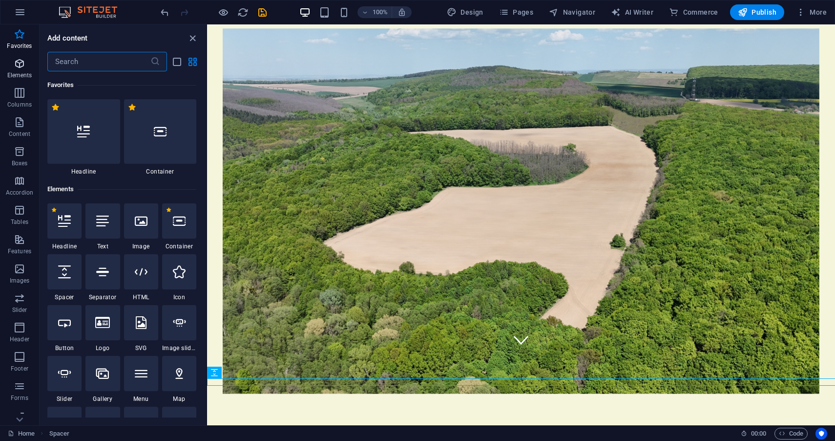
click at [18, 72] on p "Elements" at bounding box center [19, 75] width 25 height 8
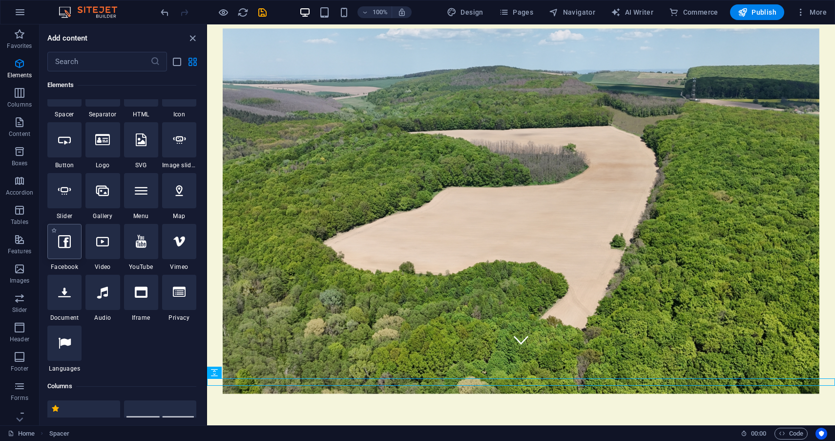
scroll to position [183, 0]
click at [68, 321] on span "Document" at bounding box center [64, 317] width 34 height 8
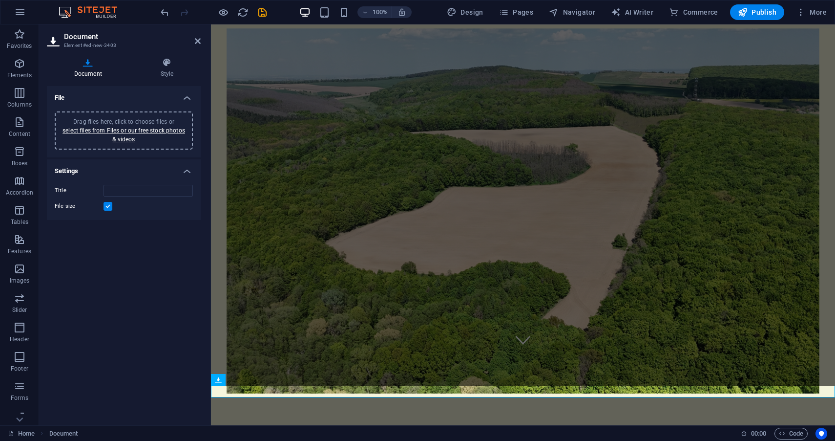
click at [106, 91] on div "File Drag files here, click to choose files or select files from Files or our f…" at bounding box center [124, 251] width 154 height 331
click at [28, 66] on span "Elements" at bounding box center [19, 69] width 39 height 23
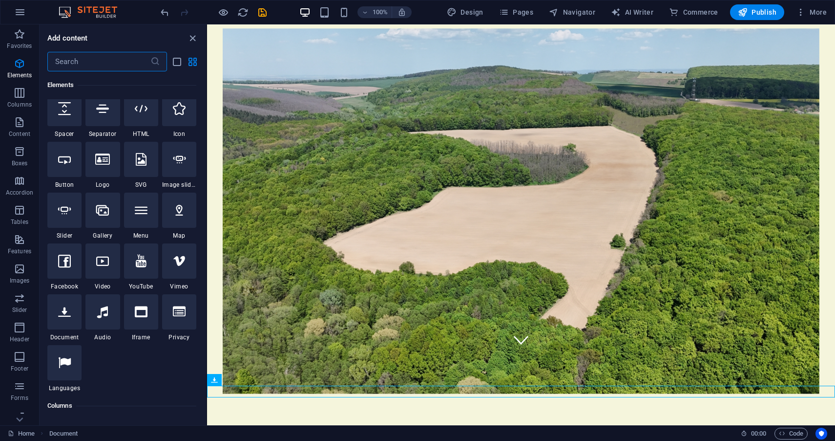
scroll to position [171, 0]
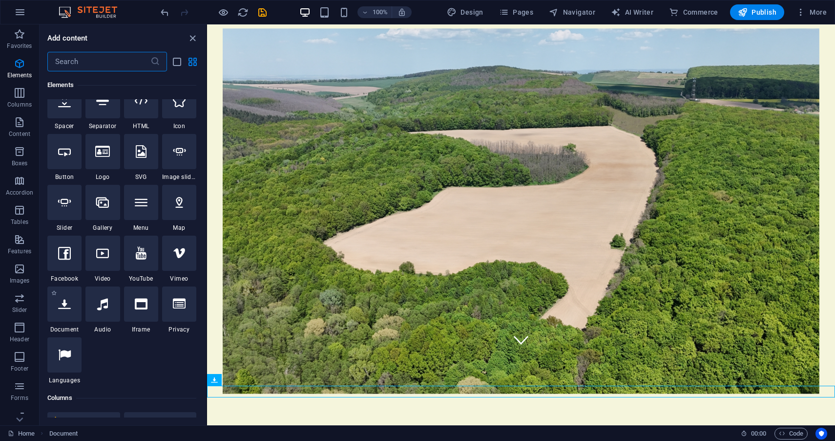
click at [67, 332] on span "Document" at bounding box center [64, 329] width 34 height 8
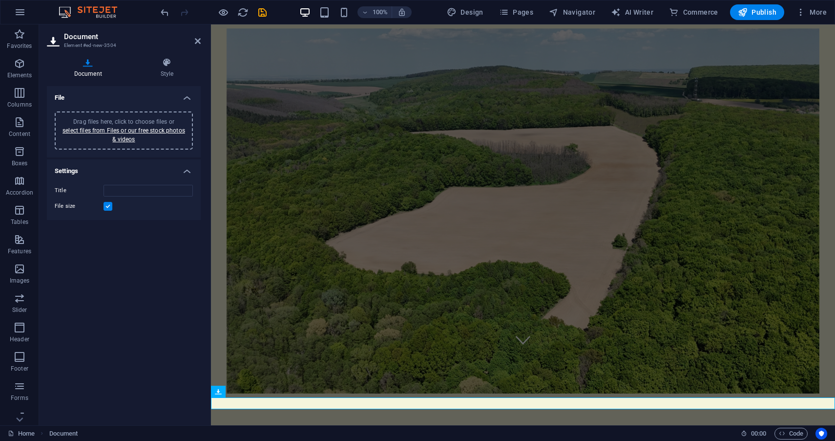
click at [67, 335] on div "File Drag files here, click to choose files or select files from Files or our f…" at bounding box center [124, 251] width 154 height 331
click at [15, 67] on icon "button" at bounding box center [20, 64] width 12 height 12
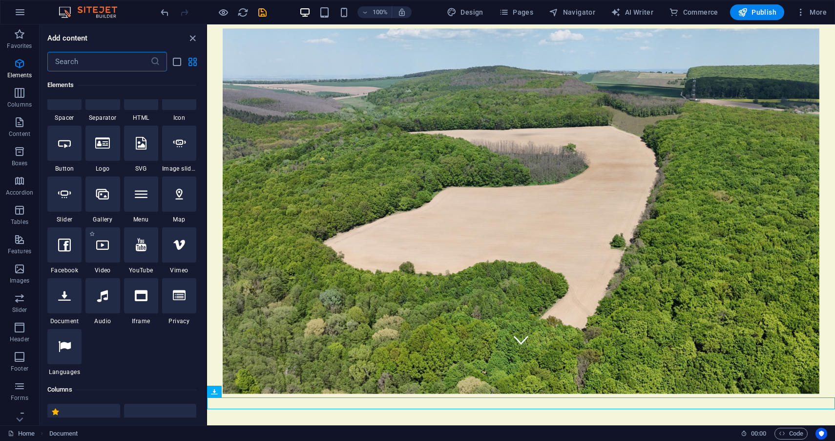
scroll to position [208, 0]
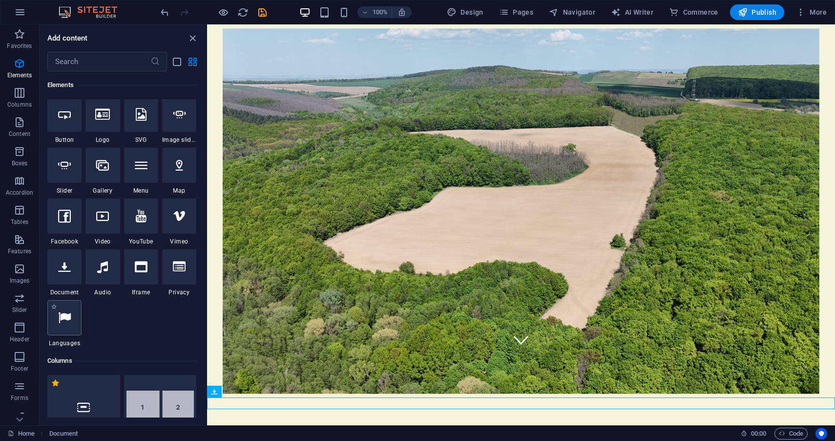
click at [71, 323] on div at bounding box center [64, 317] width 34 height 35
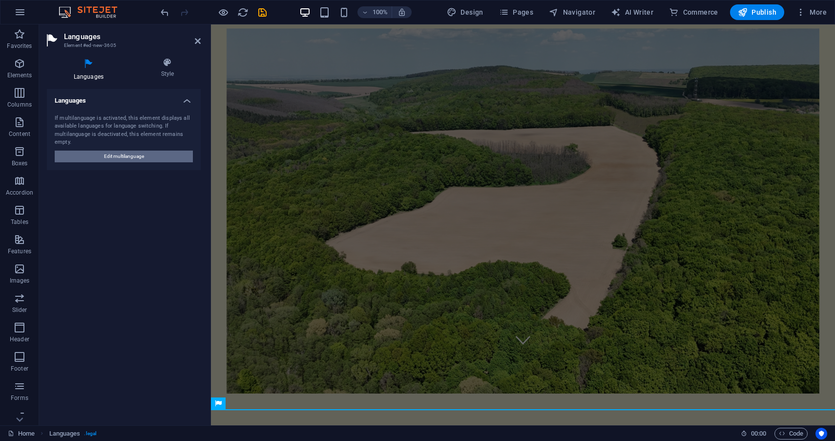
click at [137, 157] on span "Edit multilanguage" at bounding box center [124, 156] width 40 height 12
select select "131"
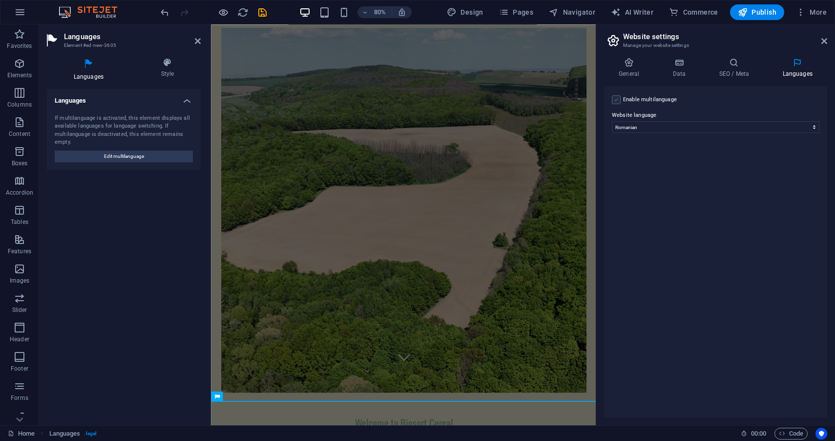
click at [612, 98] on label at bounding box center [616, 99] width 9 height 9
click at [0, 0] on input "Enable multilanguage To disable multilanguage delete all languages until only o…" at bounding box center [0, 0] width 0 height 0
select select "41"
click at [664, 306] on div "Enable multilanguage To disable multilanguage delete all languages until only o…" at bounding box center [715, 251] width 223 height 331
click at [620, 187] on icon at bounding box center [619, 188] width 5 height 7
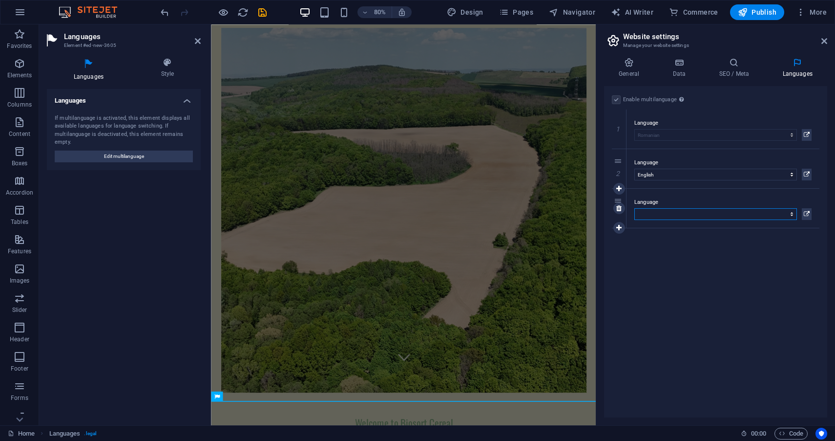
select select "49"
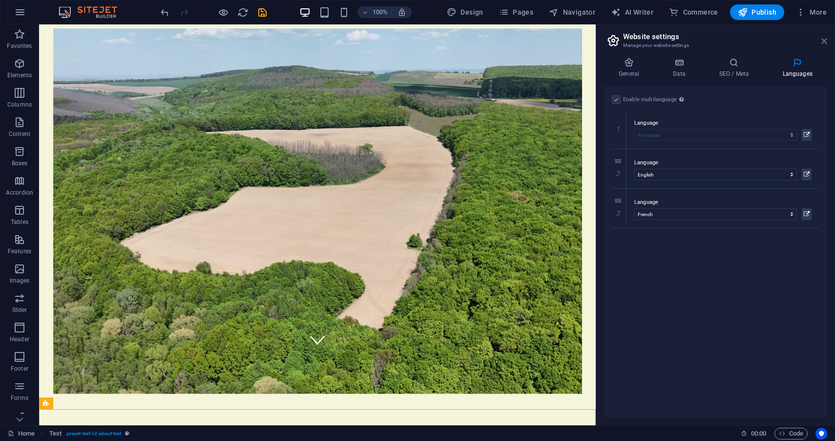
click at [826, 41] on icon at bounding box center [825, 41] width 6 height 8
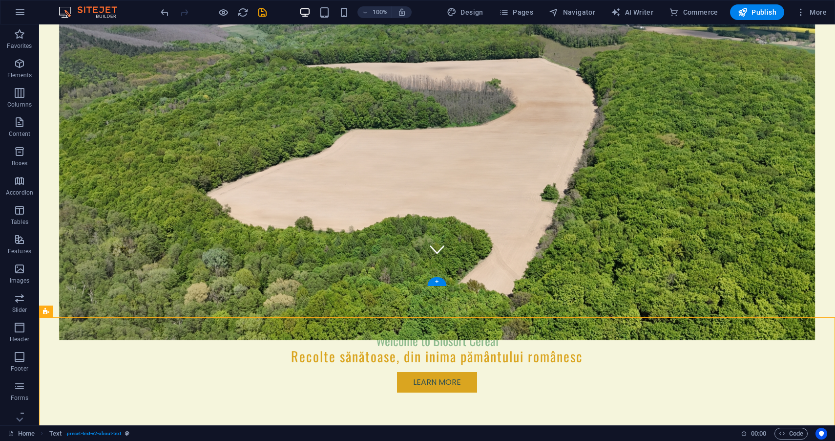
scroll to position [164, 0]
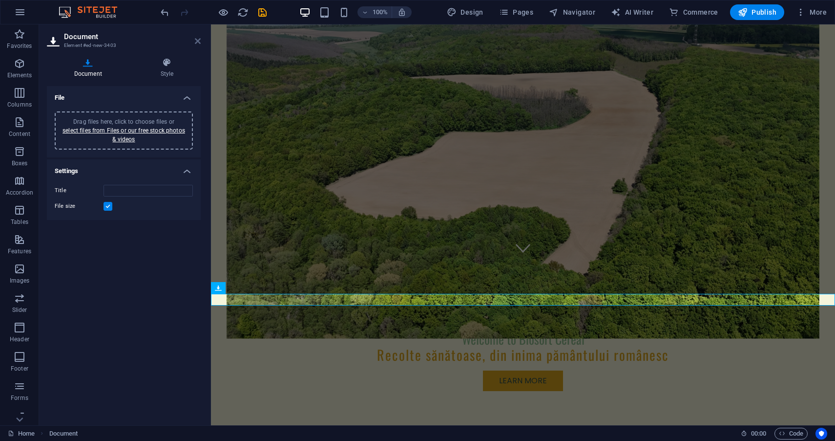
click at [198, 42] on icon at bounding box center [198, 41] width 6 height 8
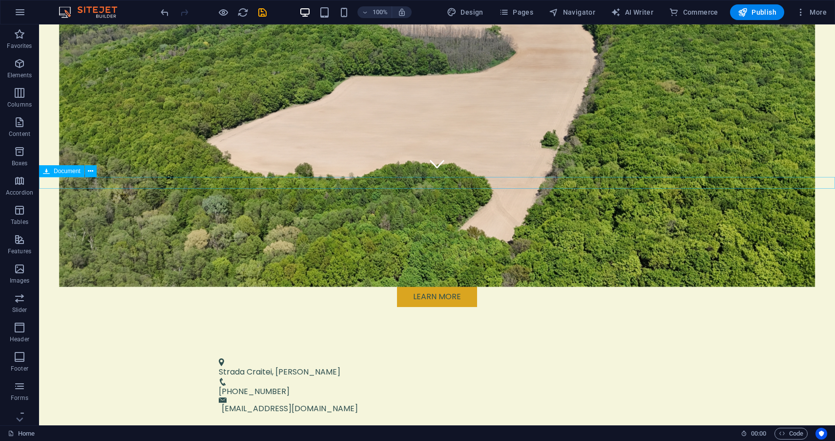
scroll to position [250, 0]
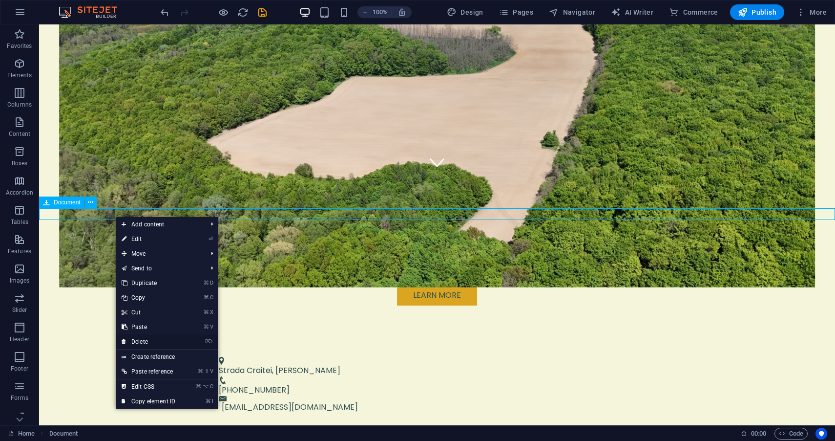
click at [163, 342] on link "⌦ Delete" at bounding box center [148, 341] width 65 height 15
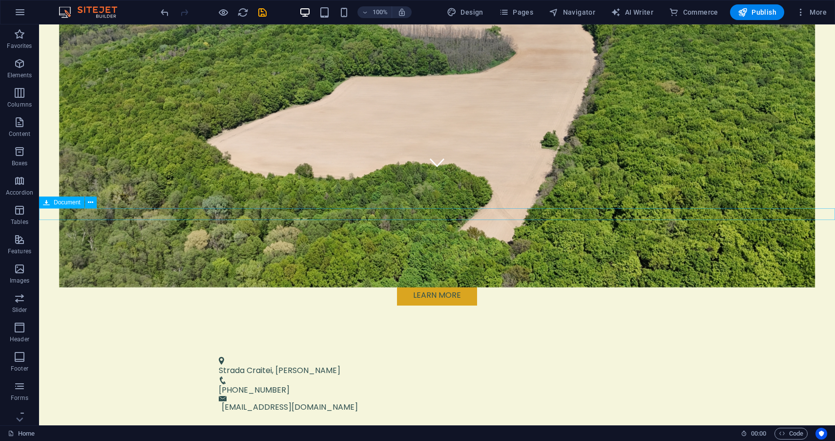
click at [139, 433] on div "New document" at bounding box center [437, 439] width 796 height 12
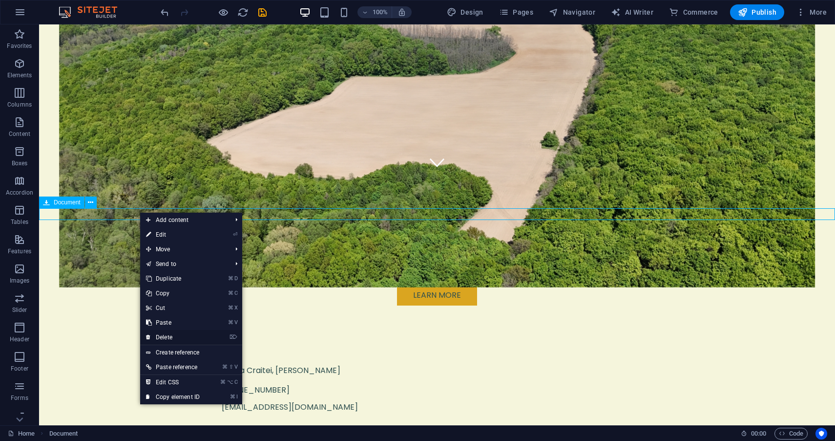
click at [184, 336] on link "⌦ Delete" at bounding box center [172, 337] width 65 height 15
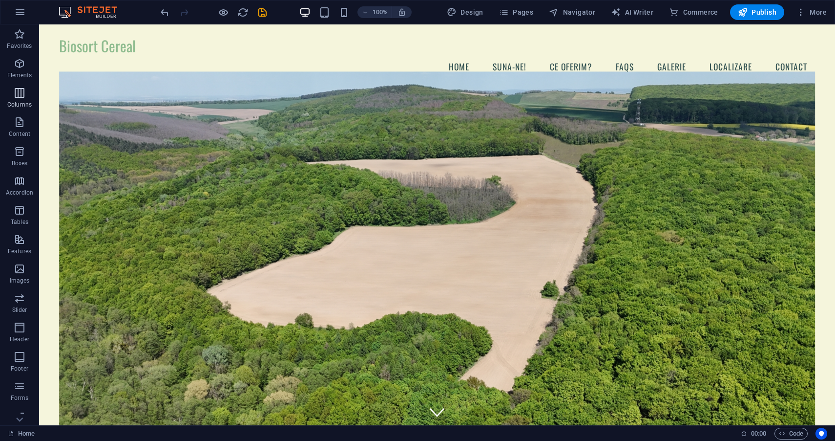
scroll to position [0, 0]
click at [14, 73] on p "Elements" at bounding box center [19, 75] width 25 height 8
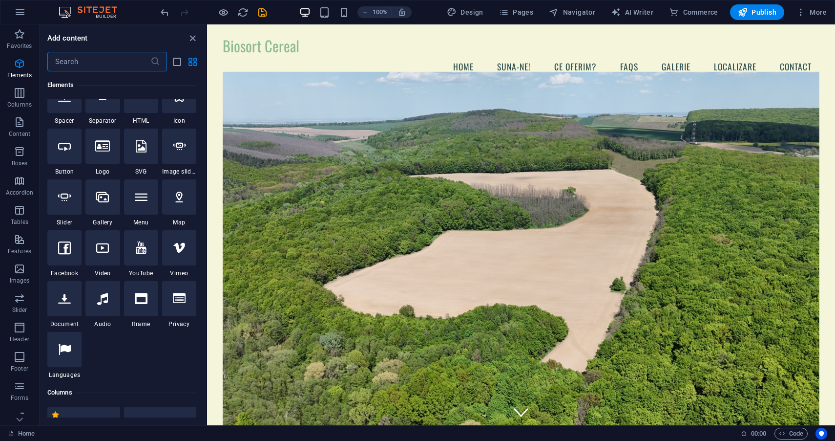
scroll to position [177, 0]
click at [68, 350] on icon at bounding box center [64, 348] width 13 height 13
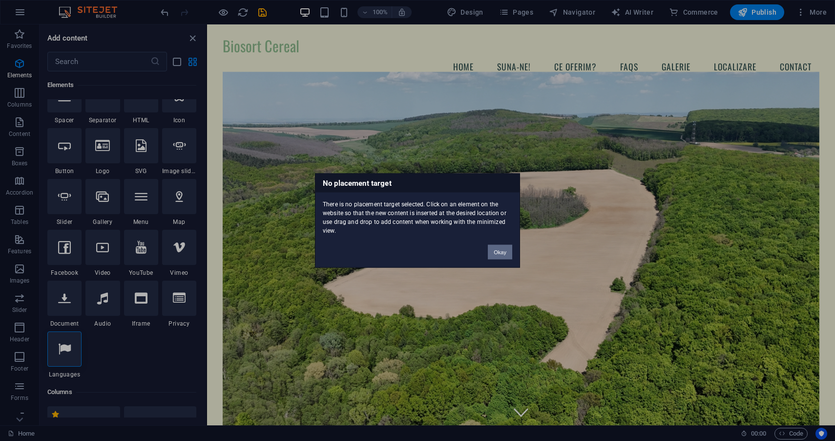
click at [497, 255] on button "Okay" at bounding box center [500, 252] width 24 height 15
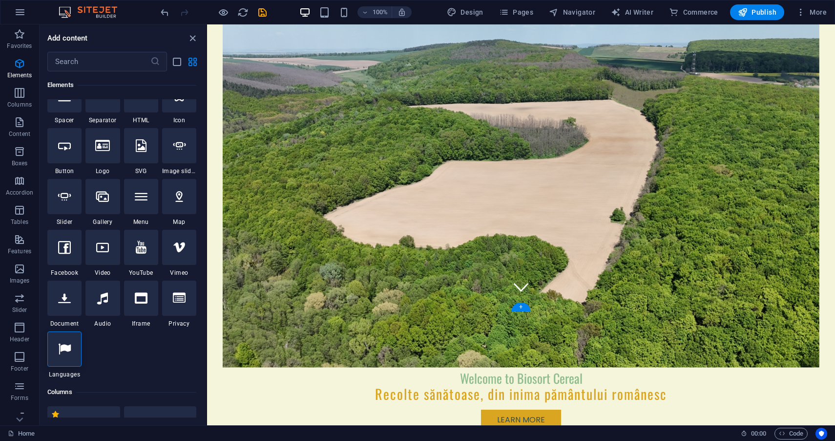
scroll to position [139, 0]
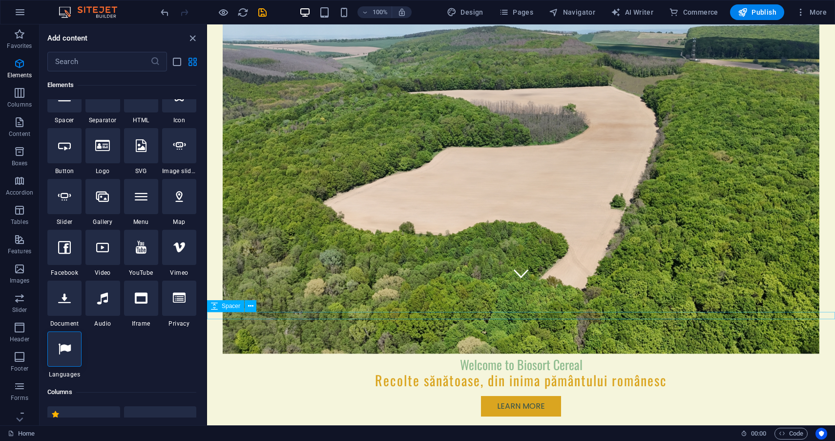
select select "px"
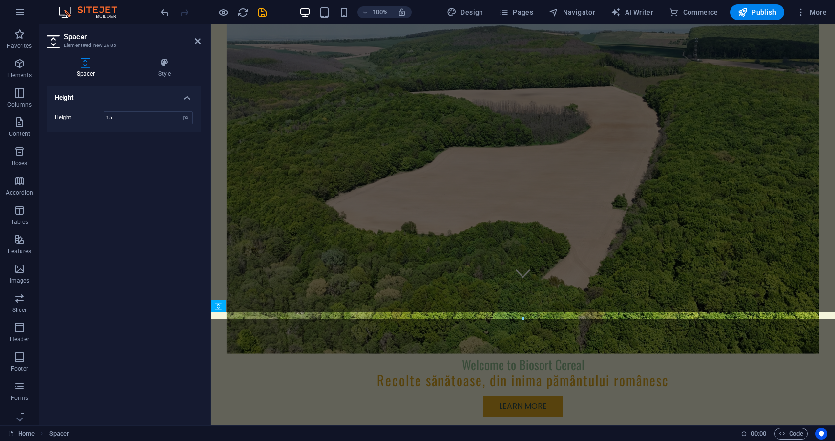
click at [201, 42] on aside "Spacer Element #ed-new-2985 Spacer Style Height Height 15 px rem vh vw Preset E…" at bounding box center [125, 224] width 172 height 401
click at [196, 41] on icon at bounding box center [198, 41] width 6 height 8
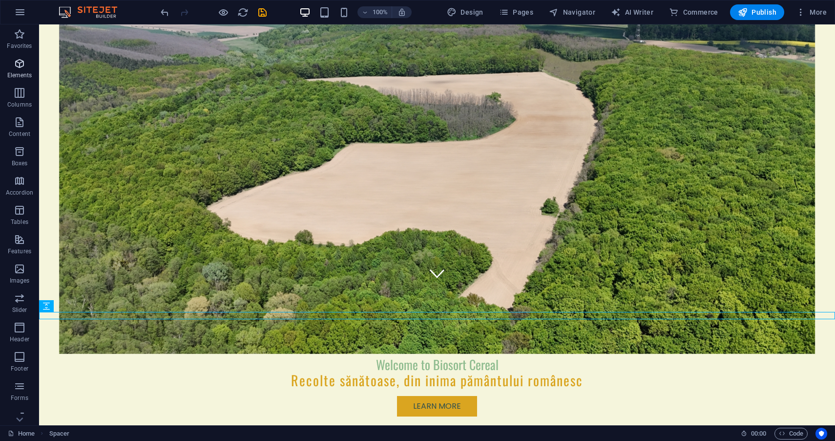
click at [19, 66] on icon "button" at bounding box center [20, 64] width 12 height 12
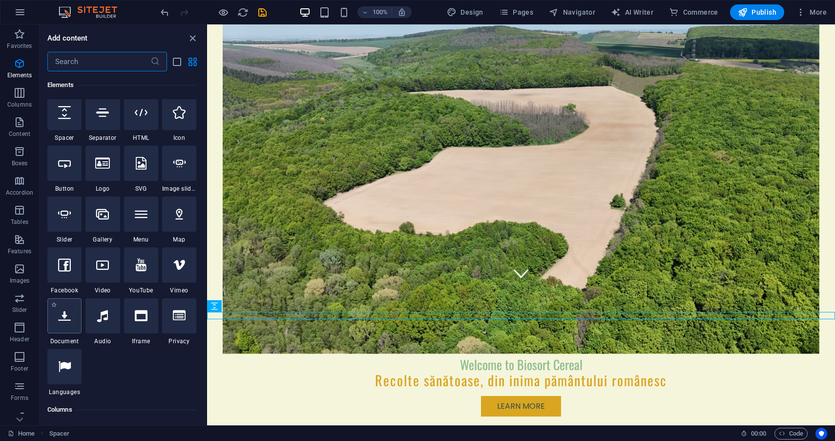
scroll to position [161, 0]
click at [68, 366] on icon at bounding box center [64, 365] width 13 height 13
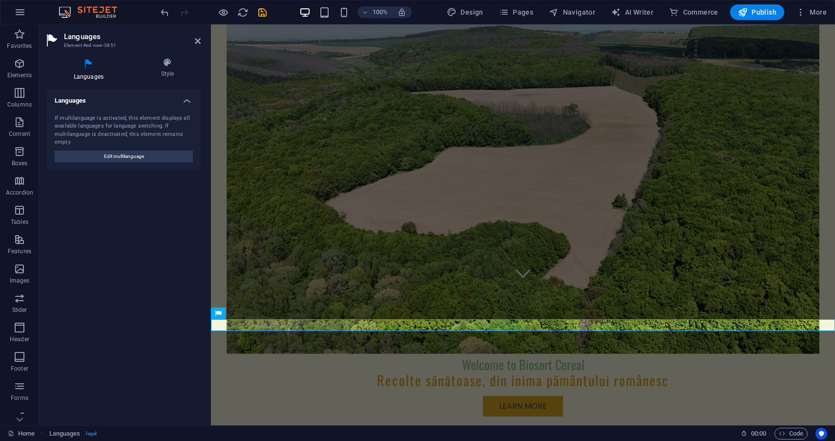
click at [68, 366] on div "Languages If multilanguage is activated, this element displays all available la…" at bounding box center [124, 253] width 154 height 328
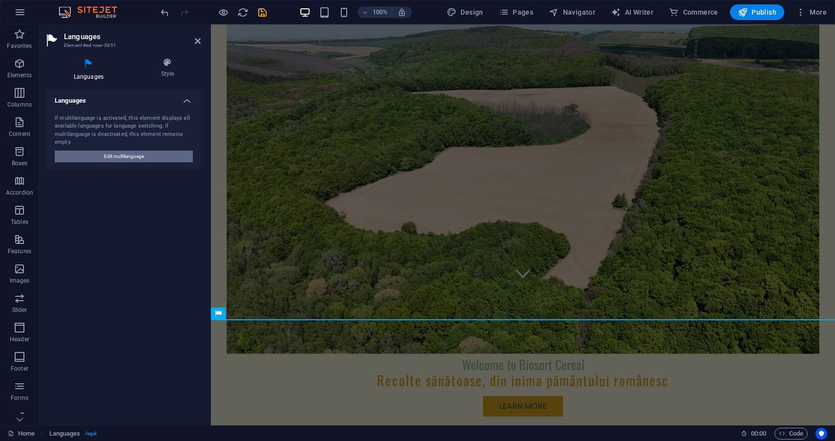
click at [137, 152] on span "Edit multilanguage" at bounding box center [124, 156] width 40 height 12
select select "131"
select select "41"
select select "49"
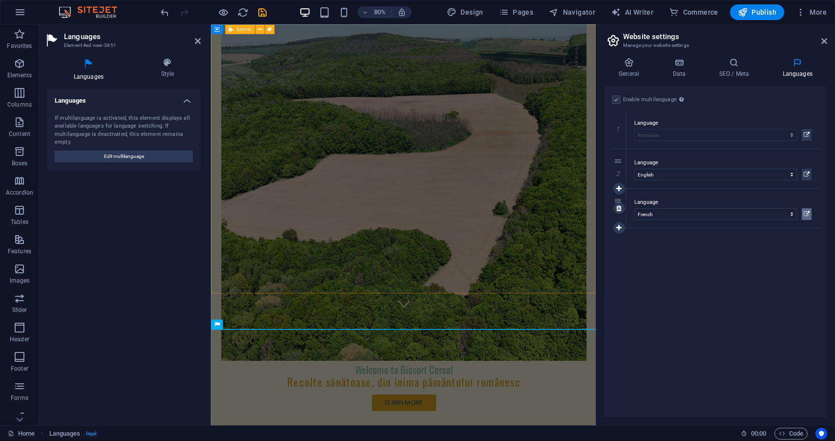
click at [806, 212] on icon at bounding box center [807, 214] width 6 height 12
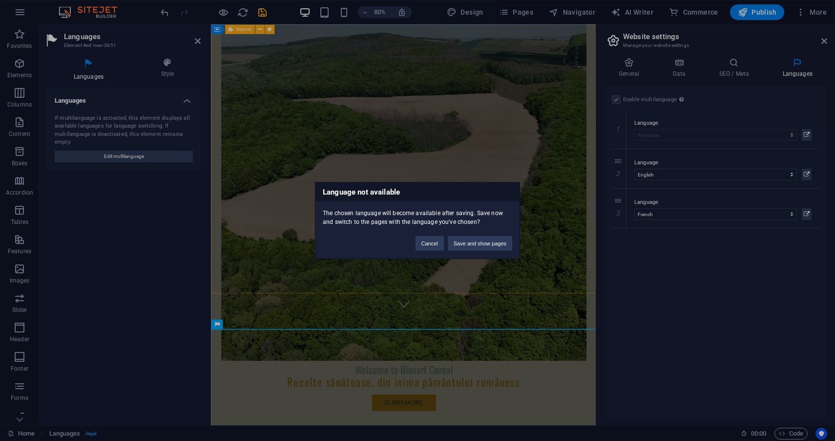
drag, startPoint x: 423, startPoint y: 213, endPoint x: 476, endPoint y: 215, distance: 53.8
click at [476, 215] on div "The chosen language will become available after saving. Save now and switch to …" at bounding box center [418, 213] width 204 height 25
click at [480, 220] on div "The chosen language will become available after saving. Save now and switch to …" at bounding box center [418, 213] width 204 height 25
drag, startPoint x: 344, startPoint y: 229, endPoint x: 395, endPoint y: 227, distance: 50.9
click at [395, 227] on div "Language not available The chosen language will become available after saving. …" at bounding box center [417, 220] width 205 height 77
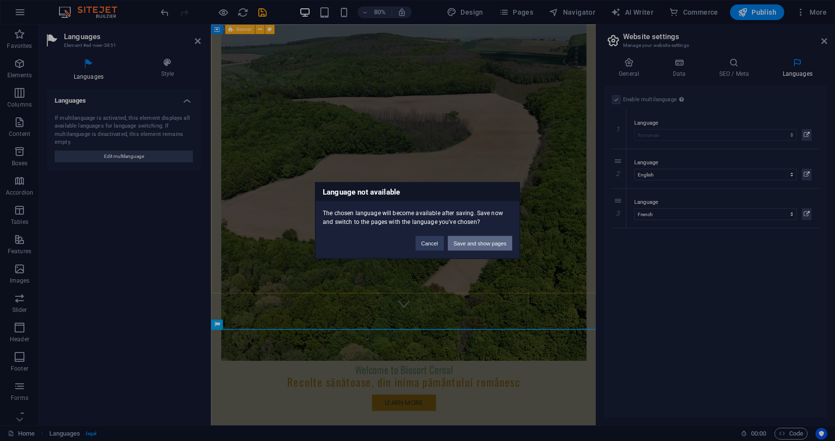
drag, startPoint x: 467, startPoint y: 238, endPoint x: 320, endPoint y: 267, distance: 149.8
click at [467, 238] on button "Save and show pages" at bounding box center [480, 243] width 64 height 15
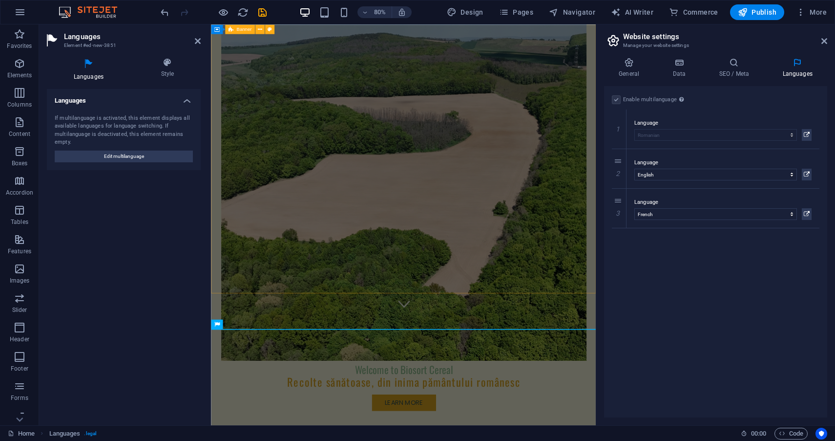
click at [320, 330] on figure at bounding box center [451, 217] width 457 height 456
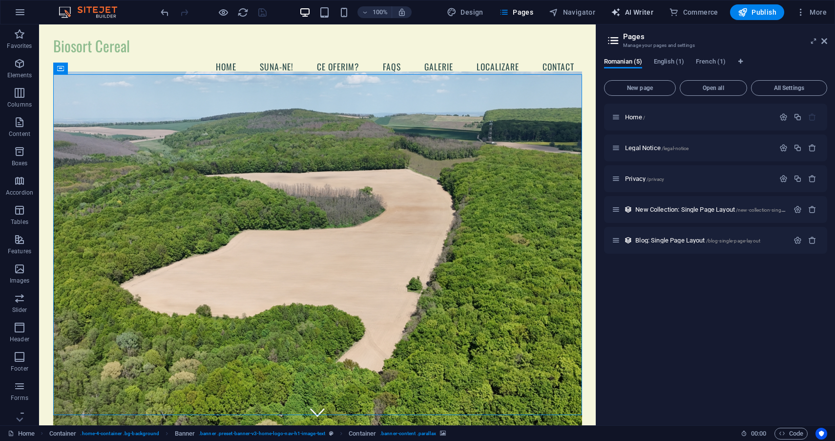
scroll to position [0, 0]
click at [716, 58] on span "French (1)" at bounding box center [711, 63] width 30 height 14
click at [671, 121] on div "Home /" at bounding box center [693, 116] width 163 height 11
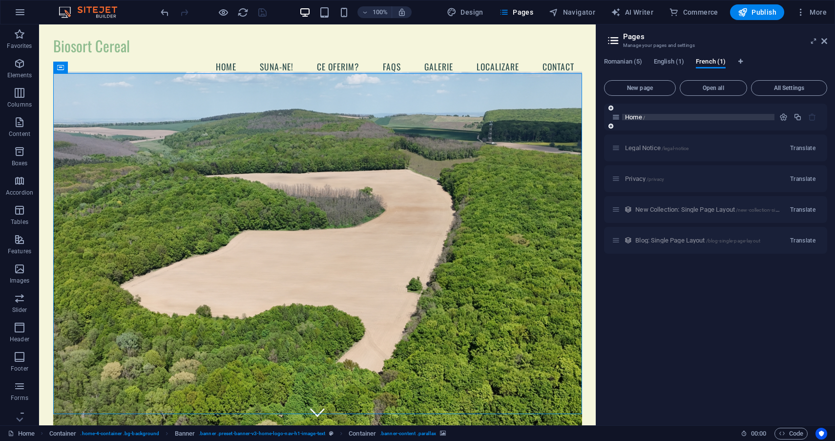
click at [642, 117] on span "Home /" at bounding box center [635, 116] width 20 height 7
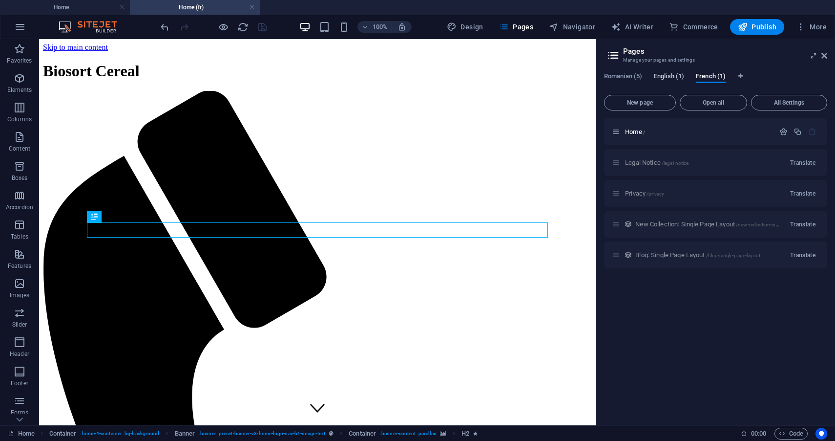
click at [674, 78] on span "English (1)" at bounding box center [669, 77] width 30 height 14
click at [708, 78] on span "French (1)" at bounding box center [711, 77] width 30 height 14
click at [608, 60] on icon at bounding box center [613, 55] width 15 height 14
click at [614, 56] on icon at bounding box center [613, 55] width 15 height 14
click at [828, 55] on aside "Pages Manage your pages and settings Romanian (5) English (1) French (1) New pa…" at bounding box center [715, 232] width 239 height 386
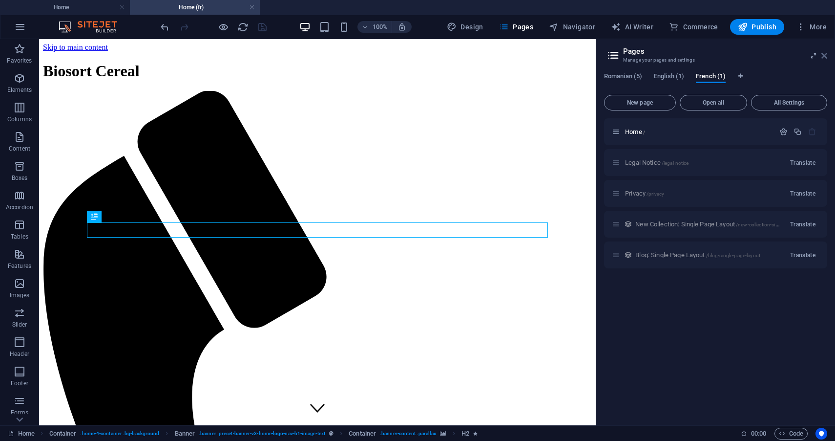
click at [826, 55] on icon at bounding box center [825, 56] width 6 height 8
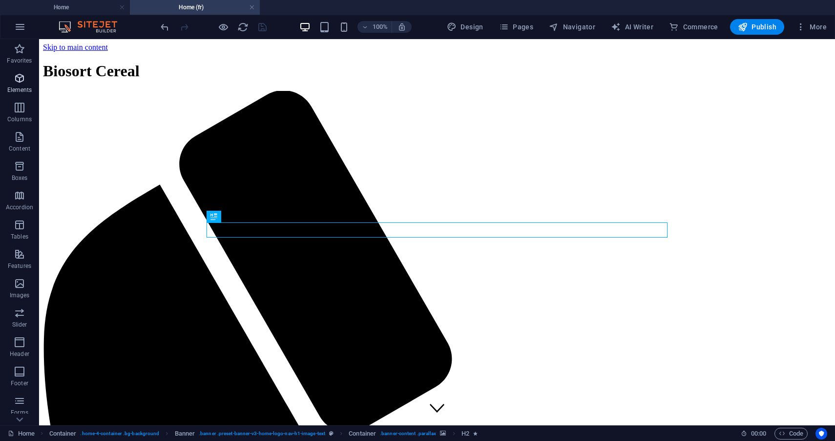
click at [10, 73] on span "Elements" at bounding box center [19, 83] width 39 height 23
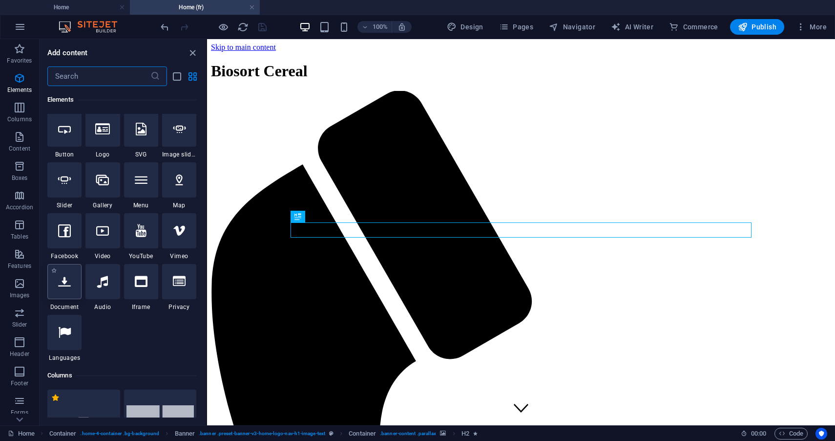
scroll to position [213, 0]
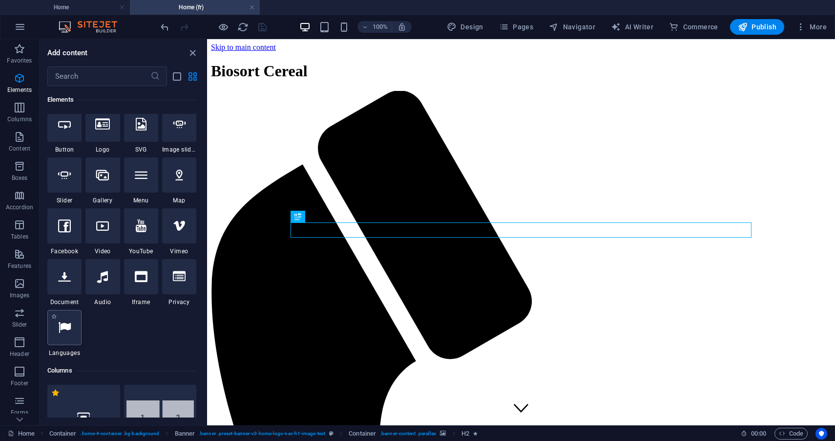
click at [69, 333] on icon at bounding box center [64, 327] width 13 height 13
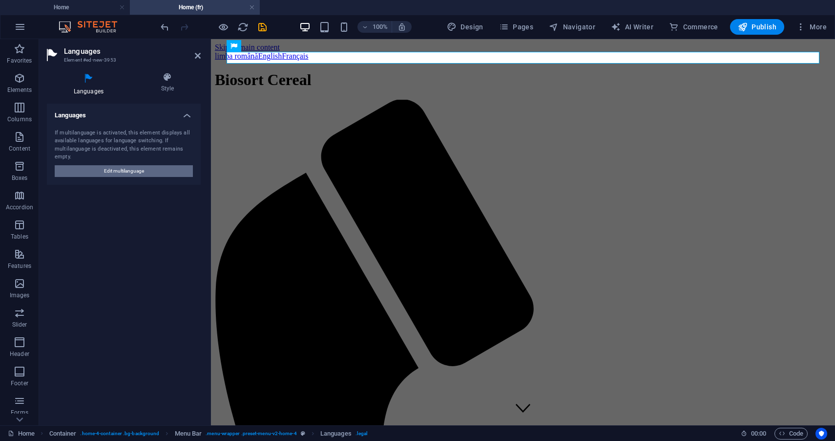
click at [120, 174] on span "Edit multilanguage" at bounding box center [124, 171] width 40 height 12
select select "131"
select select "41"
select select "49"
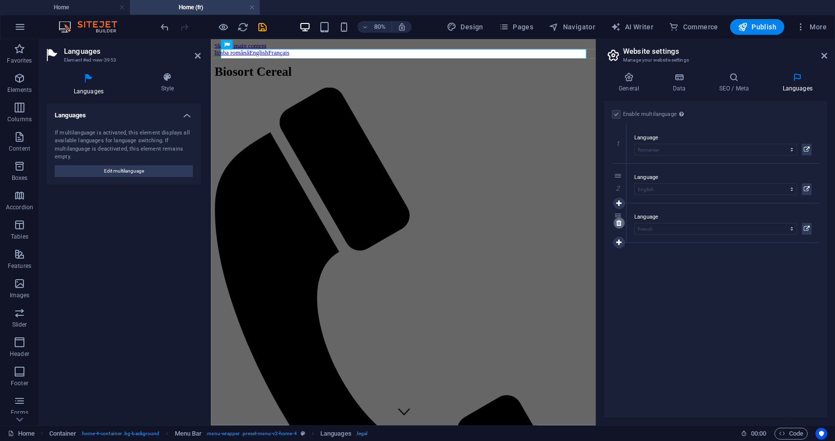
click at [621, 219] on icon at bounding box center [619, 222] width 5 height 7
click at [618, 181] on icon at bounding box center [619, 183] width 5 height 7
click at [626, 186] on div "Enable multilanguage To disable multilanguage delete all languages until only o…" at bounding box center [715, 259] width 223 height 317
click at [768, 228] on div "Enable multilanguage To disable multilanguage delete all languages until only o…" at bounding box center [715, 259] width 223 height 317
click at [822, 52] on link at bounding box center [825, 56] width 6 height 8
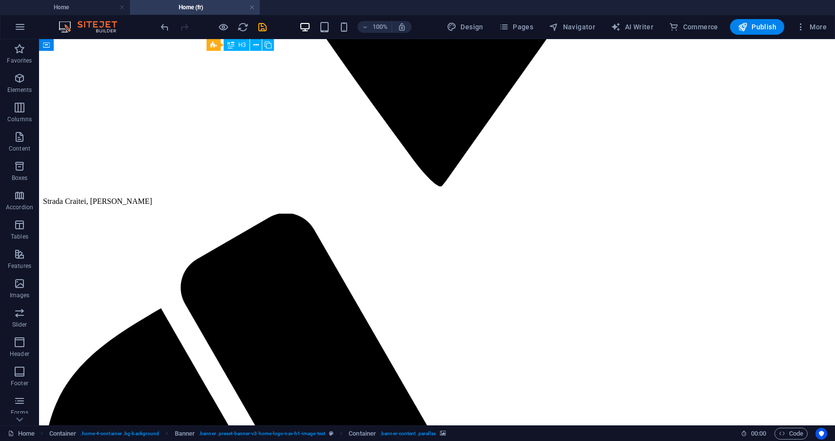
scroll to position [2619, 0]
